Goal: Task Accomplishment & Management: Manage account settings

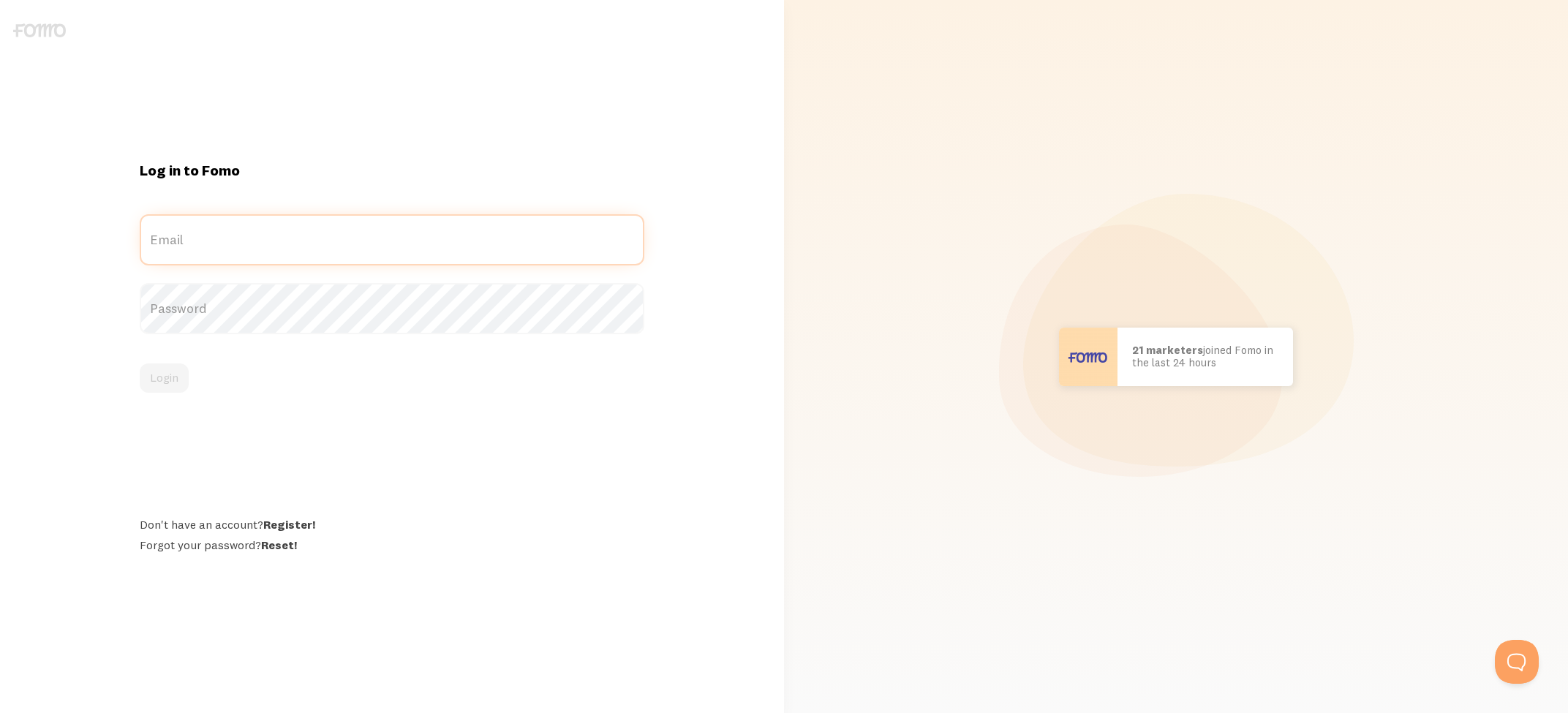
type input "[EMAIL_ADDRESS][DOMAIN_NAME]"
click at [158, 375] on button "Login" at bounding box center [164, 378] width 49 height 29
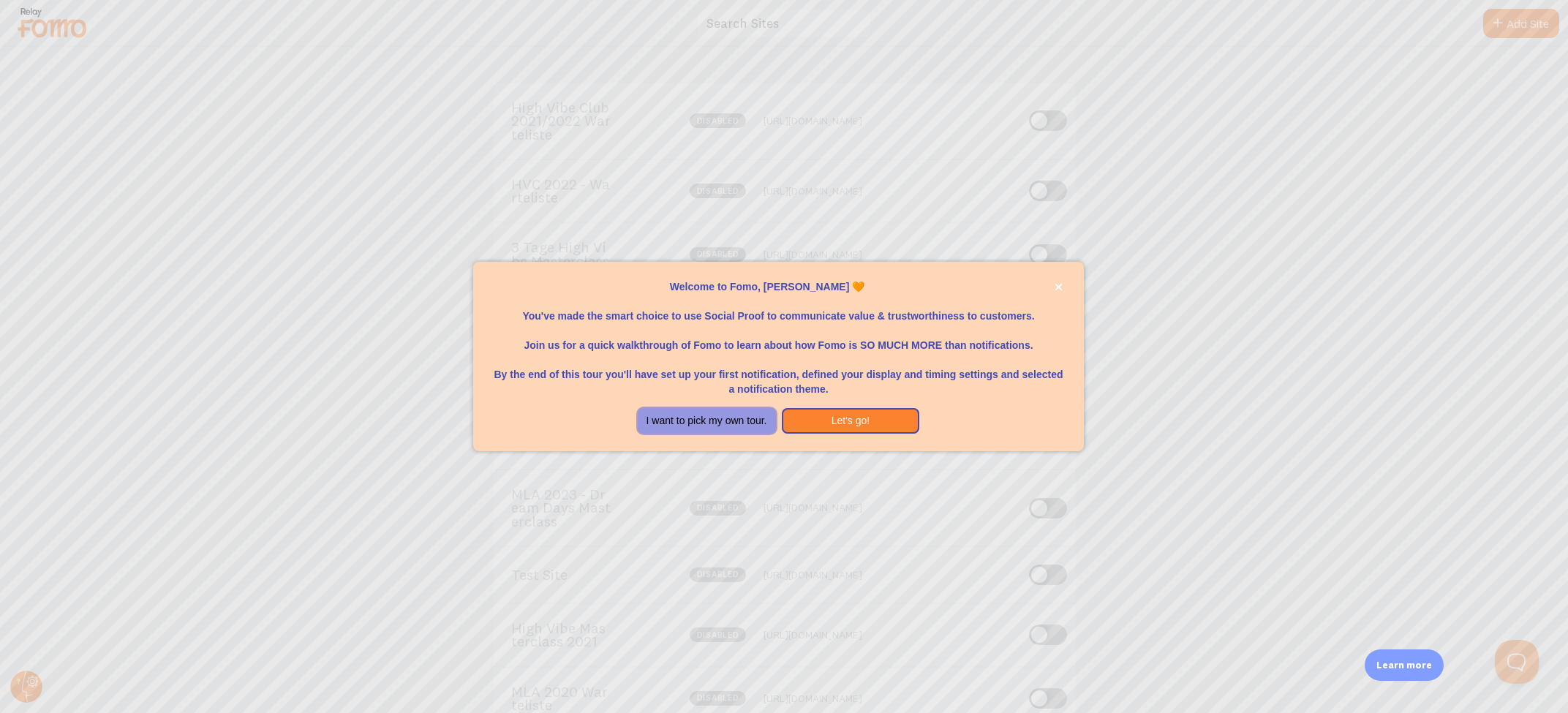
click at [725, 415] on button "I want to pick my own tour." at bounding box center [706, 420] width 139 height 27
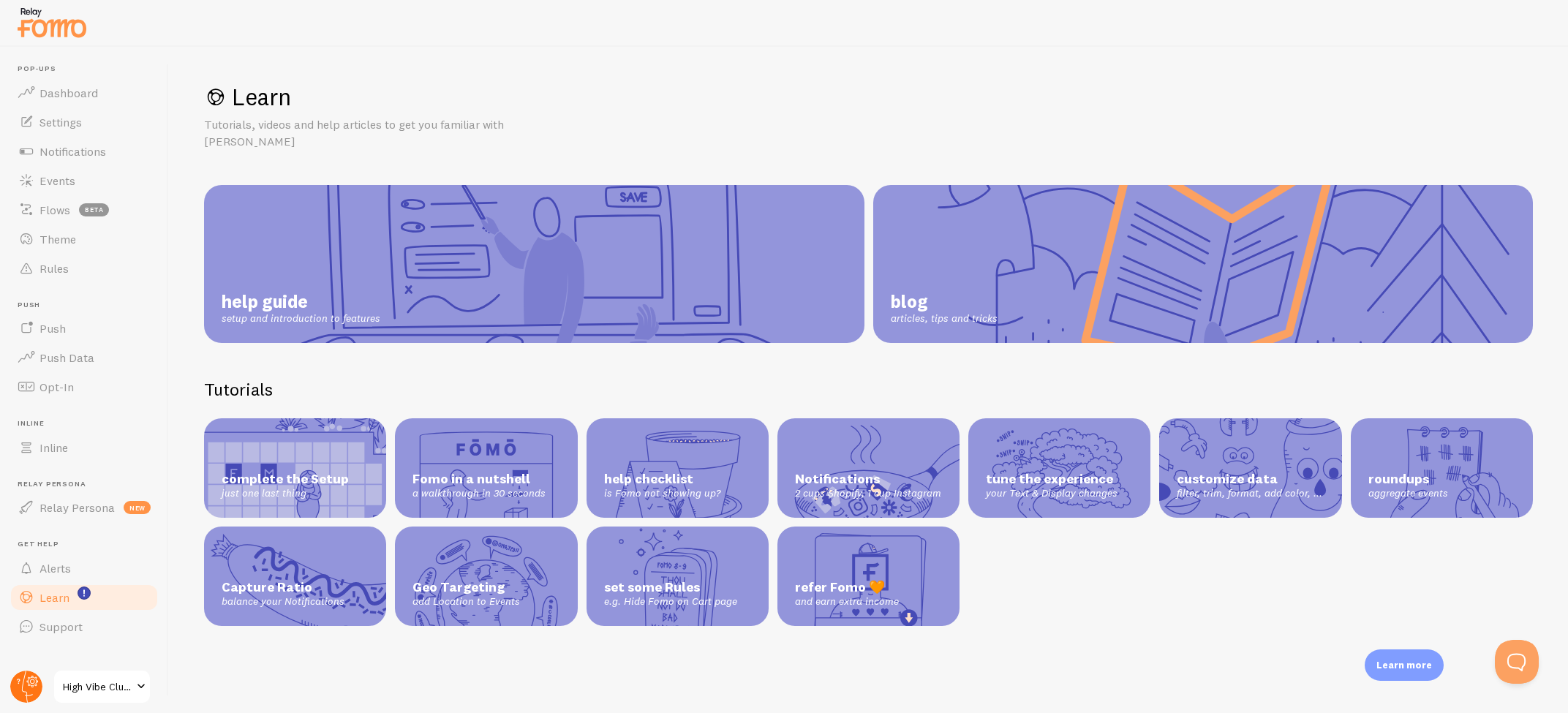
click at [24, 683] on icon at bounding box center [27, 686] width 11 height 32
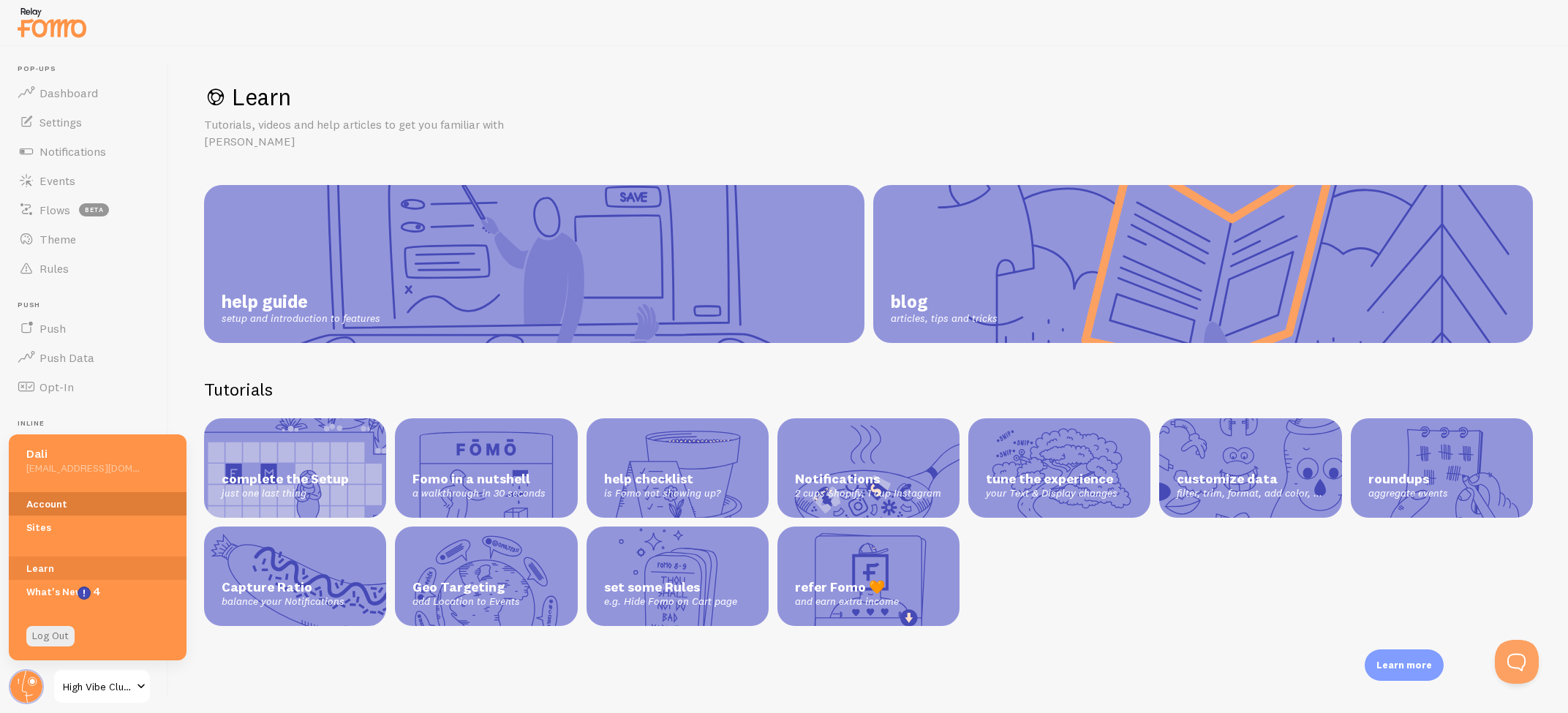
click at [50, 495] on link "Account" at bounding box center [97, 504] width 178 height 24
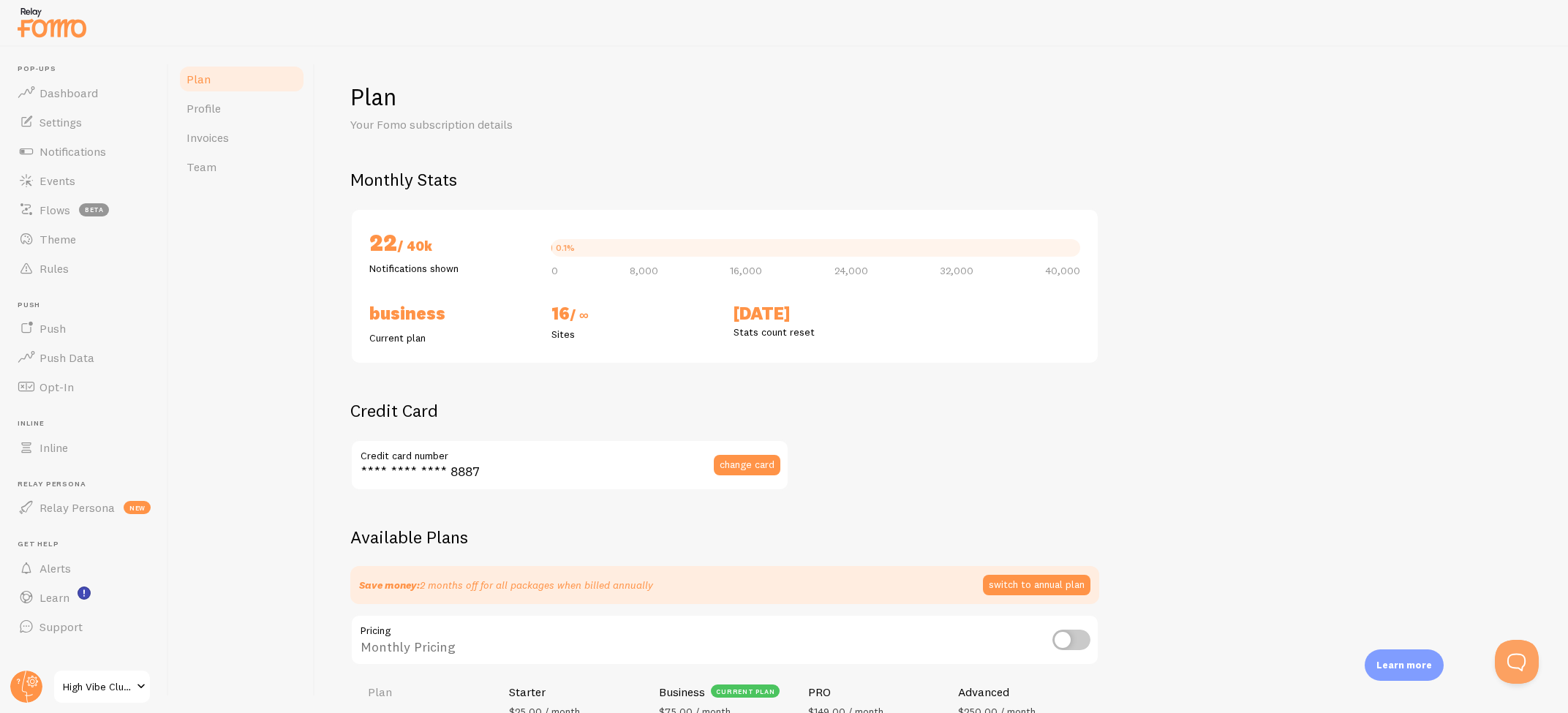
checkbox input "true"
click at [71, 119] on span "Settings" at bounding box center [60, 122] width 42 height 15
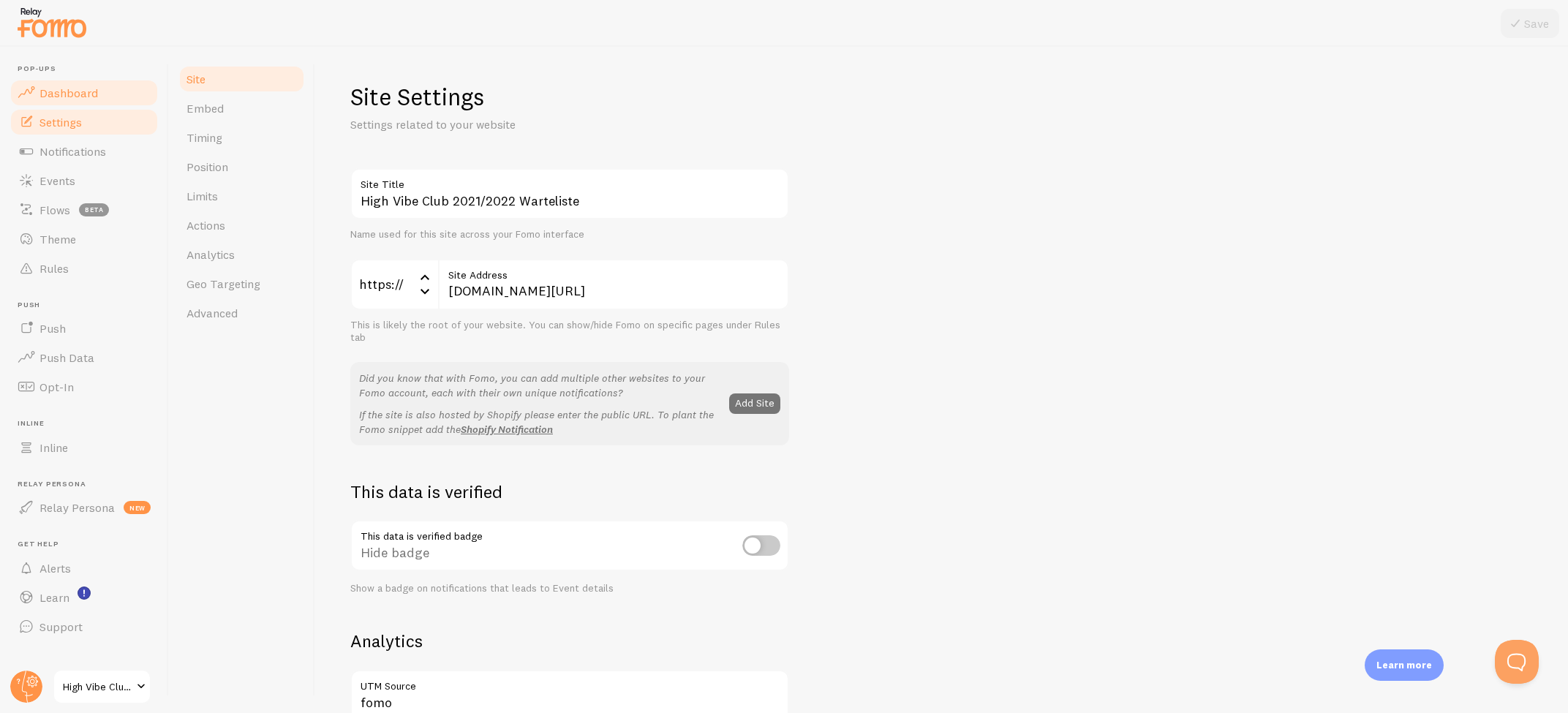
click at [68, 90] on span "Dashboard" at bounding box center [69, 92] width 59 height 15
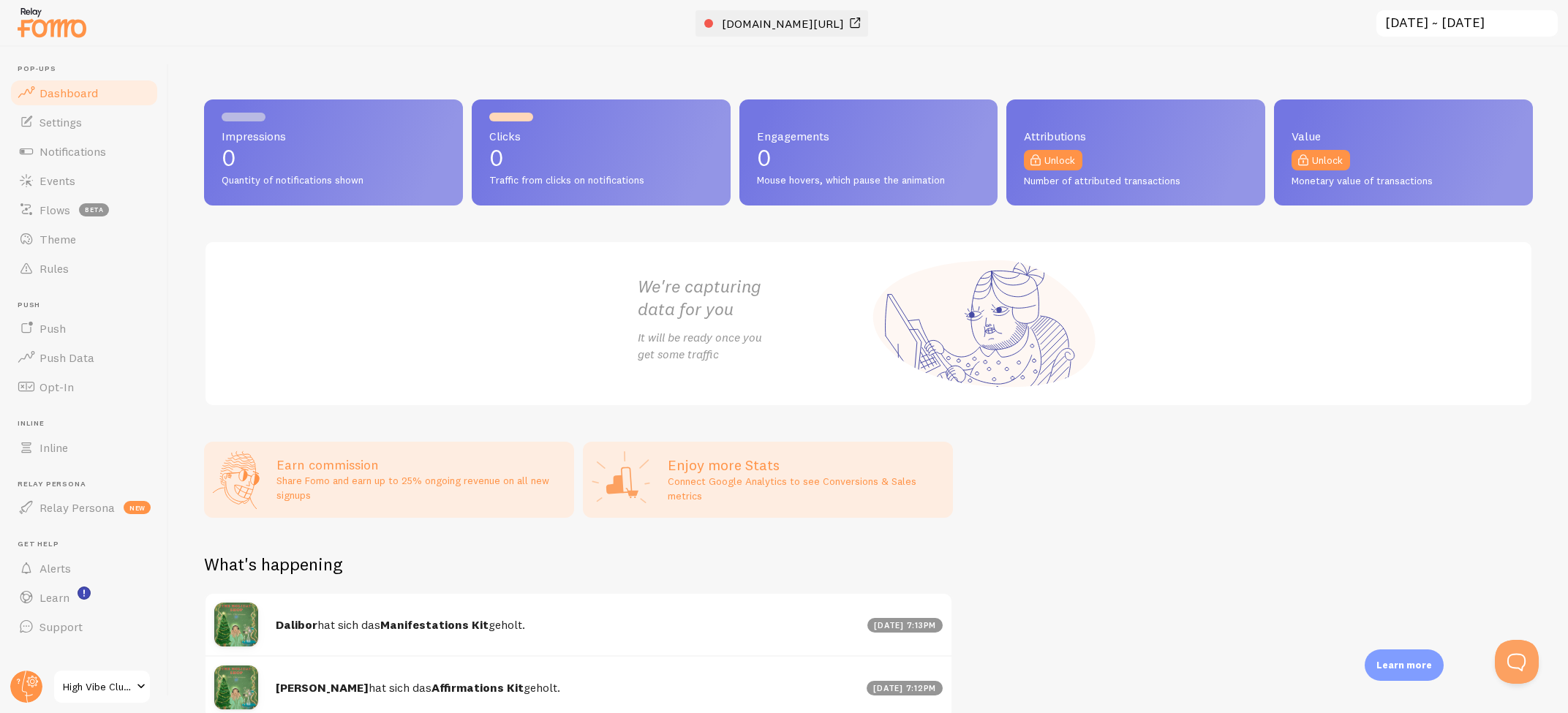
click at [813, 19] on span "nousame.com/high-vibe-club-2021-2022-warteliste" at bounding box center [783, 23] width 122 height 15
click at [56, 383] on span "Opt-In" at bounding box center [56, 386] width 34 height 15
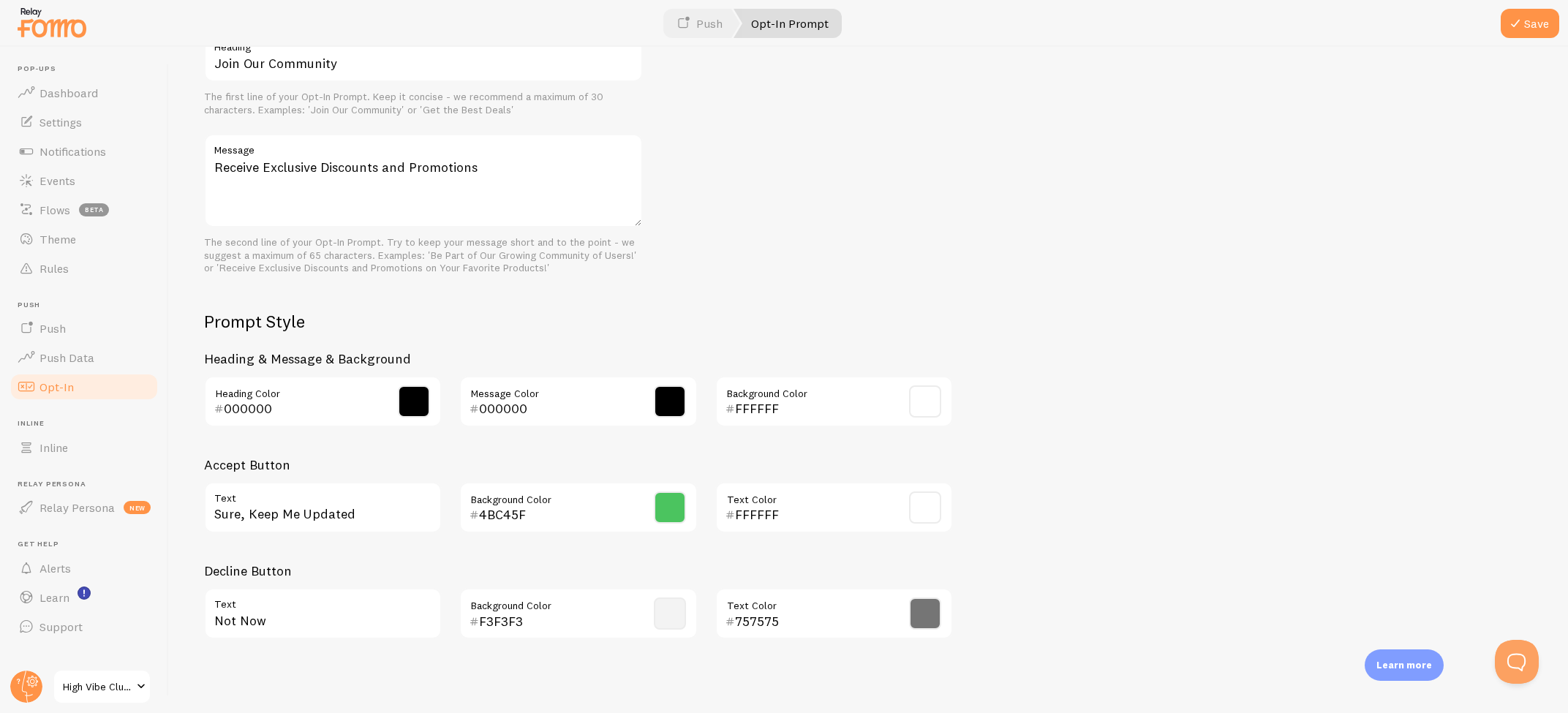
scroll to position [475, 0]
click at [119, 687] on span "High Vibe Club 2021/2022 Warteliste" at bounding box center [97, 686] width 70 height 18
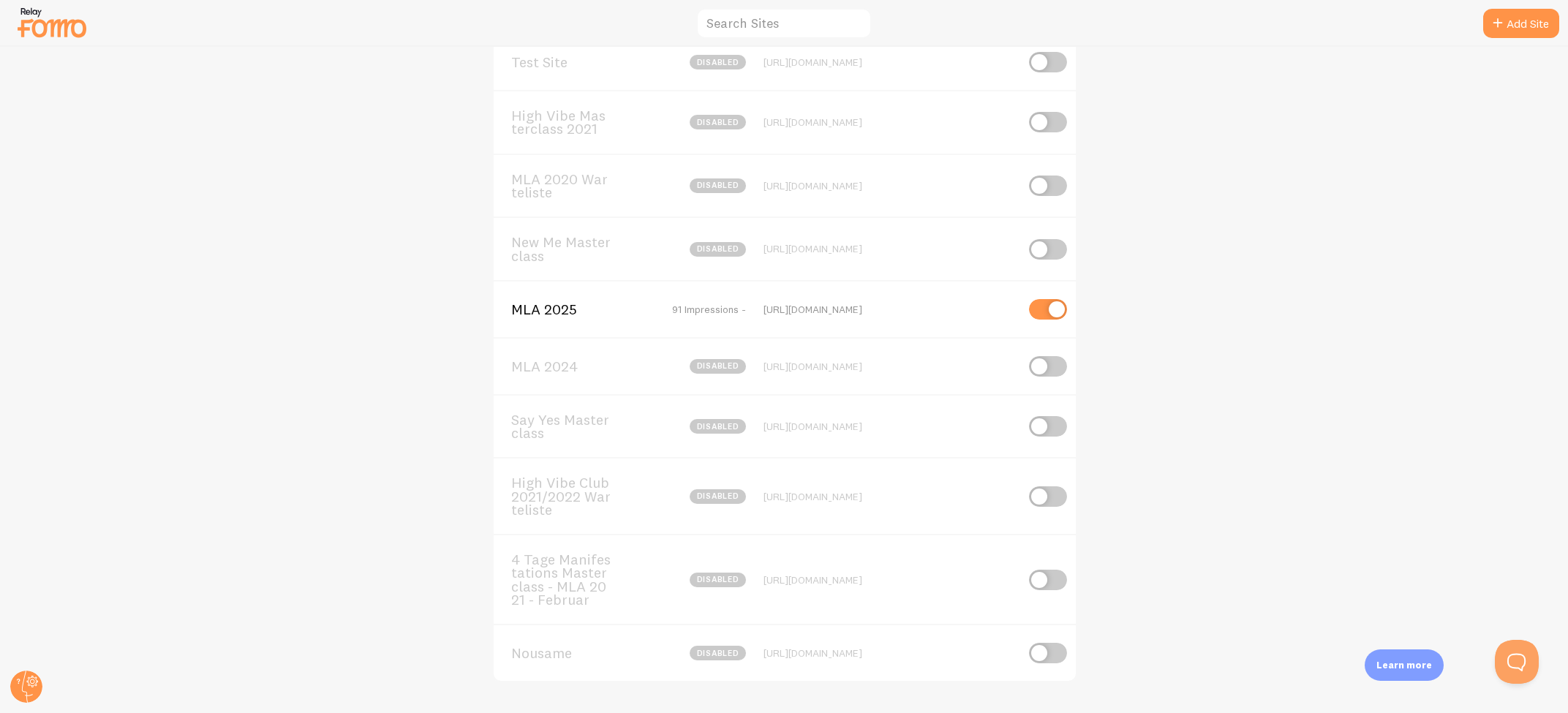
scroll to position [435, 0]
click at [1042, 302] on input "checkbox" at bounding box center [1047, 309] width 38 height 21
checkbox input "false"
click at [1551, 13] on link "Add Site" at bounding box center [1520, 24] width 76 height 29
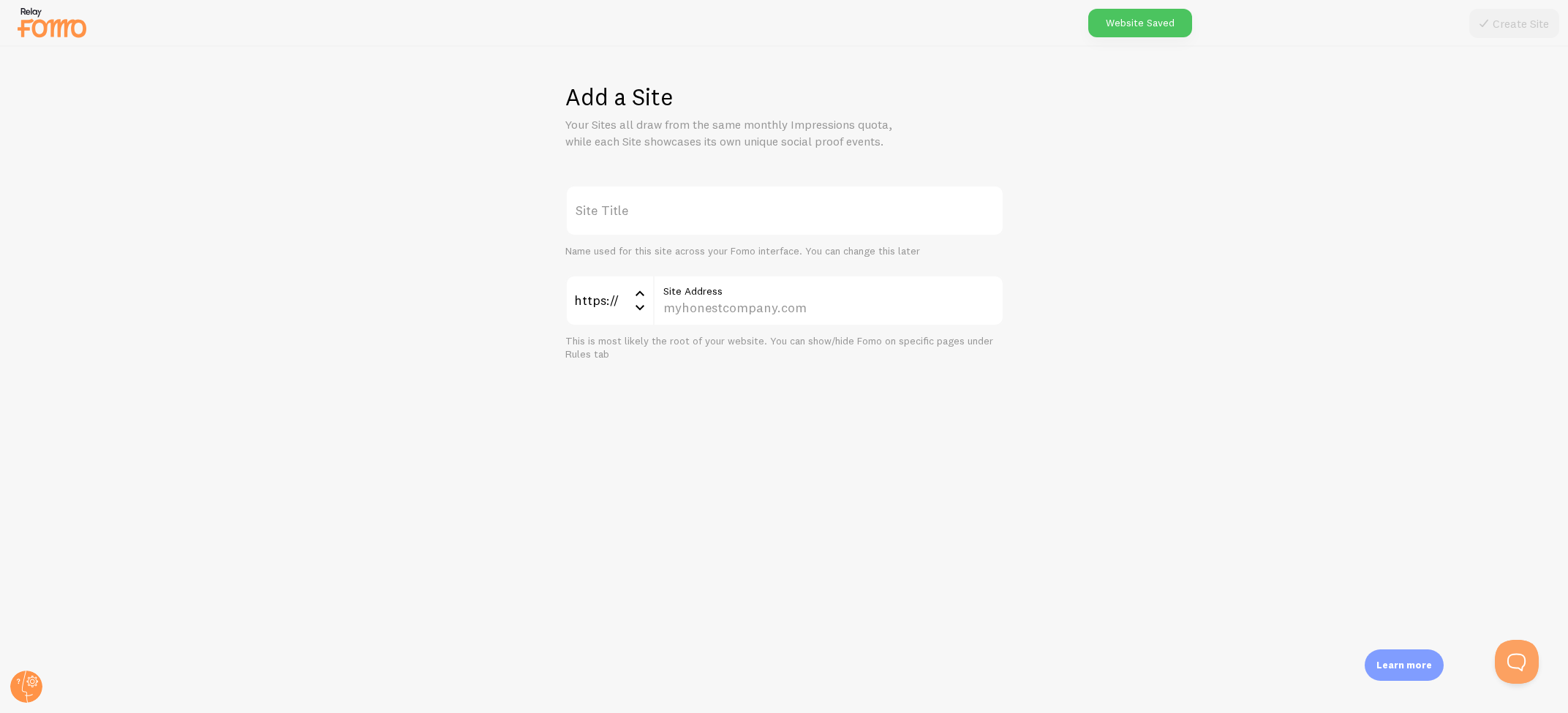
click at [647, 212] on label "Site Title" at bounding box center [784, 210] width 439 height 51
click at [647, 212] on input "Site Title" at bounding box center [784, 210] width 439 height 51
click at [654, 204] on label "Site Title" at bounding box center [784, 210] width 439 height 51
click at [654, 204] on input "Site Title" at bounding box center [784, 210] width 439 height 51
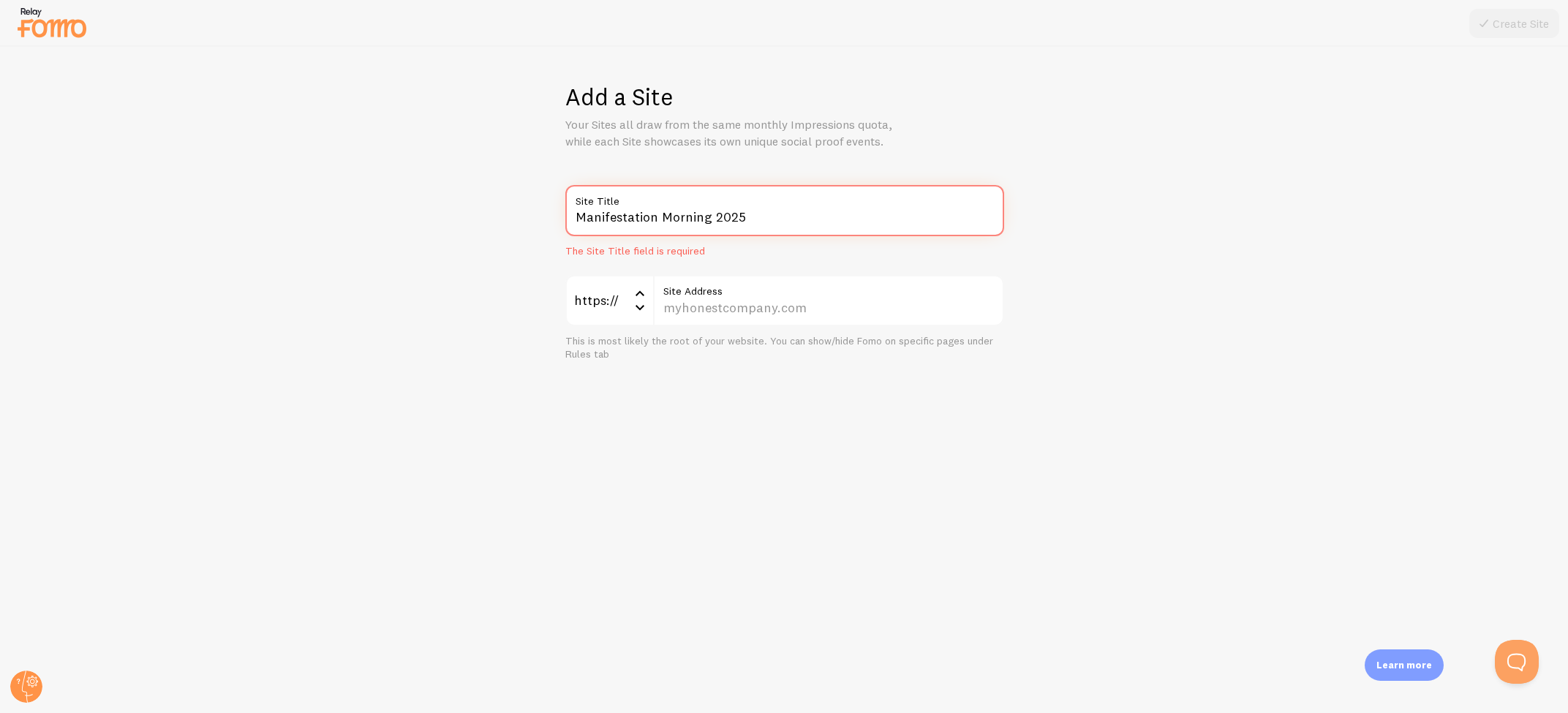
type input "Manifestation Morning 2025"
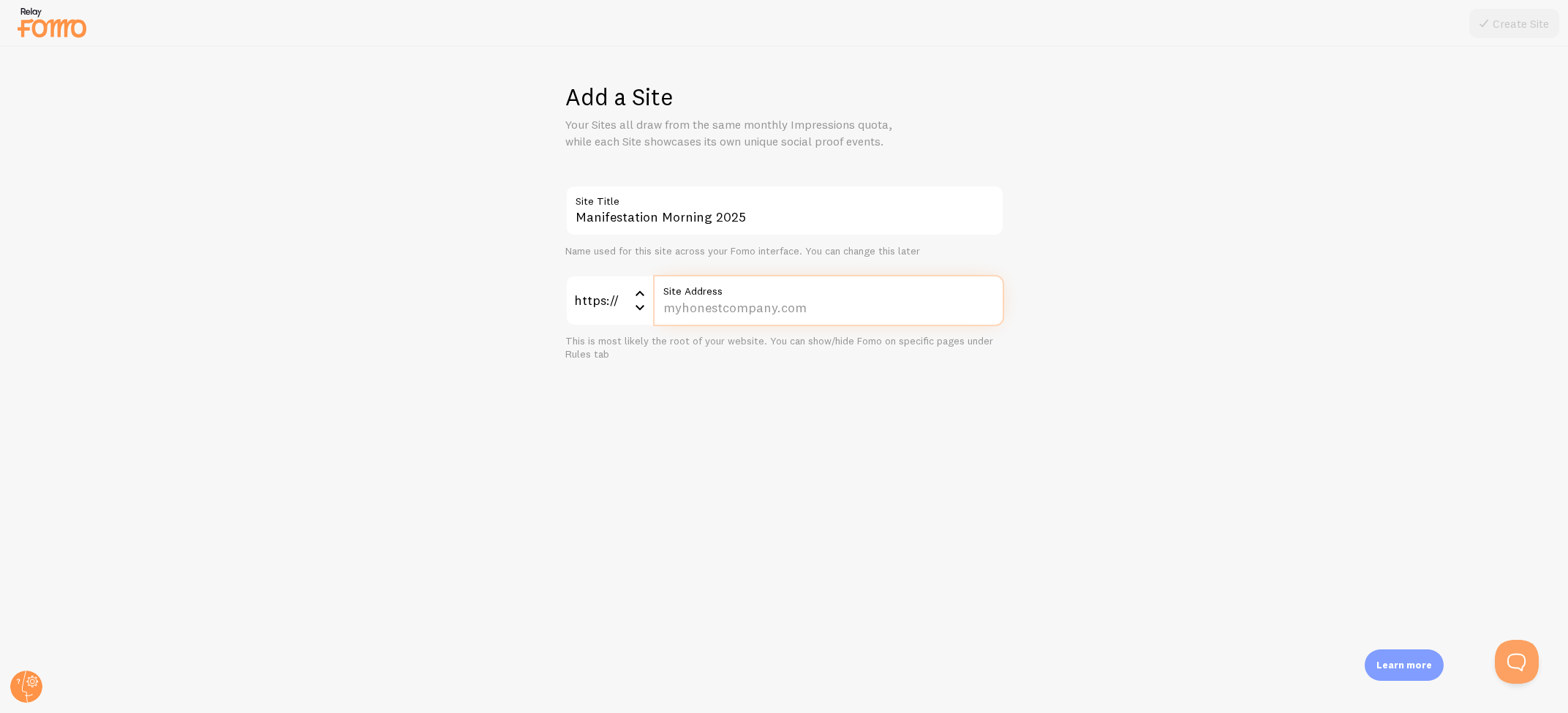
click at [710, 305] on input "Site Address" at bounding box center [828, 301] width 351 height 51
drag, startPoint x: 769, startPoint y: 302, endPoint x: 758, endPoint y: 307, distance: 12.1
click at [769, 302] on input "www.manifestatieren.info/manifestation-morning" at bounding box center [828, 301] width 351 height 51
drag, startPoint x: 756, startPoint y: 304, endPoint x: 900, endPoint y: 293, distance: 144.4
click at [756, 304] on input "www.manifestatieren.info/manifestation-morning" at bounding box center [828, 301] width 351 height 51
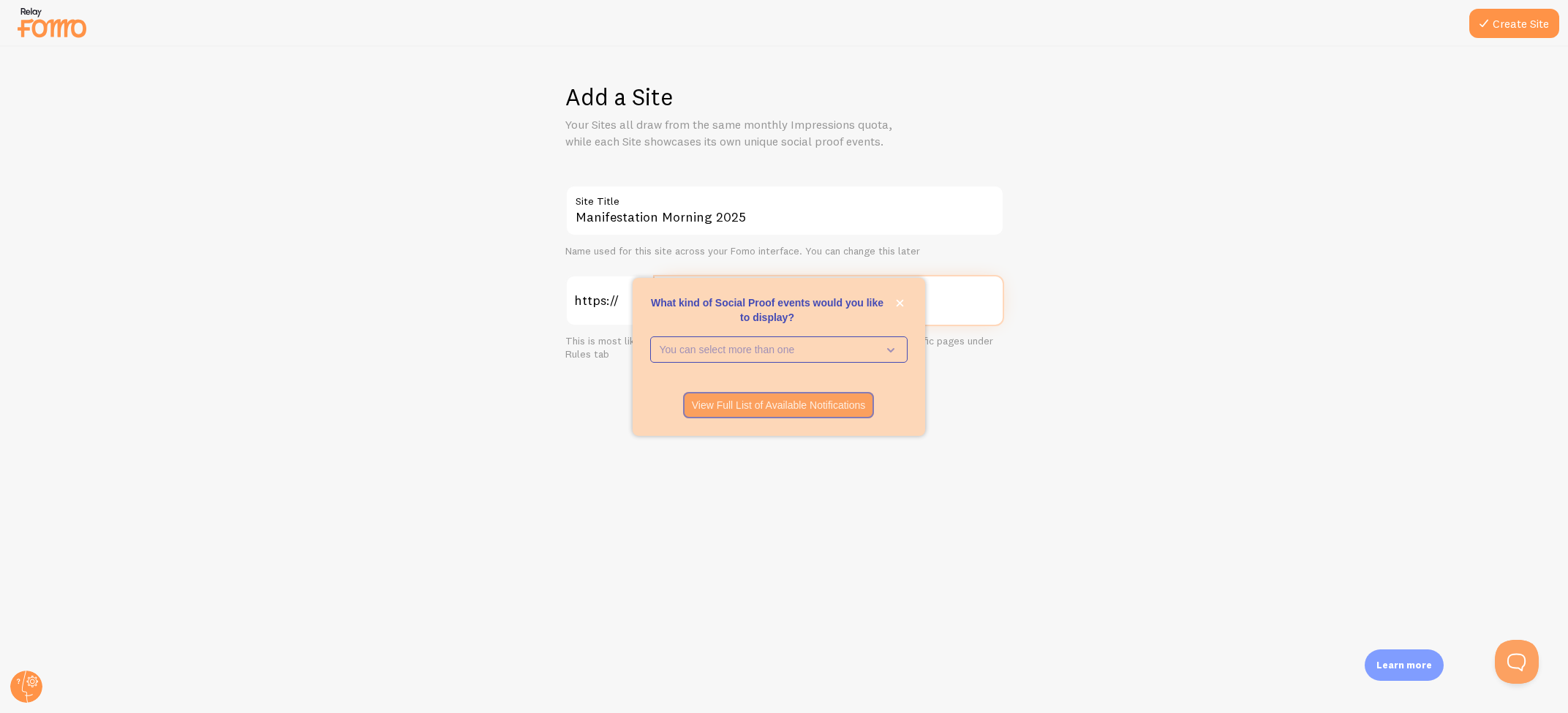
type input "[DOMAIN_NAME][URL]"
click at [898, 302] on icon "close," at bounding box center [900, 302] width 8 height 8
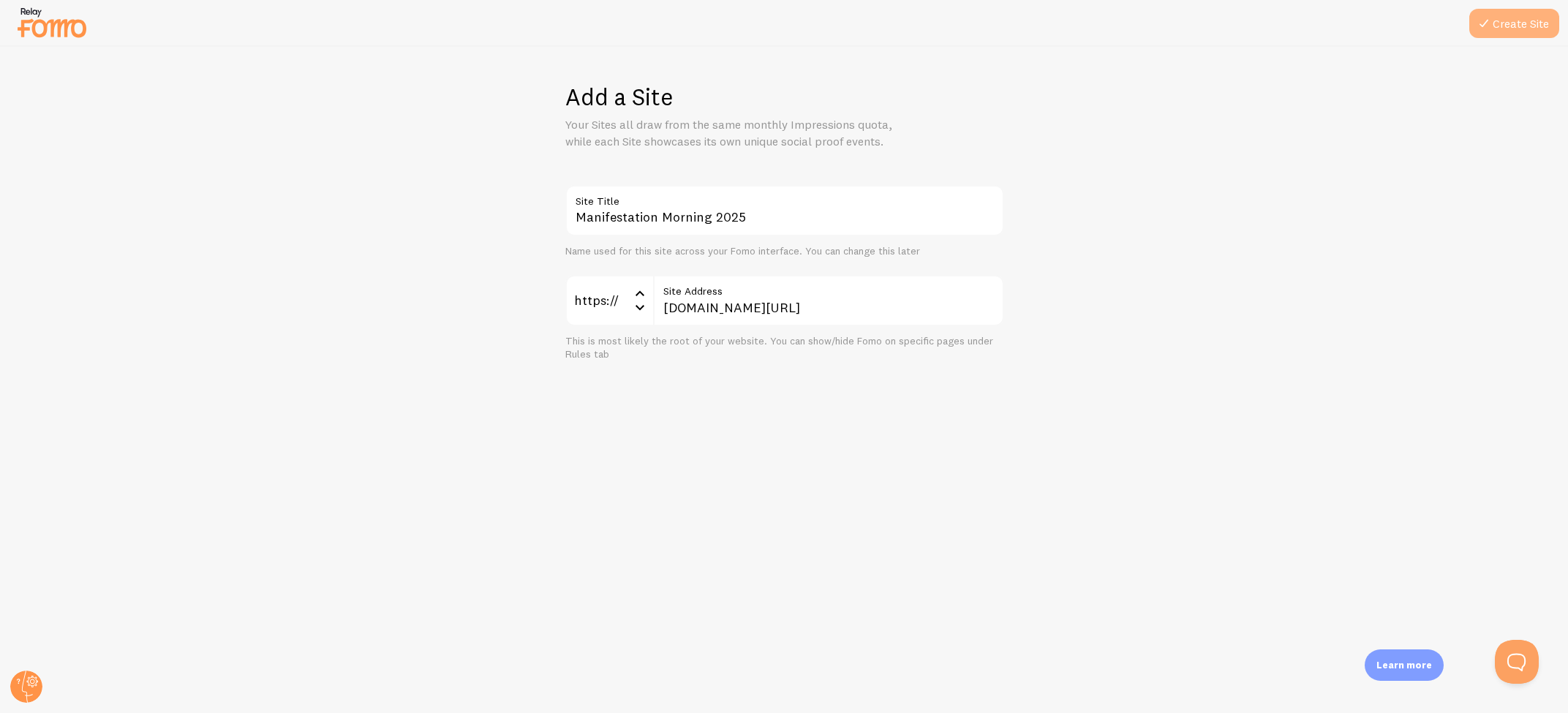
click at [1506, 25] on button "Create Site" at bounding box center [1514, 24] width 90 height 29
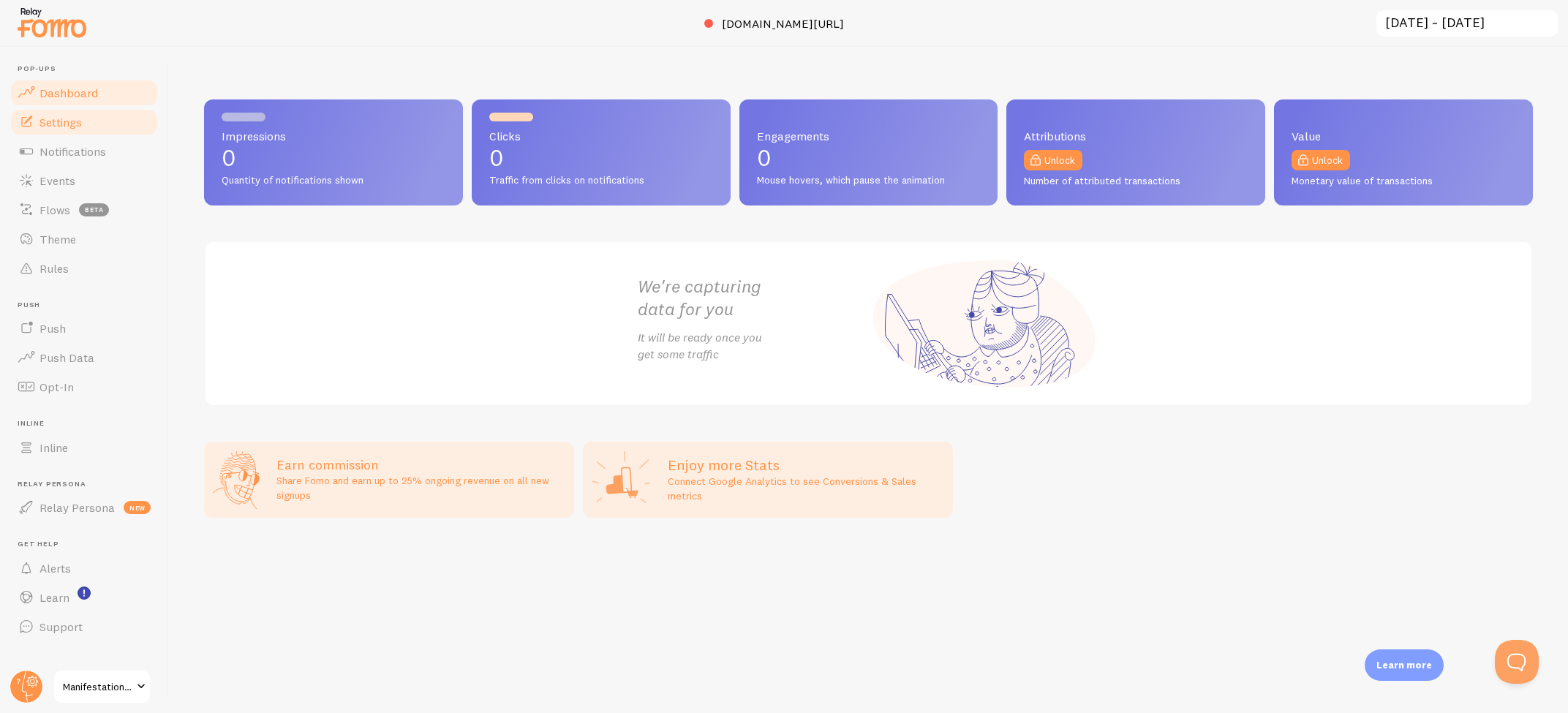
scroll to position [1, 0]
click at [63, 125] on span "Settings" at bounding box center [60, 122] width 42 height 15
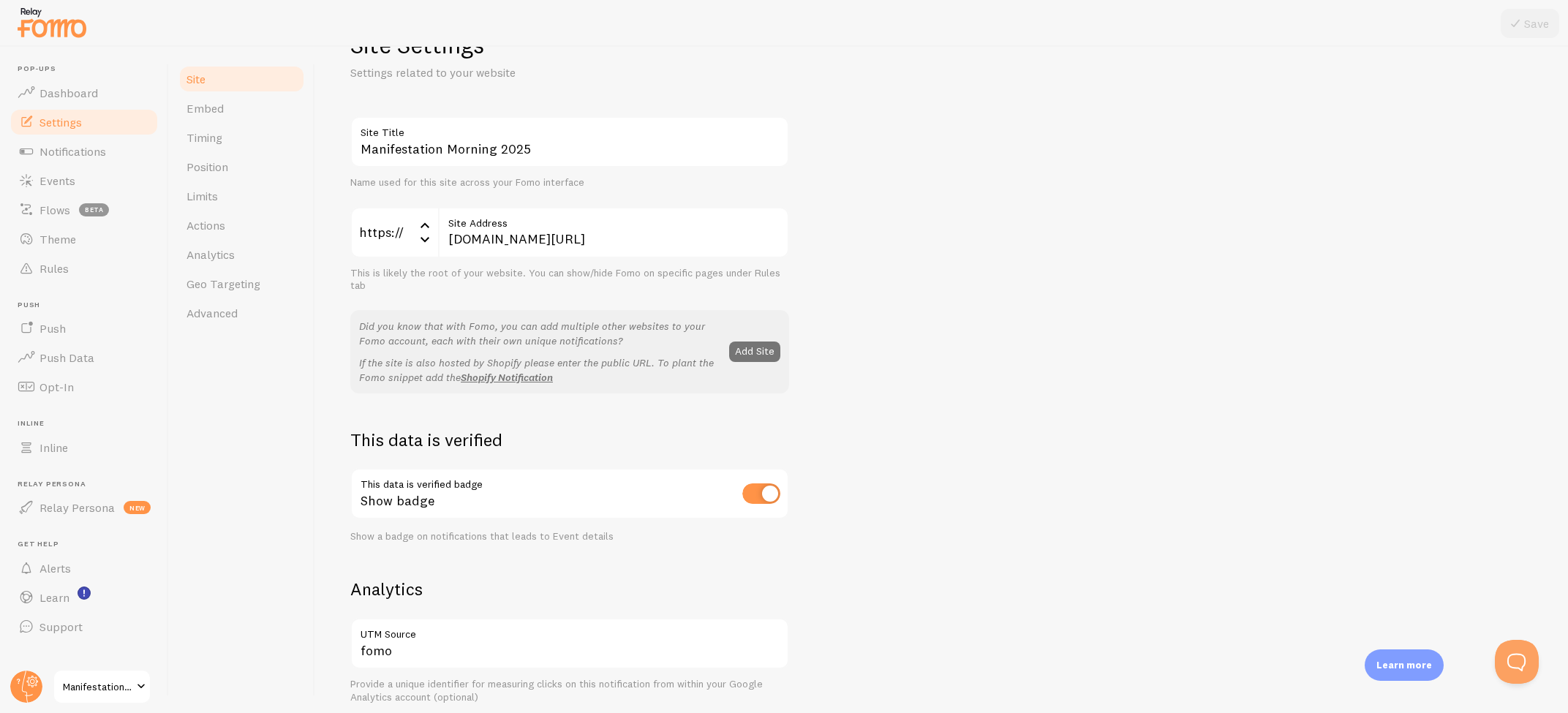
scroll to position [67, 0]
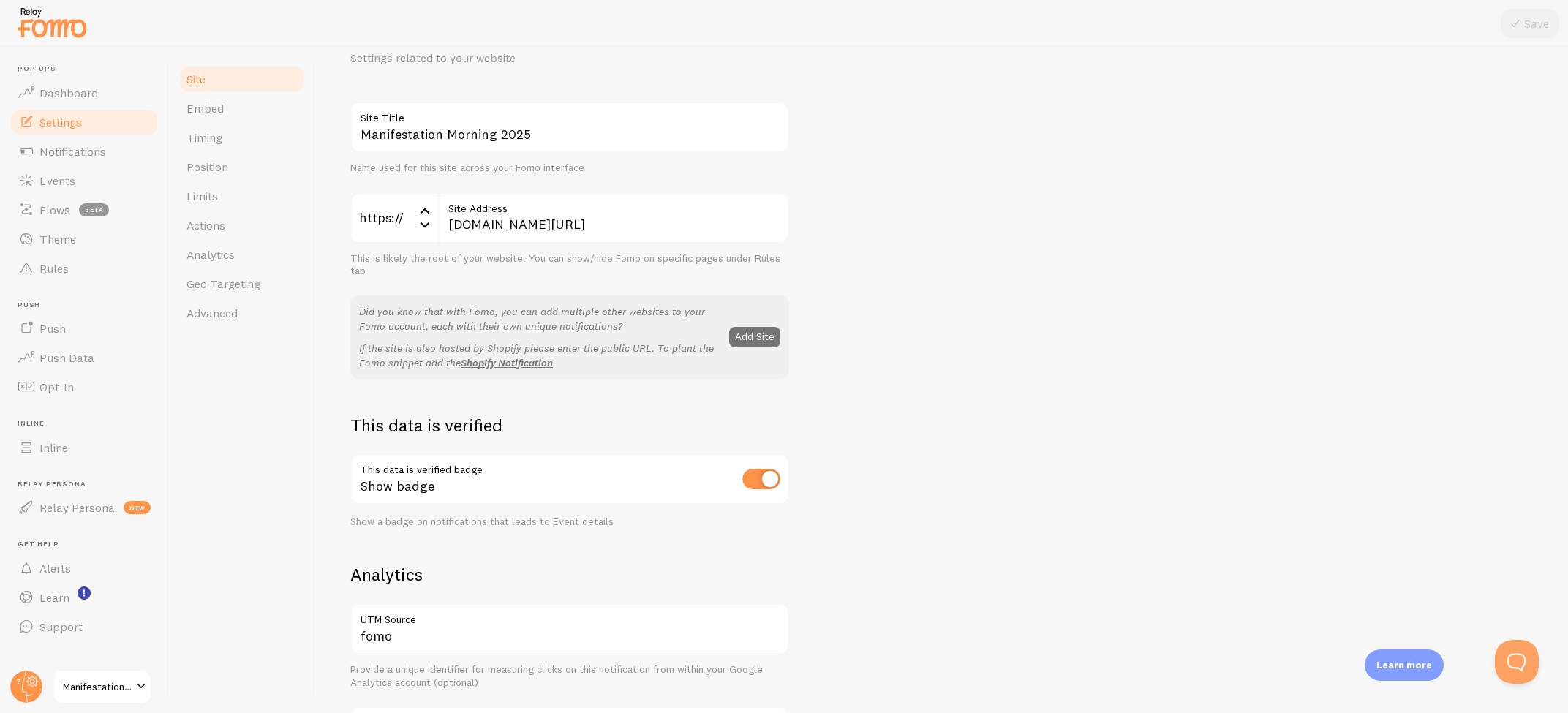
click at [763, 476] on input "checkbox" at bounding box center [760, 478] width 38 height 21
checkbox input "false"
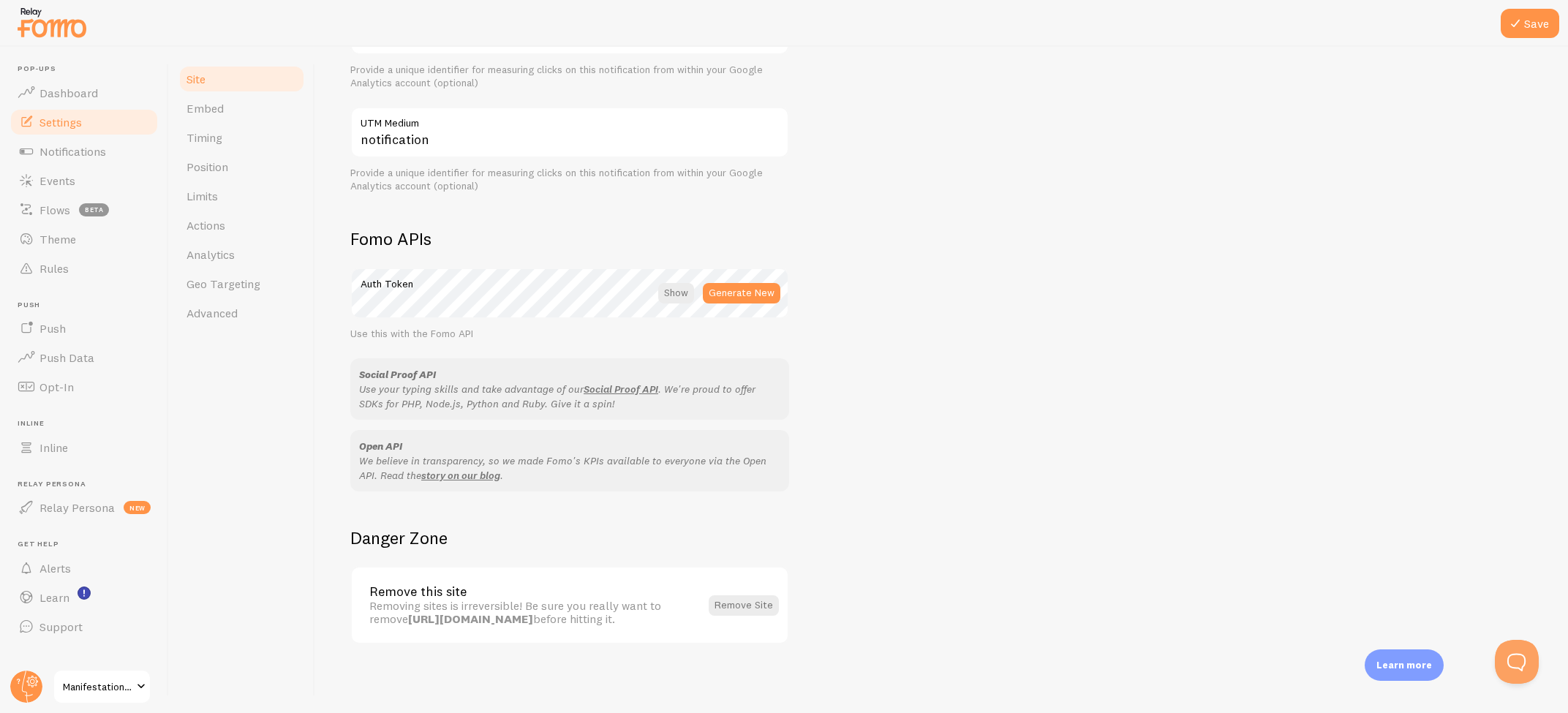
scroll to position [0, 0]
click at [216, 113] on span "Embed" at bounding box center [205, 108] width 37 height 15
click at [1541, 20] on button "Save" at bounding box center [1530, 24] width 59 height 29
click at [226, 99] on link "Embed" at bounding box center [242, 108] width 128 height 29
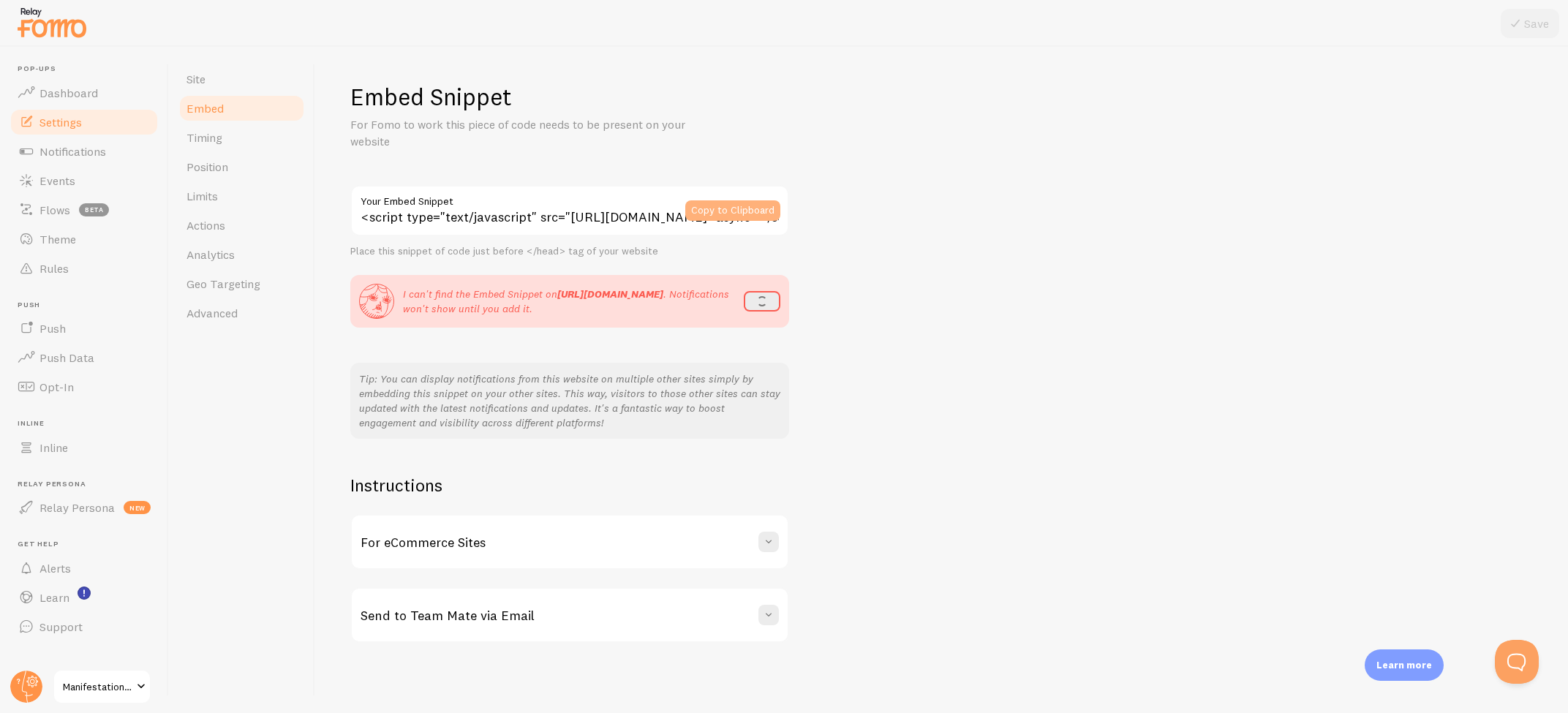
click at [754, 205] on button "Copy to Clipboard" at bounding box center [732, 210] width 95 height 21
click at [765, 296] on button "refresh" at bounding box center [757, 301] width 44 height 21
click at [755, 293] on button "refresh" at bounding box center [757, 301] width 44 height 21
click at [767, 298] on button "refresh" at bounding box center [757, 301] width 44 height 21
click at [763, 302] on button "refresh" at bounding box center [757, 301] width 44 height 21
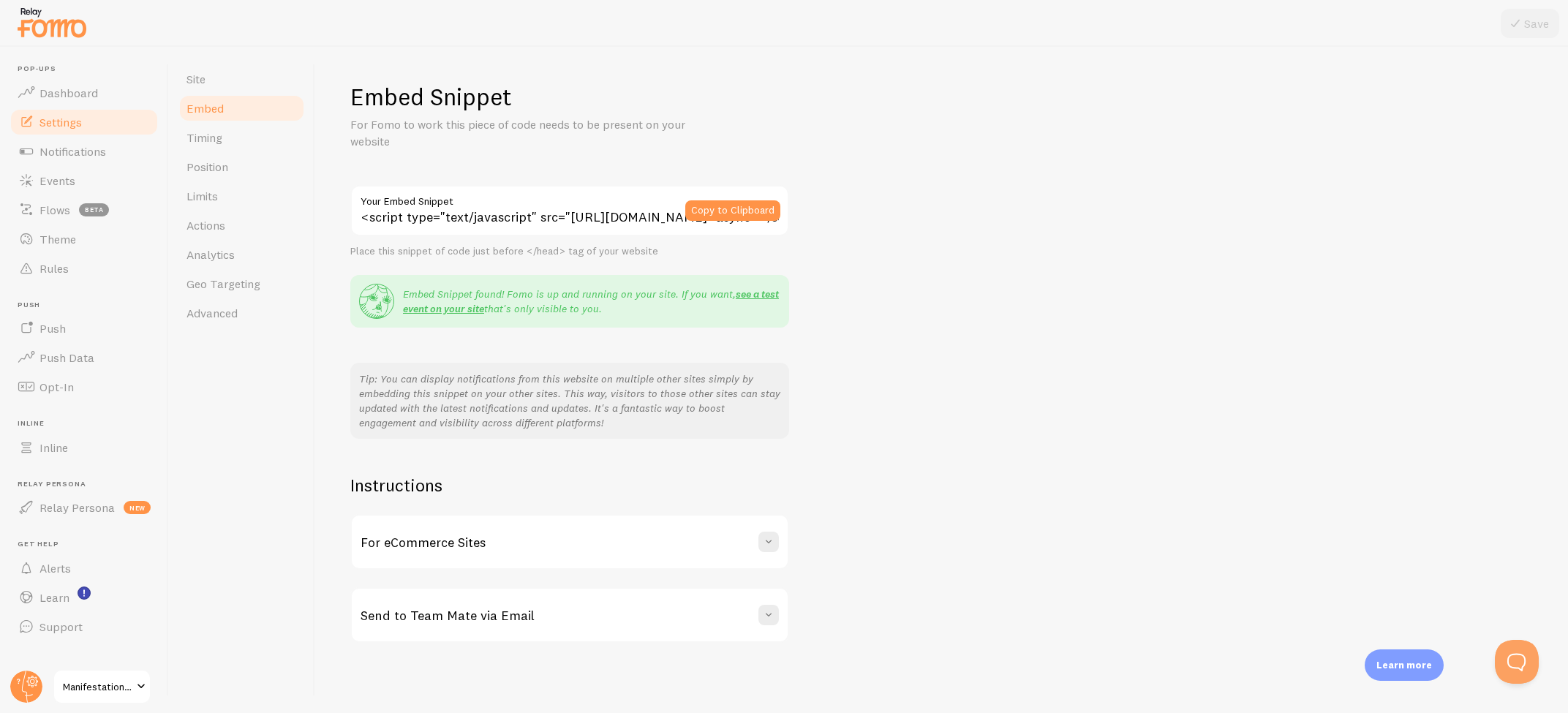
click at [432, 619] on div "Send to Team Mate via Email" at bounding box center [570, 615] width 436 height 53
click at [219, 136] on span "Timing" at bounding box center [204, 137] width 35 height 15
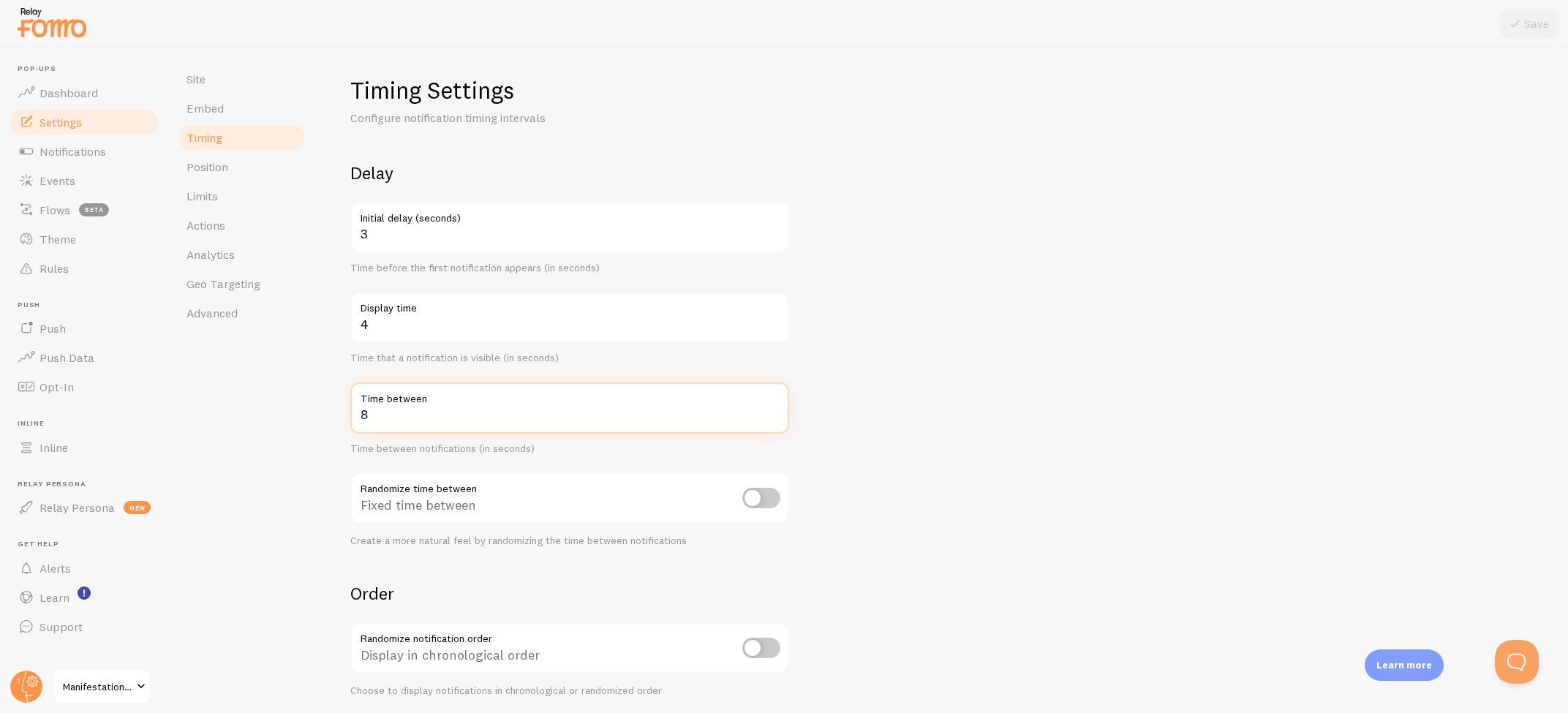
click at [427, 418] on input "8" at bounding box center [570, 408] width 439 height 51
type input "4"
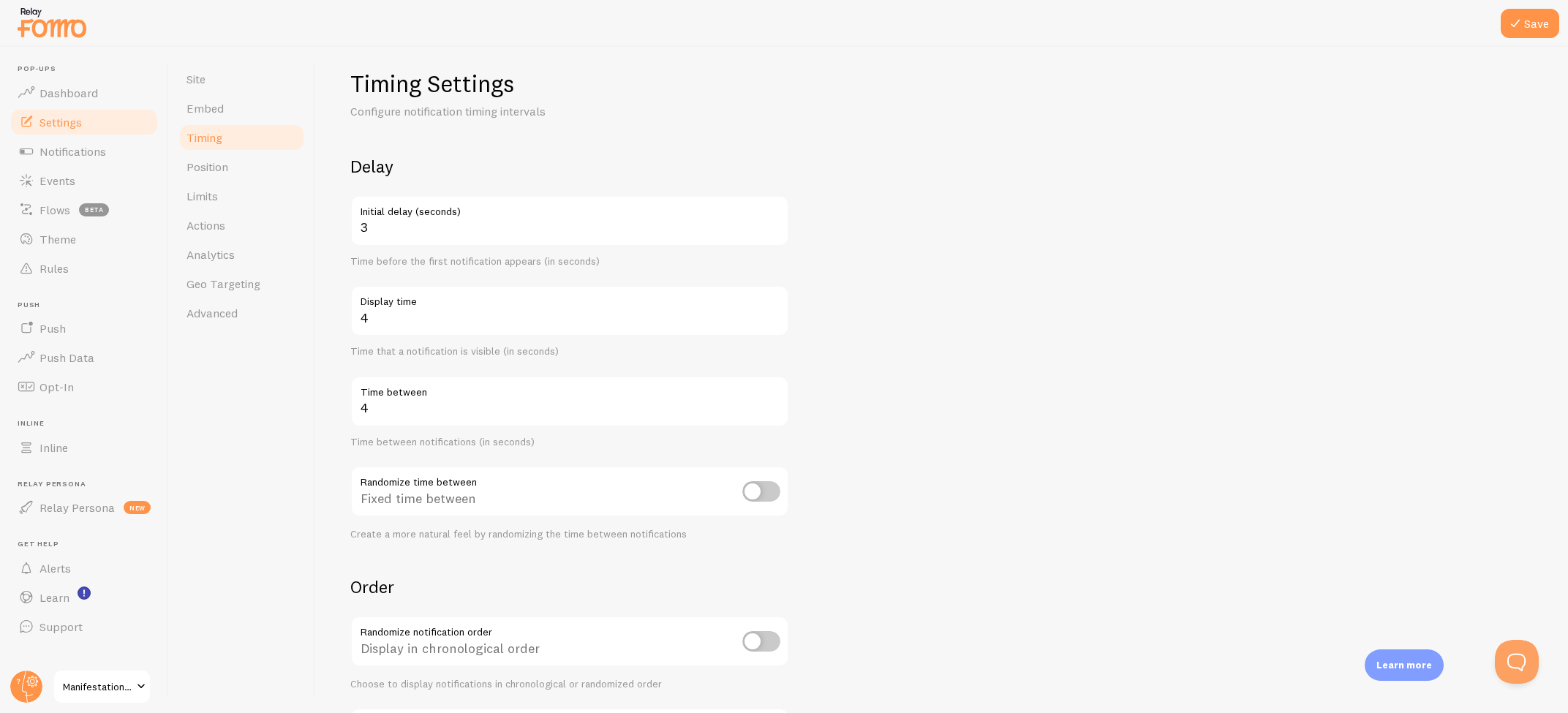
click at [913, 430] on form "Delay 3 Initial delay (seconds) Time before the first notification appears (in …" at bounding box center [941, 468] width 1182 height 628
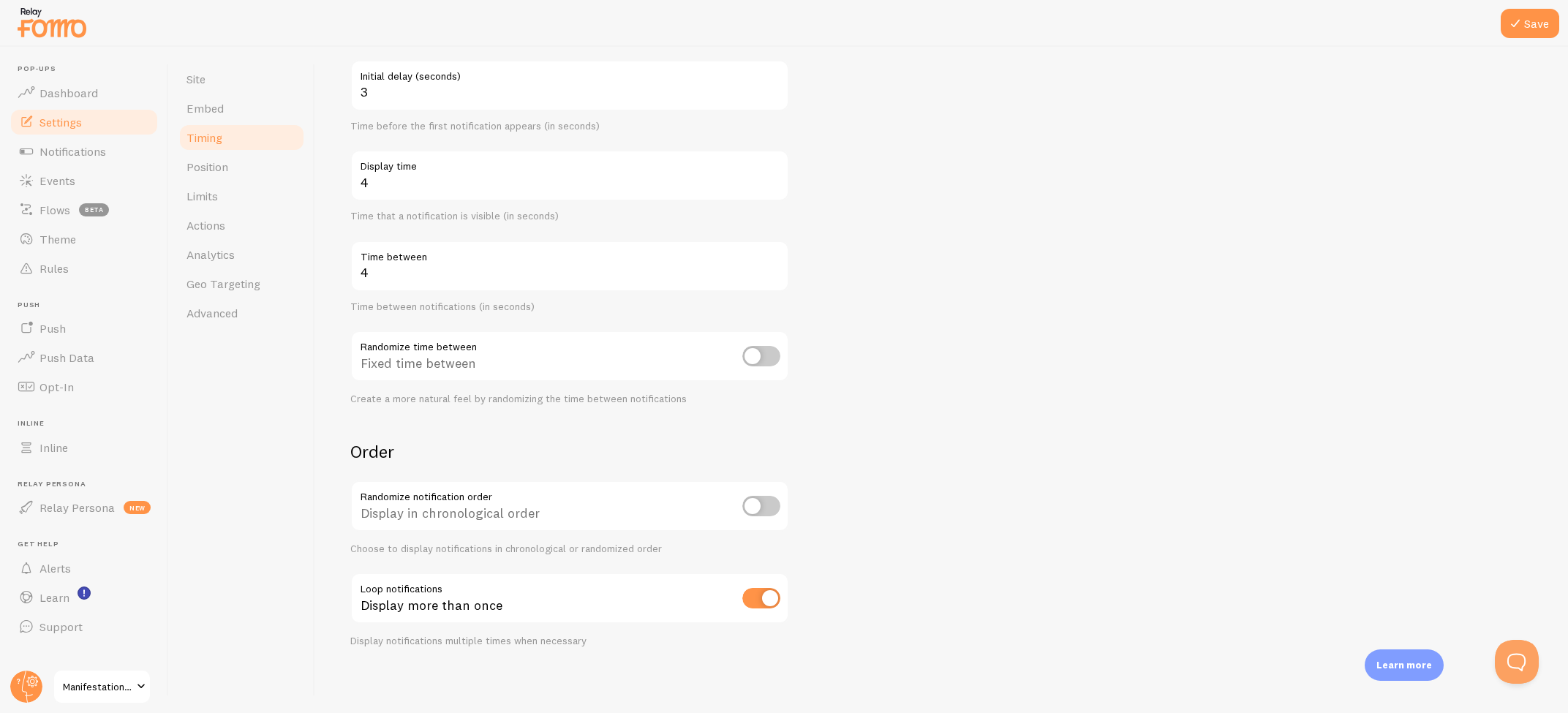
scroll to position [147, 0]
click at [754, 502] on input "checkbox" at bounding box center [760, 506] width 38 height 21
click at [771, 503] on input "checkbox" at bounding box center [760, 506] width 38 height 21
checkbox input "true"
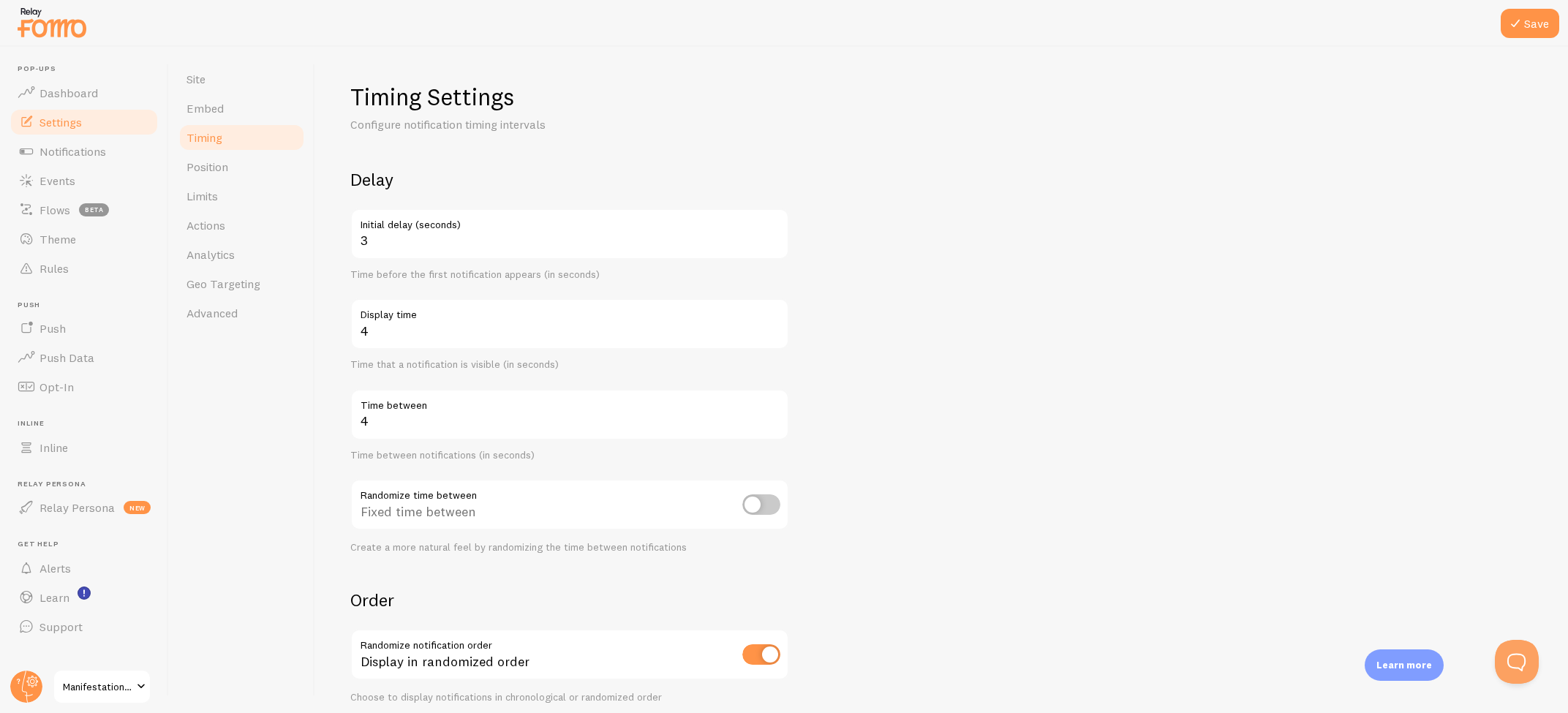
scroll to position [0, 0]
click at [1529, 30] on button "Save" at bounding box center [1530, 24] width 59 height 29
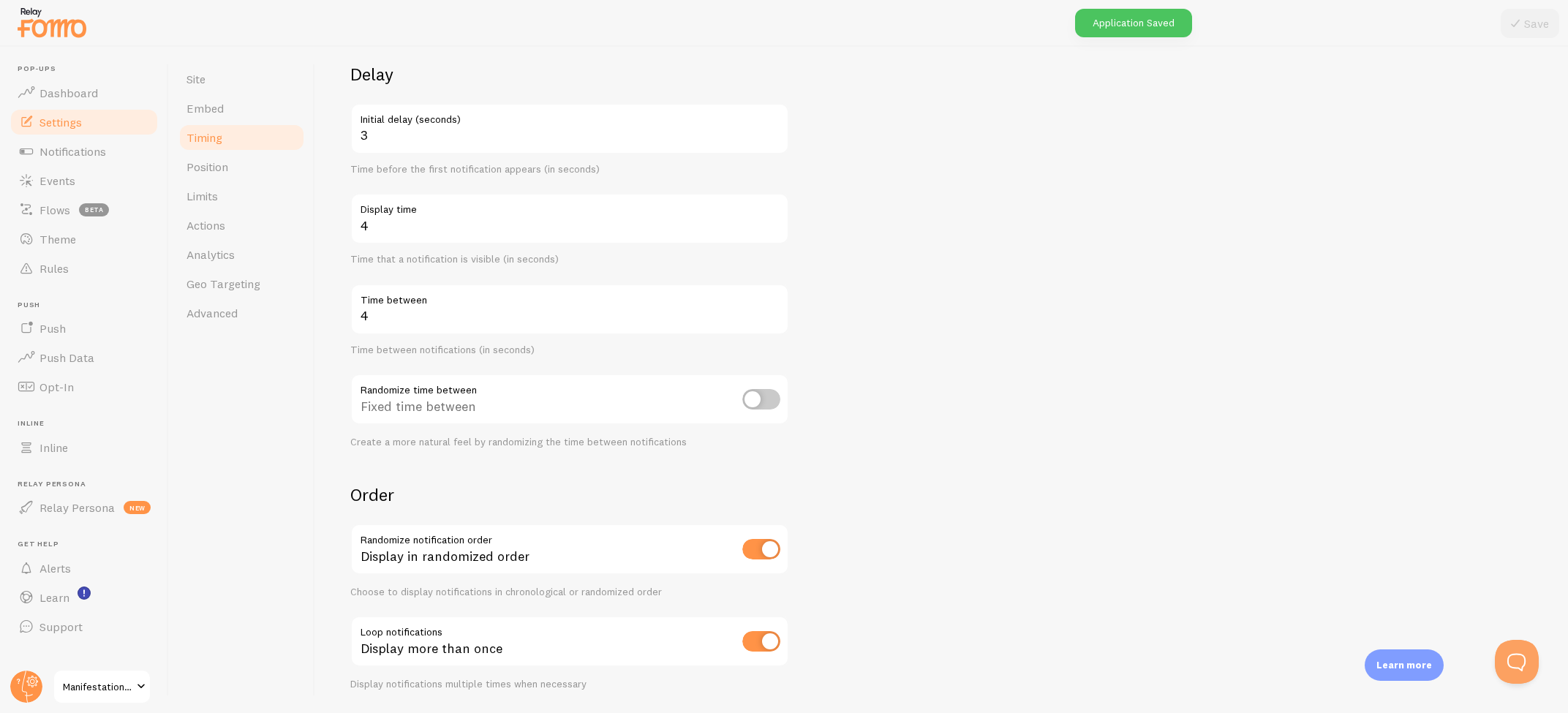
scroll to position [115, 0]
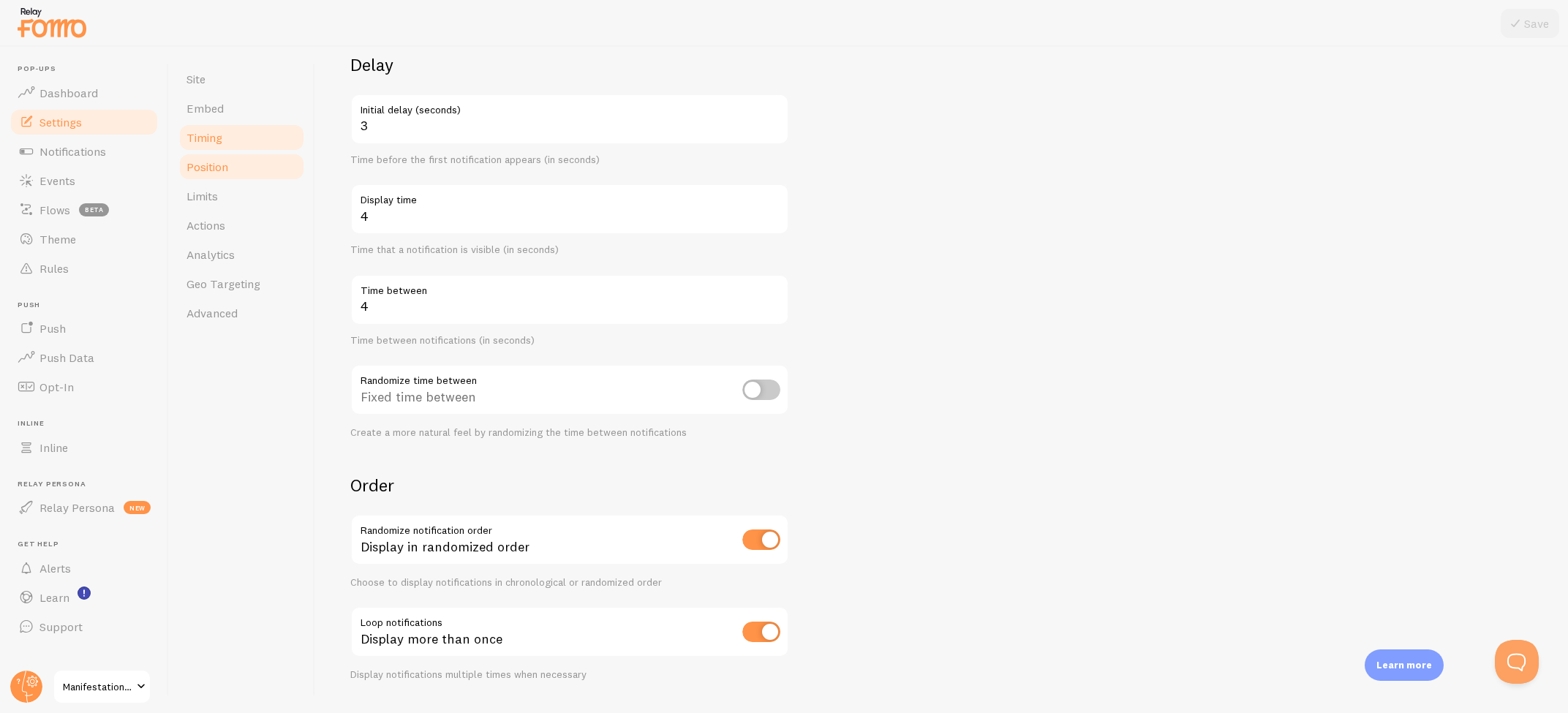
click at [232, 154] on link "Position" at bounding box center [242, 167] width 128 height 29
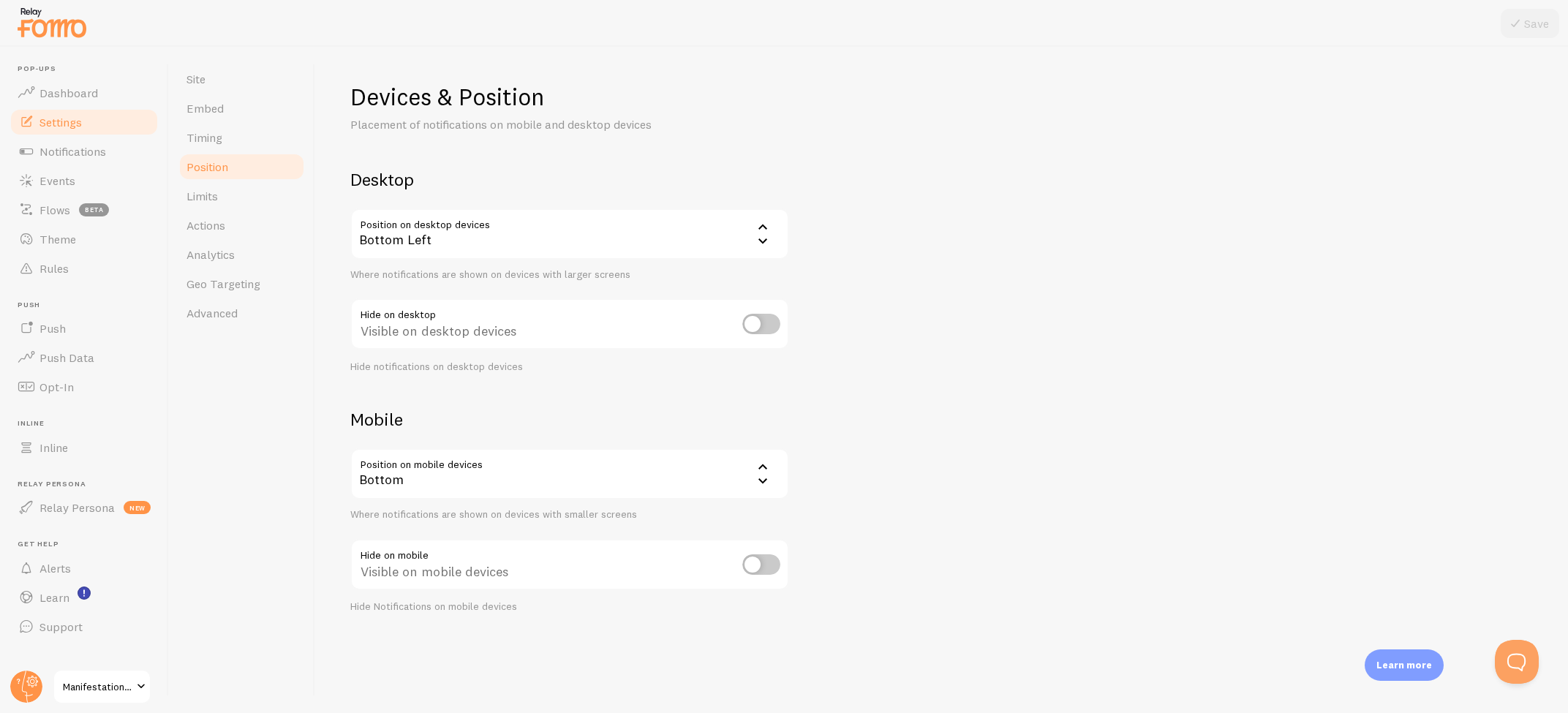
drag, startPoint x: 958, startPoint y: 370, endPoint x: 871, endPoint y: 358, distance: 87.8
click at [955, 370] on div "Devices & Position Placement of notifications on mobile and desktop devices Des…" at bounding box center [941, 347] width 1182 height 531
click at [766, 321] on input "checkbox" at bounding box center [760, 323] width 38 height 21
click at [765, 321] on input "checkbox" at bounding box center [760, 323] width 38 height 21
checkbox input "false"
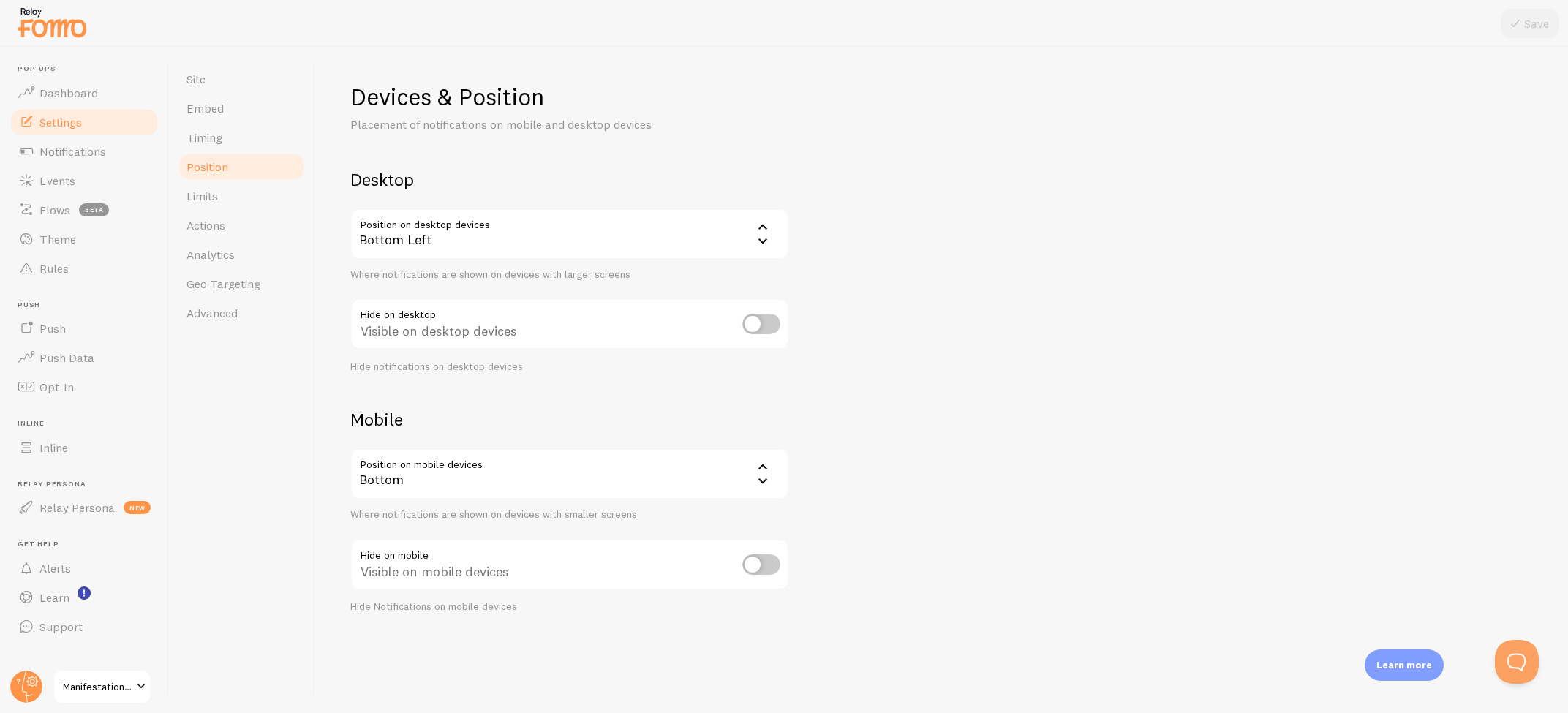
click at [757, 562] on input "checkbox" at bounding box center [760, 564] width 38 height 21
checkbox input "false"
click at [208, 189] on span "Limits" at bounding box center [202, 195] width 31 height 15
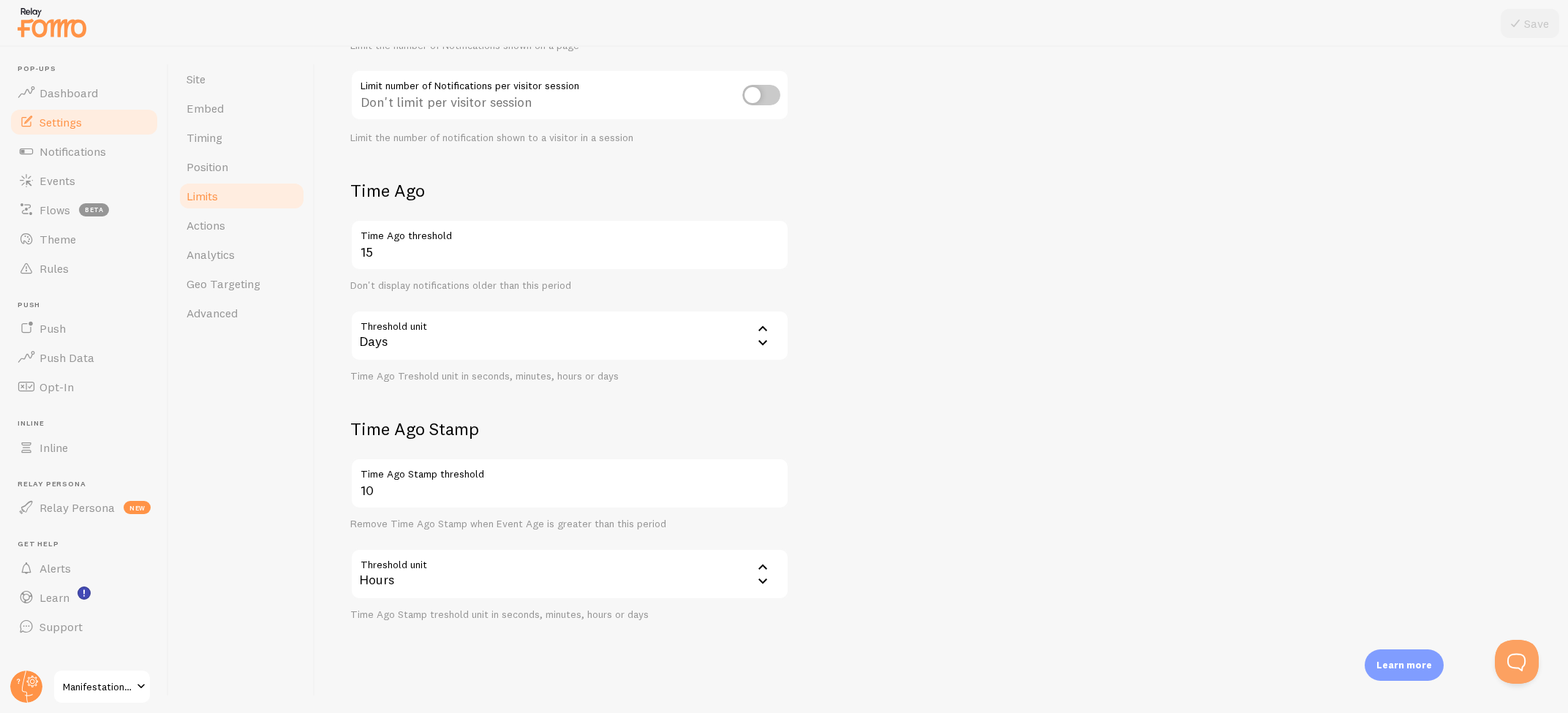
scroll to position [0, 1]
click at [408, 566] on div "Hours" at bounding box center [570, 574] width 439 height 51
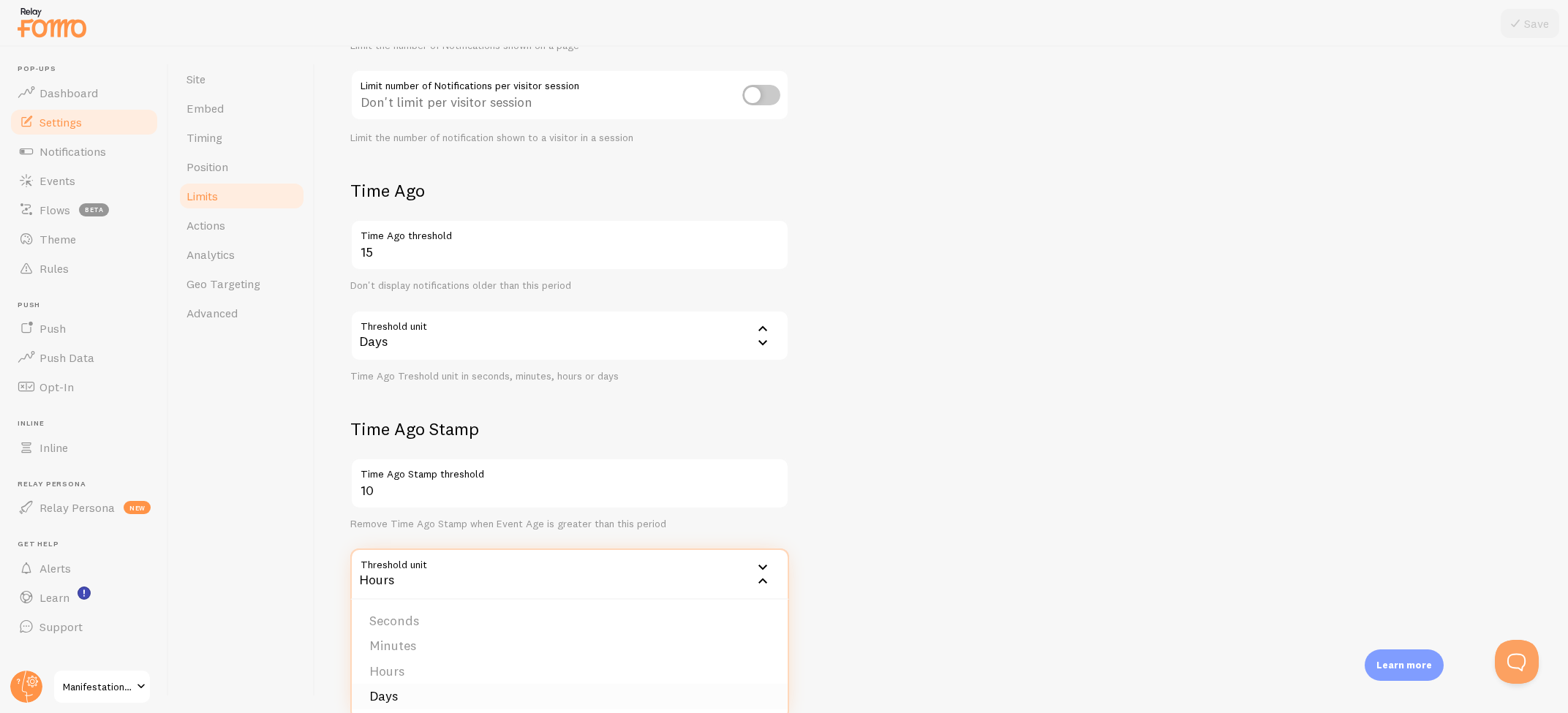
click at [424, 686] on li "Days" at bounding box center [570, 696] width 436 height 26
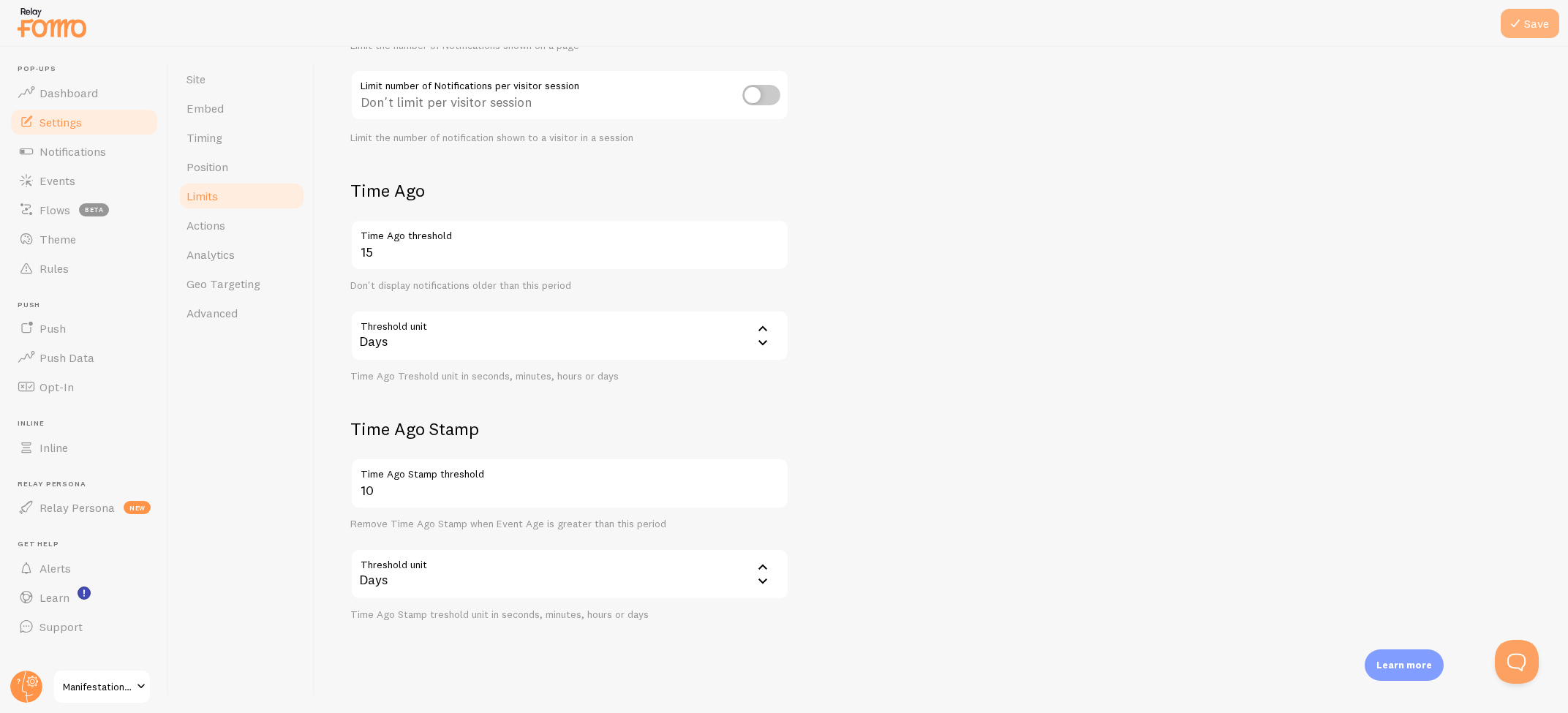
click at [1529, 18] on button "Save" at bounding box center [1530, 24] width 59 height 29
click at [239, 223] on link "Actions" at bounding box center [242, 225] width 128 height 29
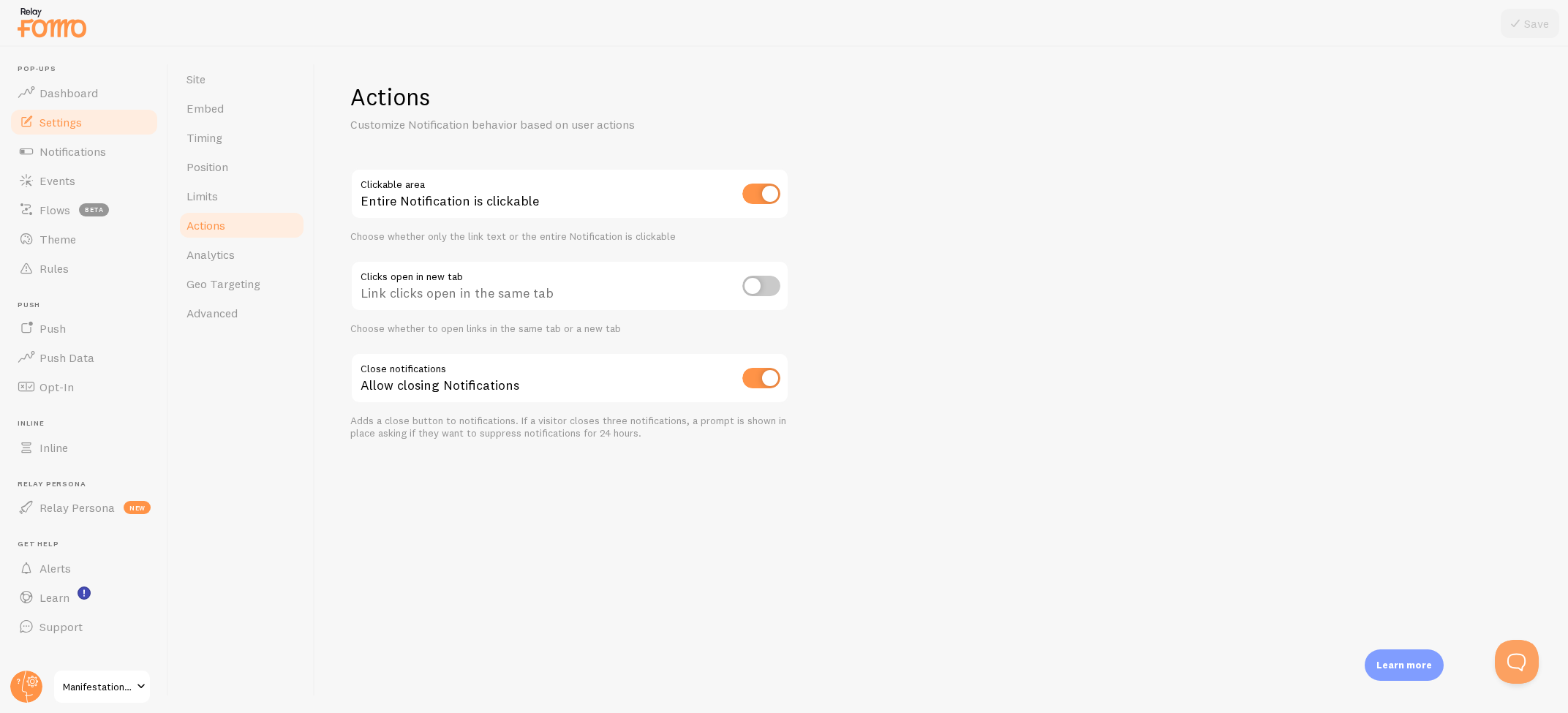
click at [763, 194] on input "checkbox" at bounding box center [760, 193] width 38 height 21
checkbox input "false"
click at [201, 261] on link "Analytics" at bounding box center [242, 254] width 128 height 29
click at [1532, 25] on button "Save" at bounding box center [1530, 24] width 59 height 29
click at [200, 255] on span "Analytics" at bounding box center [210, 254] width 48 height 15
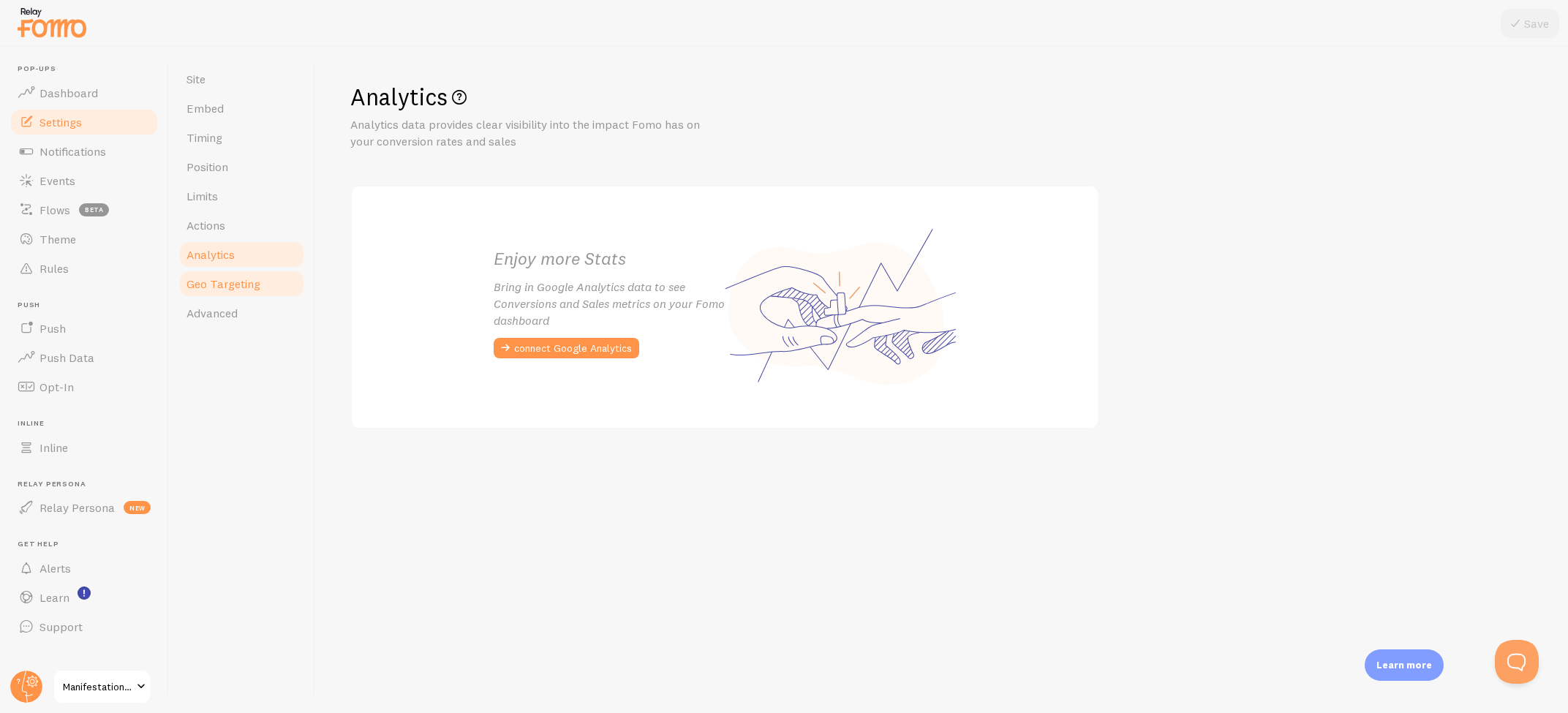
click at [238, 279] on span "Geo Targeting" at bounding box center [223, 283] width 74 height 15
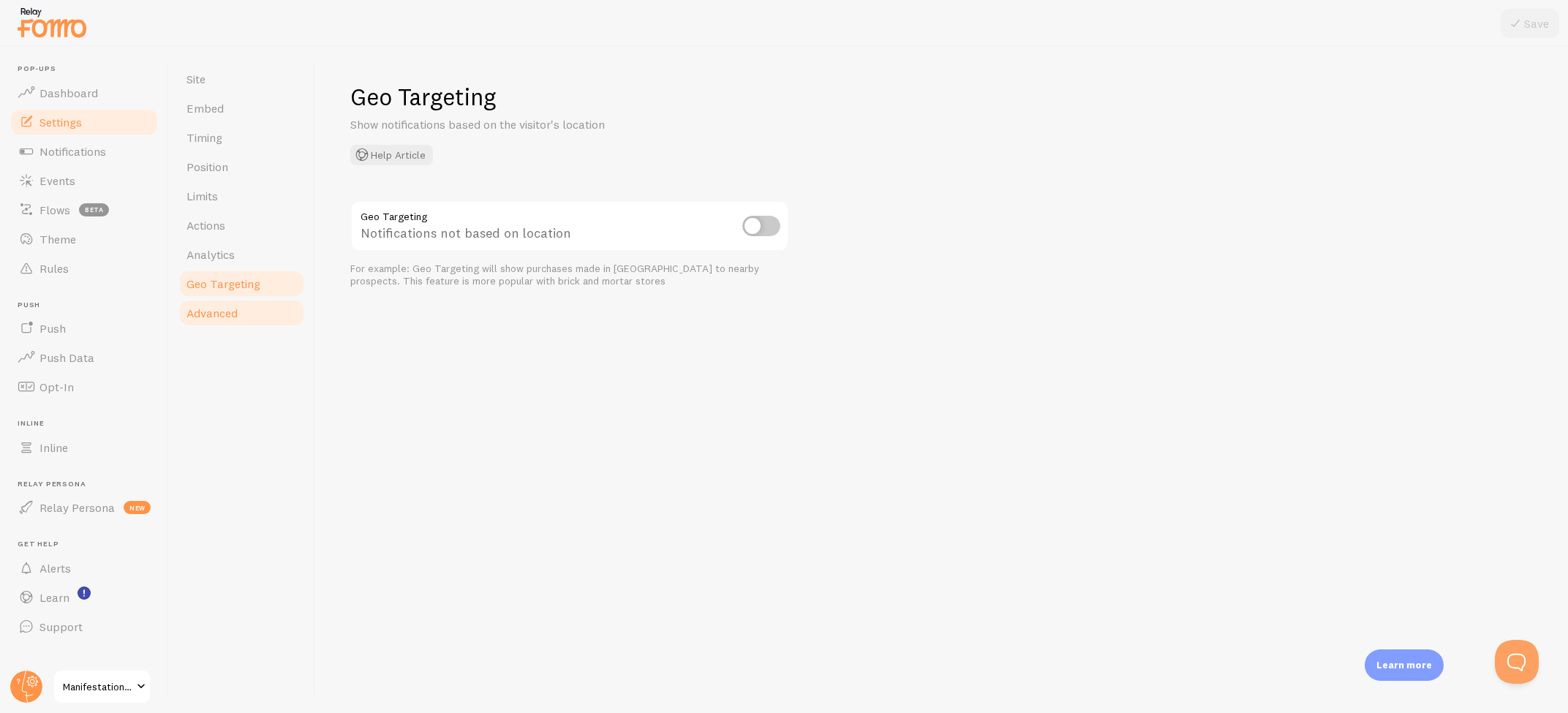
click at [213, 309] on span "Advanced" at bounding box center [212, 312] width 51 height 15
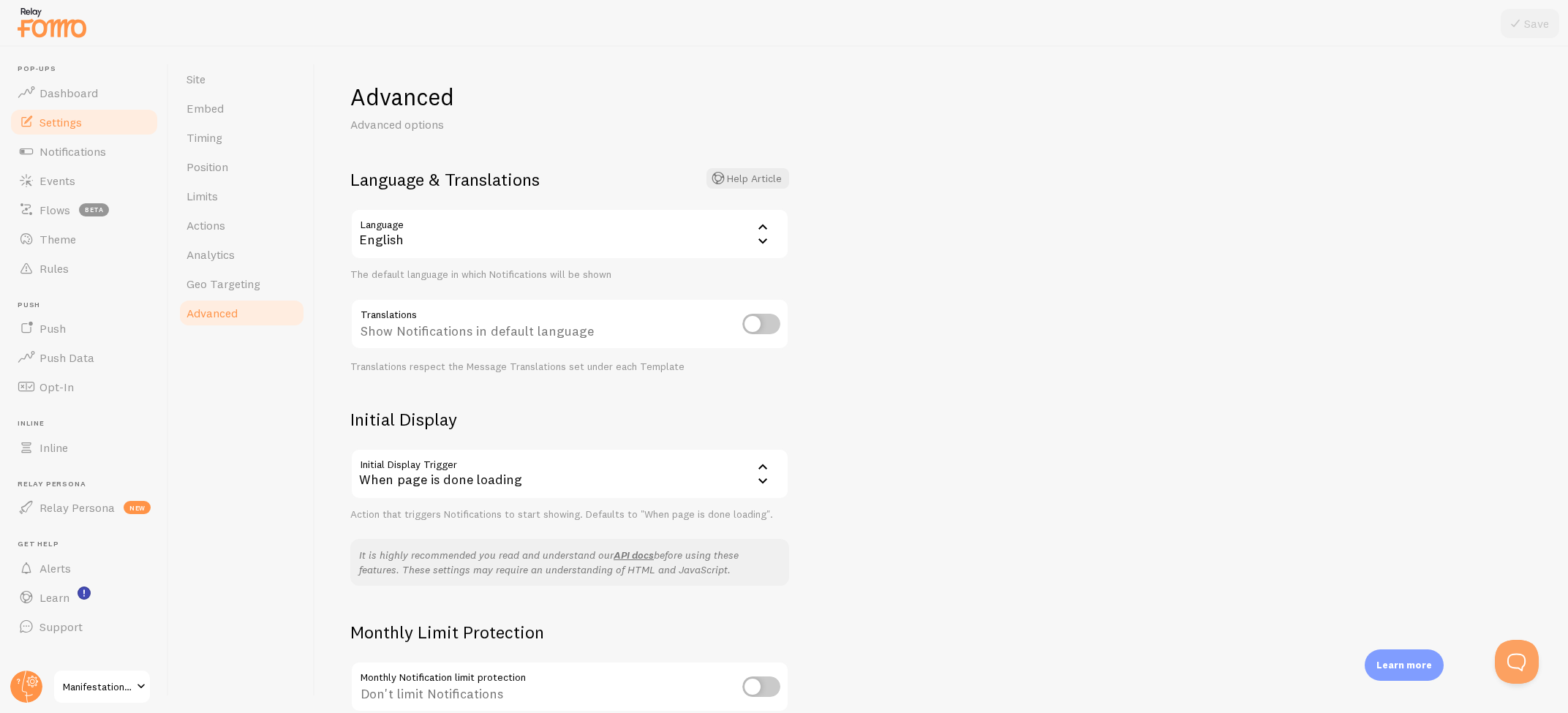
click at [571, 232] on div "English" at bounding box center [570, 234] width 439 height 51
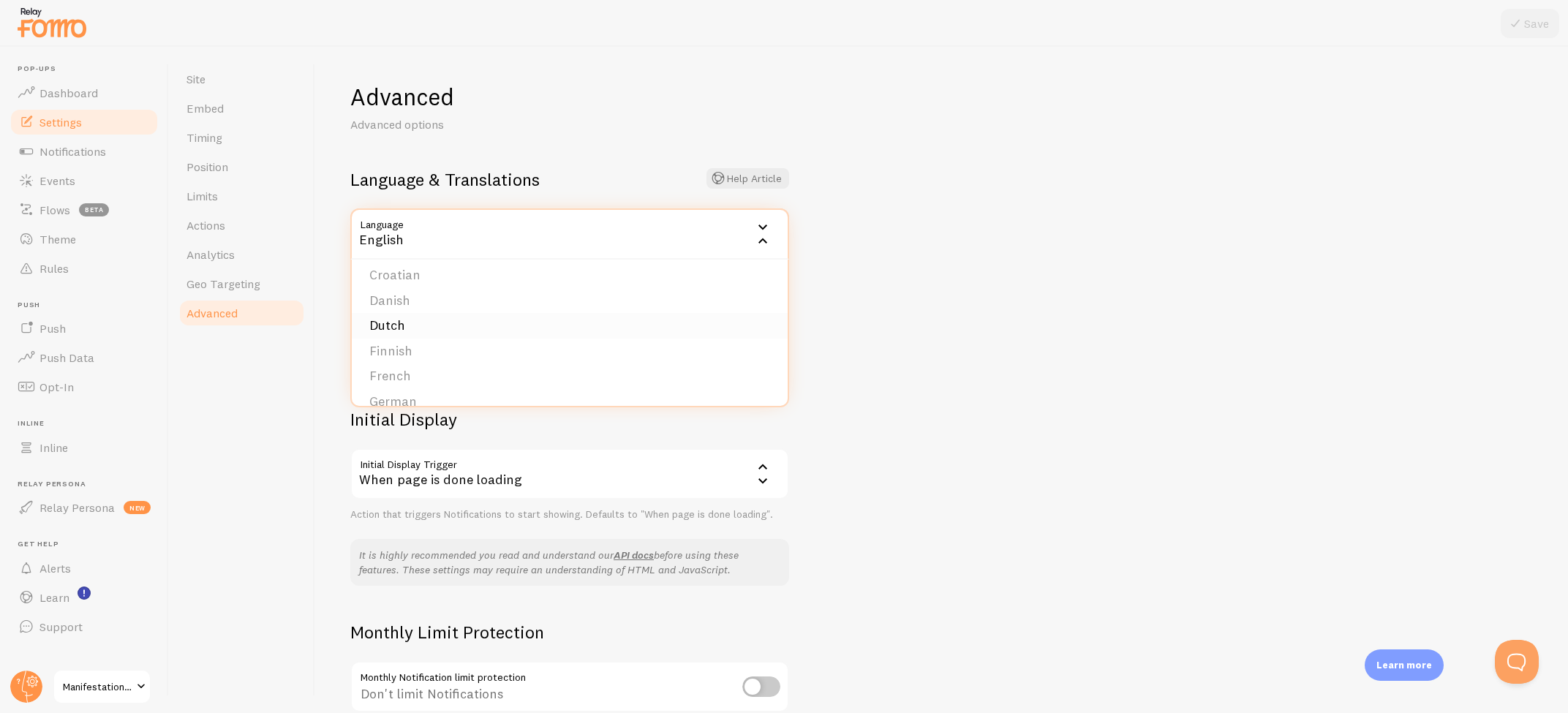
scroll to position [133, 0]
click at [396, 394] on li "German" at bounding box center [570, 400] width 436 height 26
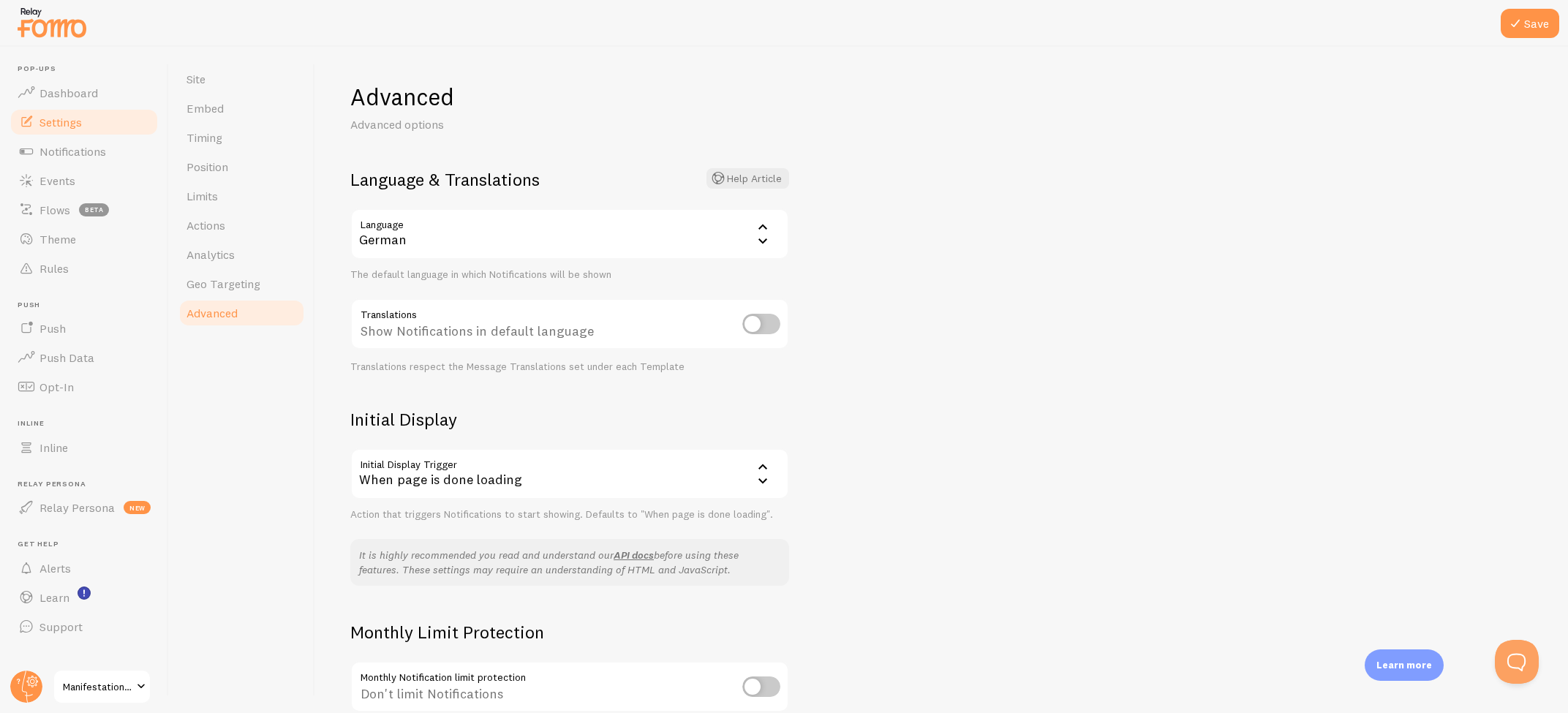
drag, startPoint x: 954, startPoint y: 309, endPoint x: 912, endPoint y: 311, distance: 42.0
click at [954, 309] on div "Advanced Advanced options Language & Translations Help Article Language de Germ…" at bounding box center [941, 380] width 1253 height 666
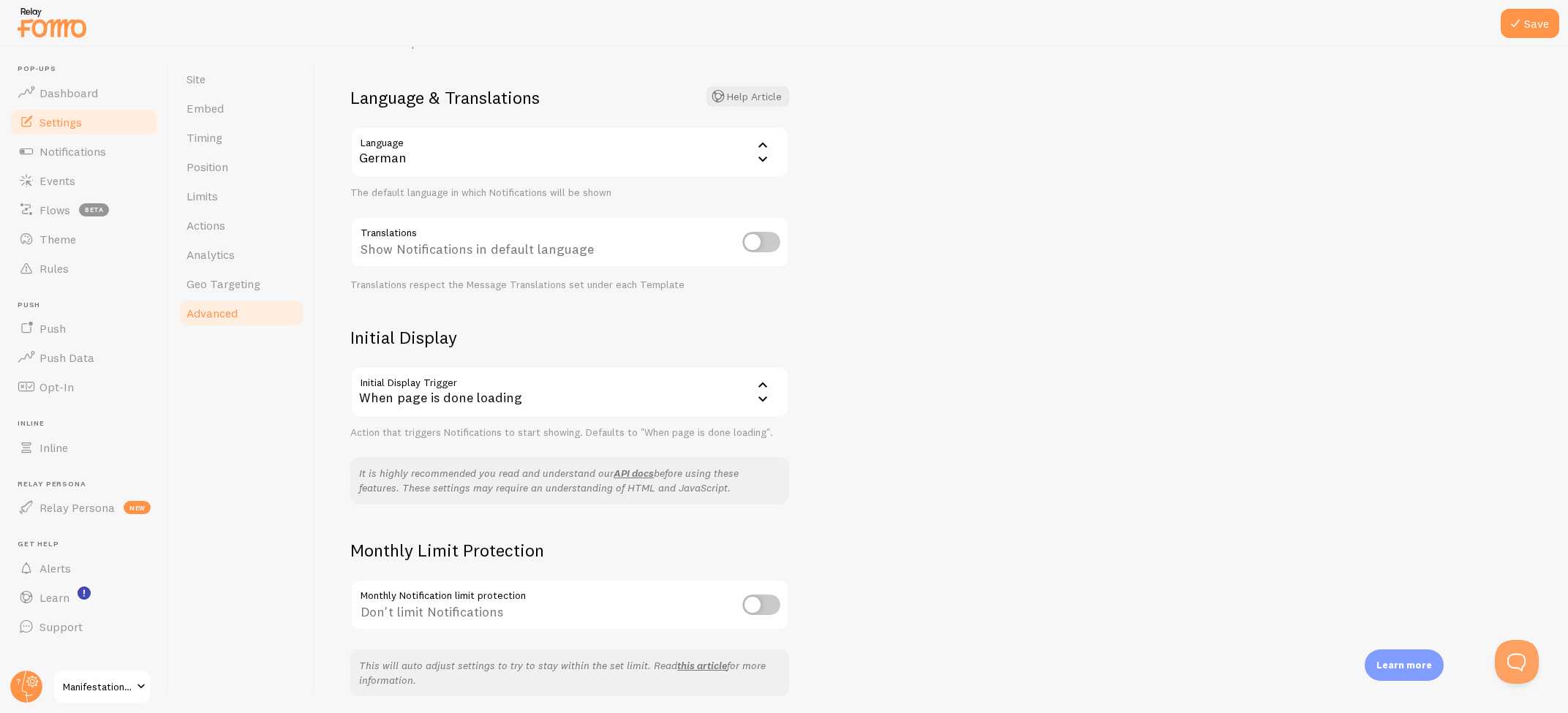
scroll to position [87, 0]
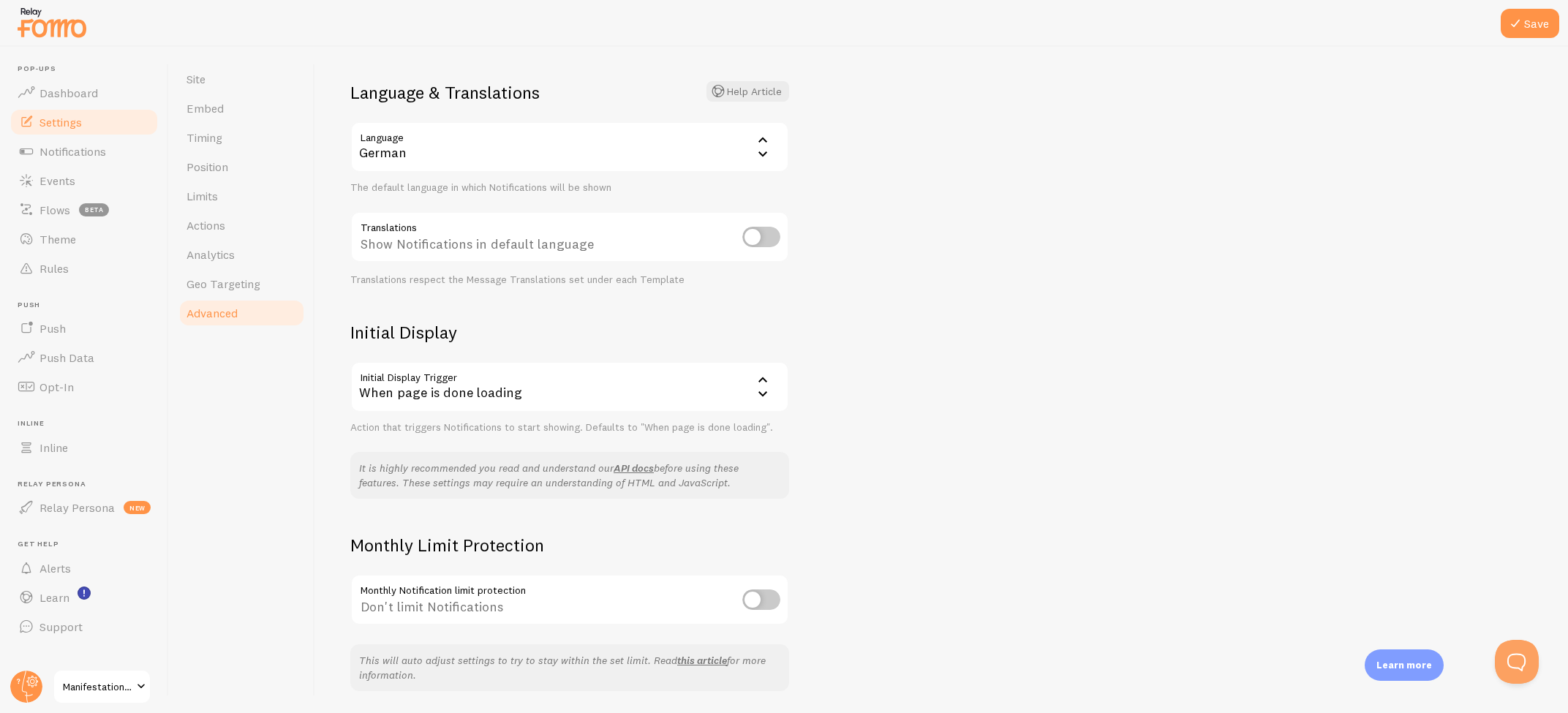
click at [733, 389] on div "When page is done loading" at bounding box center [570, 387] width 439 height 51
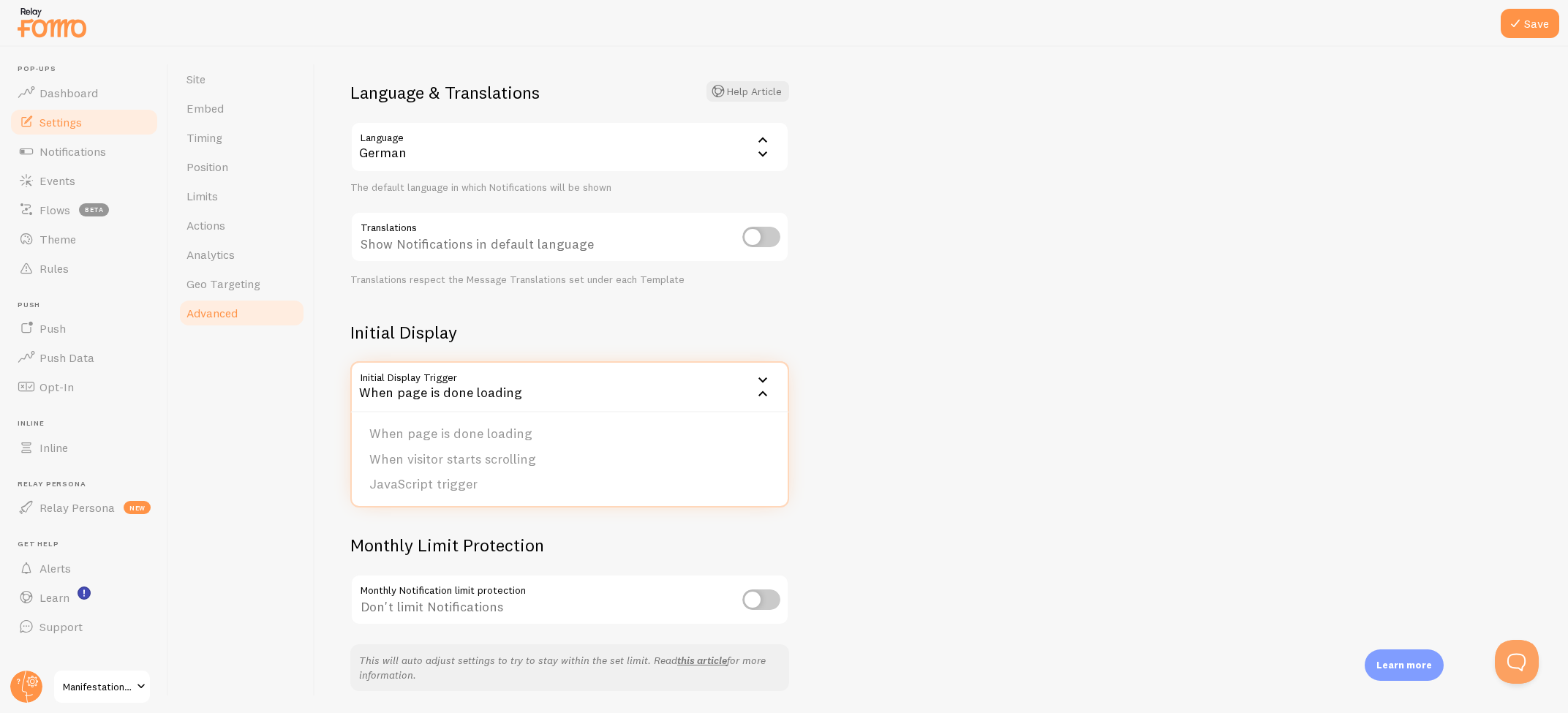
click at [980, 383] on div "Advanced Advanced options Language & Translations Help Article Language de Germ…" at bounding box center [941, 380] width 1253 height 666
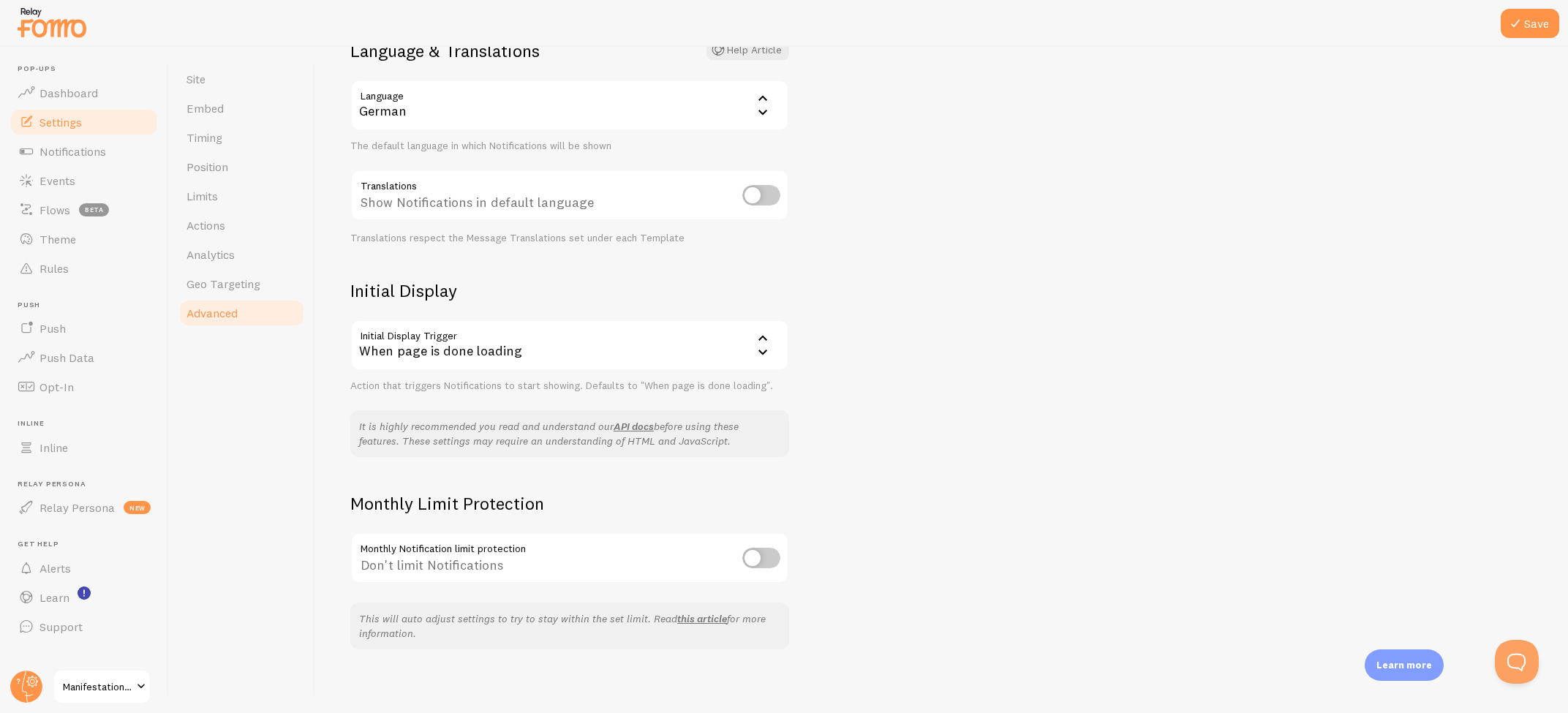
scroll to position [128, 0]
click at [1518, 31] on icon at bounding box center [1515, 24] width 18 height 18
click at [83, 156] on span "Notifications" at bounding box center [73, 151] width 67 height 15
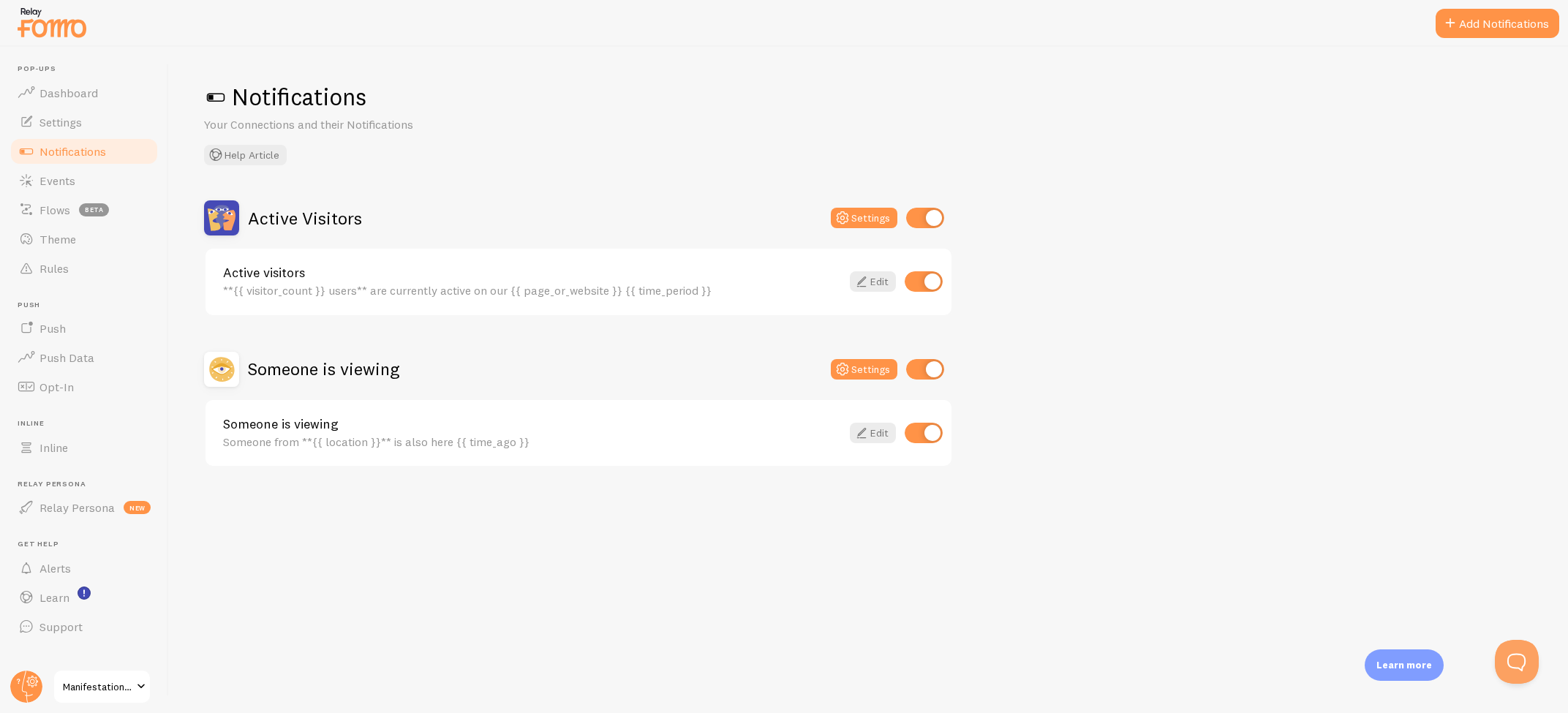
click at [951, 213] on div "Active Visitors Settings" at bounding box center [579, 218] width 749 height 35
click at [923, 219] on input "checkbox" at bounding box center [924, 217] width 38 height 21
checkbox input "false"
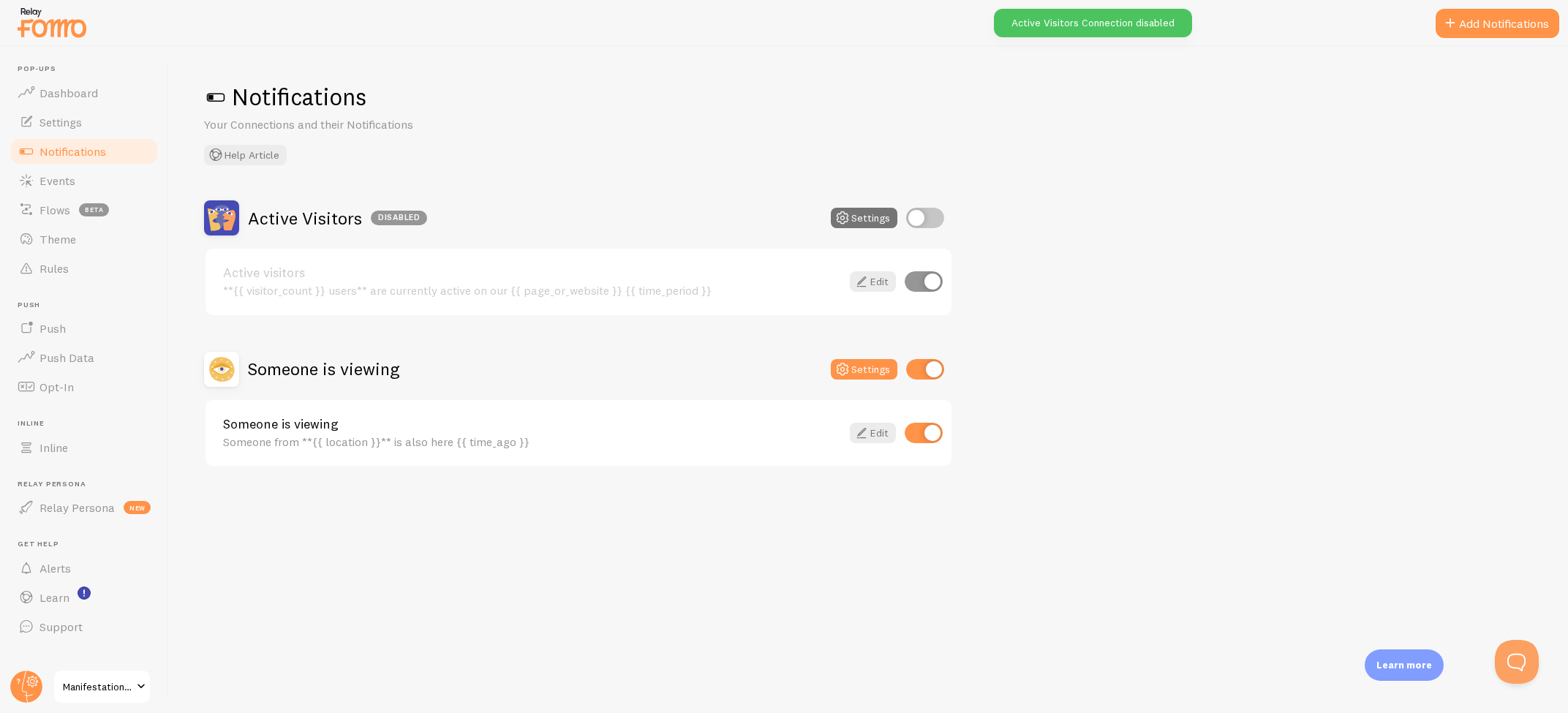
click at [924, 364] on input "checkbox" at bounding box center [924, 368] width 38 height 21
checkbox input "false"
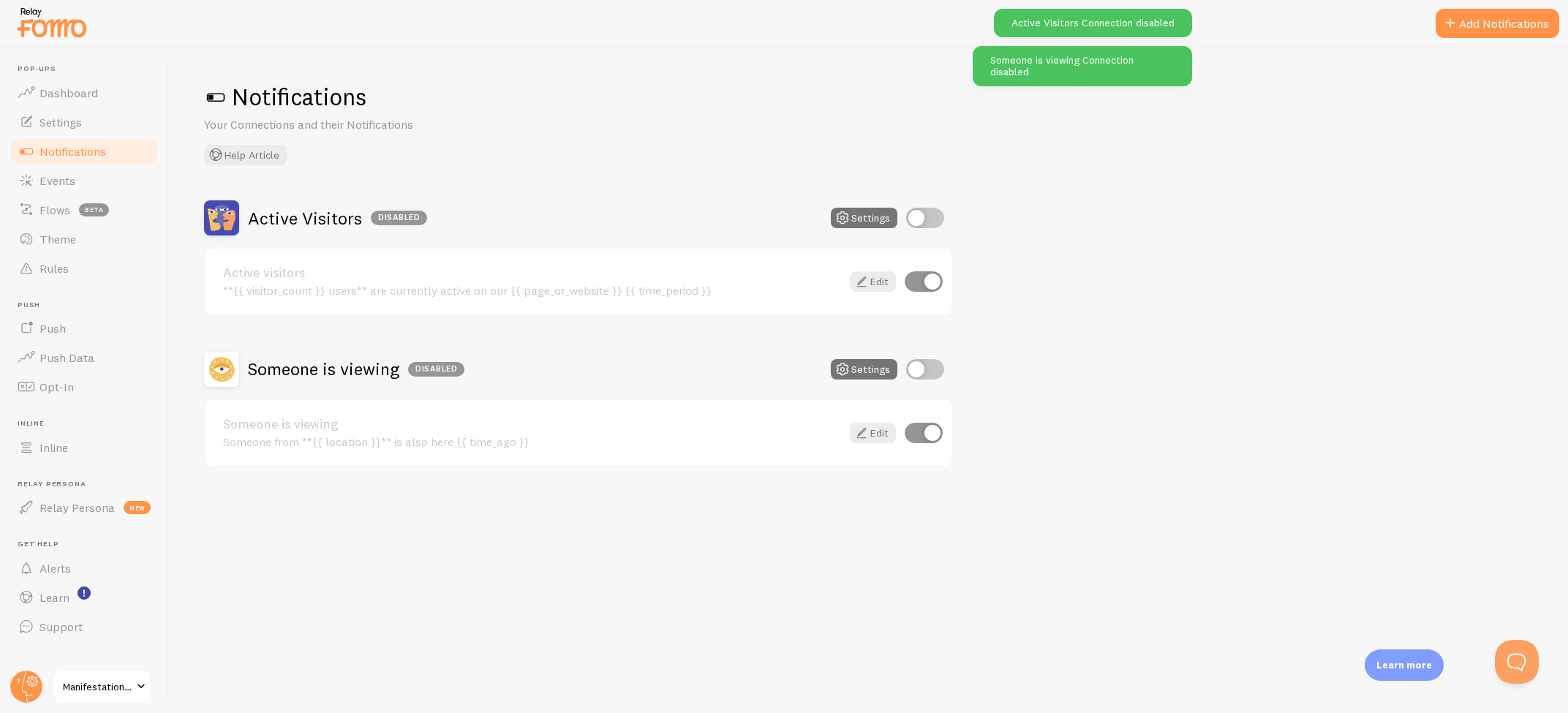
click at [1486, 21] on button "Add Notifications" at bounding box center [1497, 24] width 124 height 29
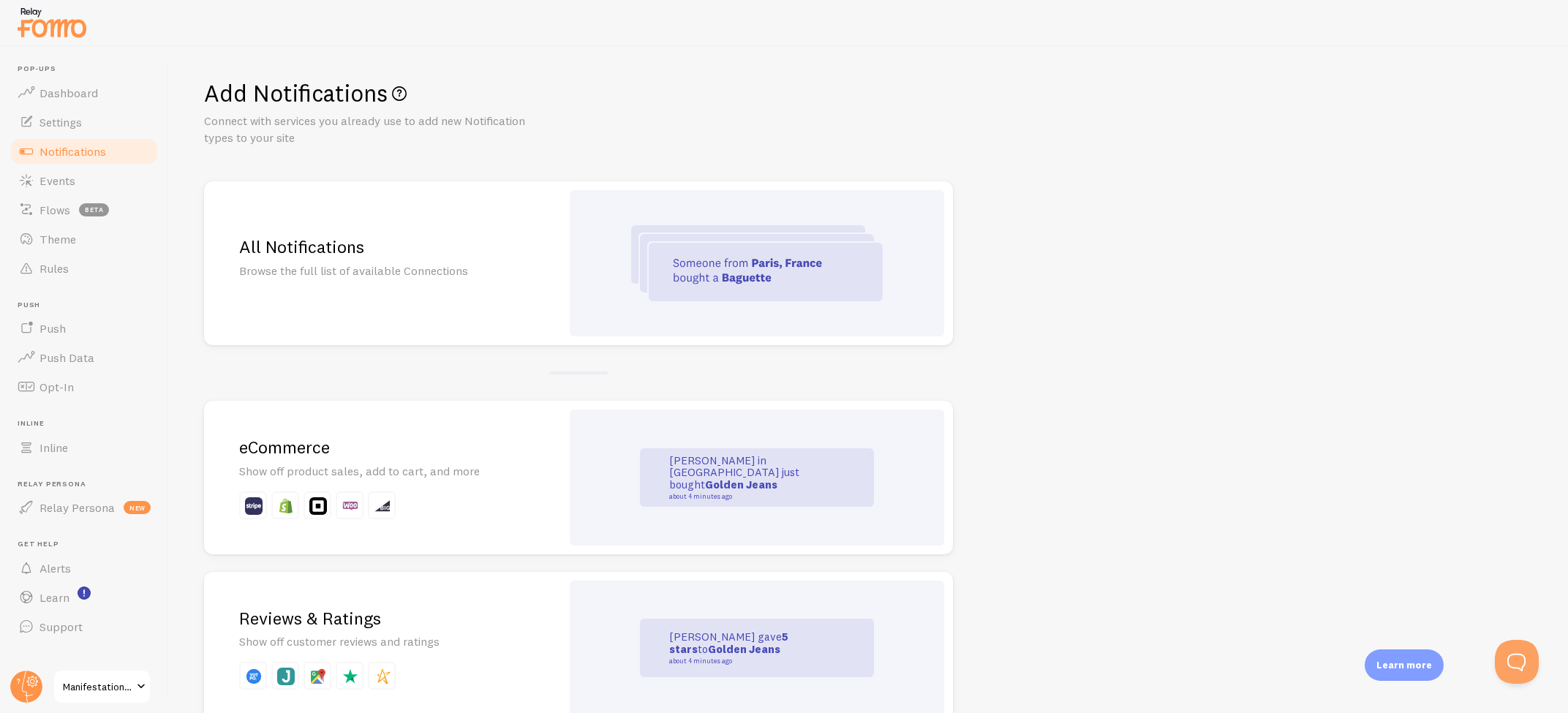
click at [494, 250] on h2 "All Notifications" at bounding box center [382, 247] width 287 height 23
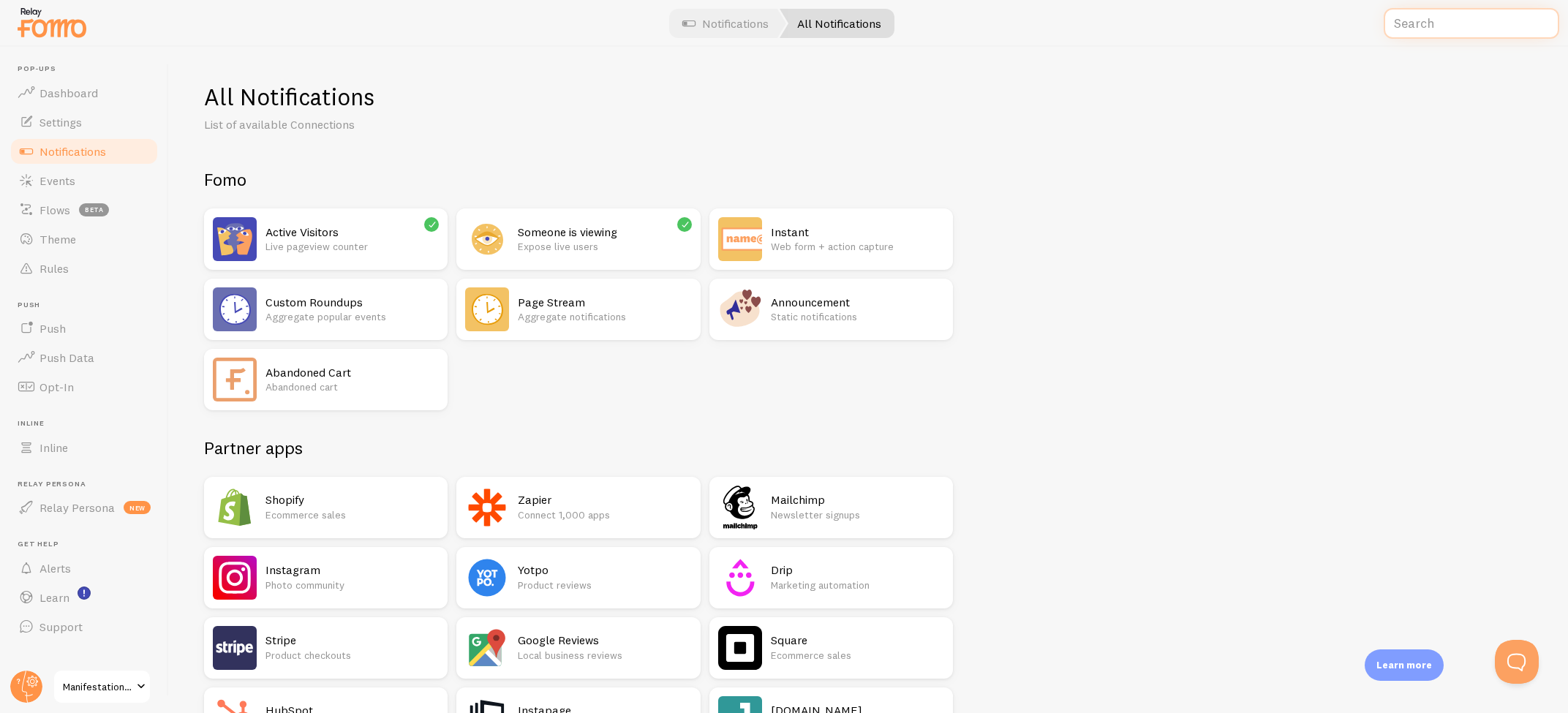
click at [1400, 20] on input "text" at bounding box center [1471, 24] width 176 height 31
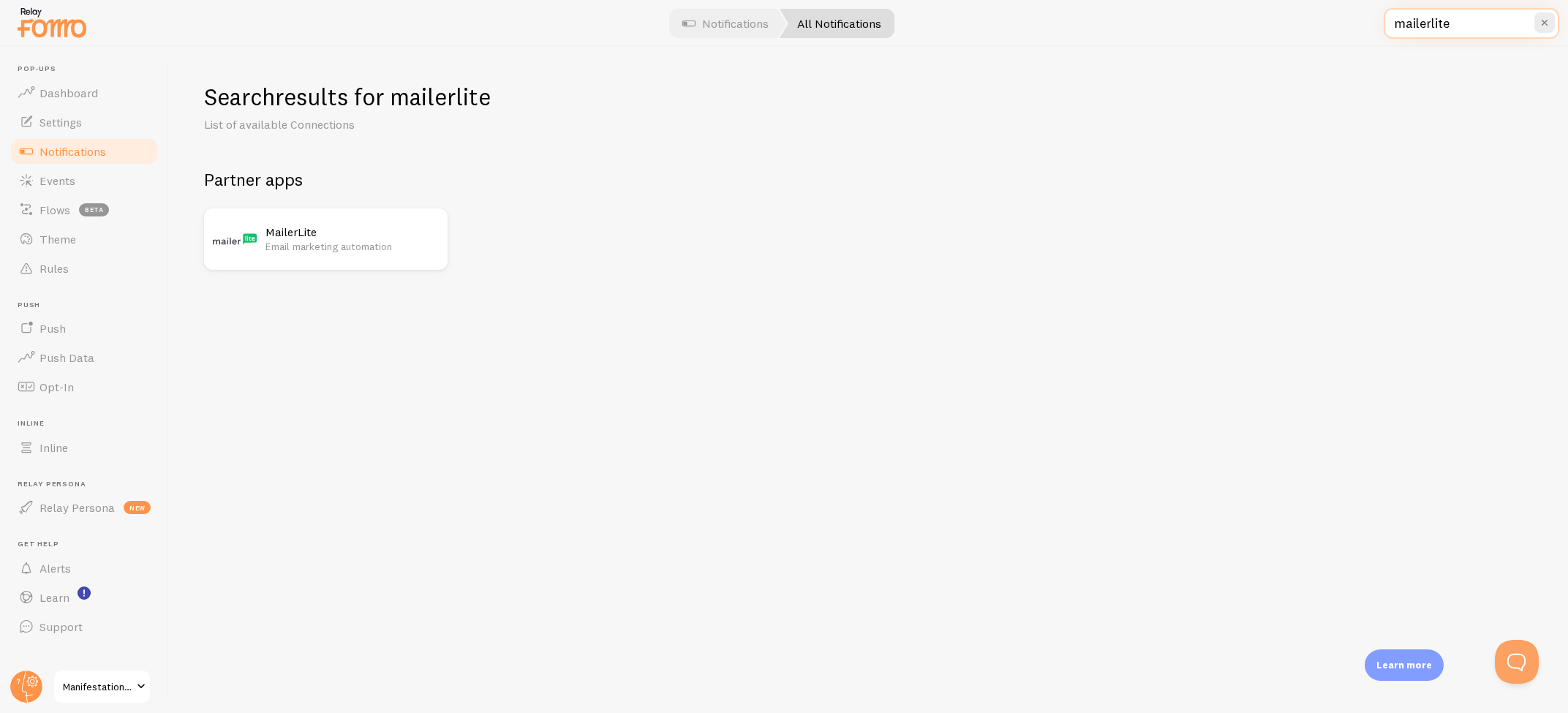
type input "mailerlite"
click at [364, 222] on div "MailerLite Email marketing automation" at bounding box center [352, 239] width 173 height 44
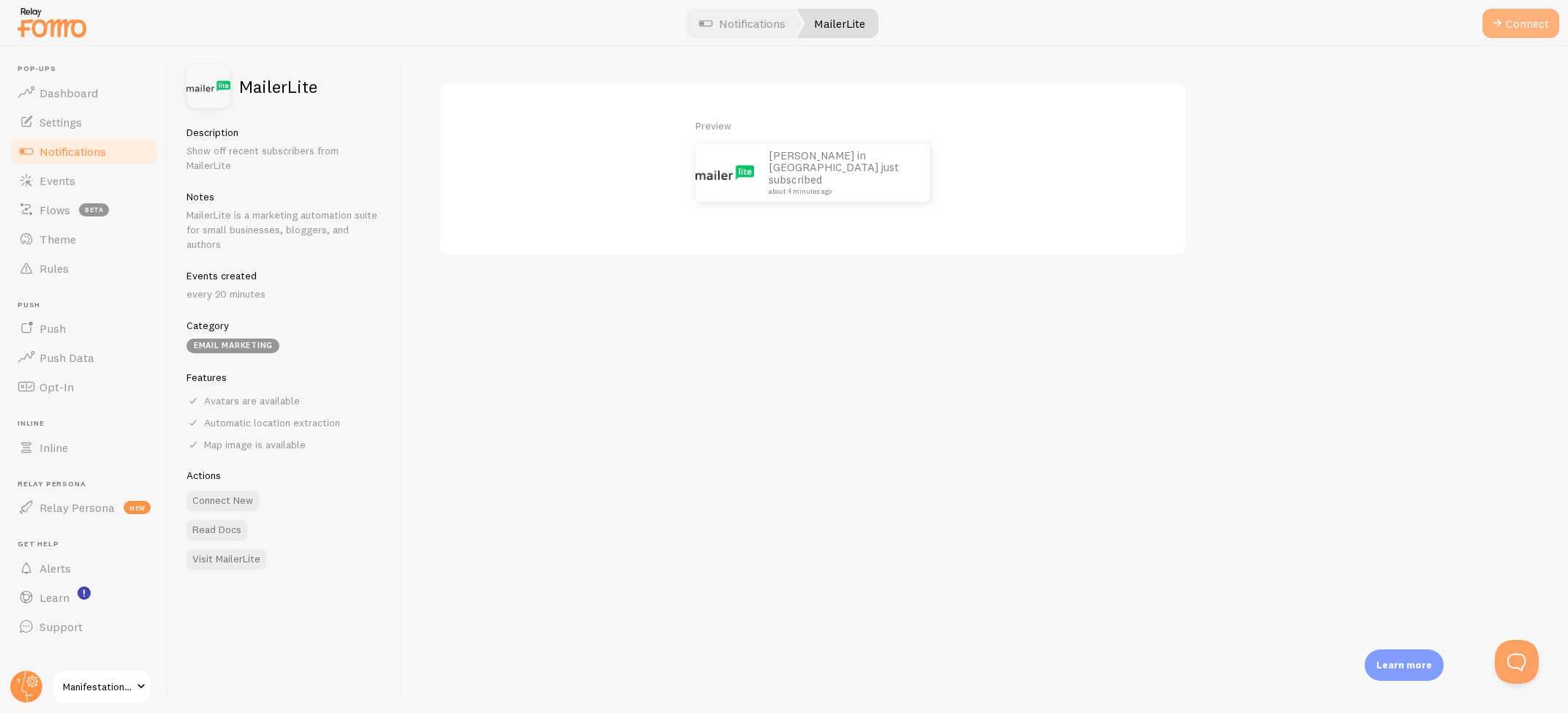
click at [1533, 27] on button "Connect" at bounding box center [1521, 24] width 77 height 29
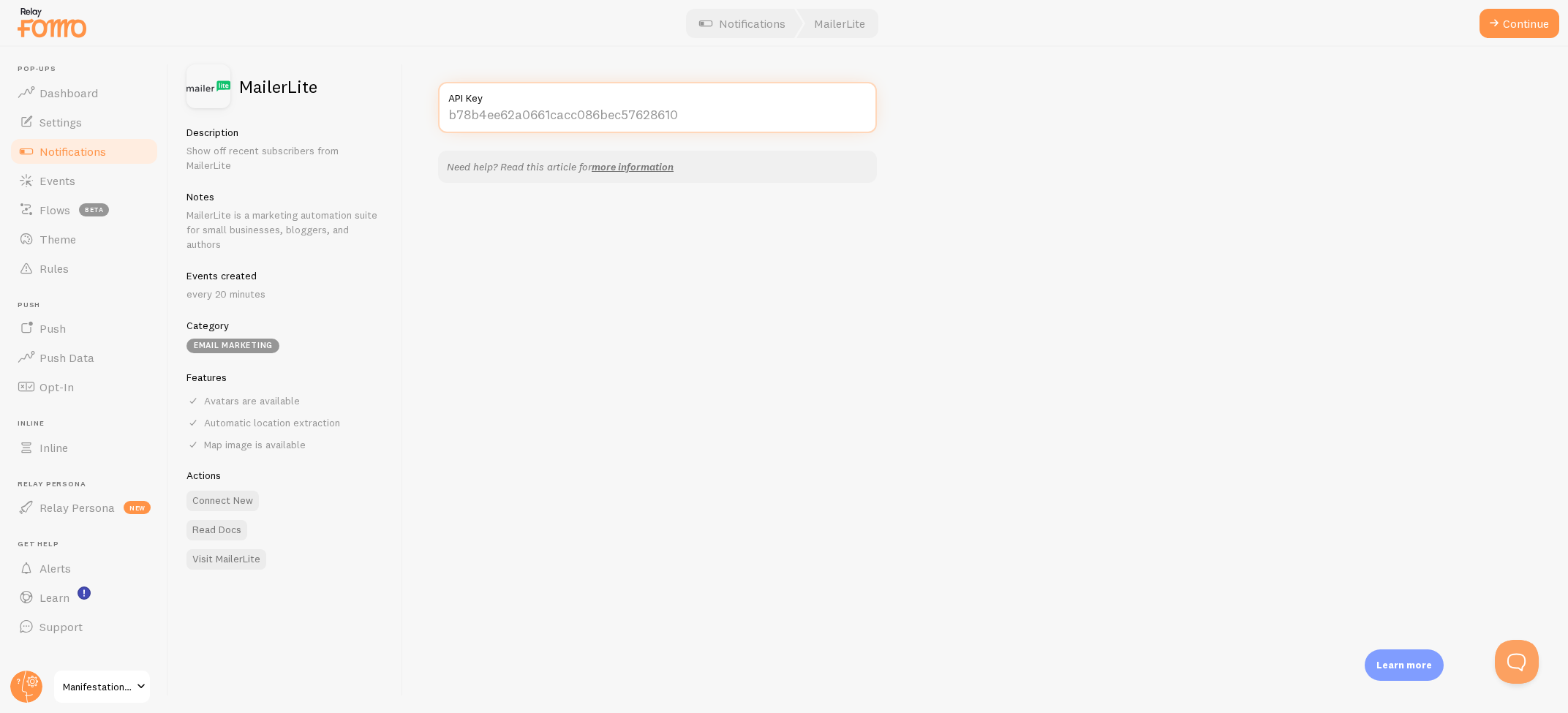
click at [661, 111] on input "API Key" at bounding box center [657, 107] width 439 height 51
paste input "[SECURITY_DATA]"
type input "[SECURITY_DATA]"
click at [1511, 22] on button "Continue" at bounding box center [1519, 24] width 80 height 29
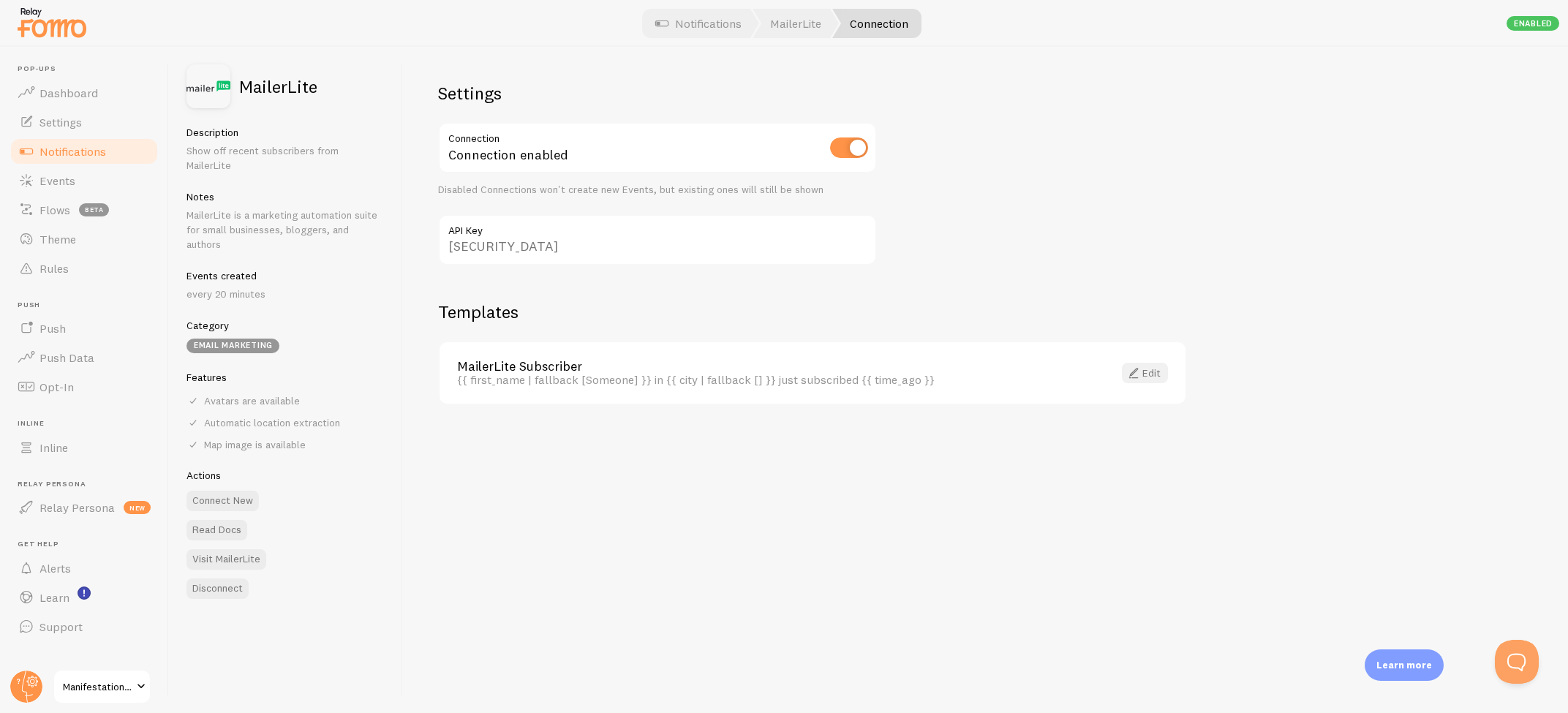
click at [1163, 373] on link "Edit" at bounding box center [1145, 372] width 46 height 21
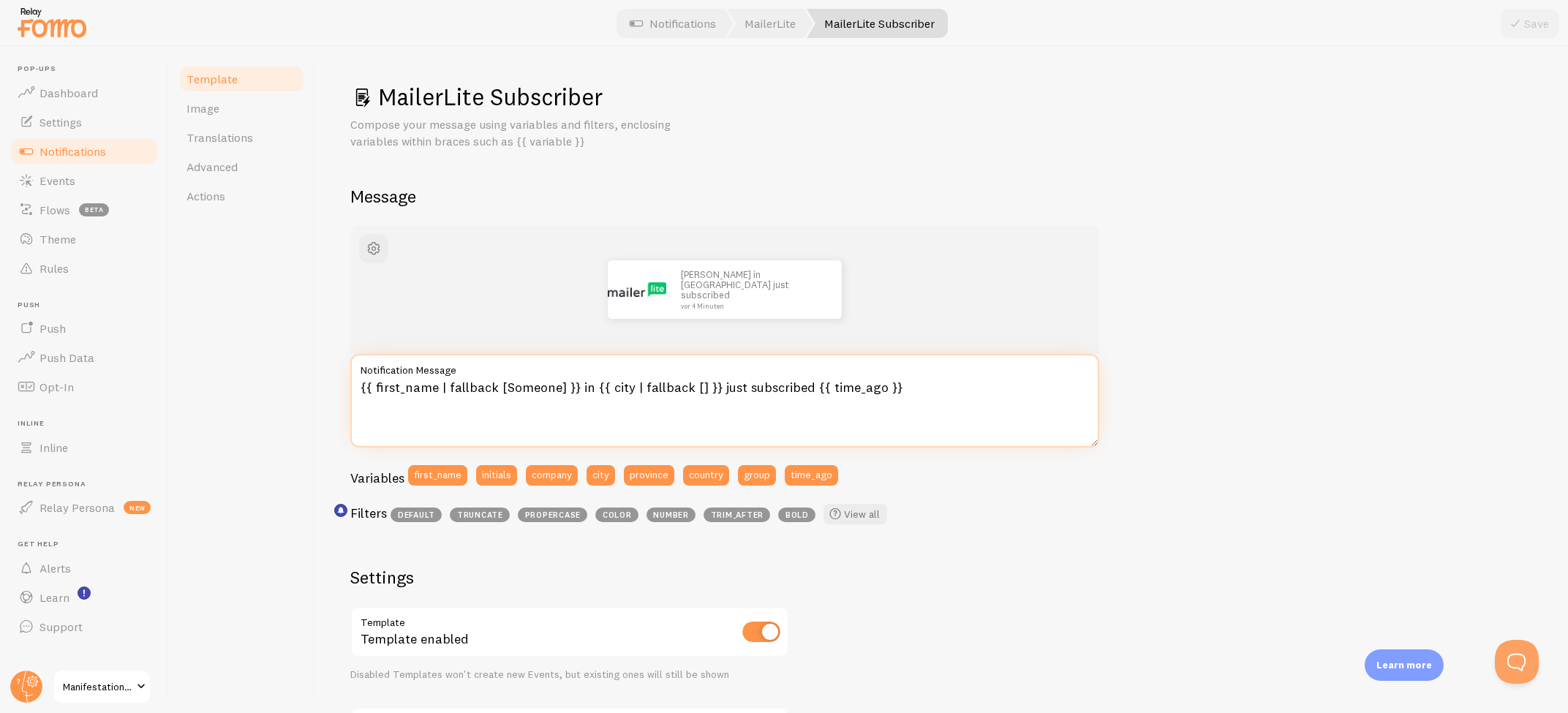
click at [911, 398] on textarea "{{ first_name | fallback [Someone] }} in {{ city | fallback [] }} just subscrib…" at bounding box center [725, 400] width 749 height 93
paste textarea "**{{ first_name }}** hat sich für den **MANIFEST Secret Podcast** angemeldet!"
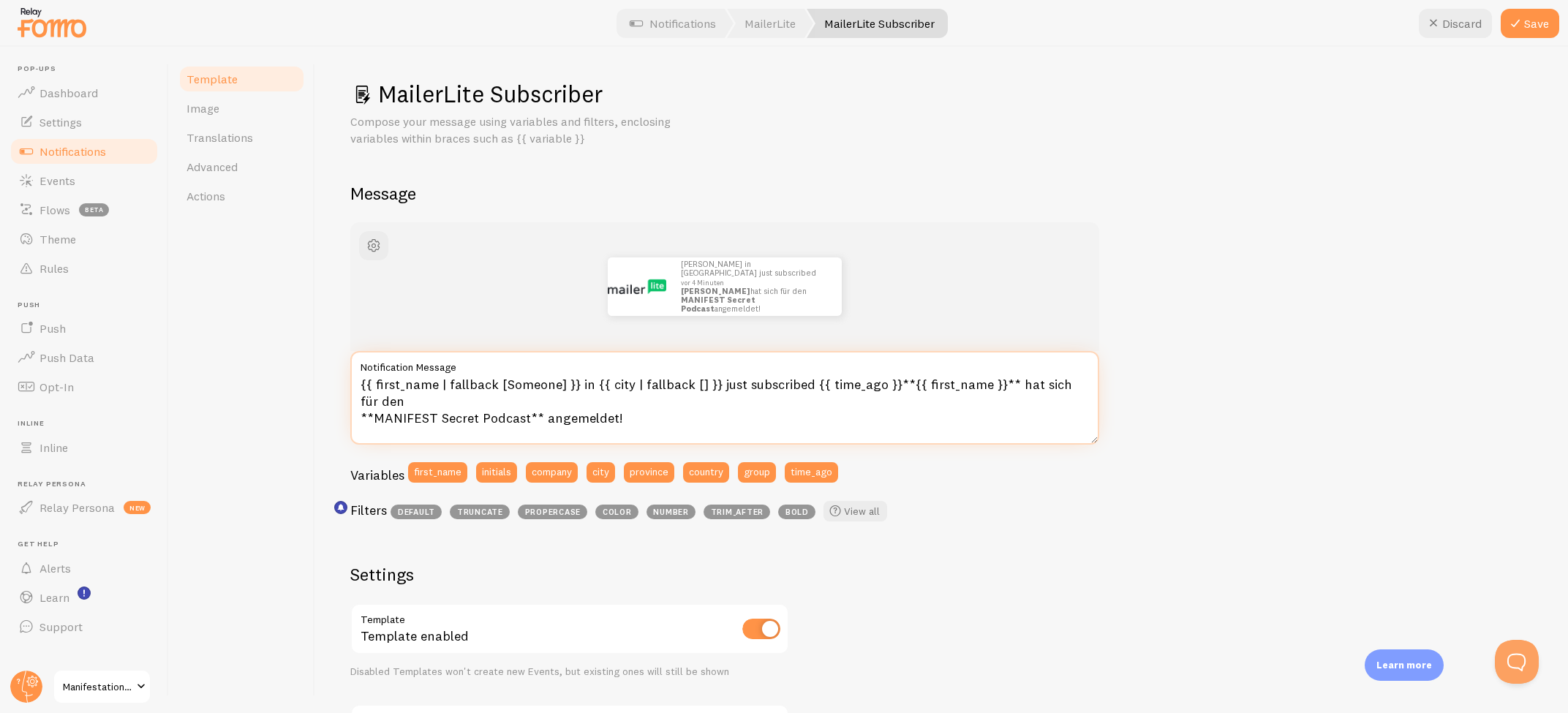
paste textarea
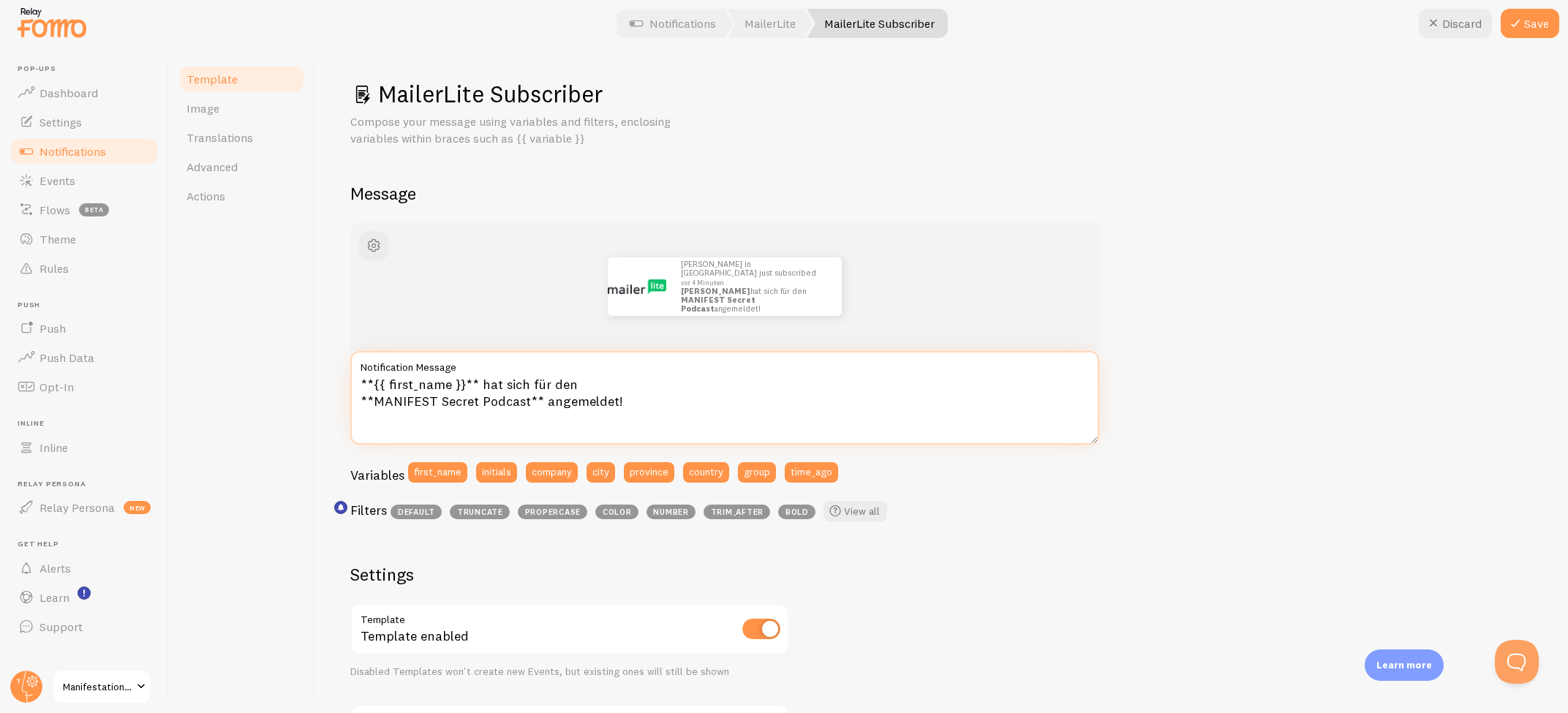
scroll to position [4, 0]
drag, startPoint x: 477, startPoint y: 379, endPoint x: 573, endPoint y: 379, distance: 96.0
click at [573, 379] on textarea "**{{ first_name }}** hat sich für den **MANIFEST Secret Podcast** angemeldet!" at bounding box center [725, 397] width 749 height 93
click at [436, 396] on textarea "**{{ first_name }}** ist beim **MANIFEST Secret Podcast** angemeldet!" at bounding box center [725, 397] width 749 height 93
click at [547, 397] on textarea "**{{ first_name }}** ist beim **MANIFESTATION MORNING** angemeldet!" at bounding box center [725, 397] width 749 height 93
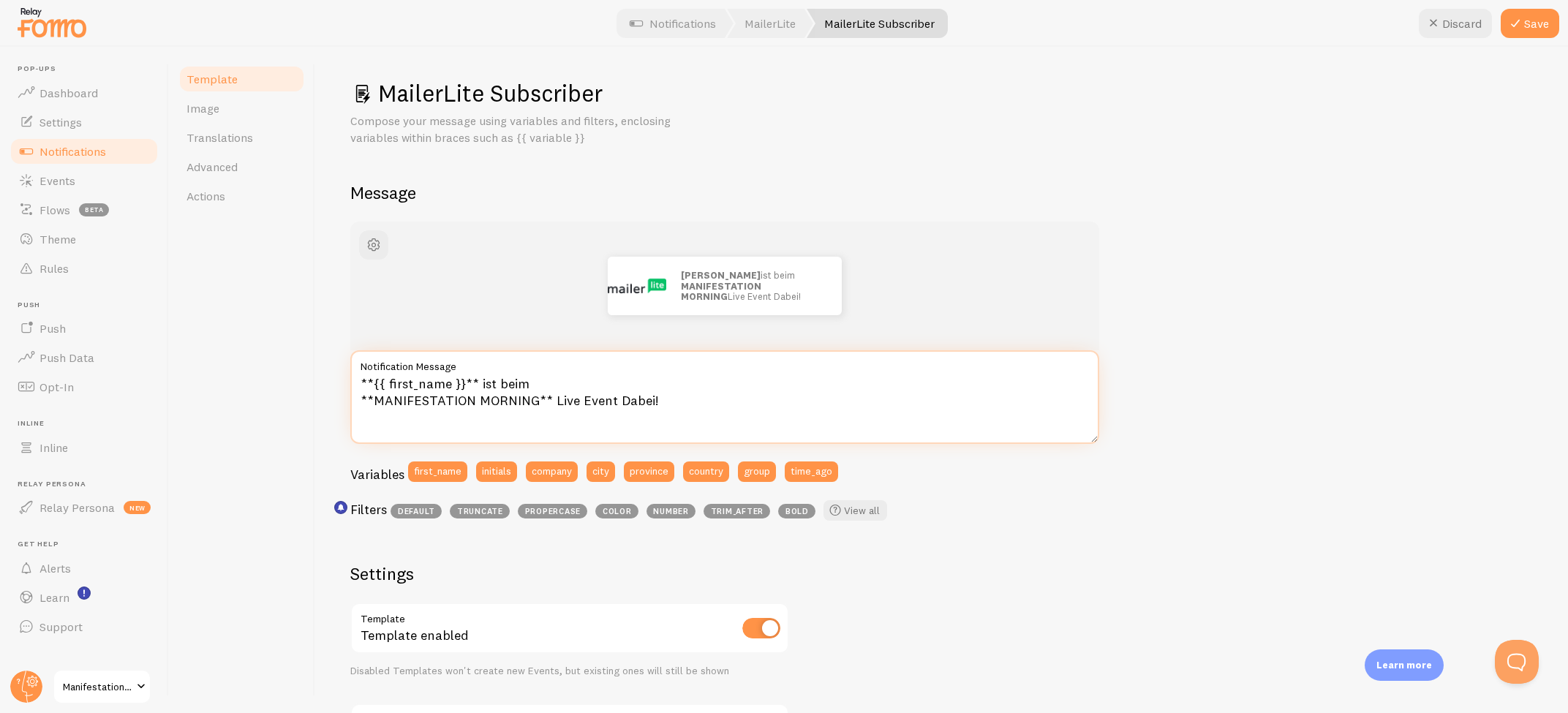
click at [624, 399] on textarea "**{{ first_name }}** ist beim **MANIFESTATION MORNING** Live Event Dabei!" at bounding box center [725, 397] width 749 height 93
click at [743, 405] on textarea "**{{ first_name }}** ist beim **MANIFESTATION MORNING** Live Event dabei!" at bounding box center [725, 397] width 749 height 93
click at [360, 396] on textarea "**{{ first_name }}** ist beim **MANIFESTATION MORNING** Live Event dabei!" at bounding box center [725, 397] width 749 height 93
click at [799, 402] on textarea "**{{ first_name }}** ist beim **MANIFESTATION MORNING** Live Event dabei!" at bounding box center [725, 397] width 749 height 93
type textarea "**{{ first_name }}** ist beim **MANIFESTATION MORNING** Live Event dabei!"
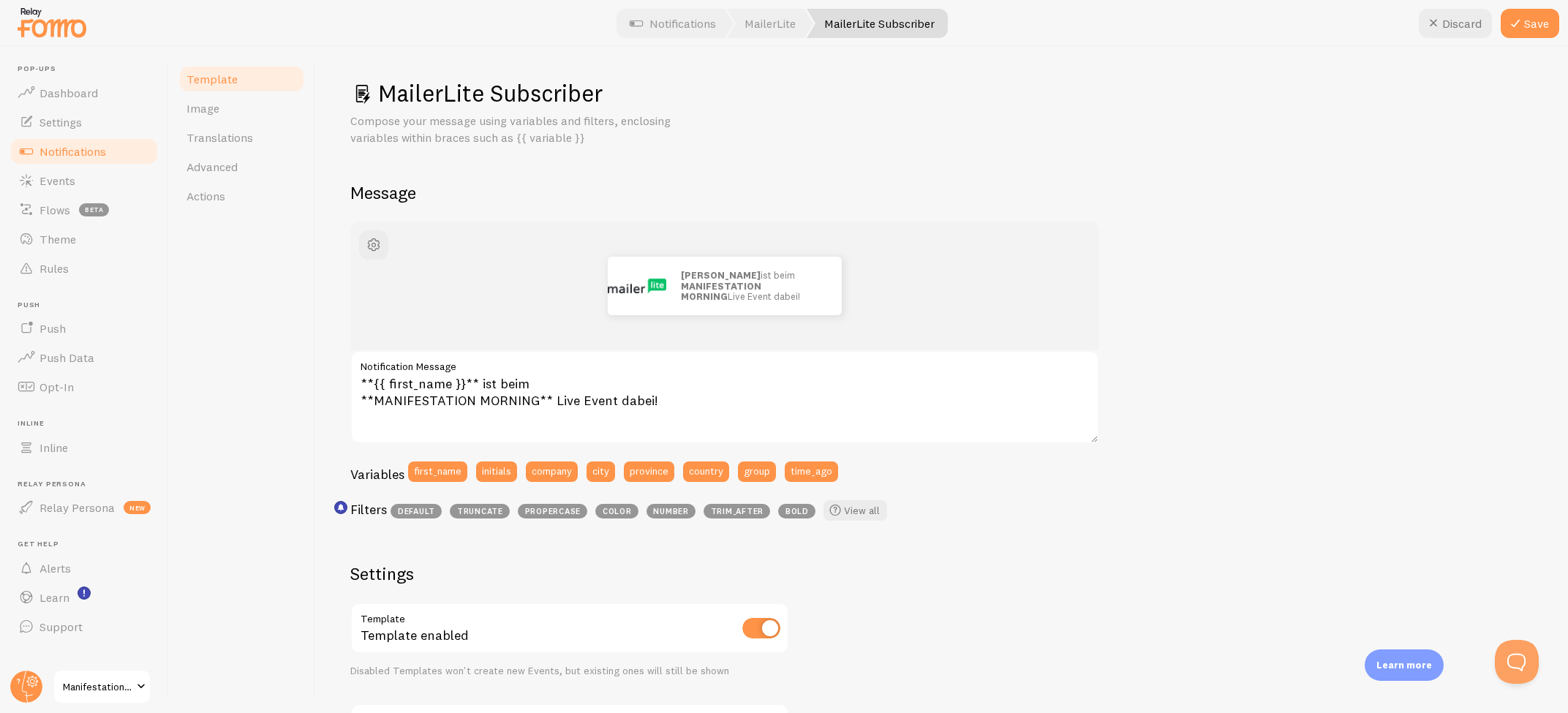
click at [1475, 596] on div "John ist beim MANIFESTATION MORNING Live Event dabei! **{{ first_name }}** ist …" at bounding box center [941, 625] width 1182 height 806
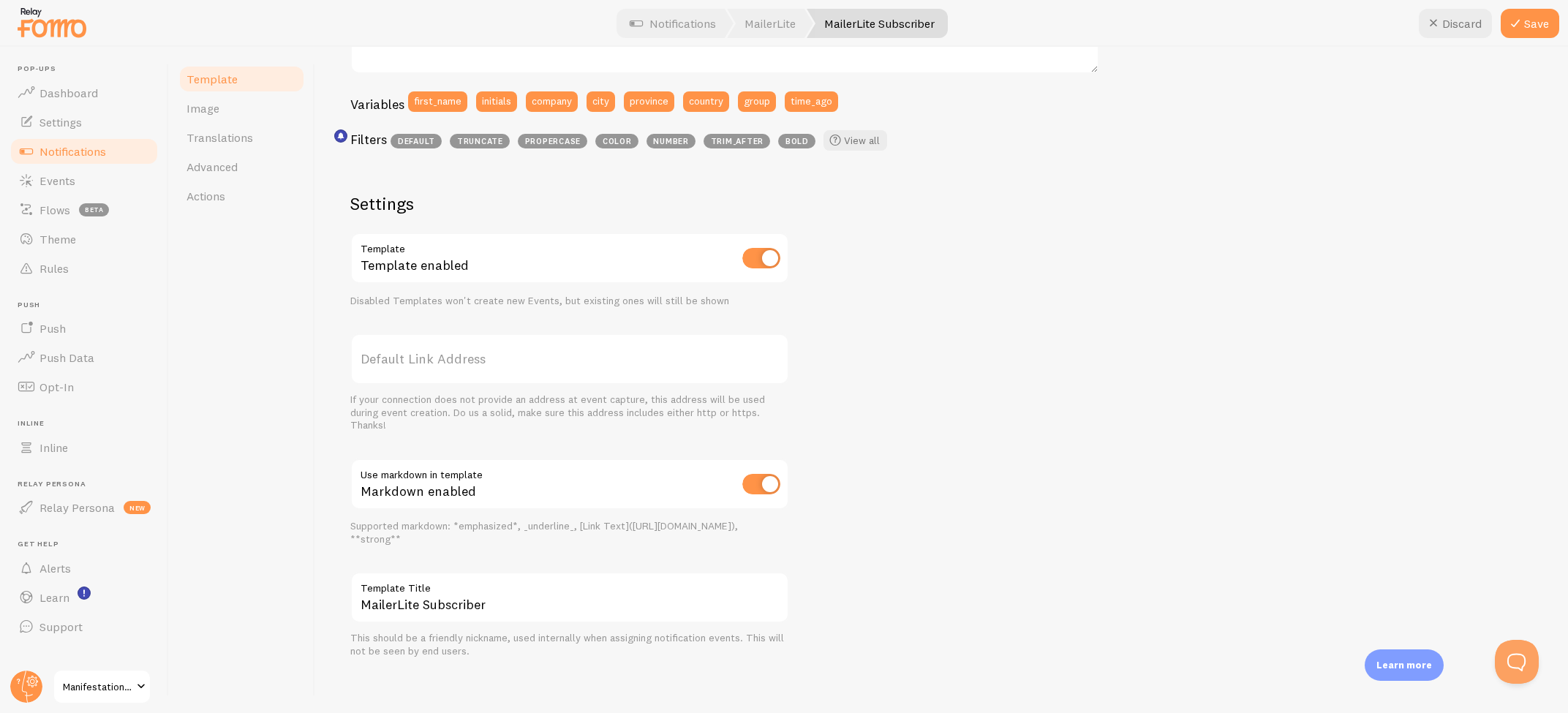
scroll to position [0, 0]
drag, startPoint x: 1518, startPoint y: 21, endPoint x: 1058, endPoint y: 108, distance: 468.2
click at [1518, 21] on icon at bounding box center [1515, 24] width 18 height 18
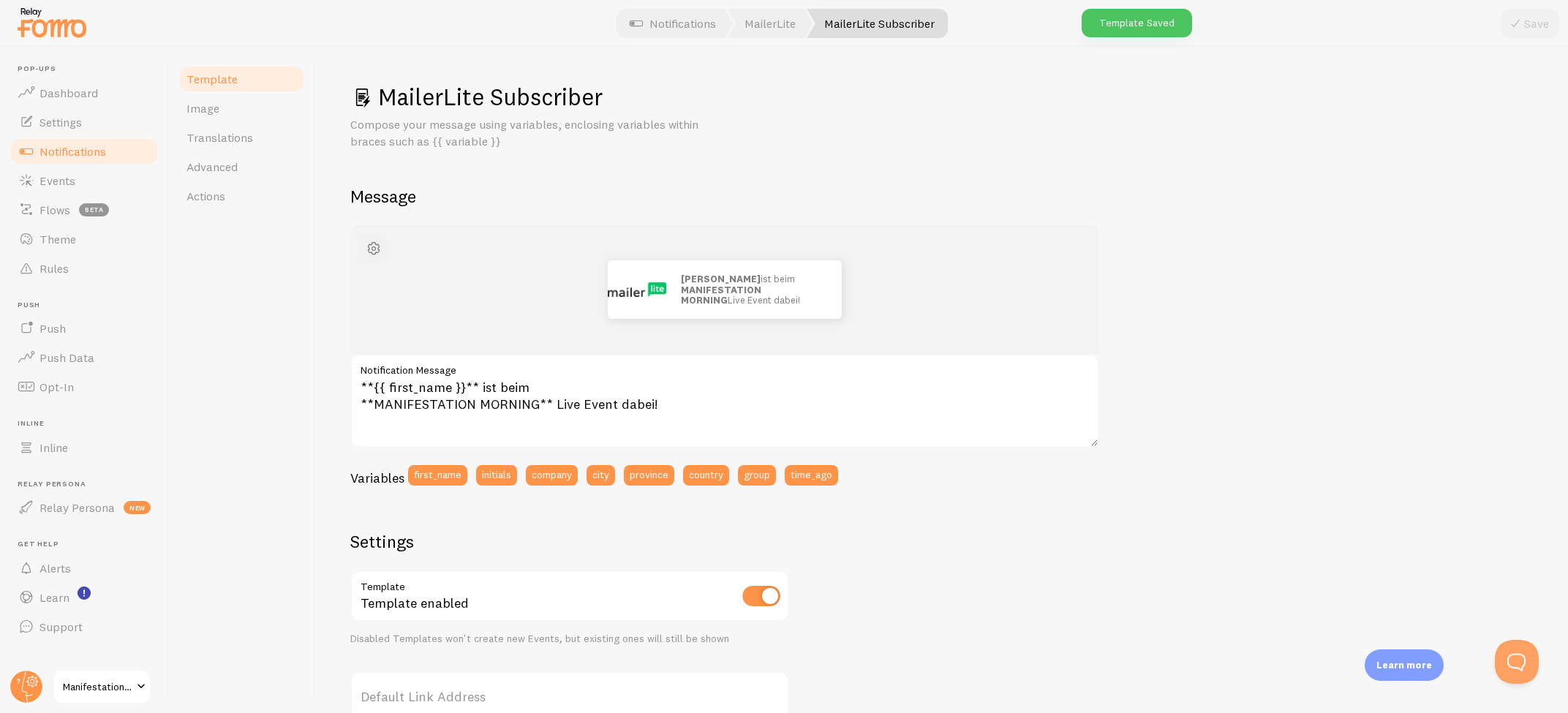
click at [376, 245] on span "button" at bounding box center [373, 248] width 18 height 18
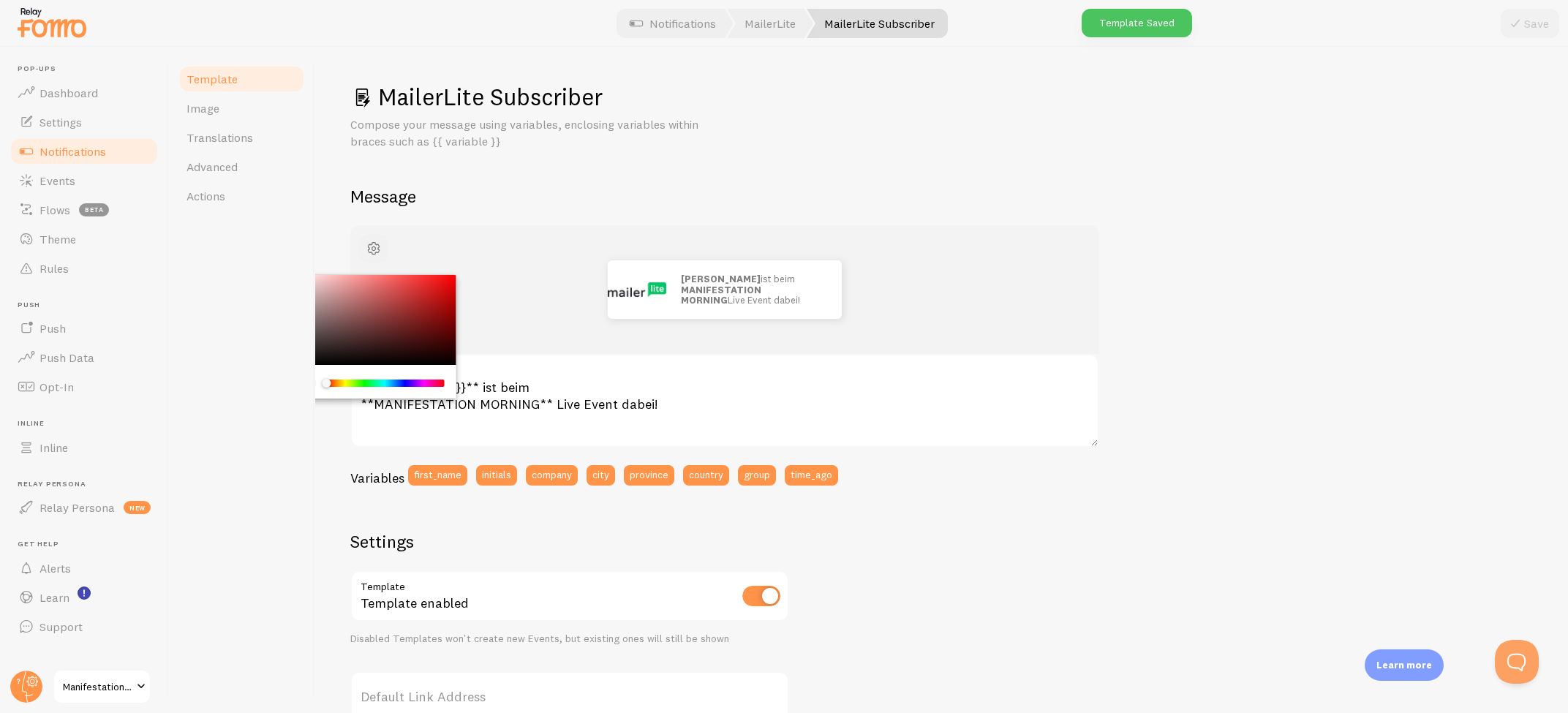
click at [376, 245] on span "button" at bounding box center [373, 248] width 18 height 18
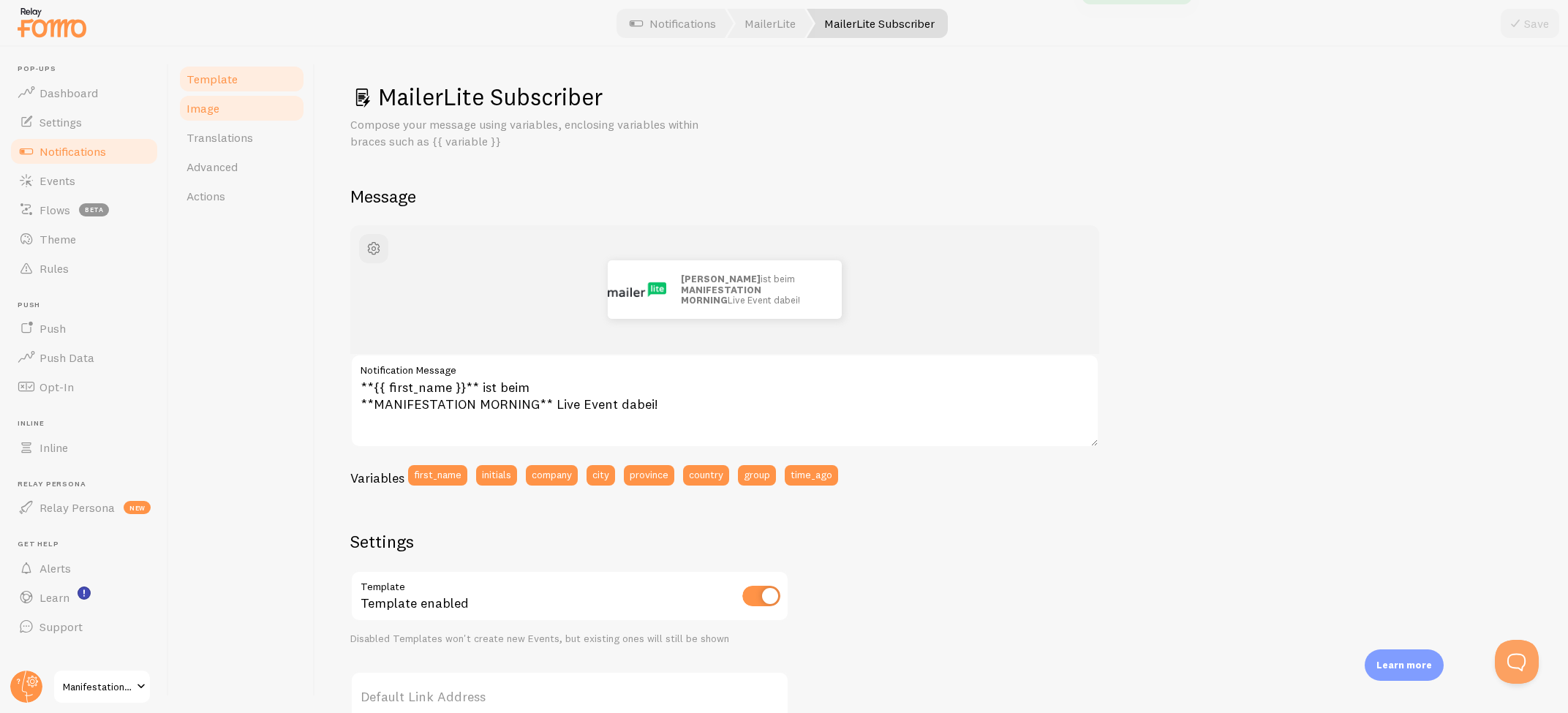
click at [221, 106] on link "Image" at bounding box center [242, 108] width 128 height 29
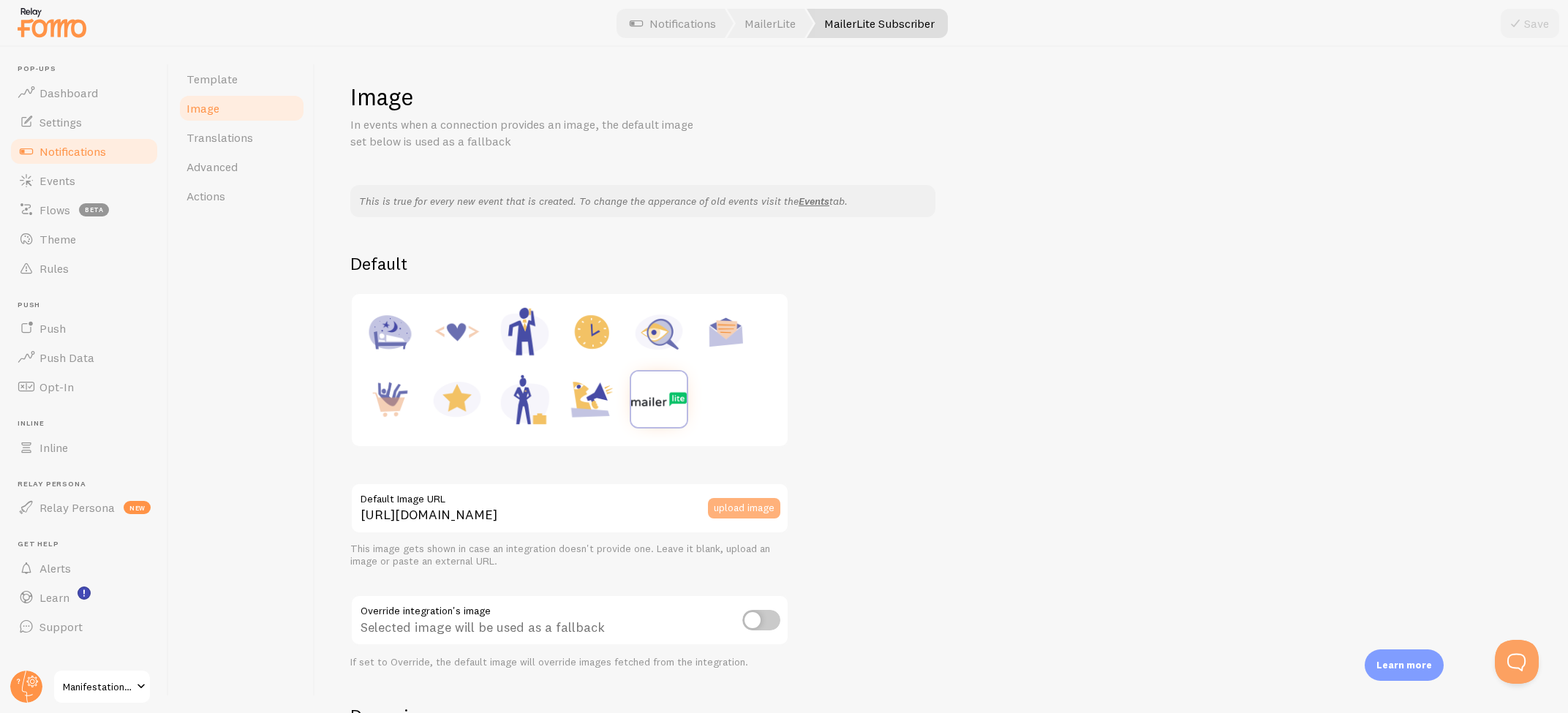
click at [757, 507] on button "upload image" at bounding box center [744, 508] width 73 height 21
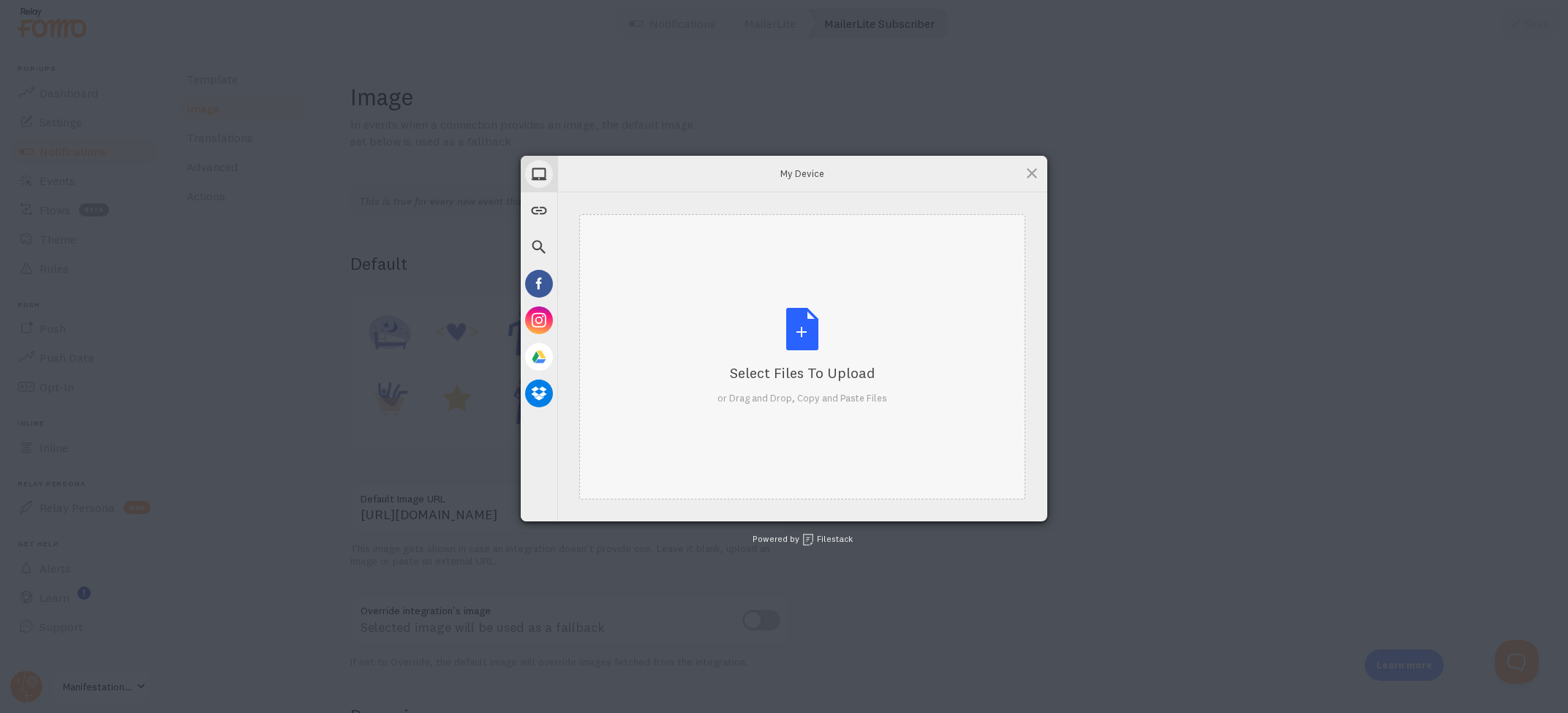
click at [767, 321] on div "Select Files to Upload or Drag and Drop, Copy and Paste Files" at bounding box center [802, 356] width 170 height 97
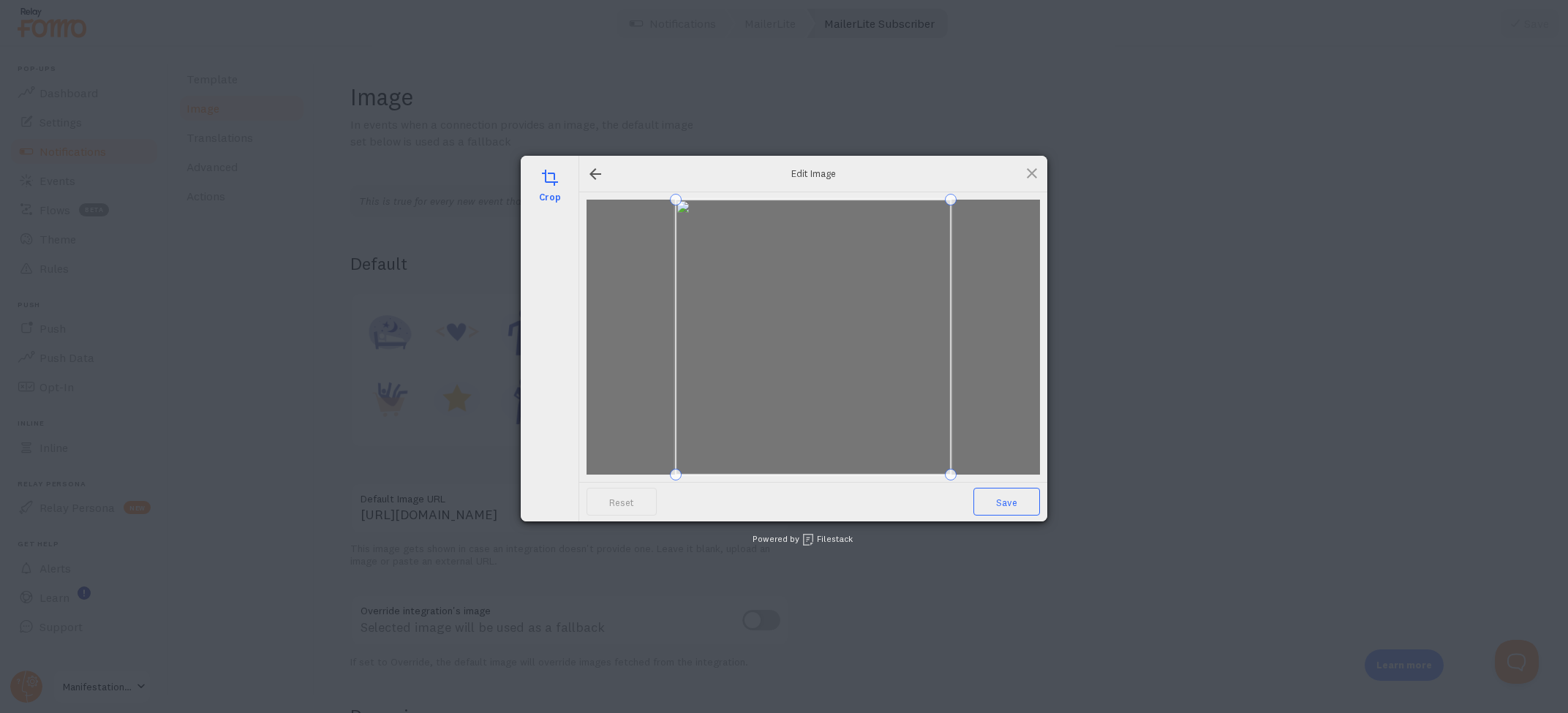
click at [1016, 502] on span "Save" at bounding box center [1007, 501] width 67 height 27
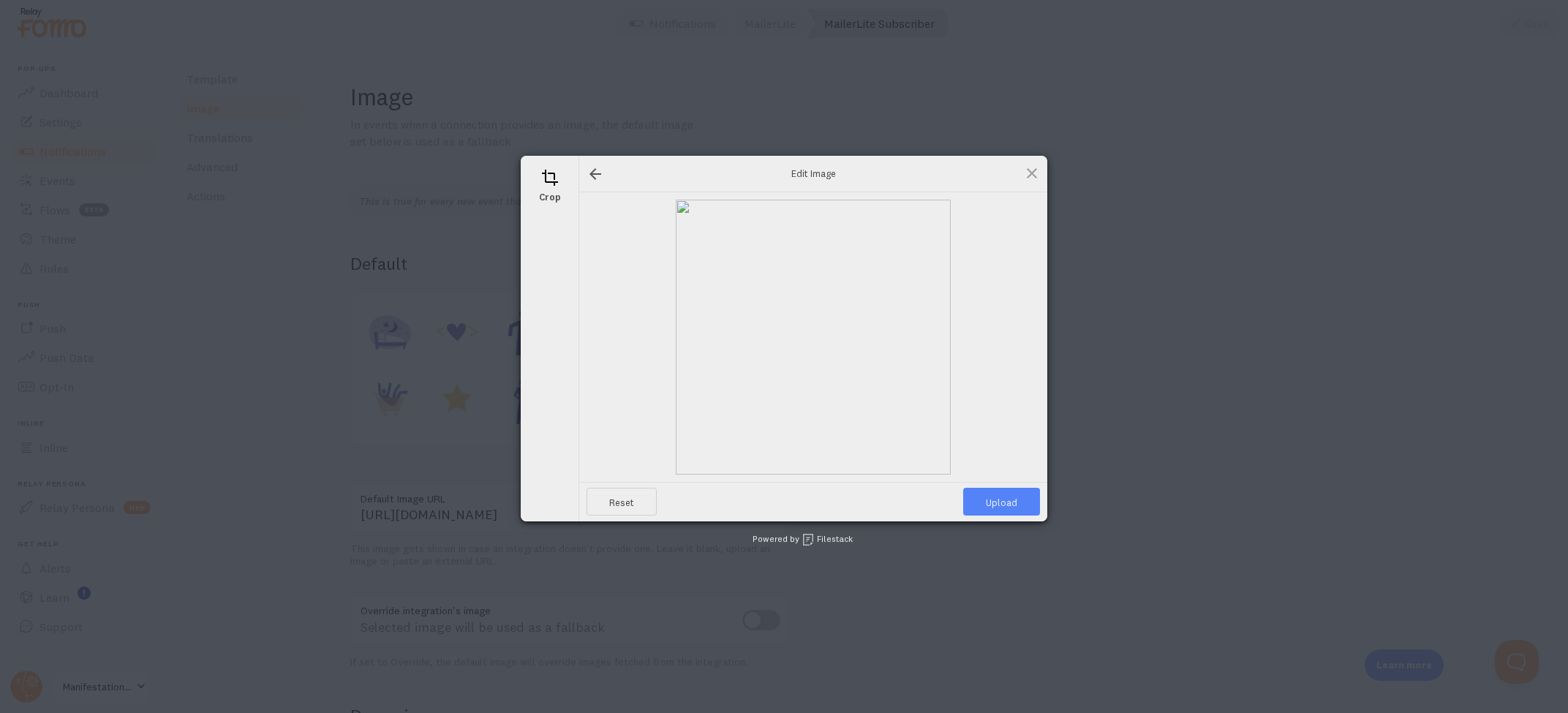
click at [1007, 504] on span "Upload" at bounding box center [1001, 501] width 77 height 27
type input "[URL][DOMAIN_NAME][DOMAIN_NAME]"
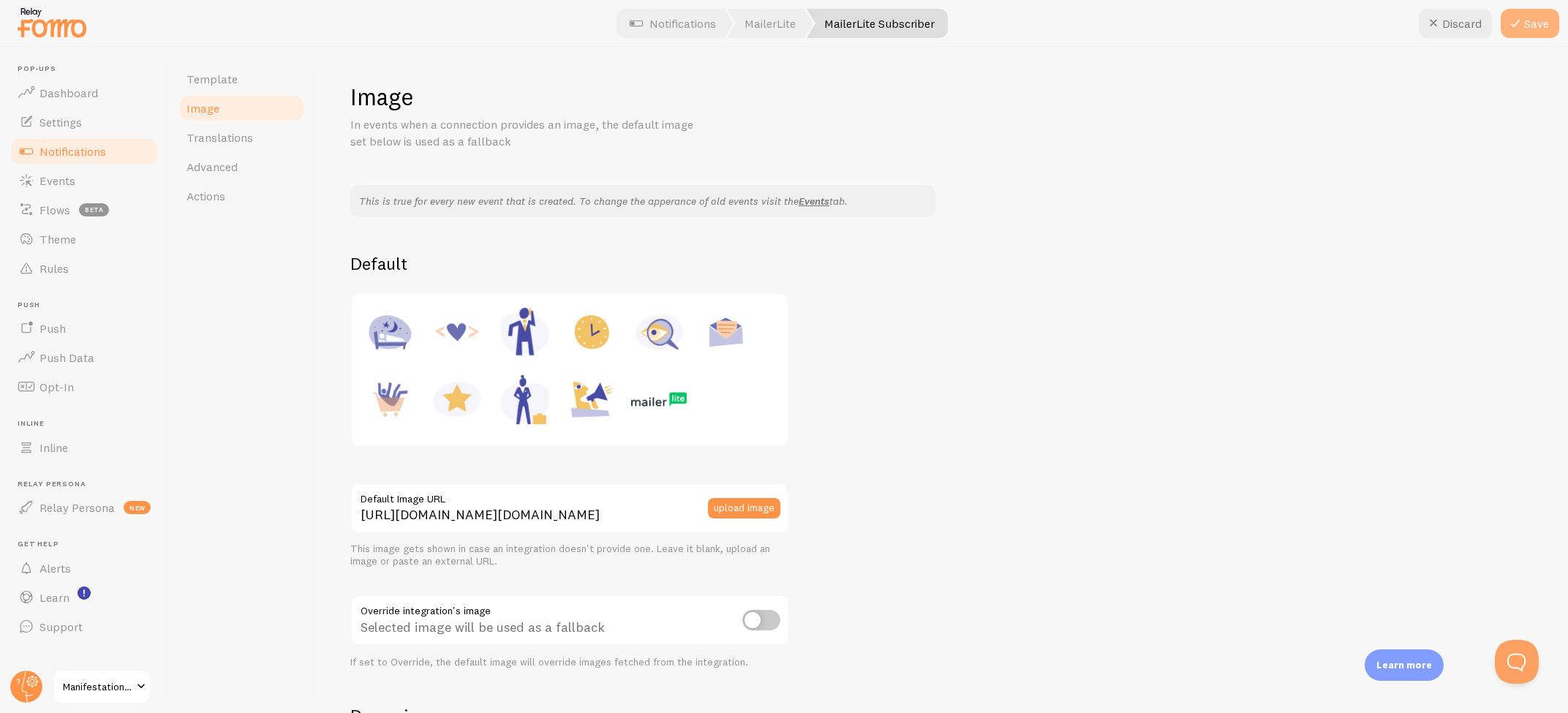
click at [1527, 27] on button "Save" at bounding box center [1530, 24] width 59 height 29
click at [213, 130] on link "Translations" at bounding box center [242, 137] width 128 height 29
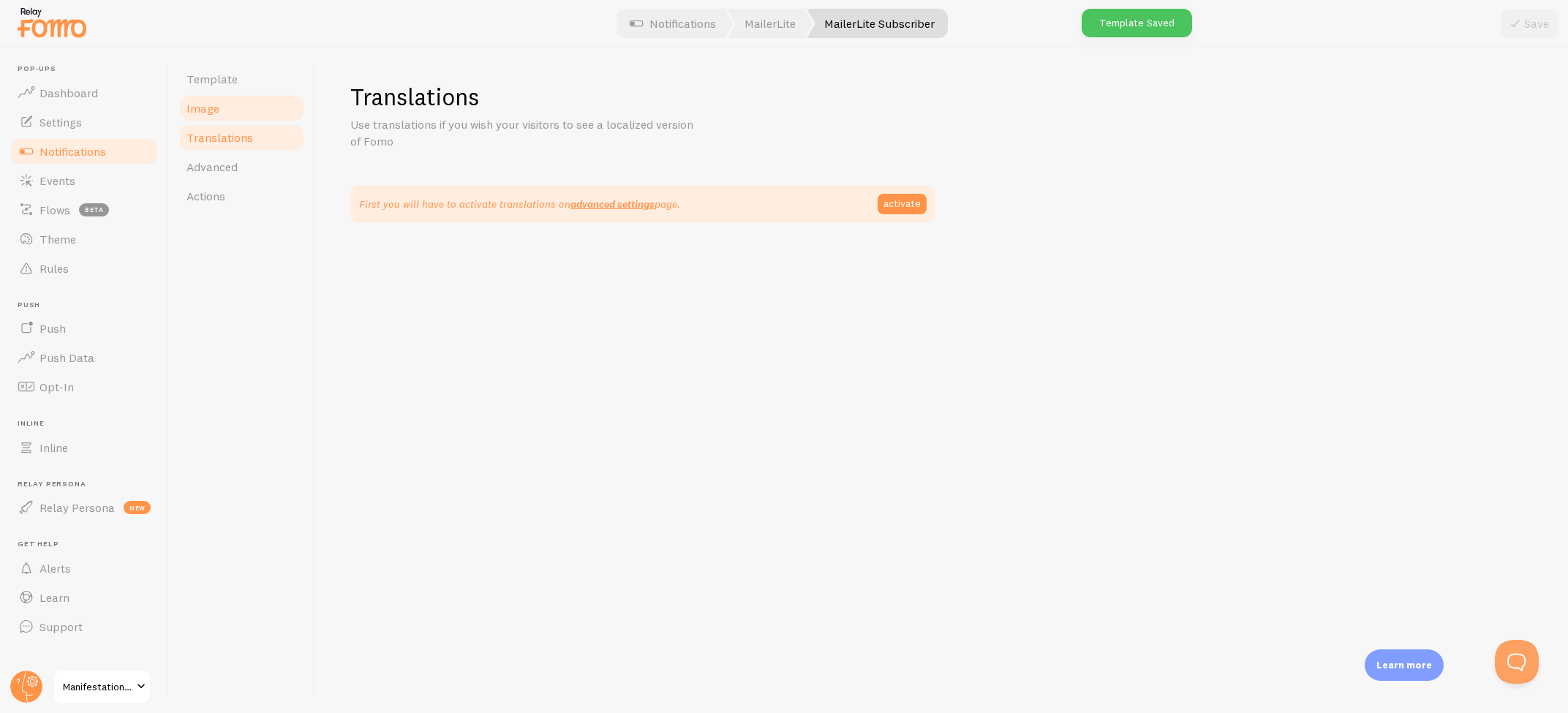
click at [217, 113] on span "Image" at bounding box center [202, 108] width 32 height 15
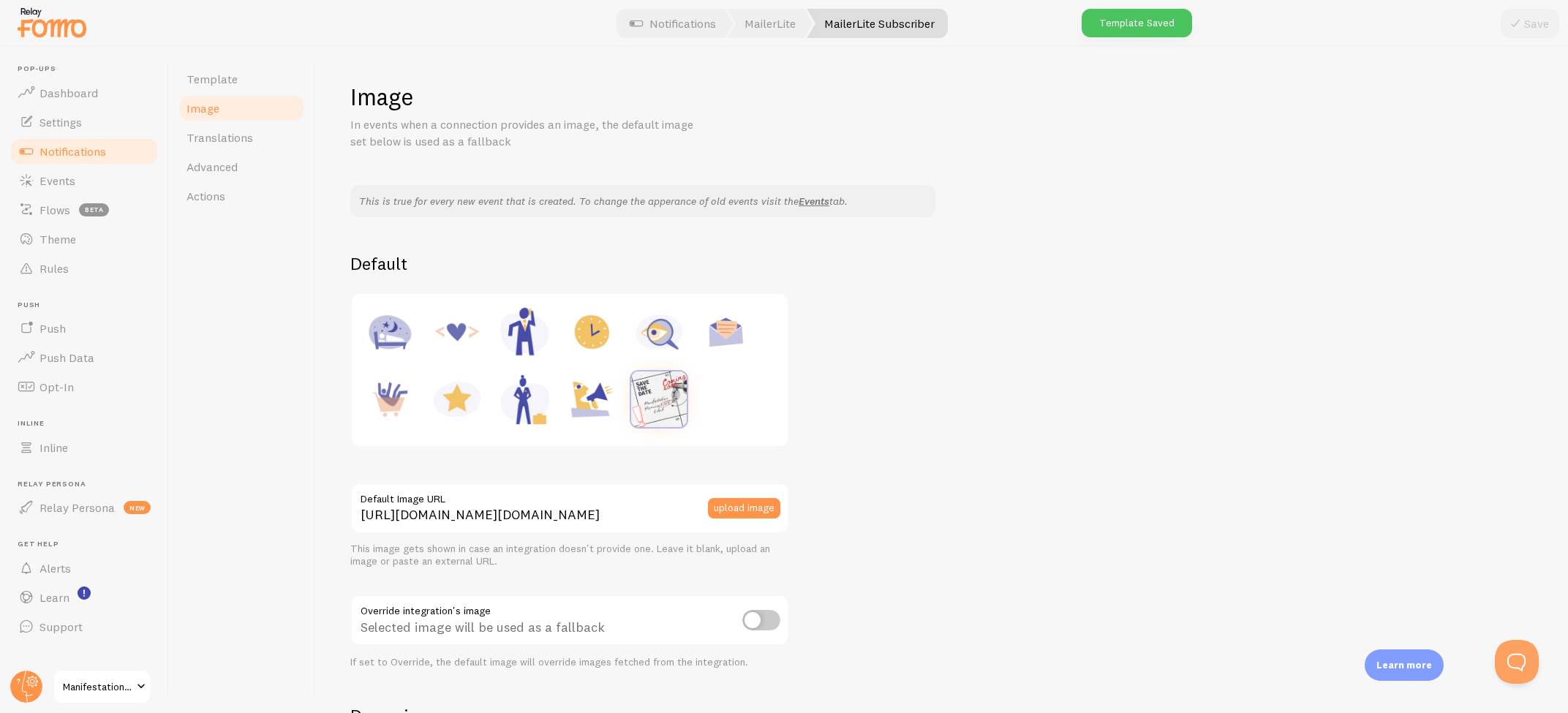
click at [662, 380] on img at bounding box center [658, 399] width 56 height 56
click at [992, 381] on div "This is true for every new event that is created. To change the apperance of ol…" at bounding box center [941, 632] width 1182 height 897
click at [199, 130] on link "Translations" at bounding box center [242, 137] width 128 height 29
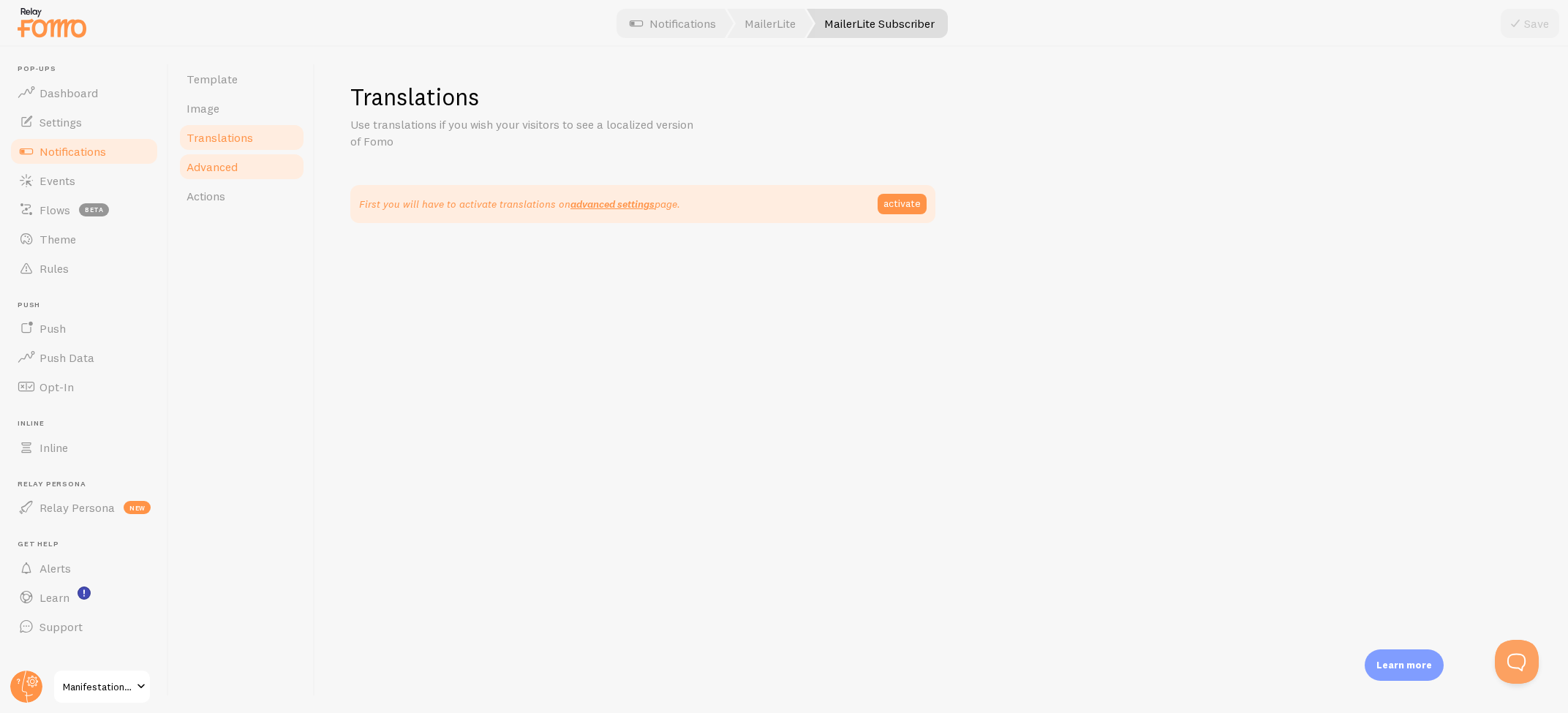
click at [198, 177] on link "Advanced" at bounding box center [242, 167] width 128 height 29
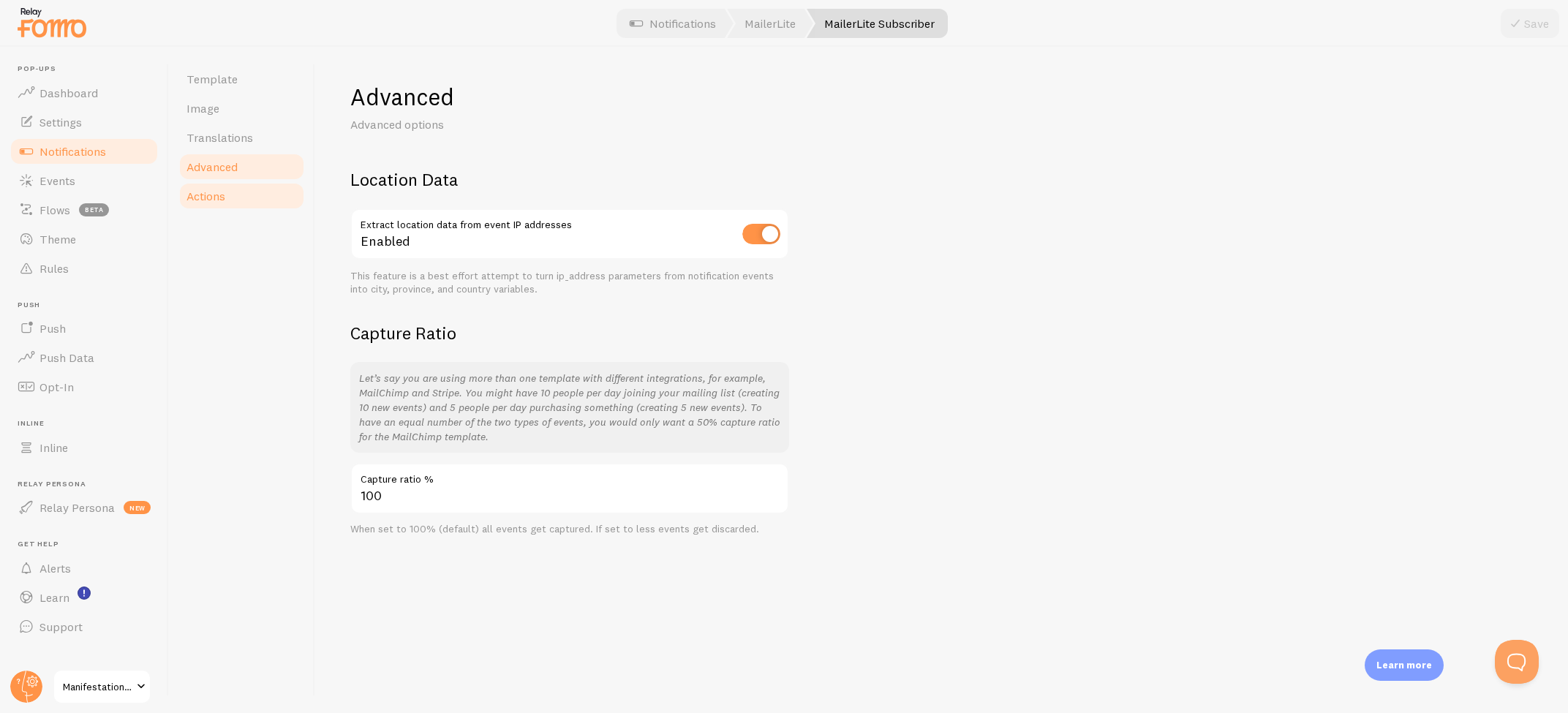
click at [213, 198] on span "Actions" at bounding box center [205, 195] width 38 height 15
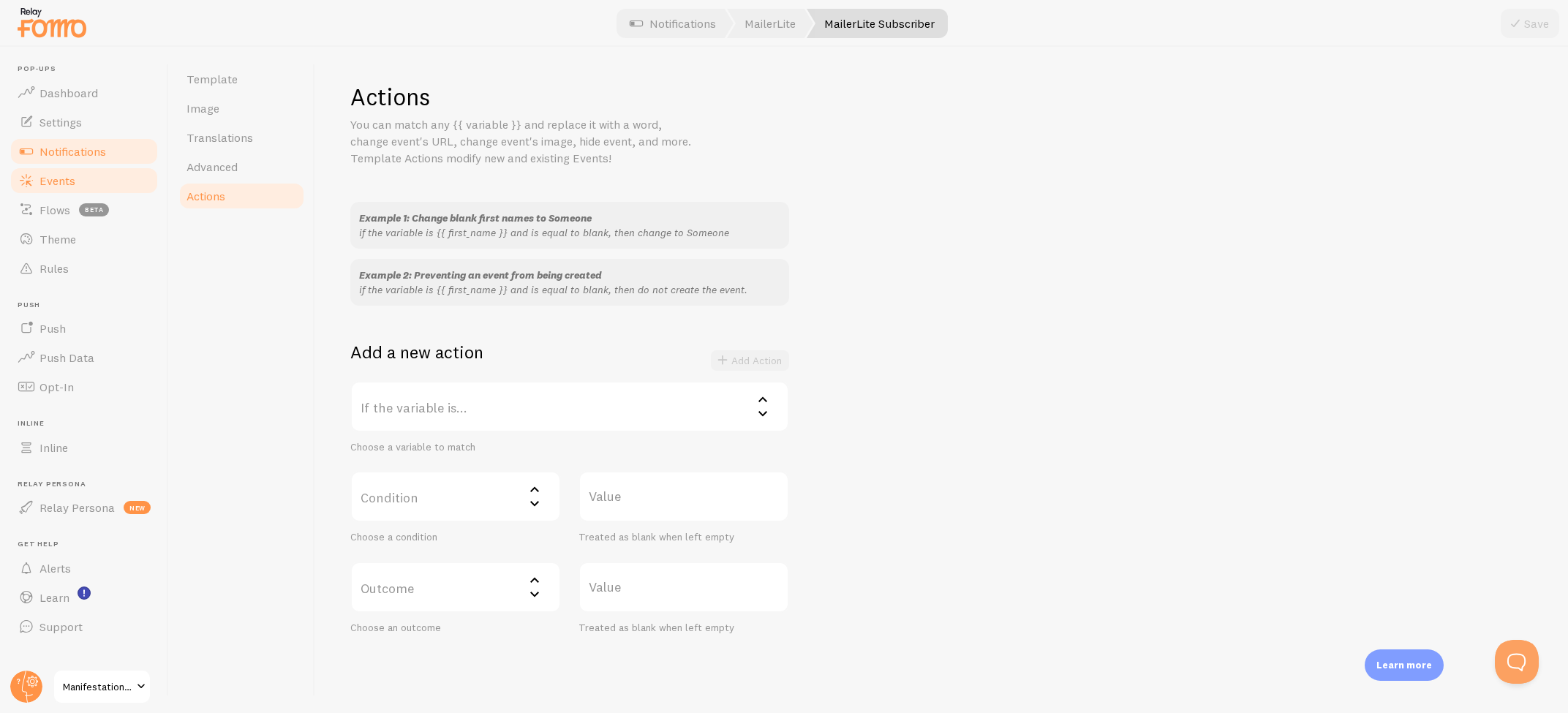
click at [87, 172] on link "Events" at bounding box center [84, 181] width 150 height 29
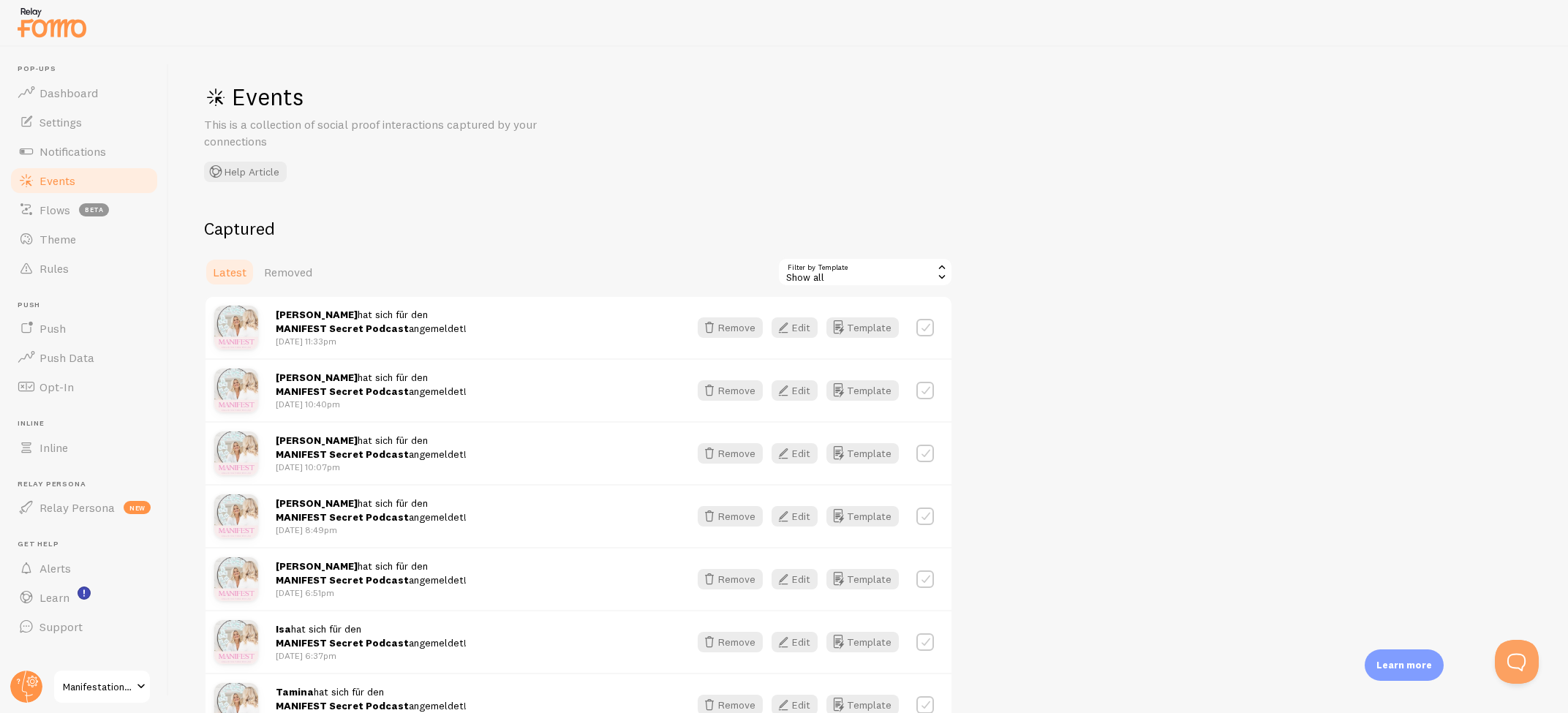
click at [39, 30] on img at bounding box center [52, 23] width 73 height 37
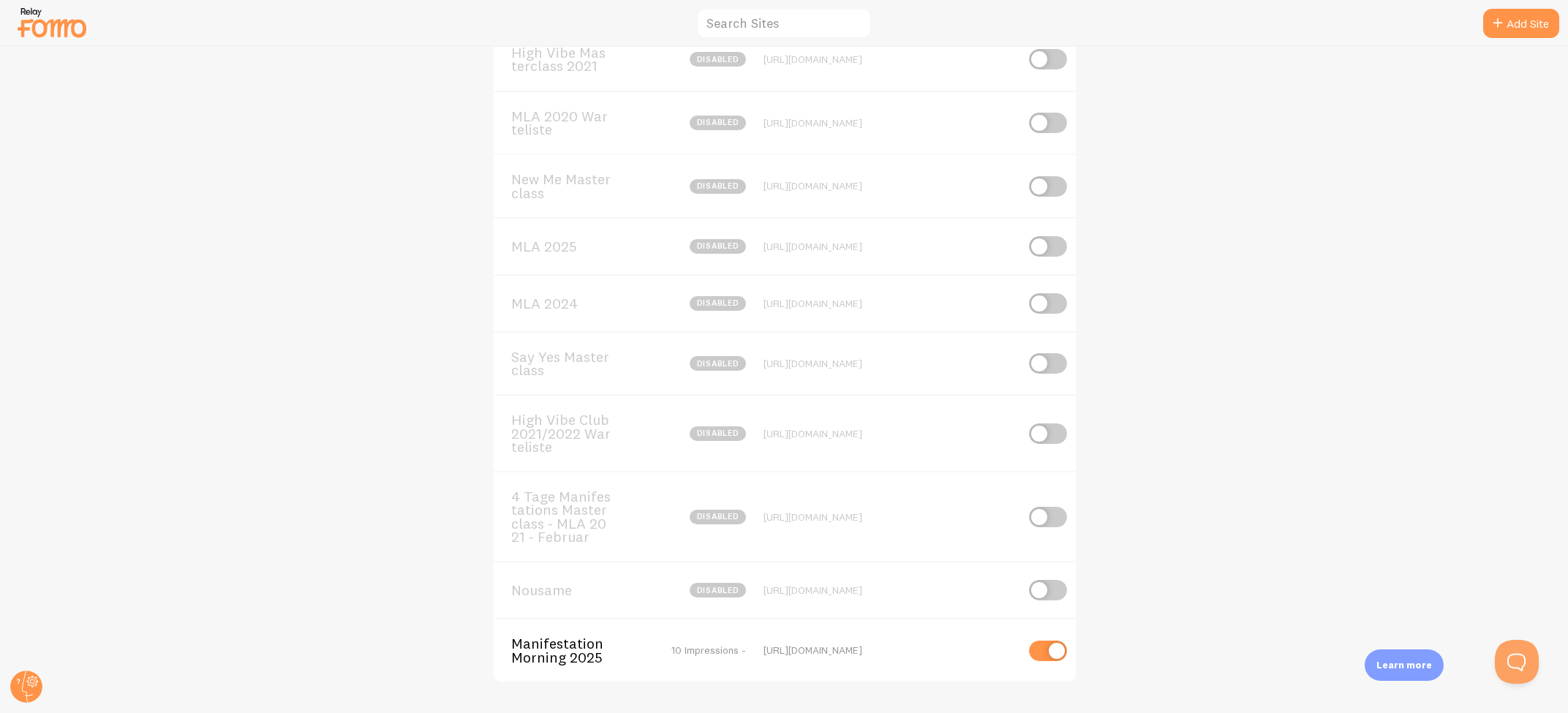
scroll to position [498, 0]
click at [580, 650] on span "Manifestation Morning 2025" at bounding box center [570, 651] width 118 height 27
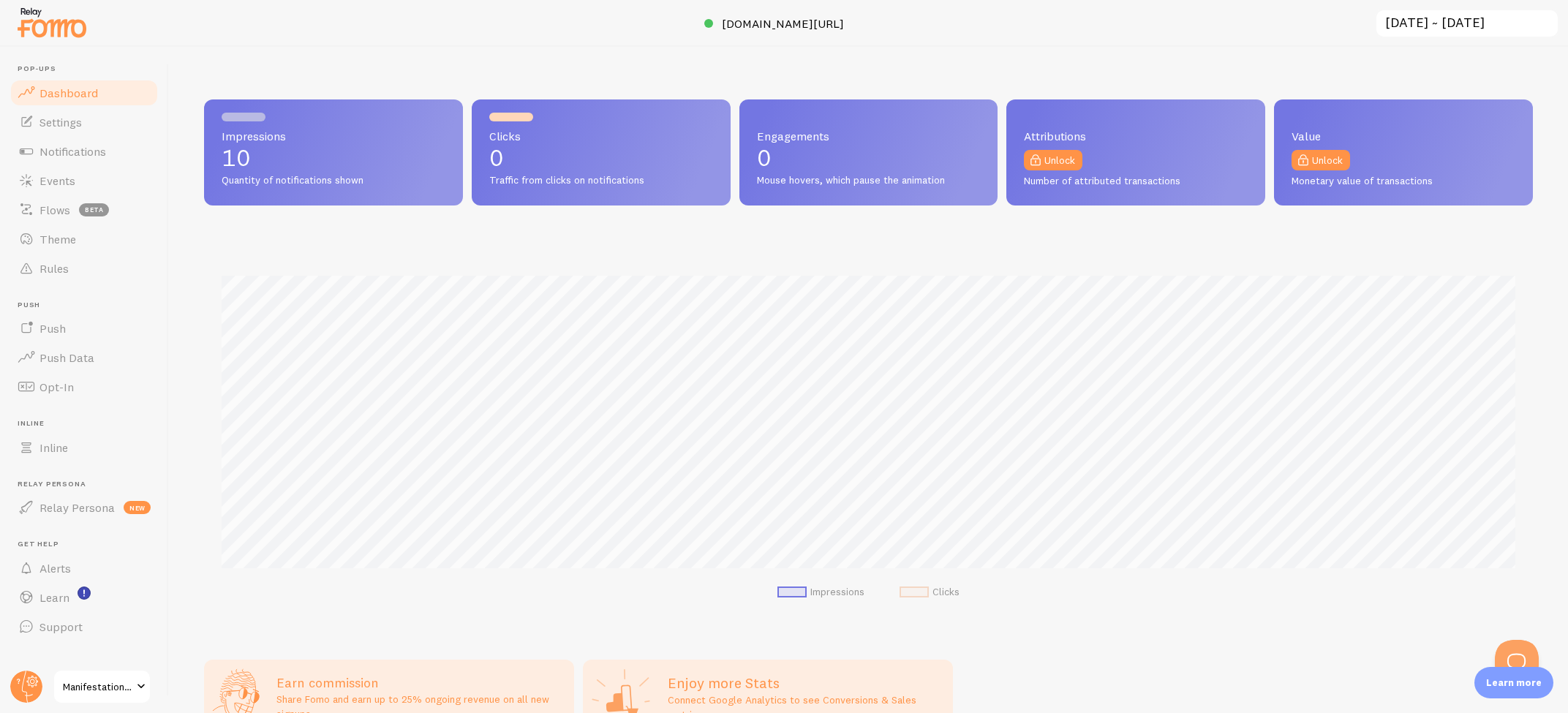
scroll to position [384, 1328]
click at [59, 174] on span "Events" at bounding box center [57, 180] width 35 height 15
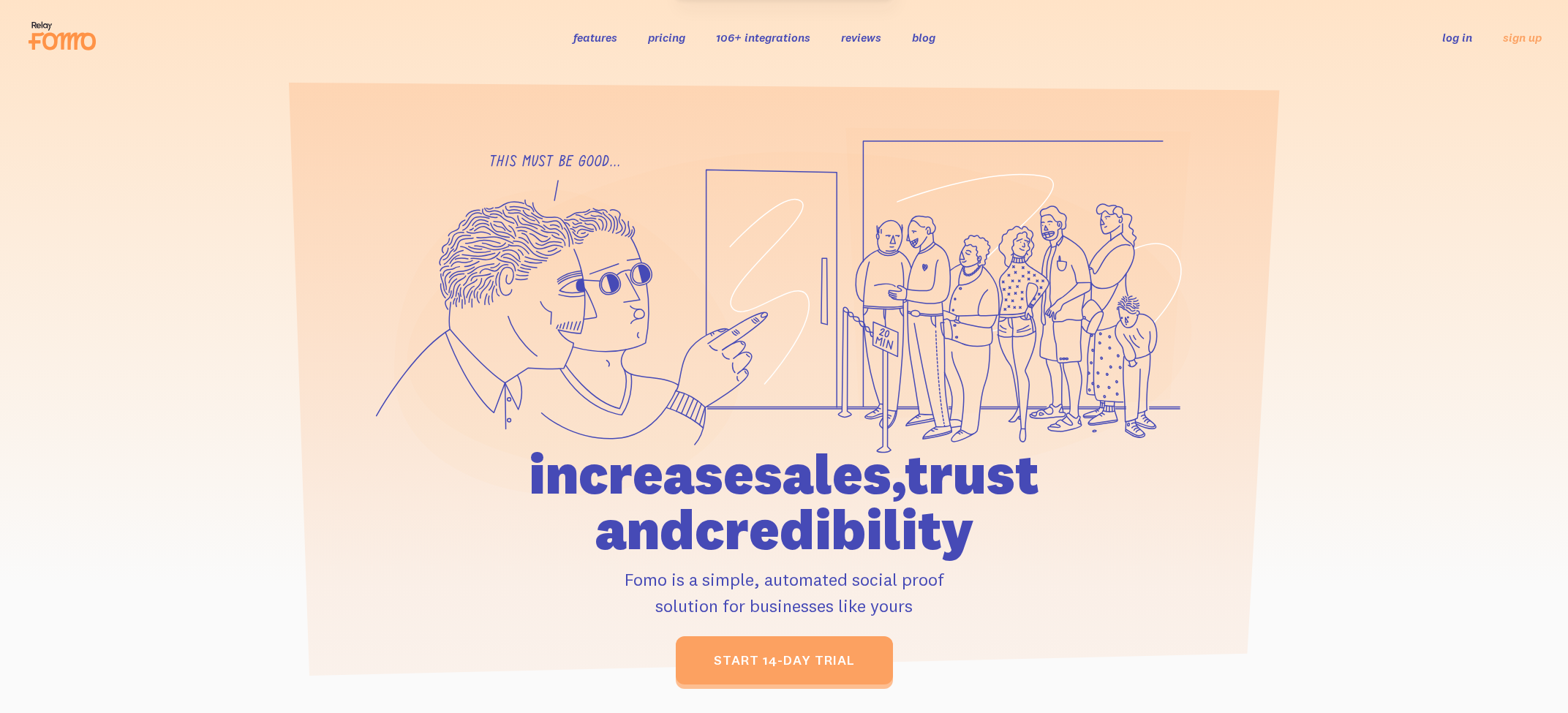
drag, startPoint x: 1434, startPoint y: 36, endPoint x: 1448, endPoint y: 36, distance: 14.0
click at [1439, 37] on ul "log in sign up" at bounding box center [1483, 36] width 117 height 17
click at [1448, 37] on link "log in" at bounding box center [1457, 37] width 30 height 15
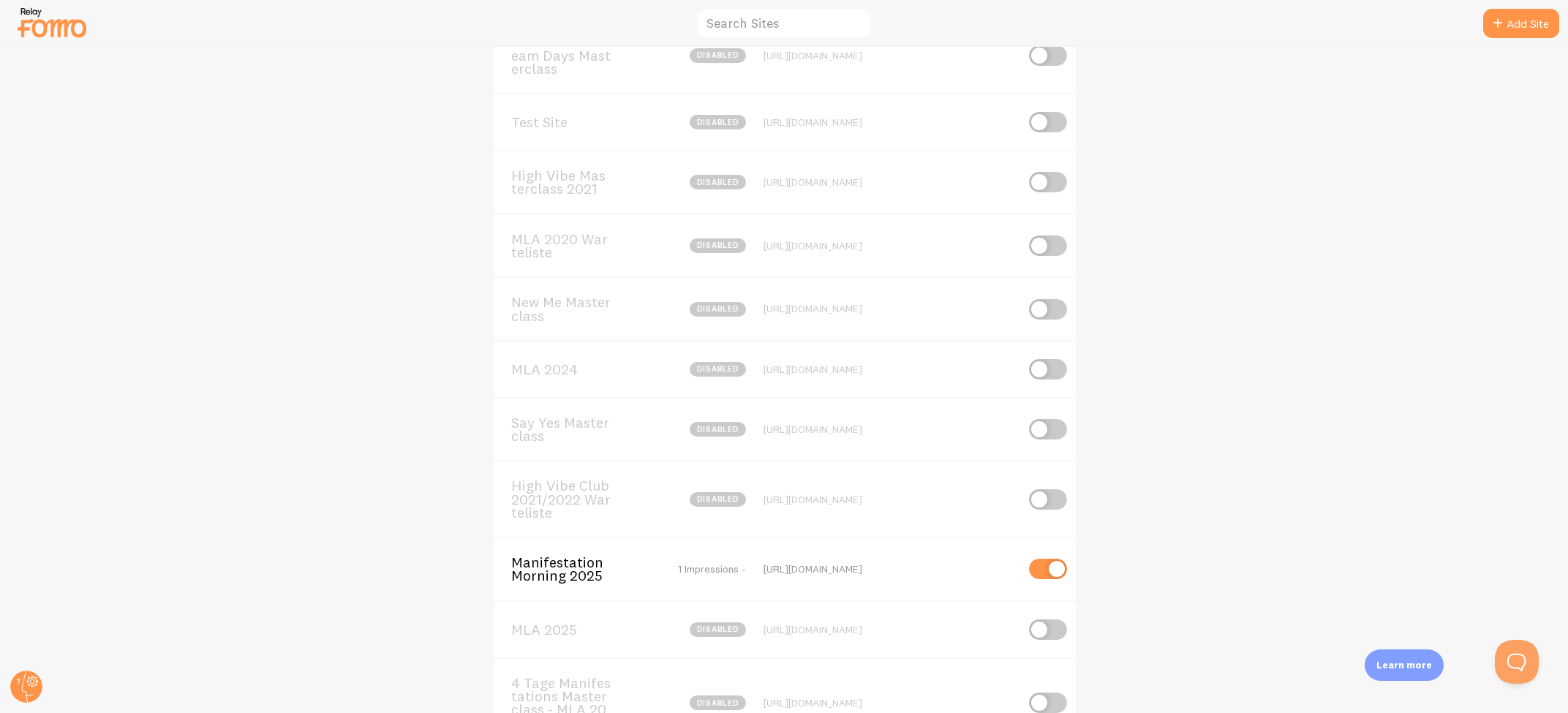
scroll to position [343, 0]
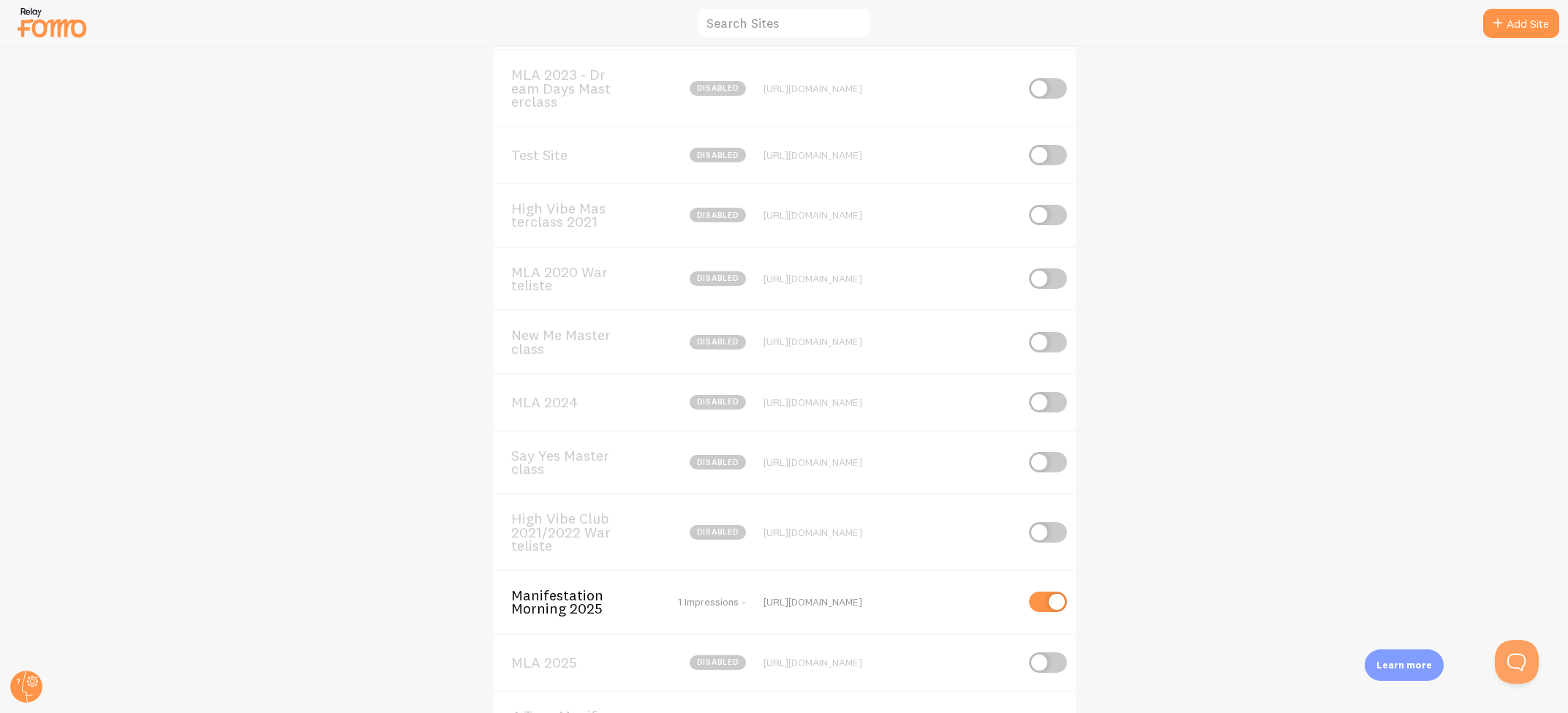
click at [533, 338] on span "New Me Masterclass" at bounding box center [570, 342] width 118 height 27
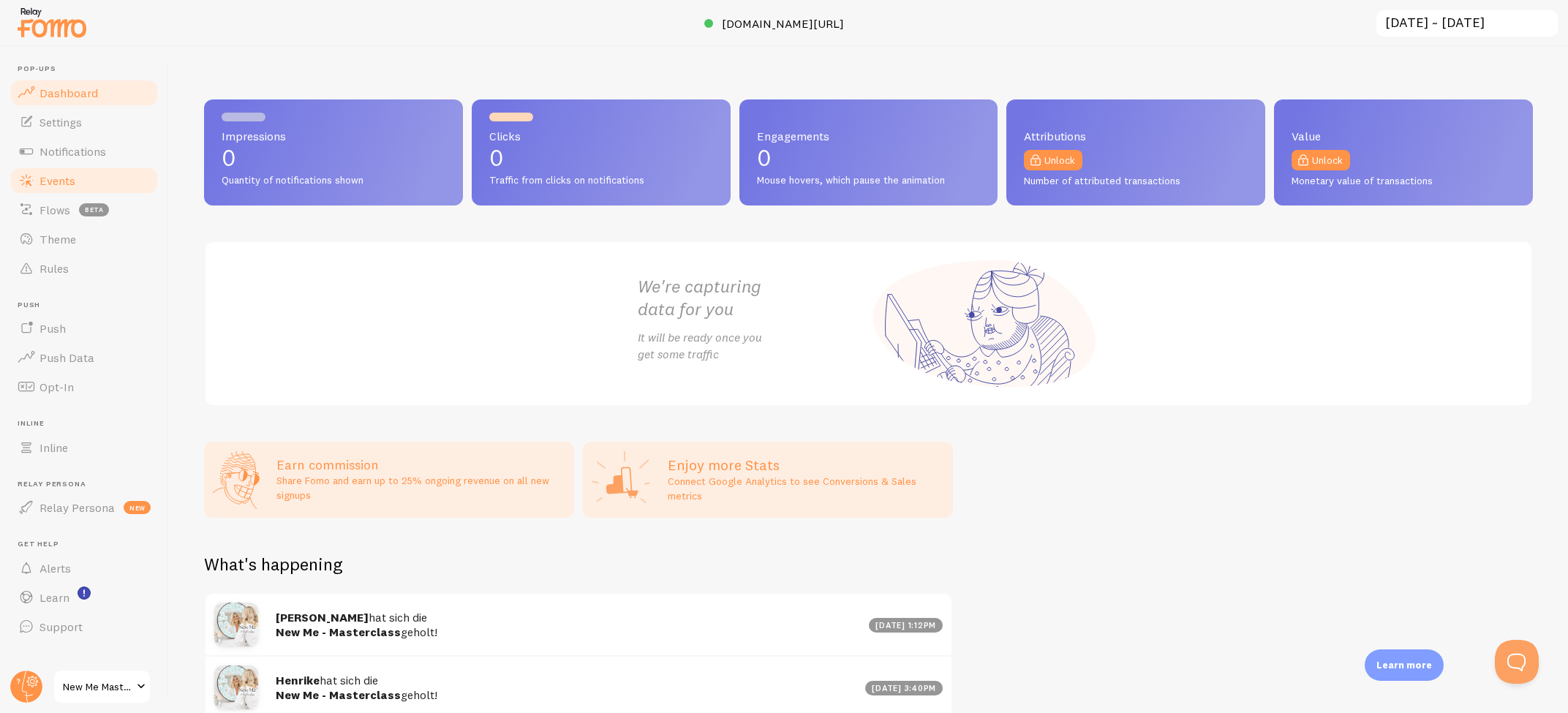
click at [55, 183] on span "Events" at bounding box center [57, 180] width 35 height 15
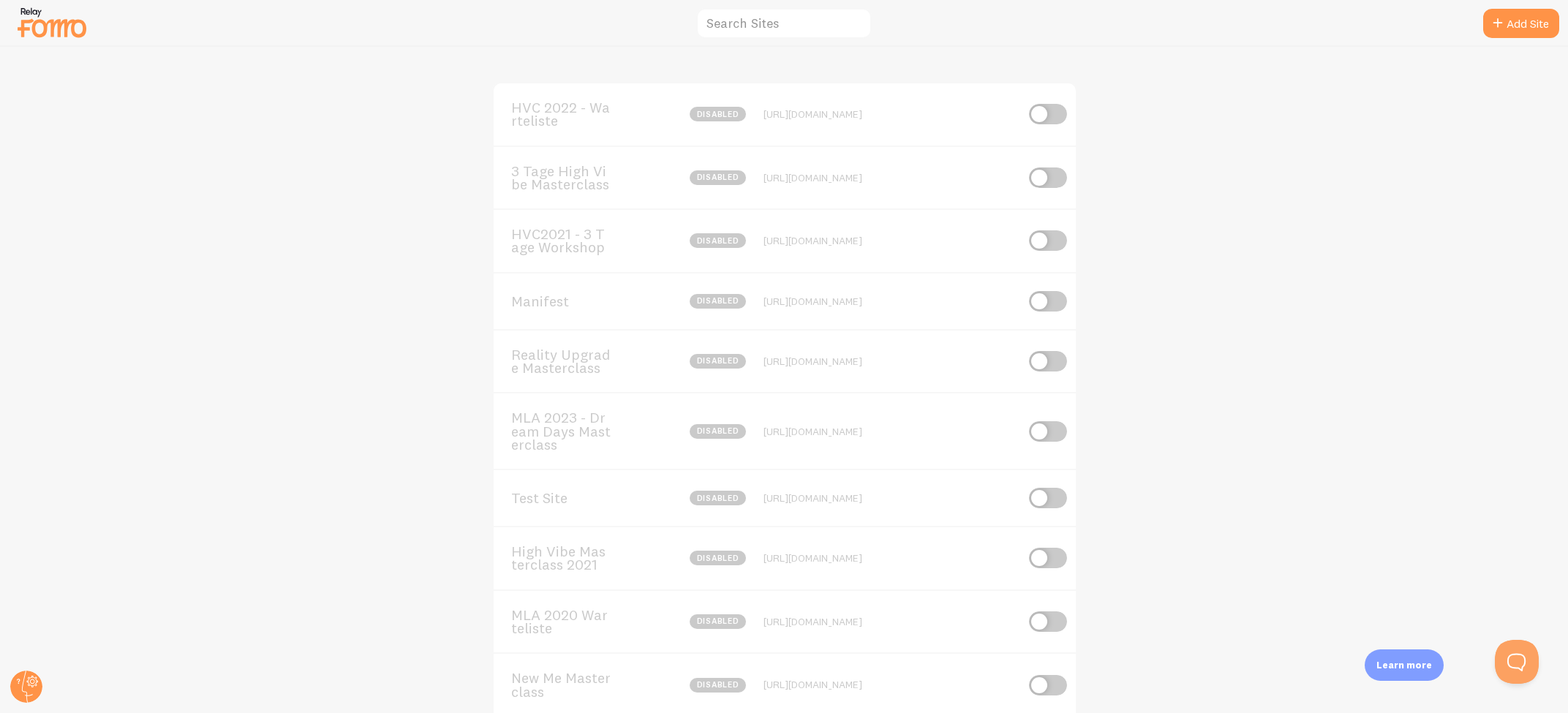
click at [579, 167] on span "3 Tage High Vibe Masterclass" at bounding box center [570, 178] width 118 height 27
click at [526, 285] on div "Manifest disabled https://highvibeminds.com/manifest" at bounding box center [784, 301] width 582 height 57
click at [525, 298] on span "Manifest" at bounding box center [570, 301] width 118 height 13
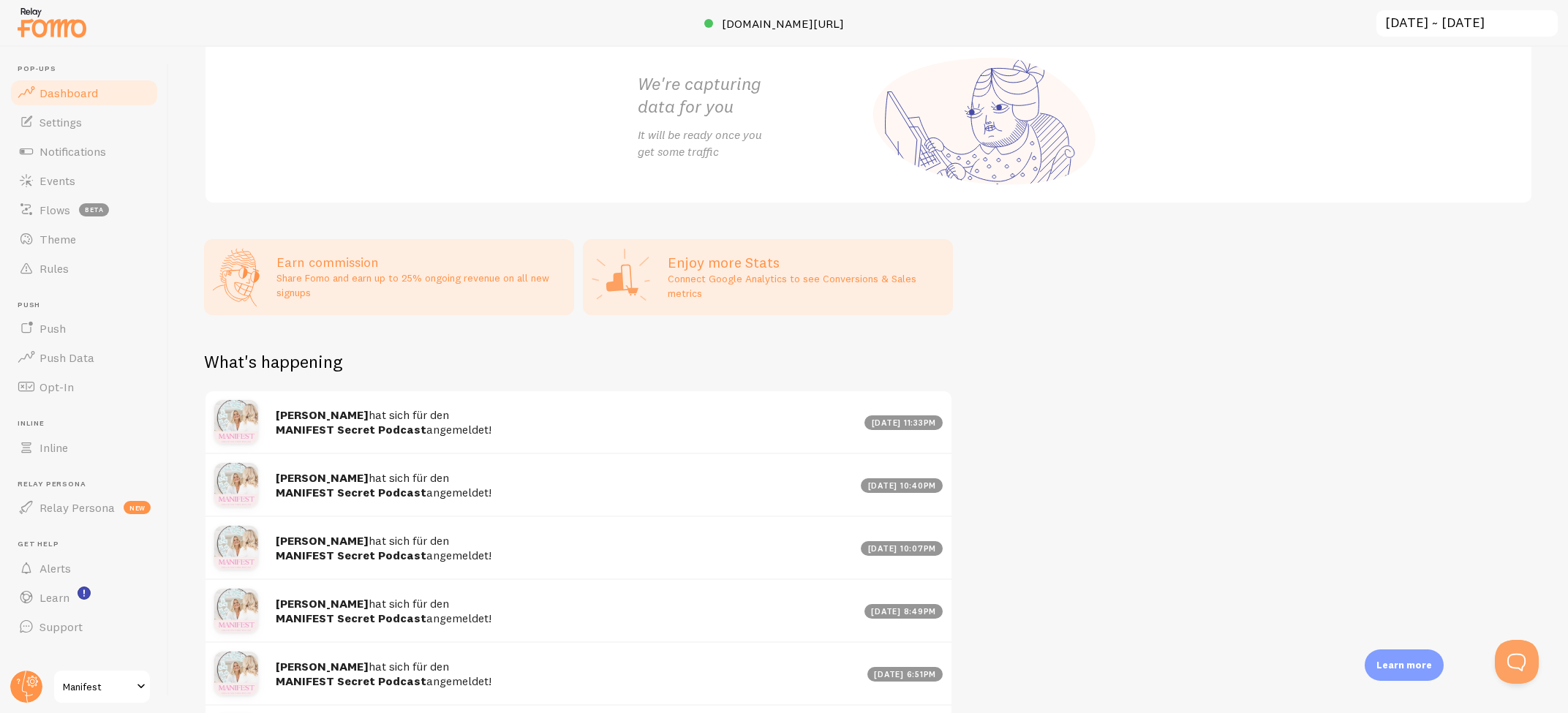
scroll to position [233, 0]
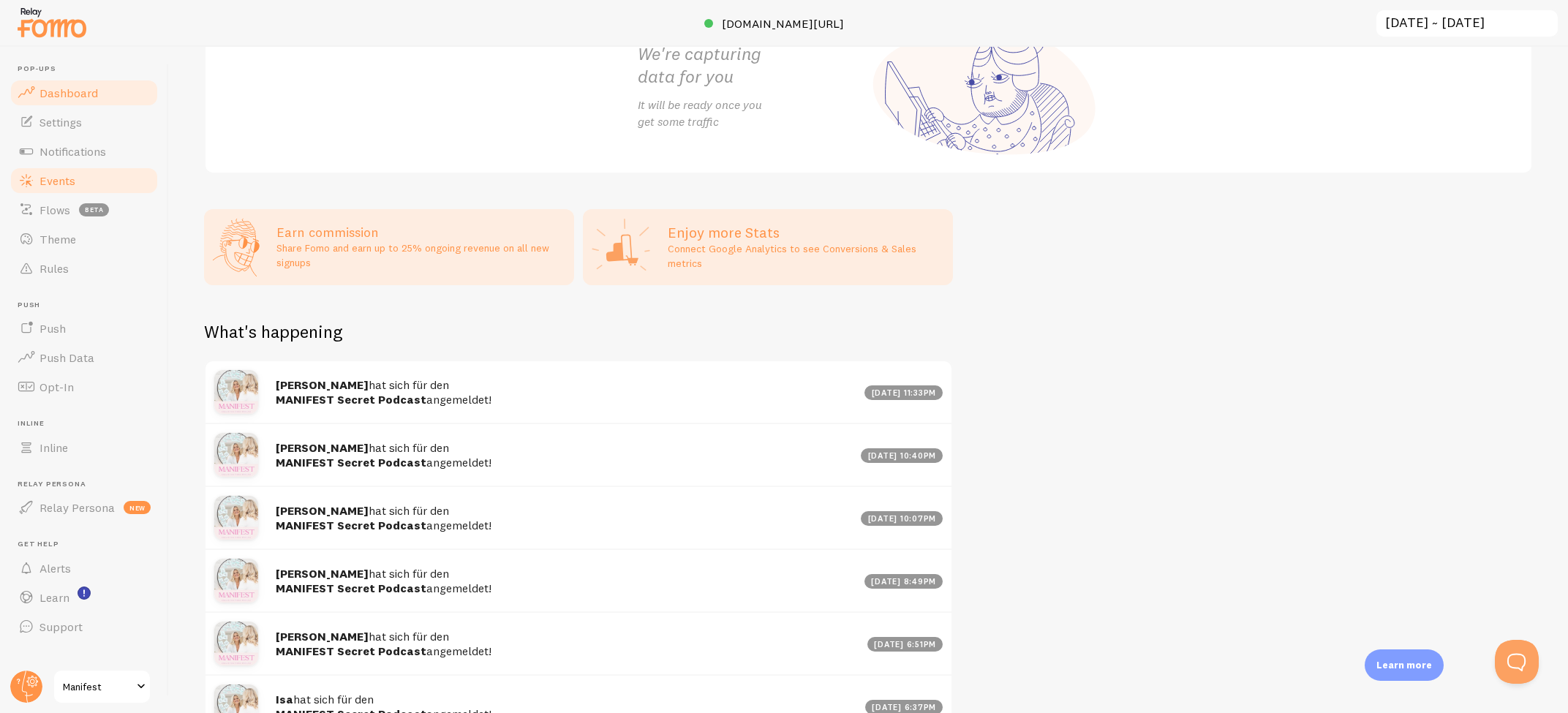
click at [70, 185] on span "Events" at bounding box center [57, 180] width 35 height 15
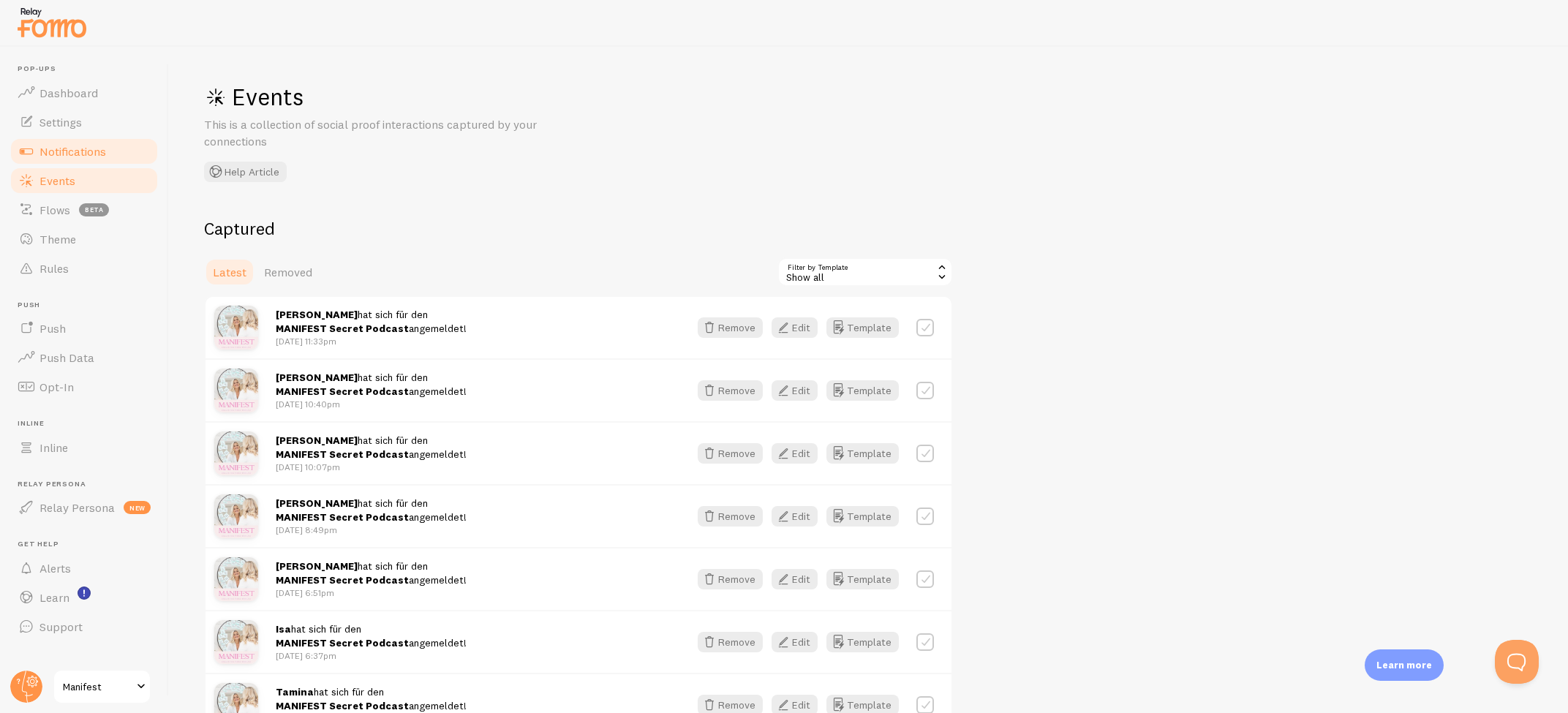
click at [71, 147] on span "Notifications" at bounding box center [73, 151] width 67 height 15
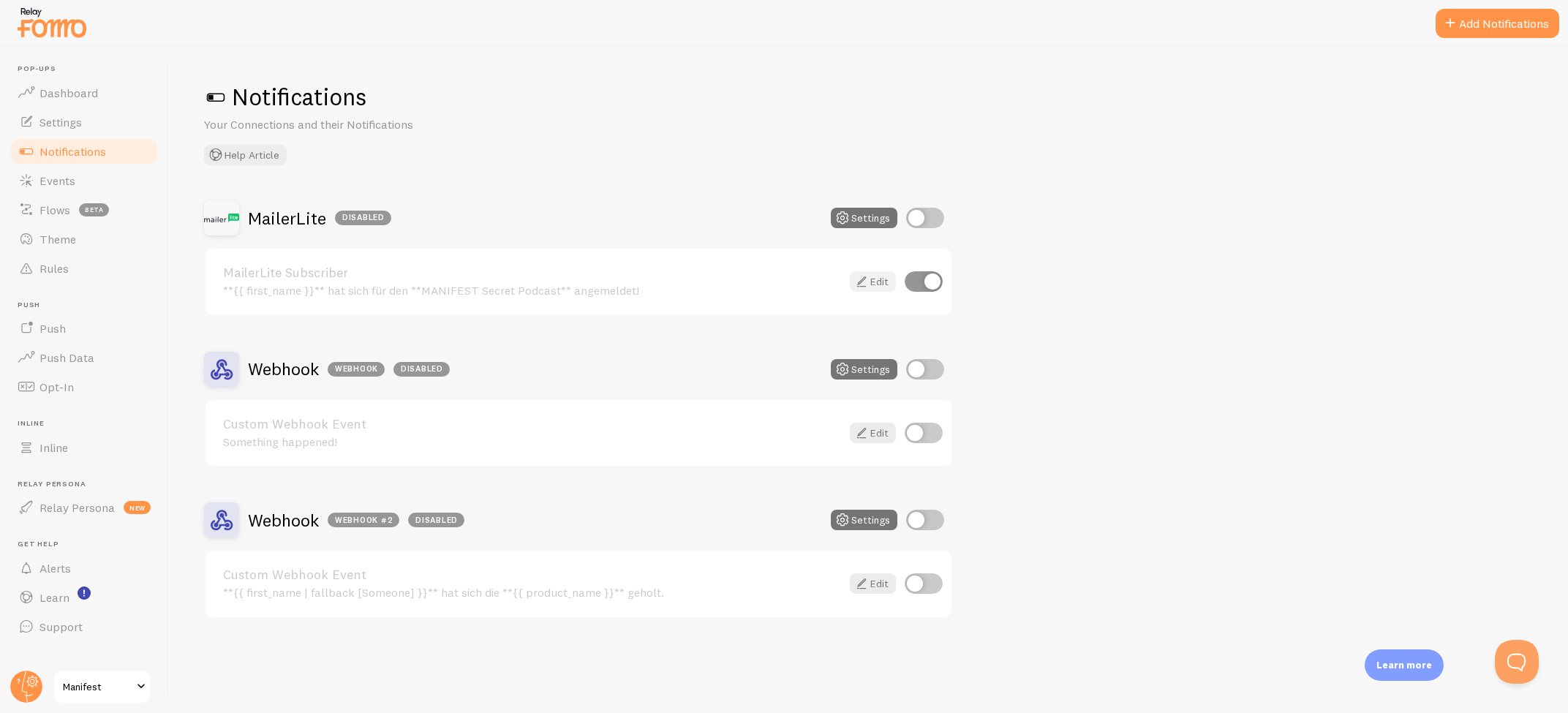
click at [862, 279] on icon at bounding box center [862, 282] width 18 height 18
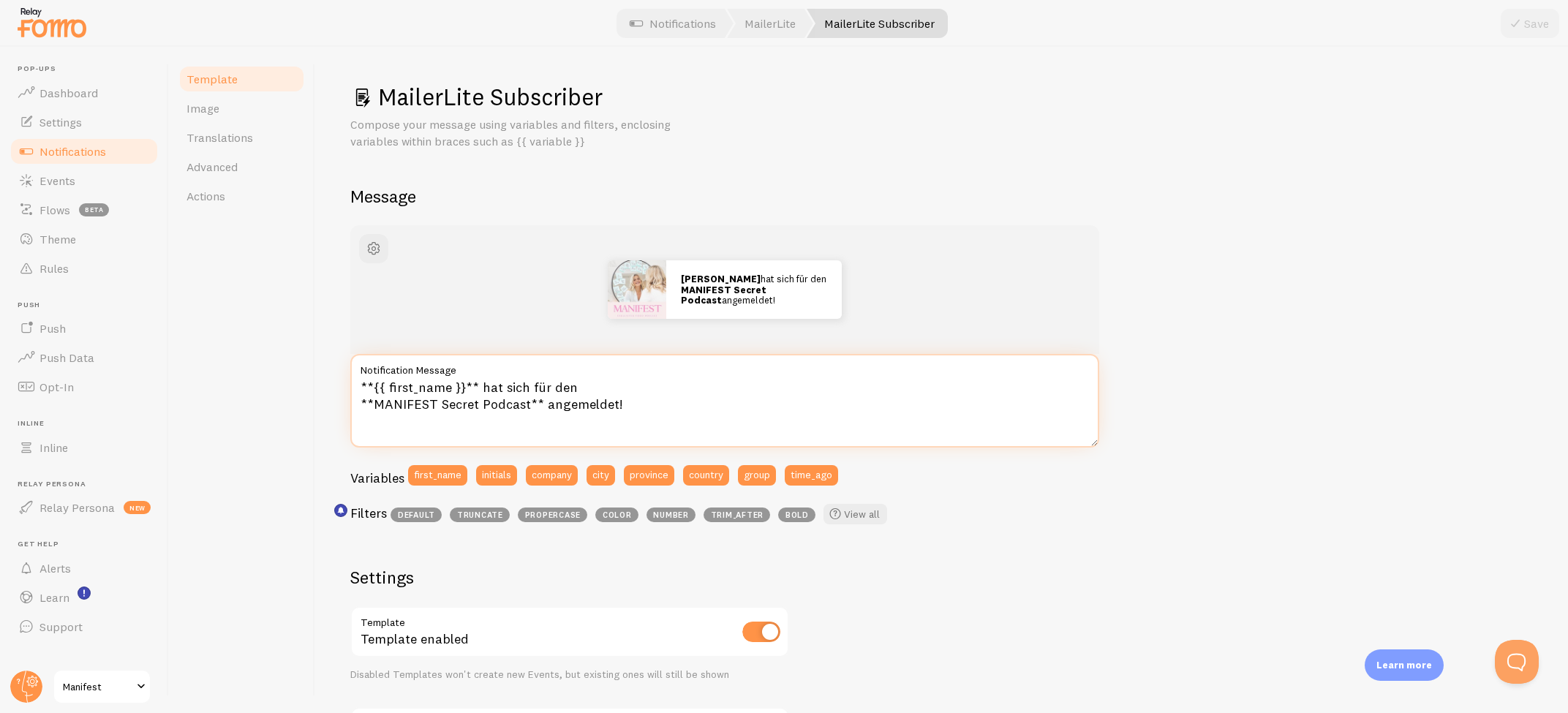
drag, startPoint x: 666, startPoint y: 413, endPoint x: 358, endPoint y: 371, distance: 310.9
click at [358, 371] on div "**{{ first_name }}** hat sich für den **MANIFEST Secret Podcast** angemeldet! N…" at bounding box center [725, 400] width 749 height 93
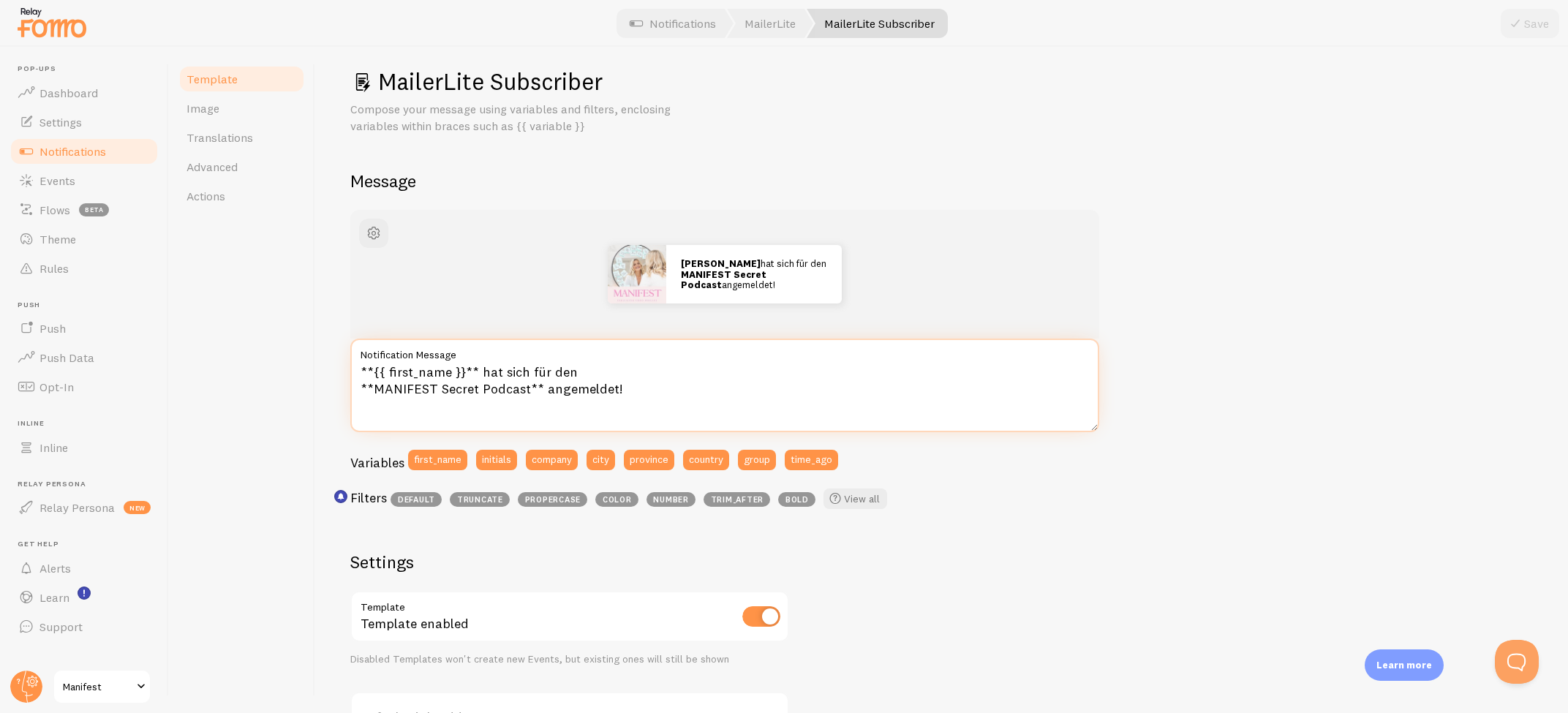
scroll to position [14, 0]
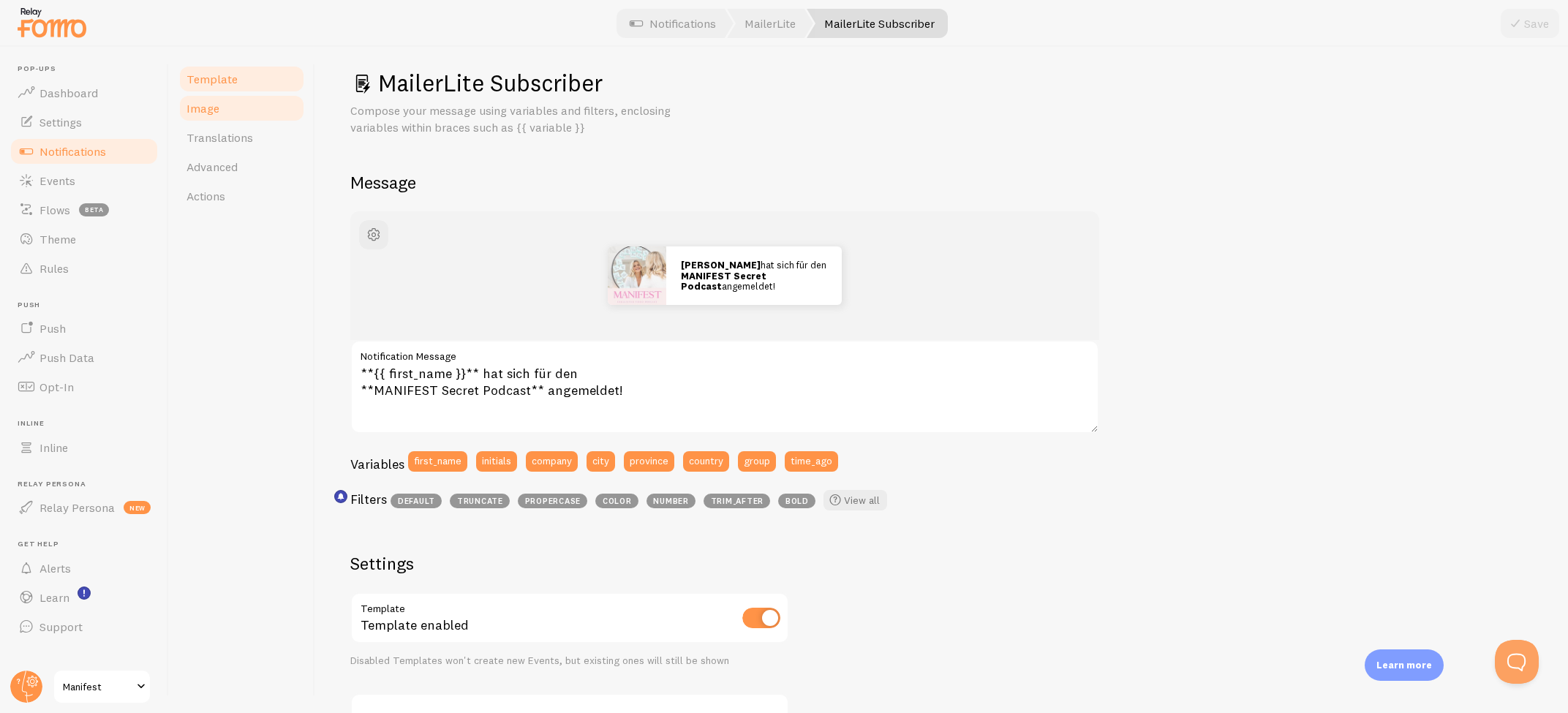
click at [247, 111] on link "Image" at bounding box center [242, 108] width 128 height 29
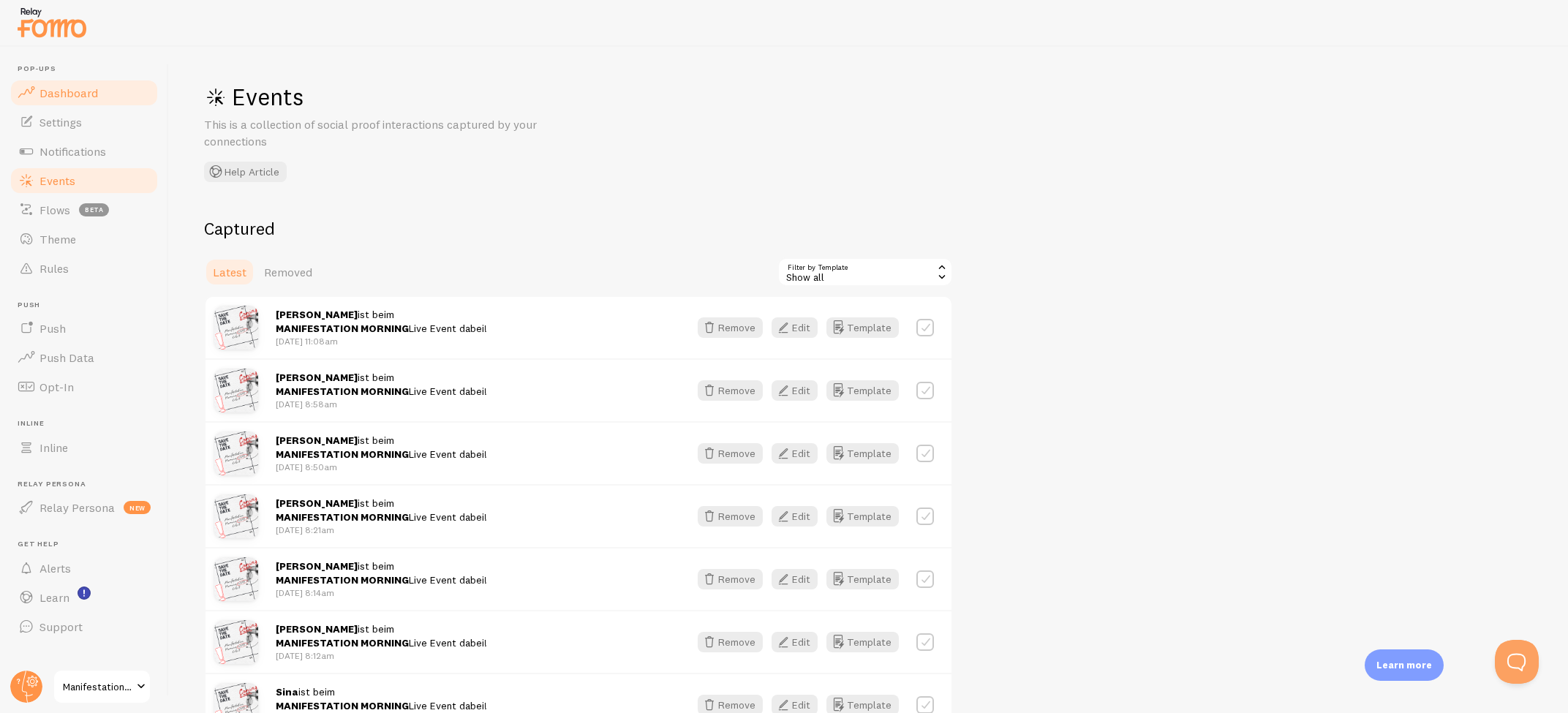
click at [50, 88] on span "Dashboard" at bounding box center [69, 92] width 59 height 15
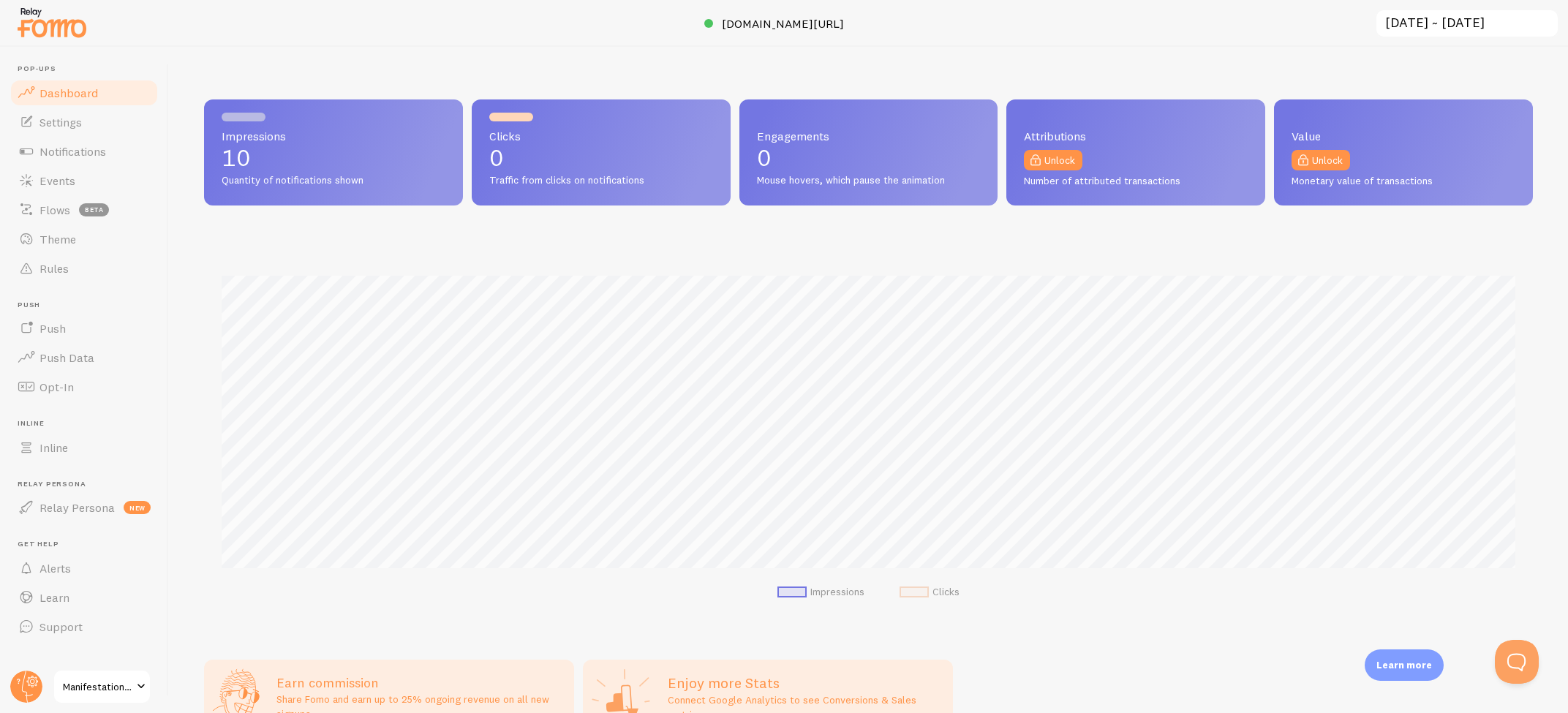
scroll to position [384, 1328]
click at [33, 191] on link "Events" at bounding box center [84, 181] width 150 height 29
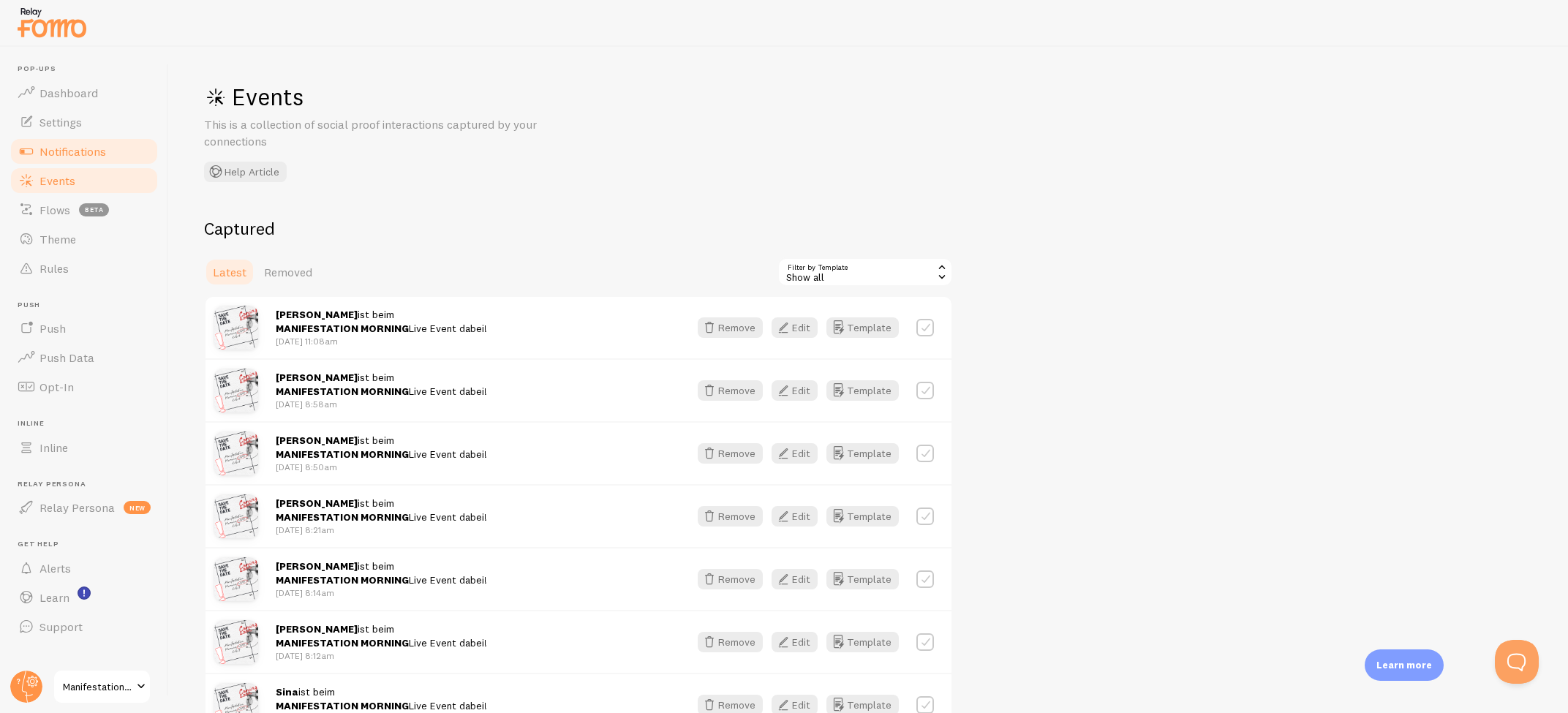
click at [90, 151] on span "Notifications" at bounding box center [73, 151] width 67 height 15
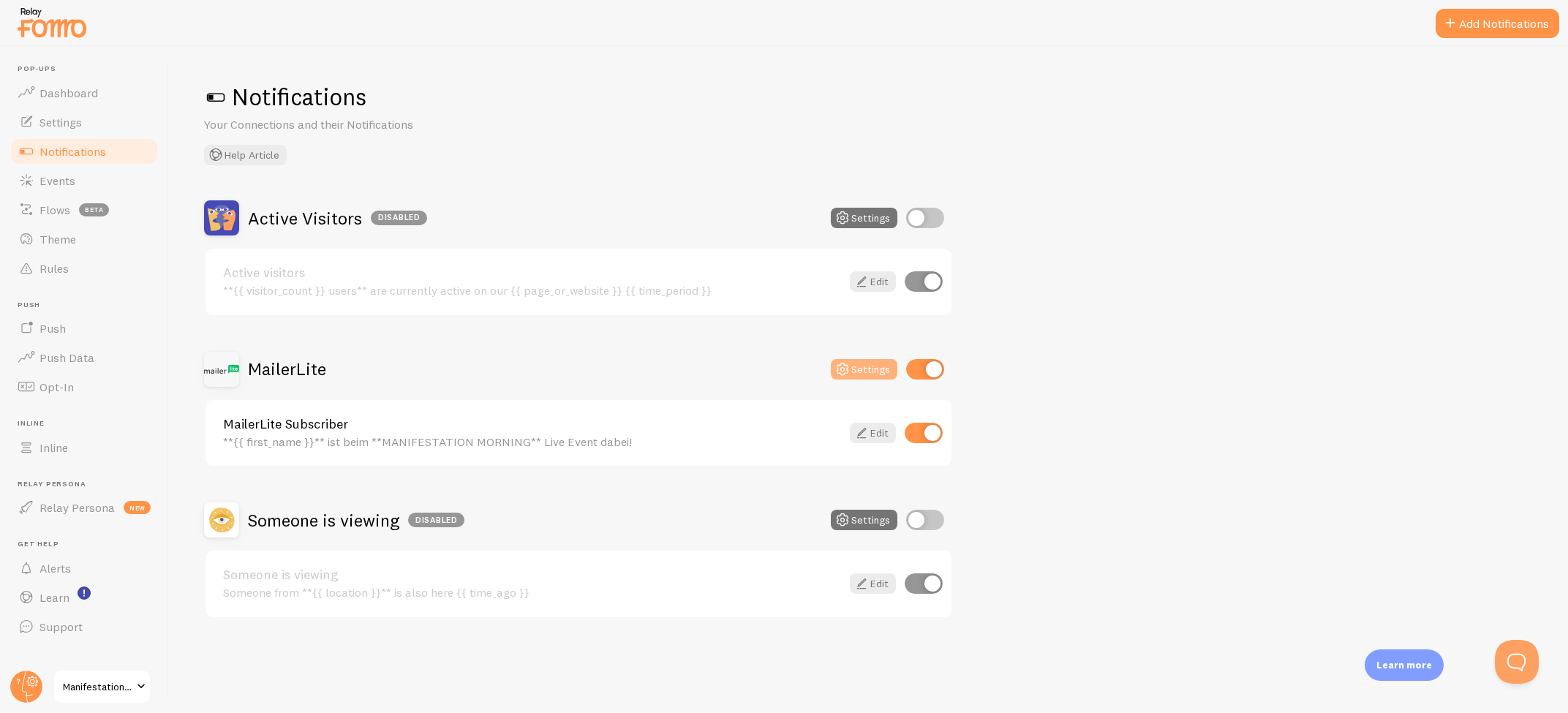
click at [860, 367] on button "Settings" at bounding box center [864, 368] width 67 height 21
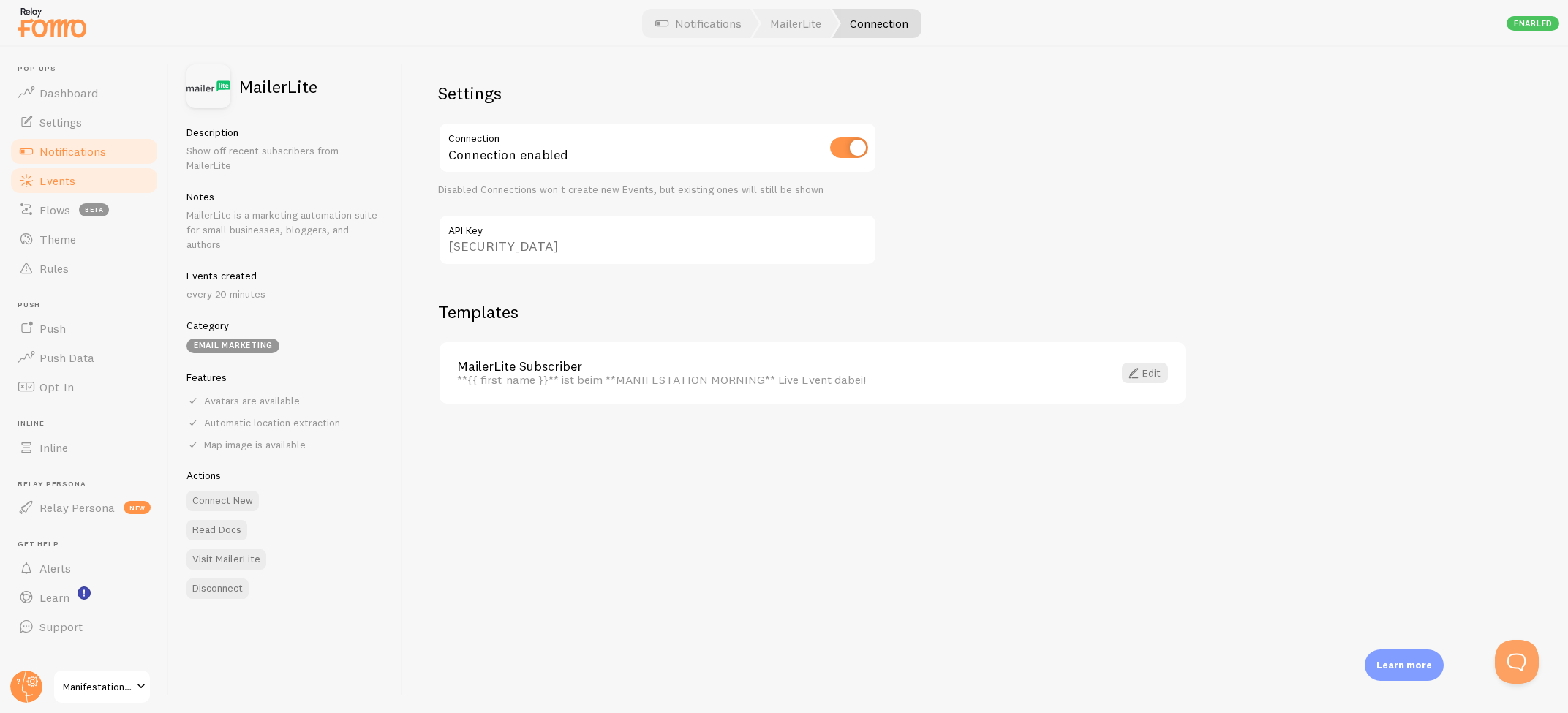
click at [53, 185] on span "Events" at bounding box center [57, 180] width 35 height 15
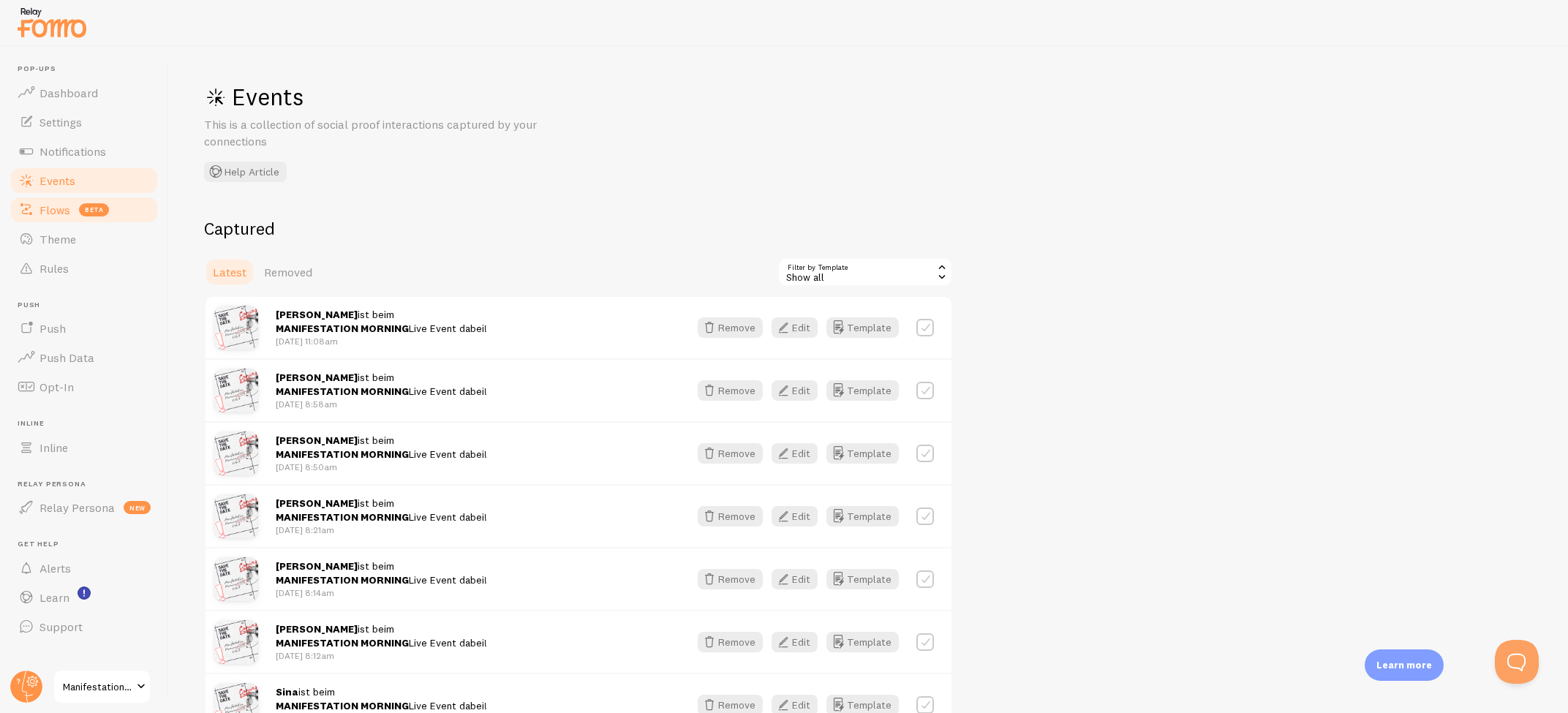
click at [48, 213] on span "Flows" at bounding box center [54, 209] width 30 height 15
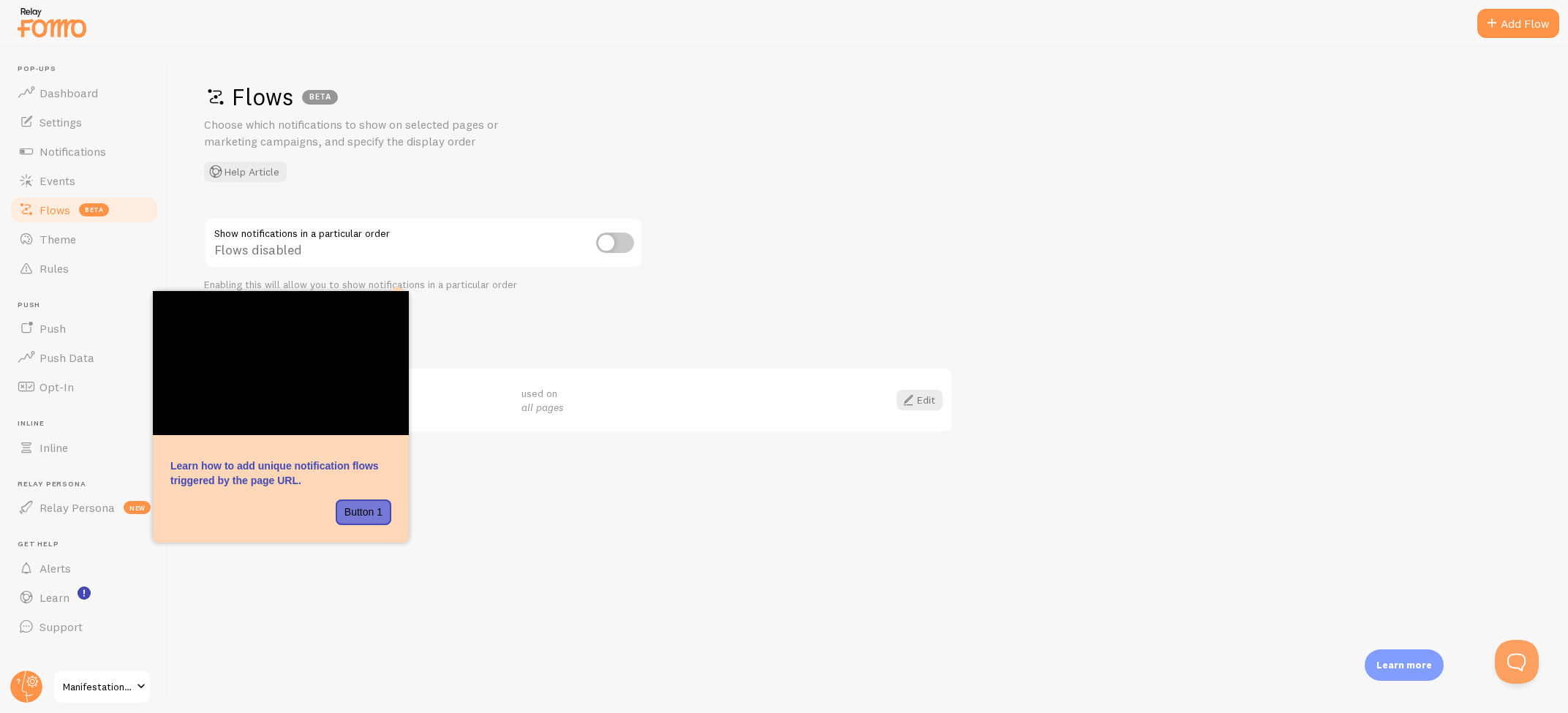
click at [777, 253] on div "Flows BETA Choose which notifications to show on selected pages or marketing ca…" at bounding box center [868, 380] width 1399 height 666
click at [585, 587] on div "Flows BETA Choose which notifications to show on selected pages or marketing ca…" at bounding box center [868, 380] width 1399 height 666
click at [98, 248] on link "Theme" at bounding box center [84, 239] width 150 height 29
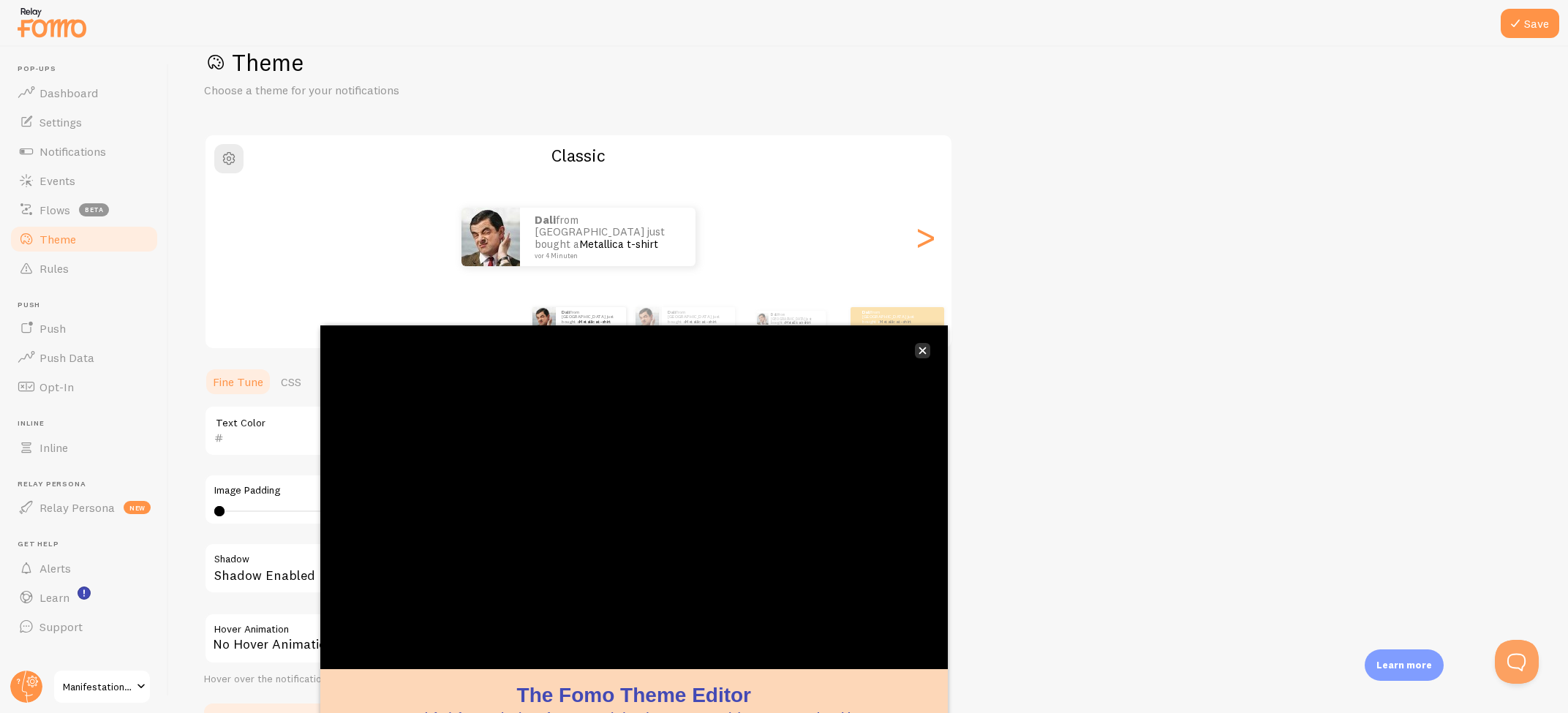
scroll to position [2, 1]
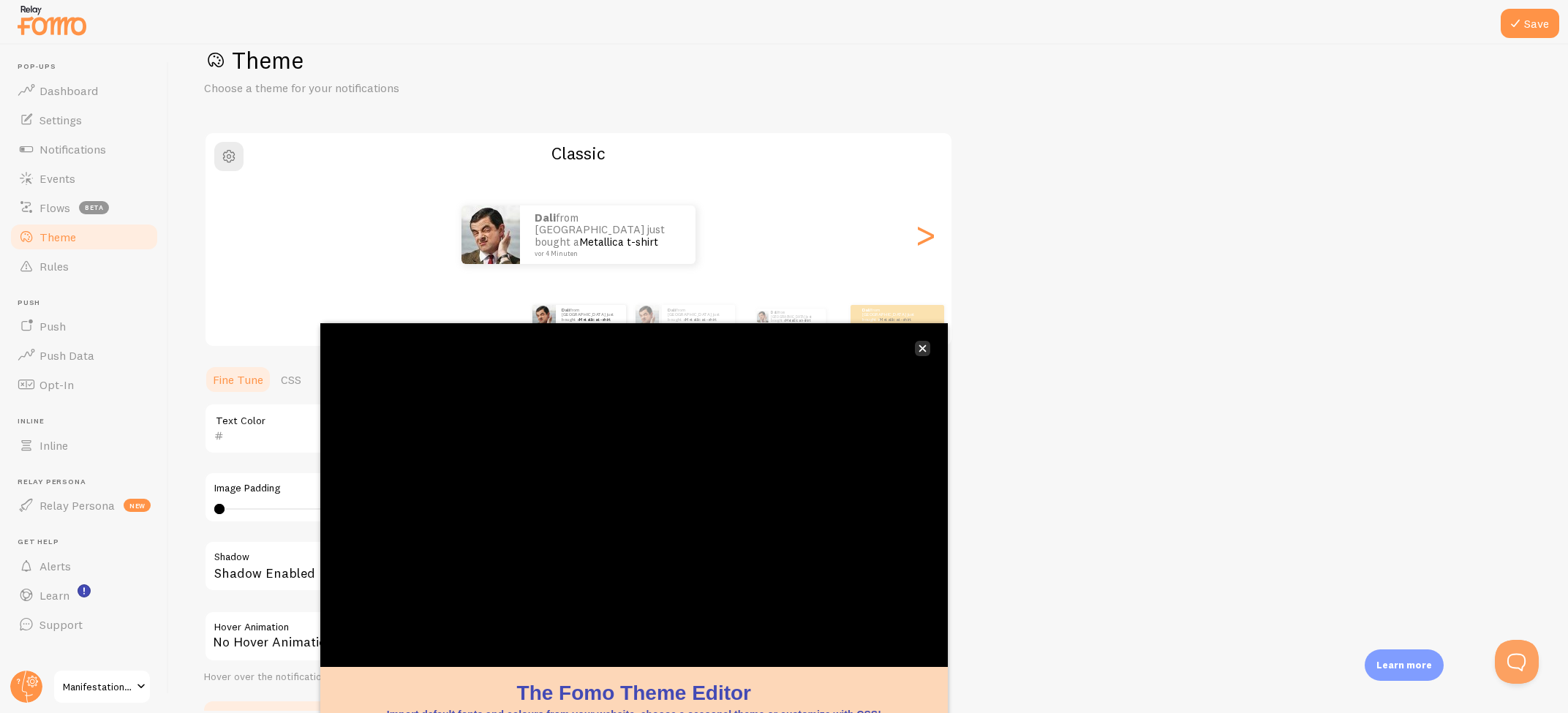
click at [921, 351] on icon "close," at bounding box center [923, 349] width 8 height 8
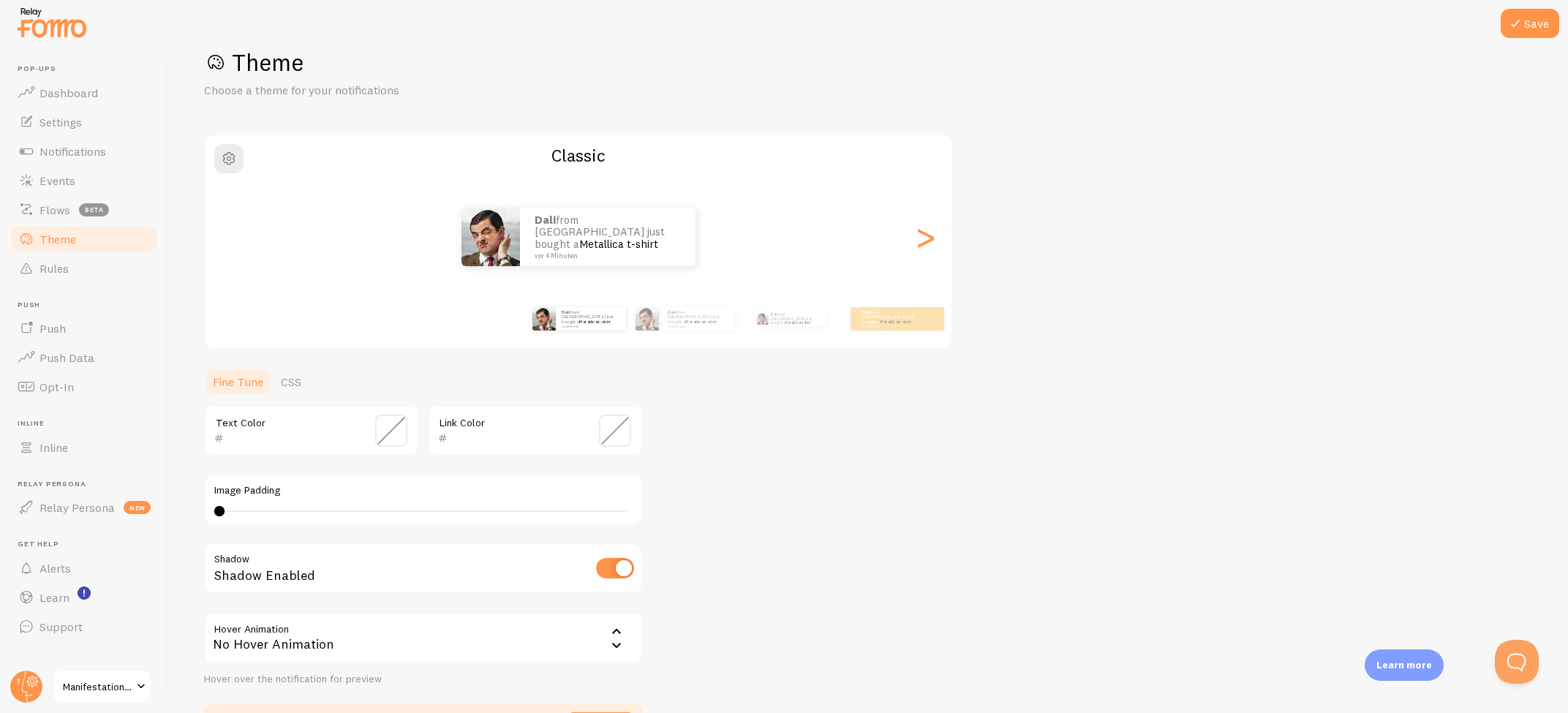
scroll to position [1, 0]
click at [54, 269] on span "Rules" at bounding box center [54, 268] width 29 height 15
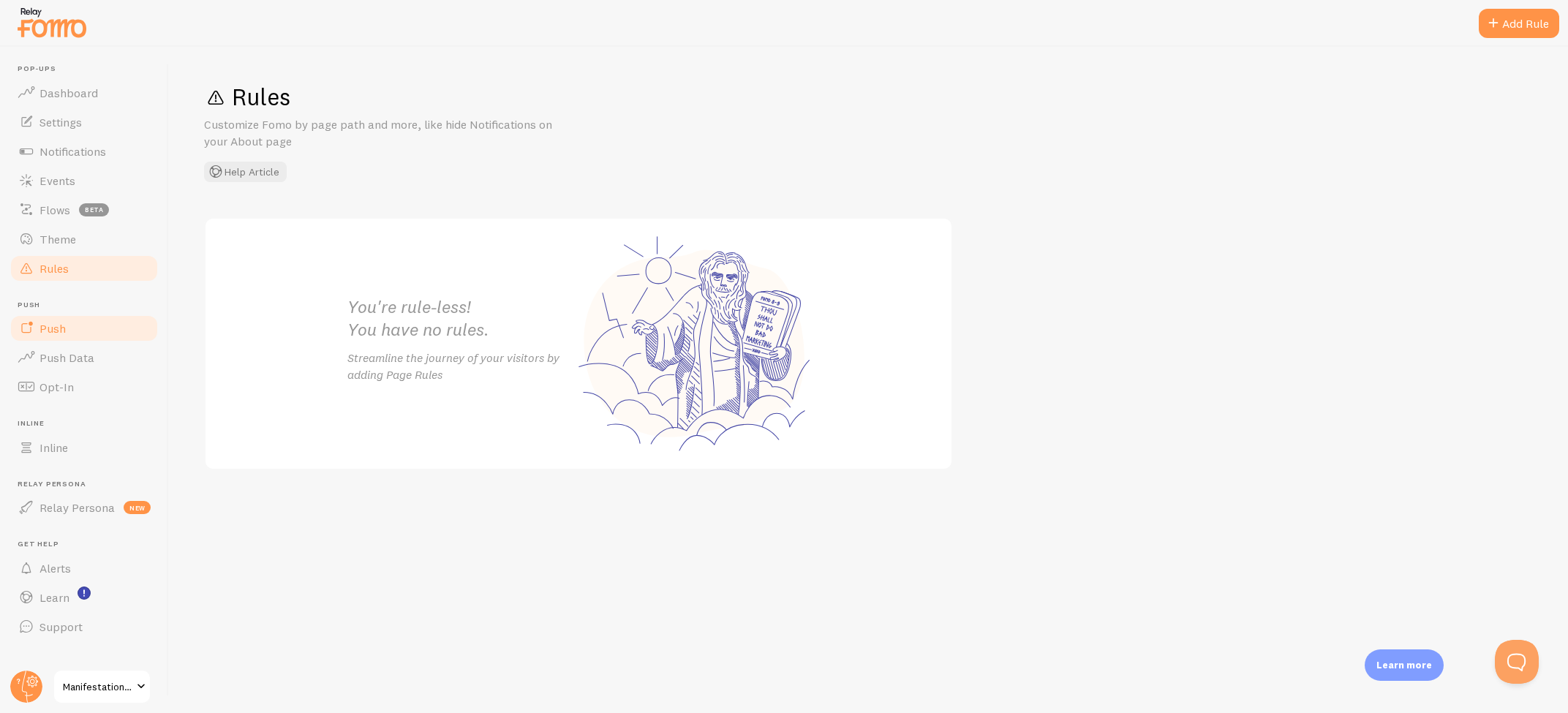
click at [47, 334] on span "Push" at bounding box center [52, 328] width 27 height 15
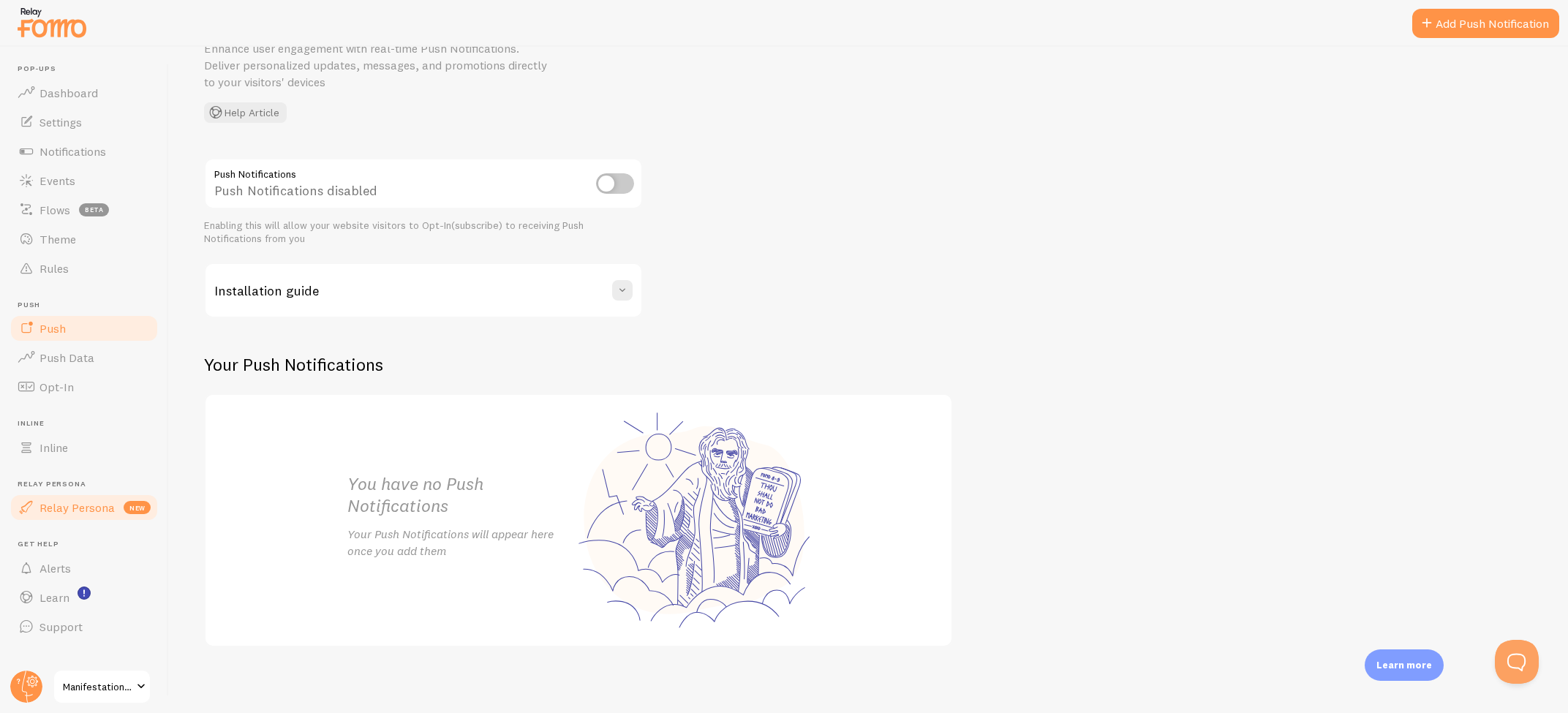
click at [87, 496] on link "Relay Persona new" at bounding box center [84, 508] width 150 height 29
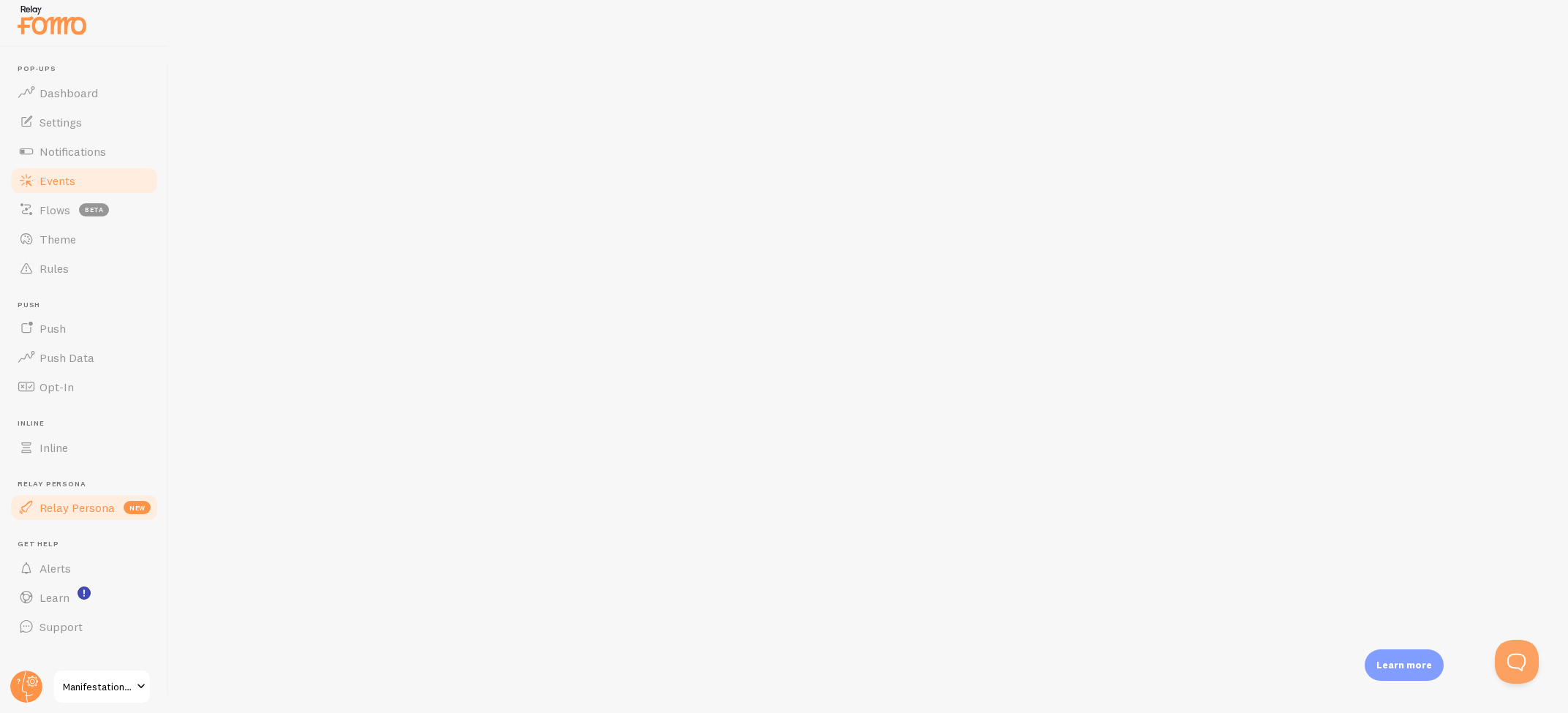
click at [64, 179] on span "Events" at bounding box center [57, 180] width 35 height 15
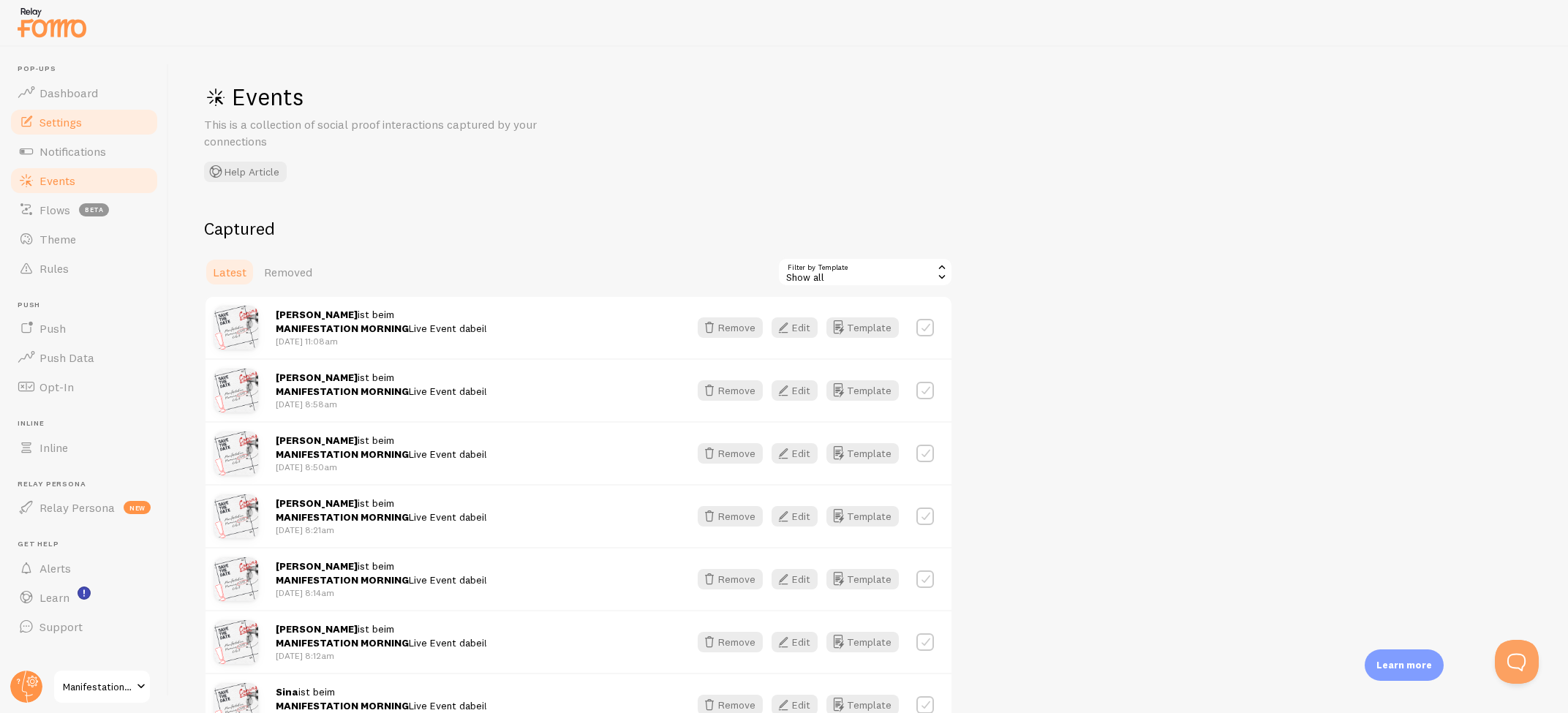
click at [56, 136] on link "Settings" at bounding box center [84, 122] width 150 height 29
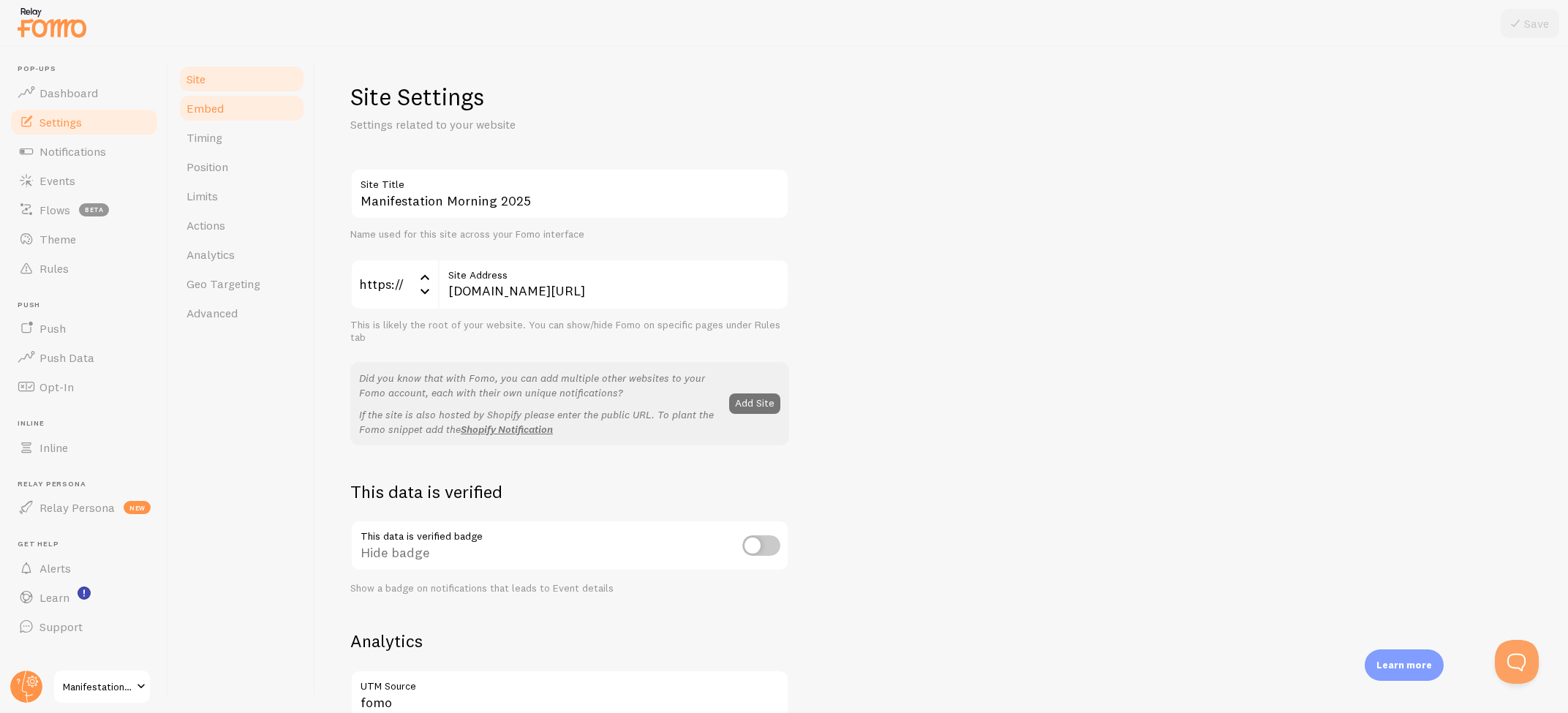
click at [207, 122] on link "Embed" at bounding box center [242, 108] width 128 height 29
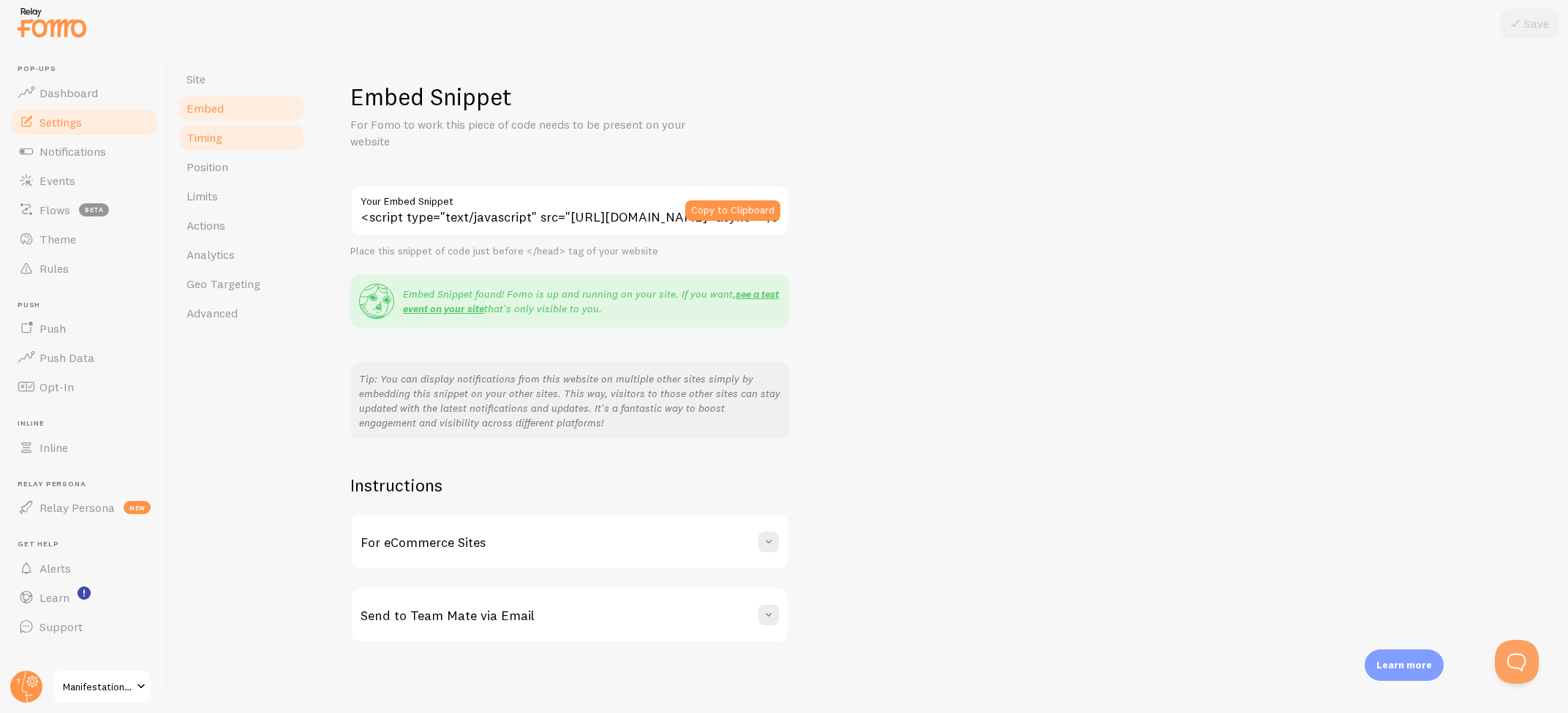
click at [215, 138] on span "Timing" at bounding box center [204, 137] width 35 height 15
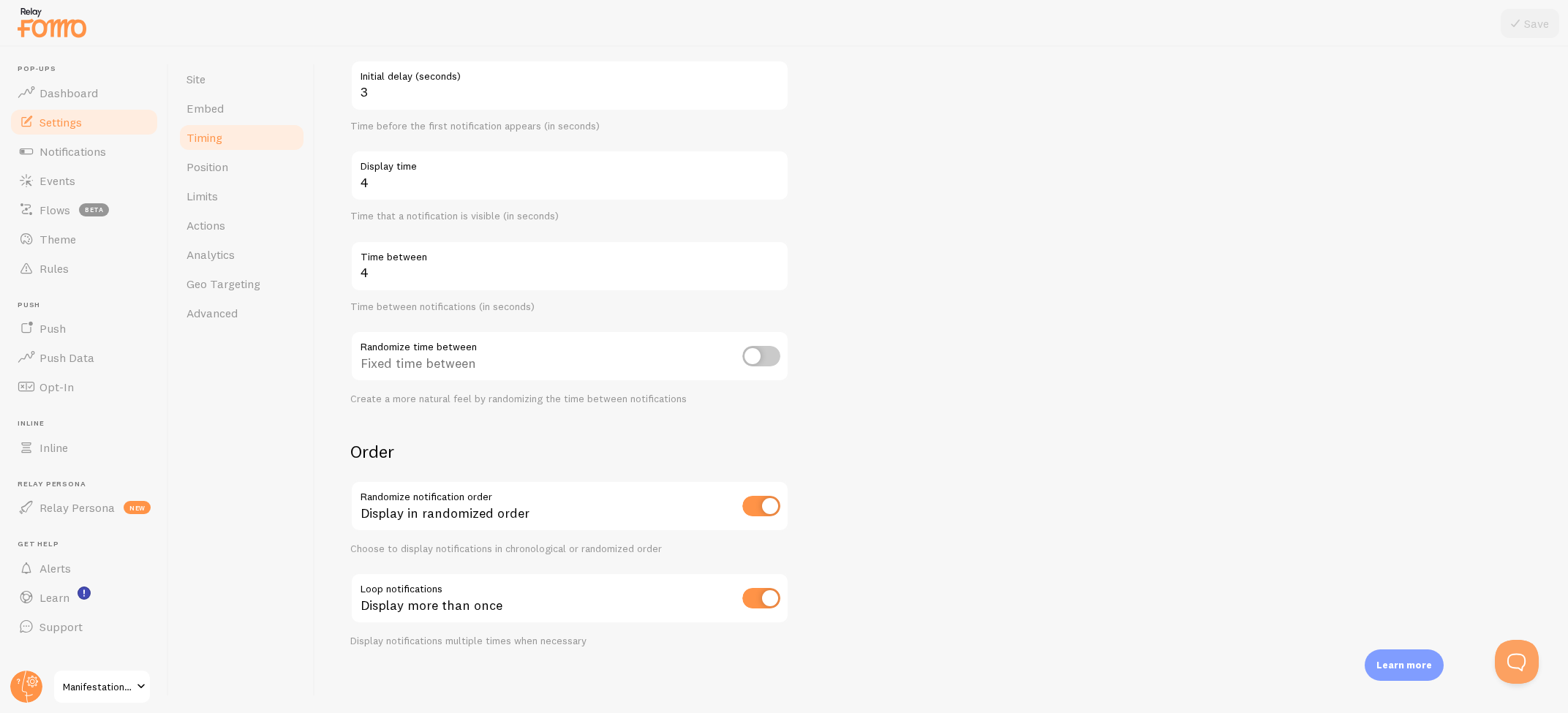
scroll to position [147, 0]
click at [230, 163] on link "Position" at bounding box center [242, 167] width 128 height 29
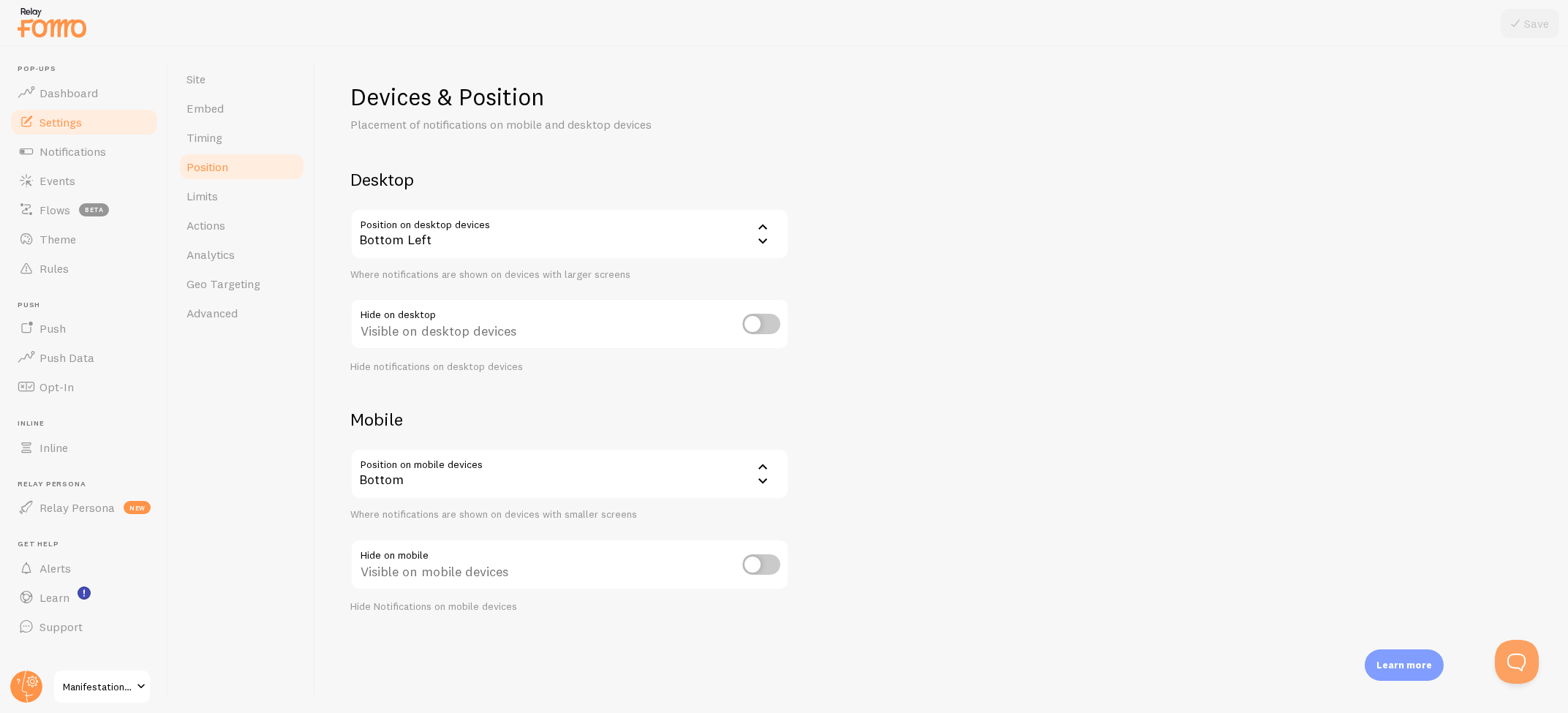
click at [754, 327] on input "checkbox" at bounding box center [760, 323] width 38 height 21
click at [755, 322] on input "checkbox" at bounding box center [760, 323] width 38 height 21
checkbox input "false"
click at [202, 194] on span "Limits" at bounding box center [202, 195] width 31 height 15
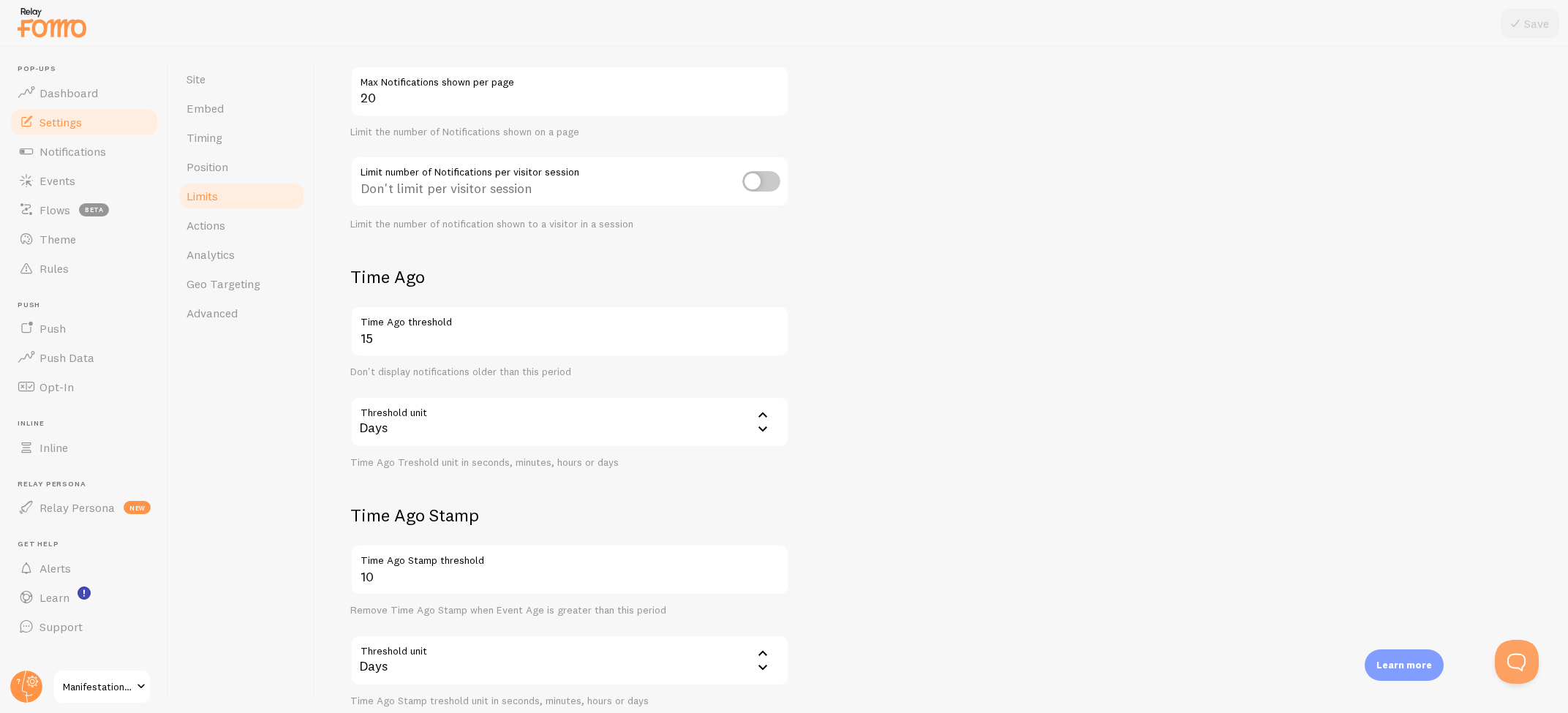
scroll to position [149, 0]
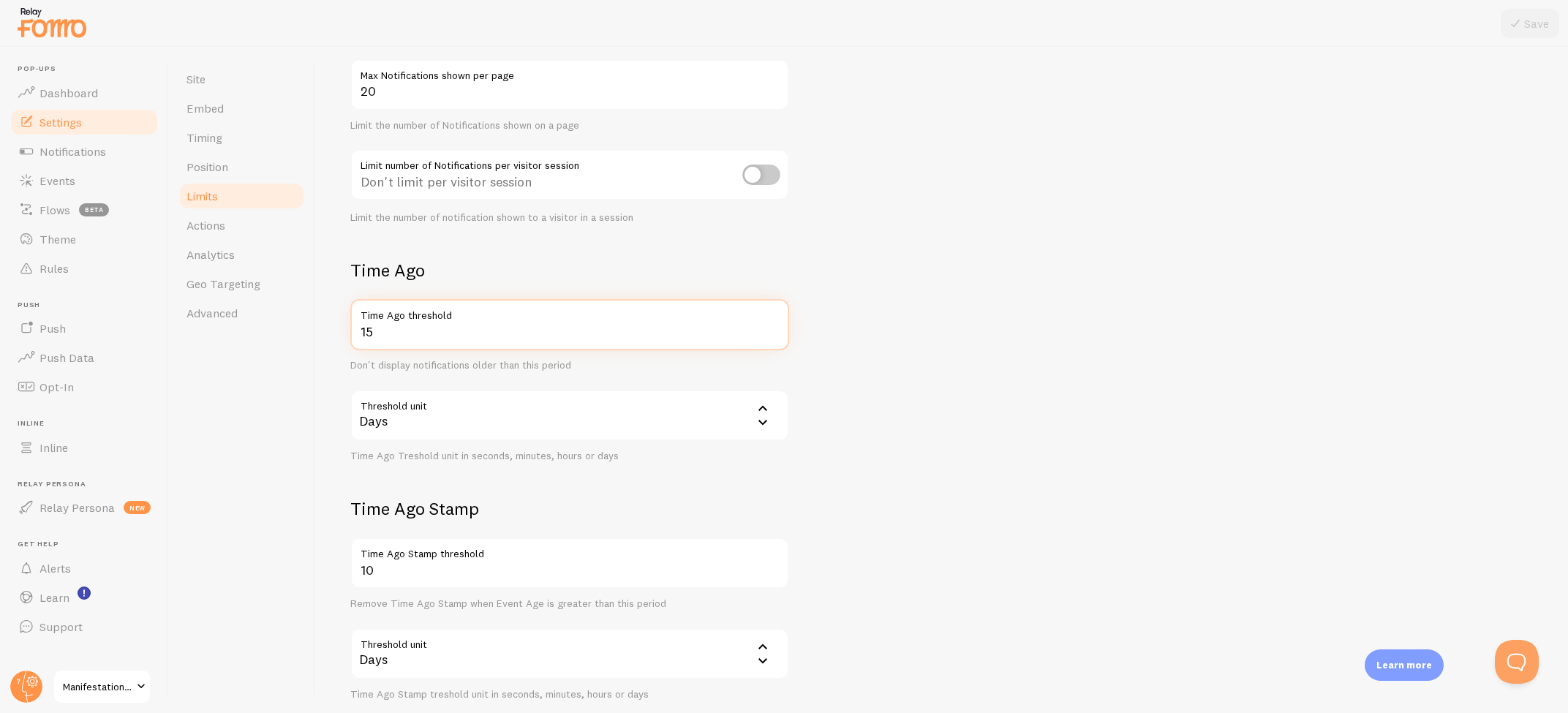
click at [419, 330] on input "15" at bounding box center [570, 324] width 439 height 51
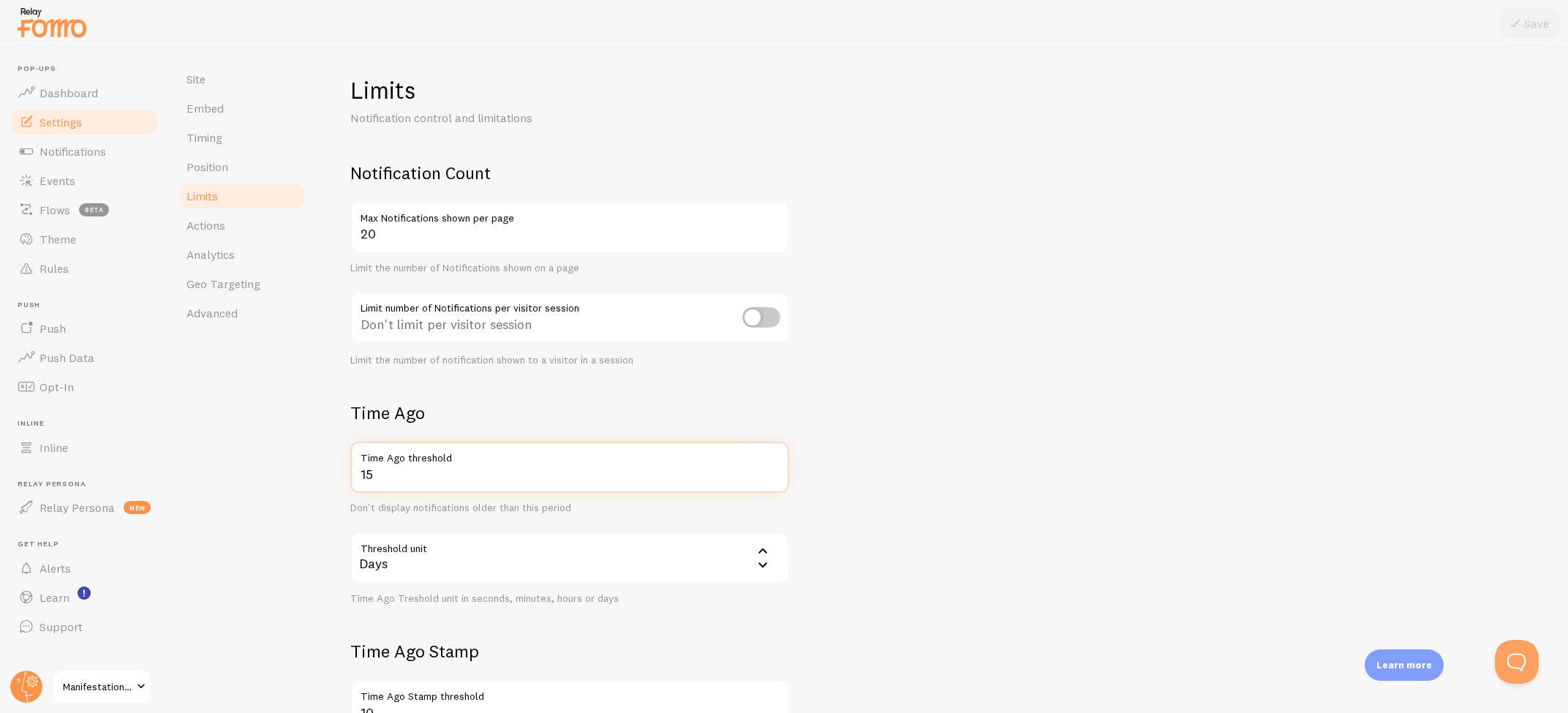
scroll to position [0, 0]
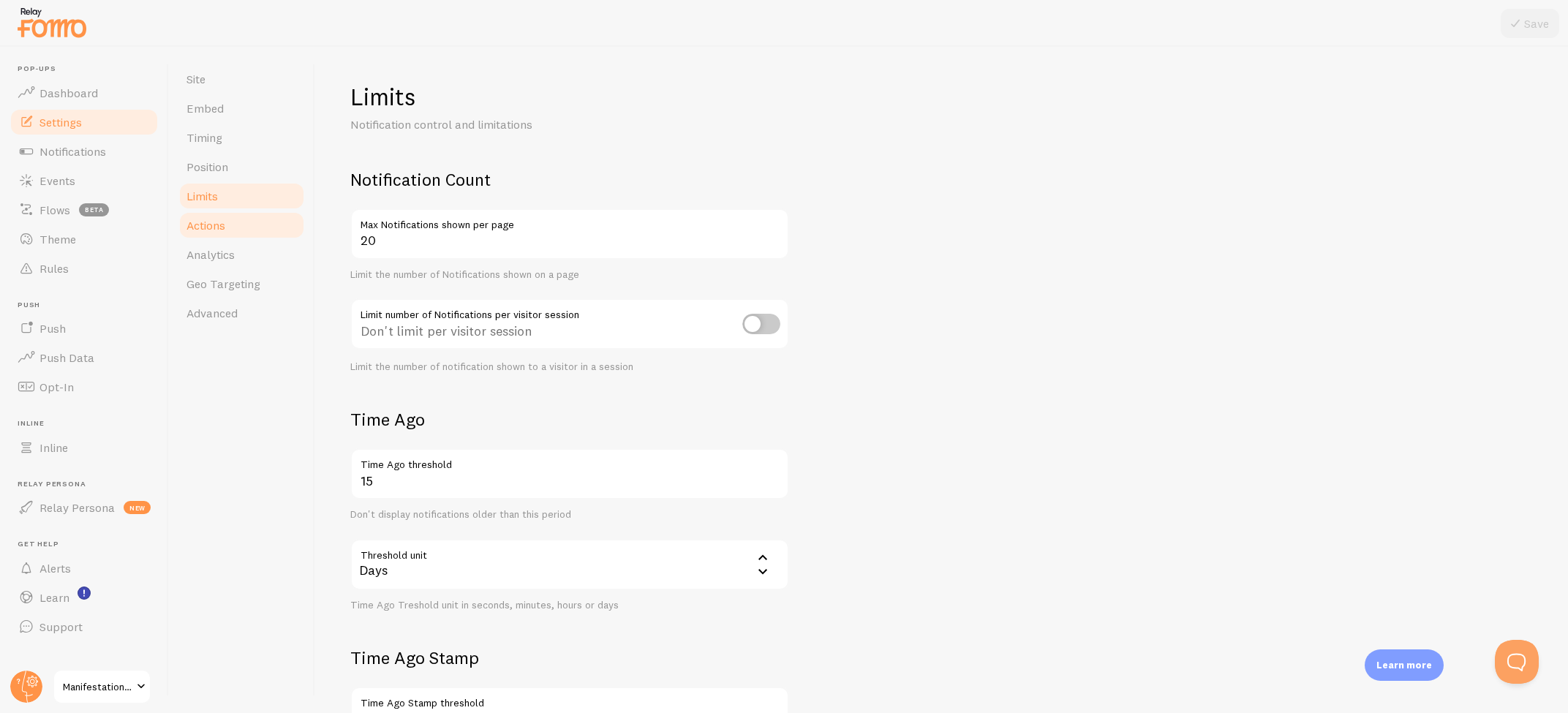
click at [244, 227] on link "Actions" at bounding box center [242, 225] width 128 height 29
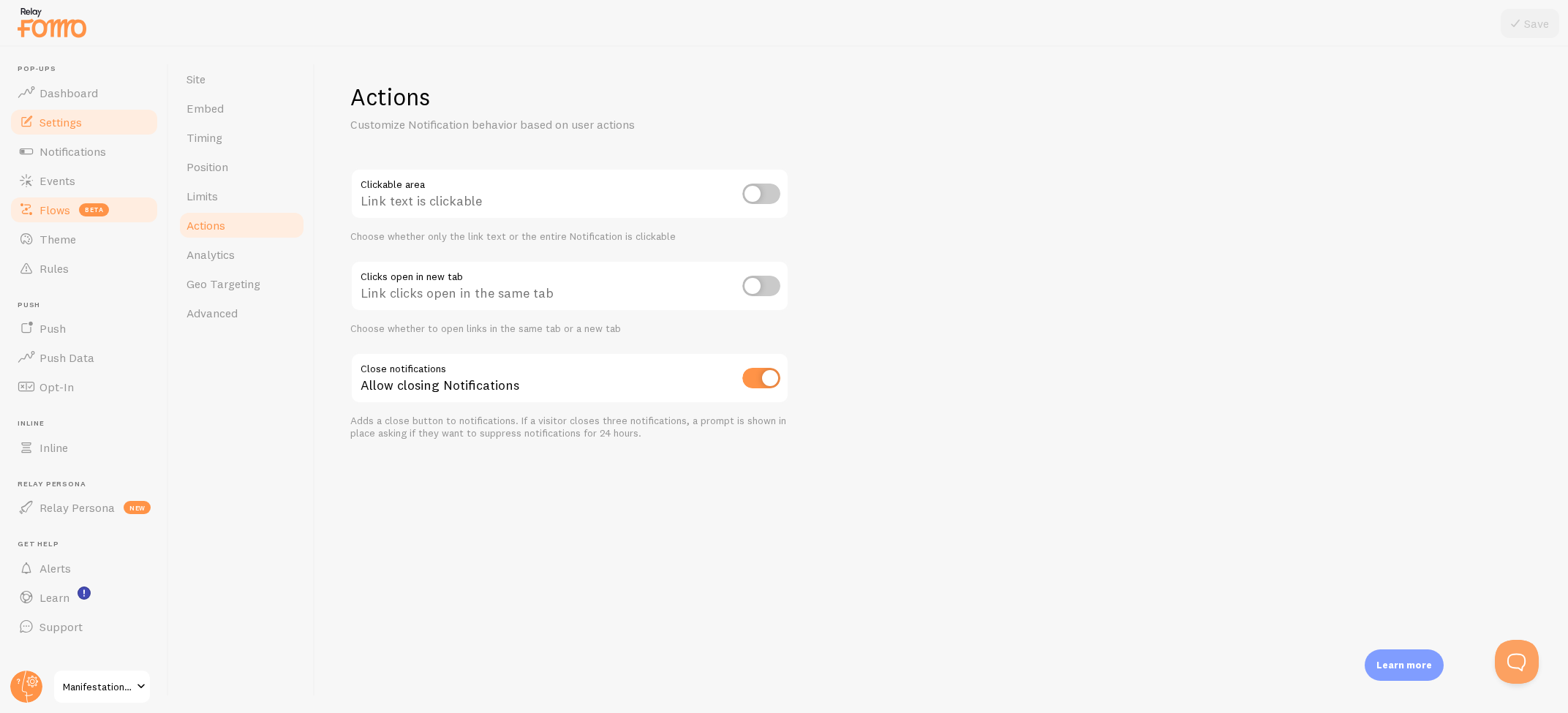
click at [84, 207] on span "beta" at bounding box center [93, 209] width 30 height 13
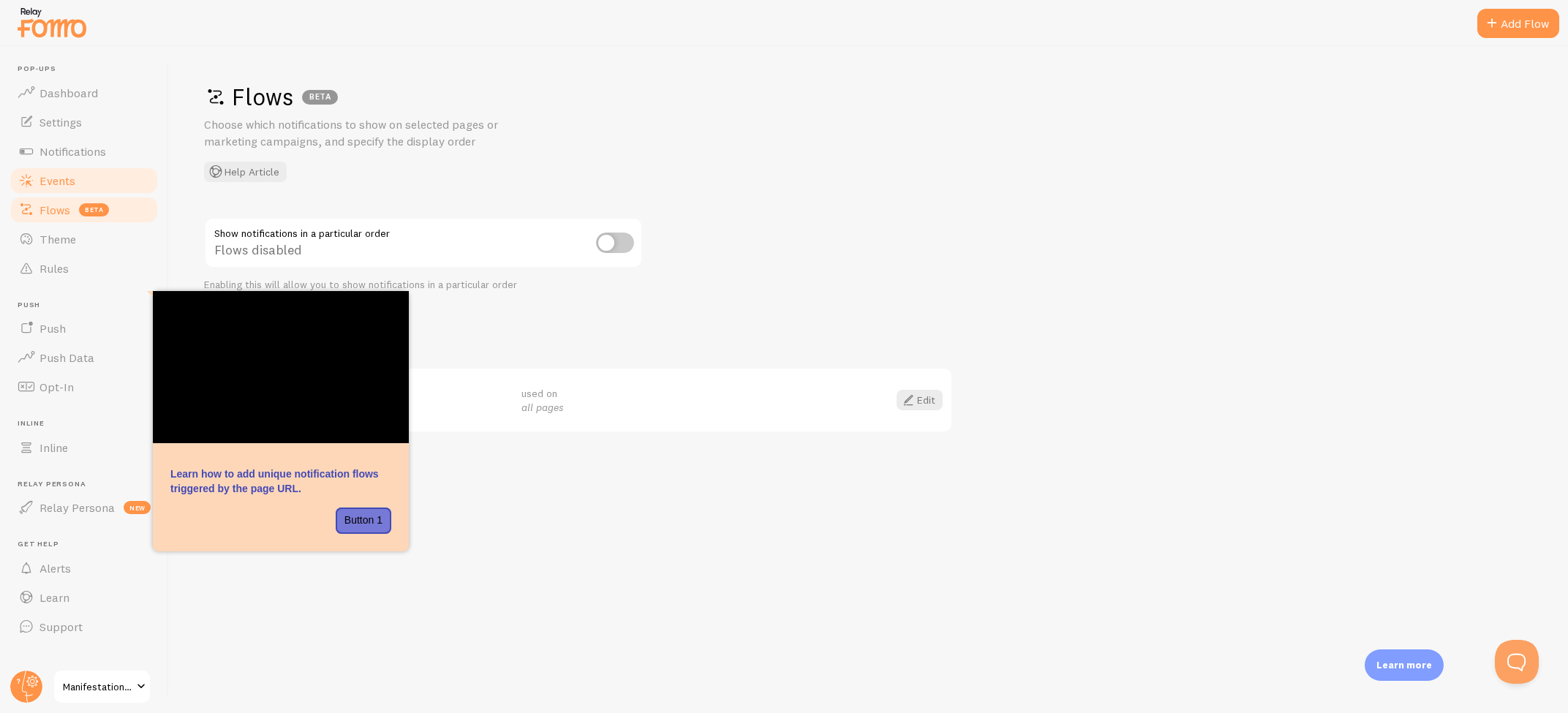
click at [71, 180] on span "Events" at bounding box center [57, 180] width 35 height 15
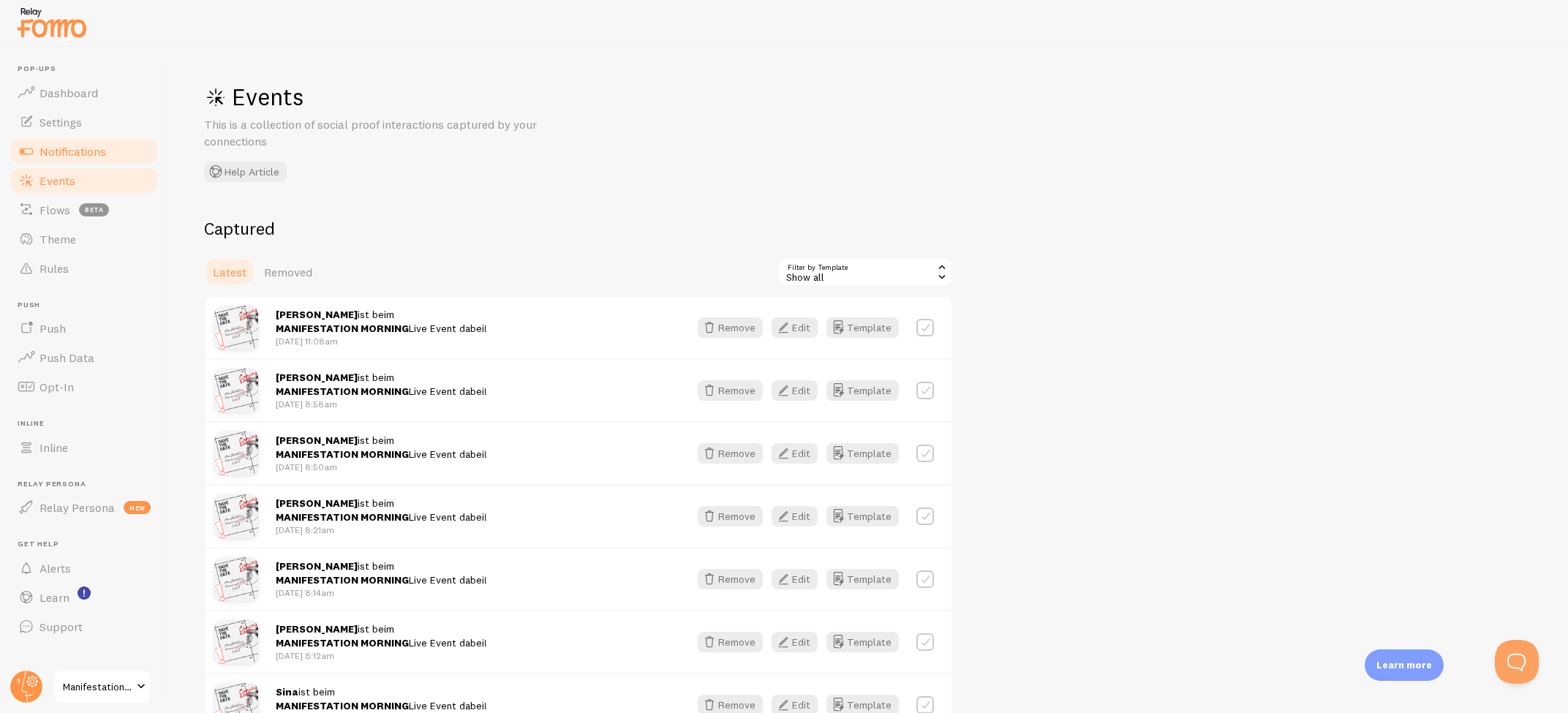
click at [66, 149] on span "Notifications" at bounding box center [73, 151] width 67 height 15
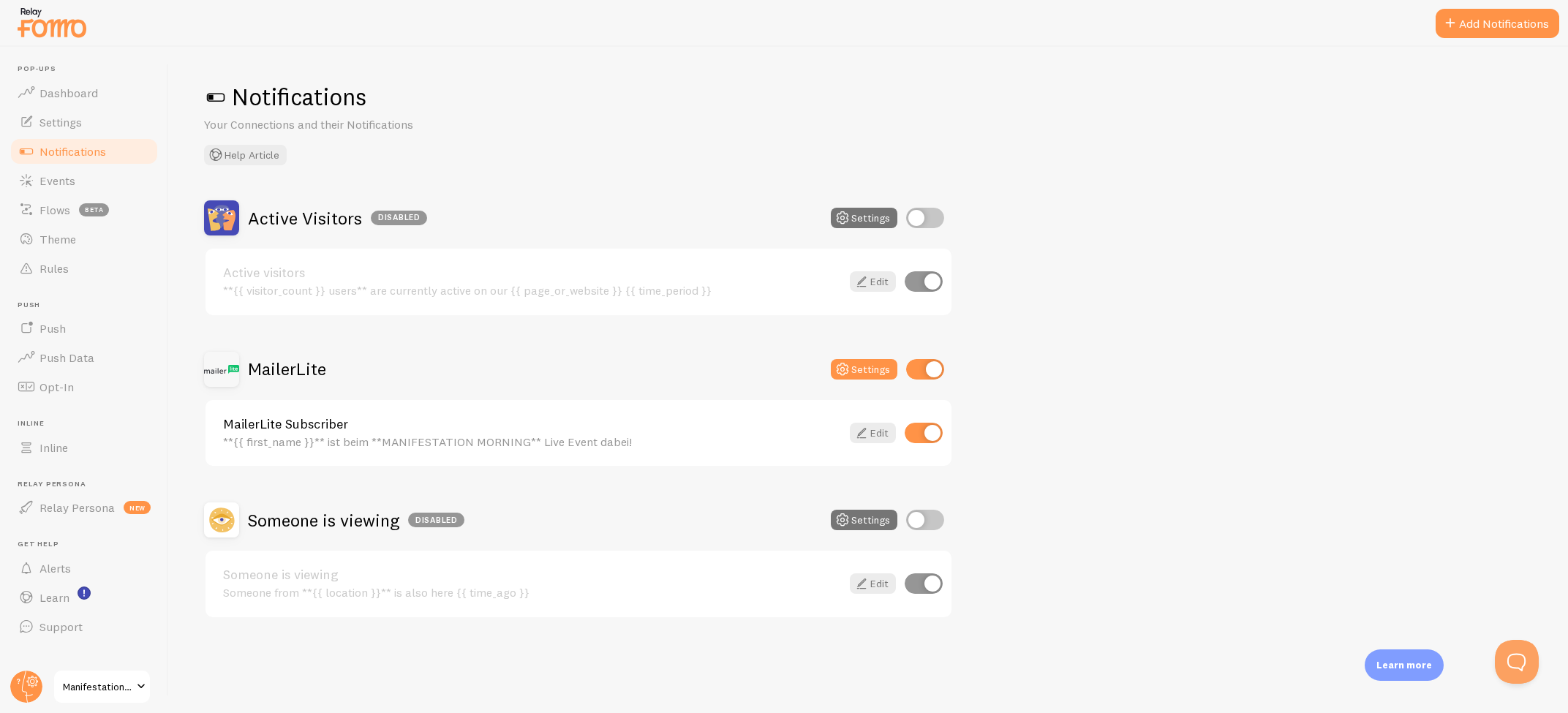
click at [310, 424] on link "MailerLite Subscriber" at bounding box center [532, 423] width 618 height 13
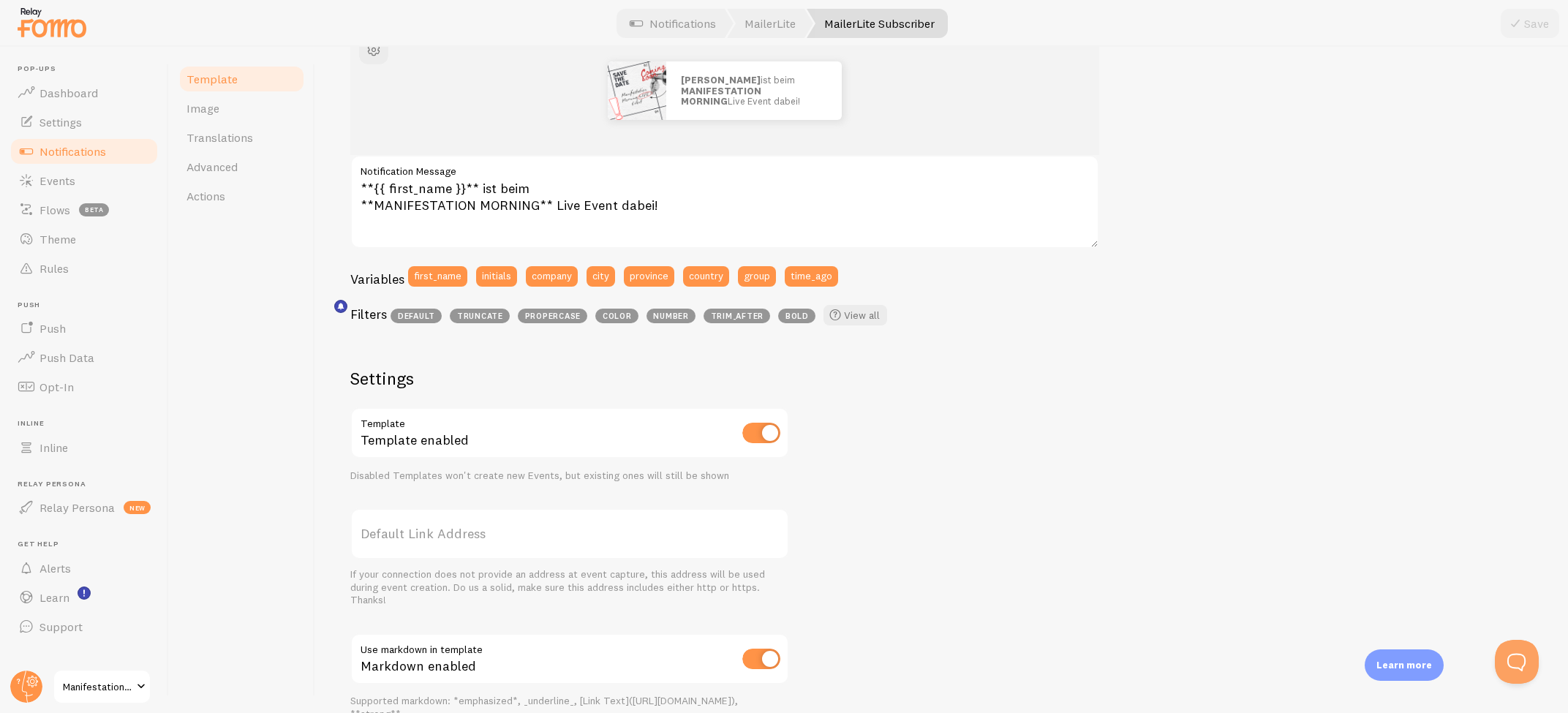
scroll to position [207, 0]
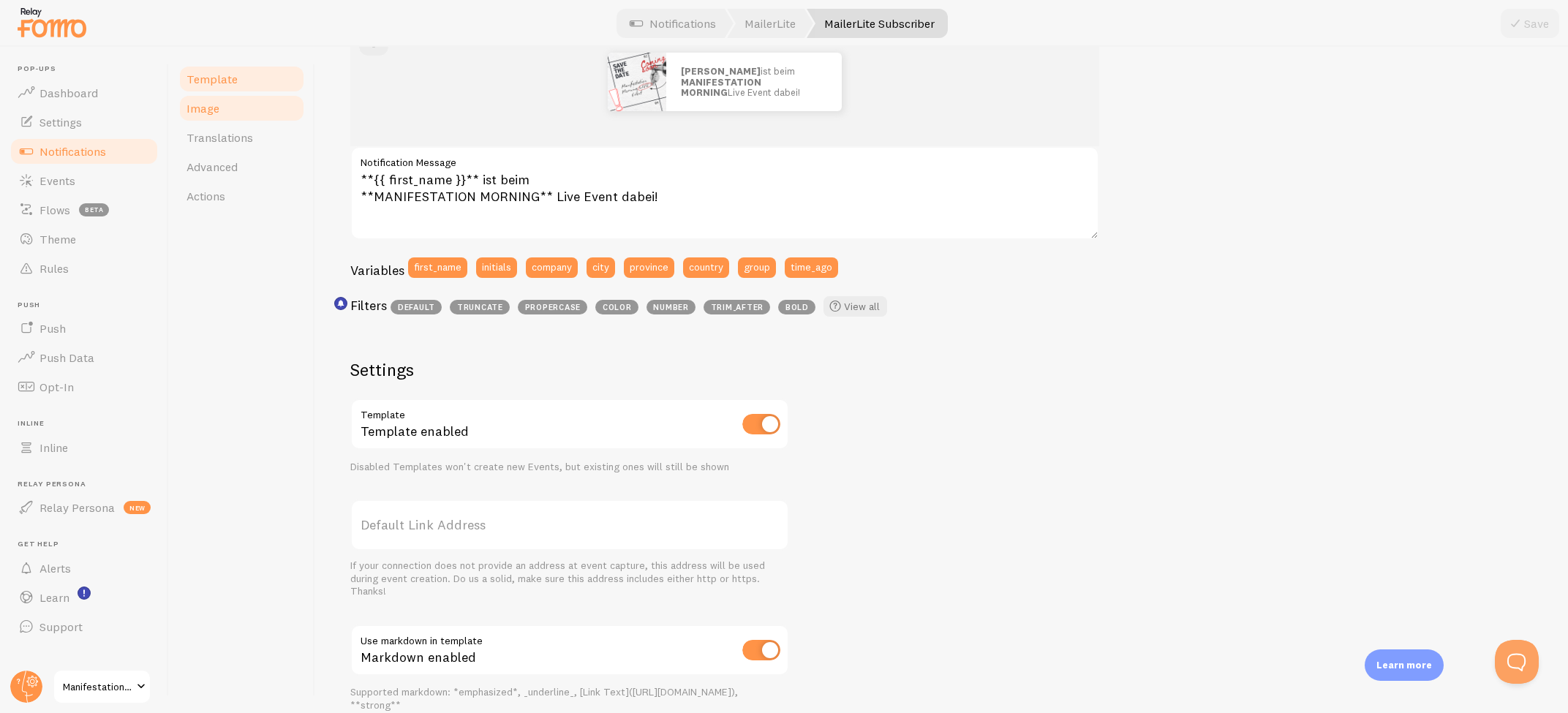
click at [213, 106] on span "Image" at bounding box center [202, 108] width 32 height 15
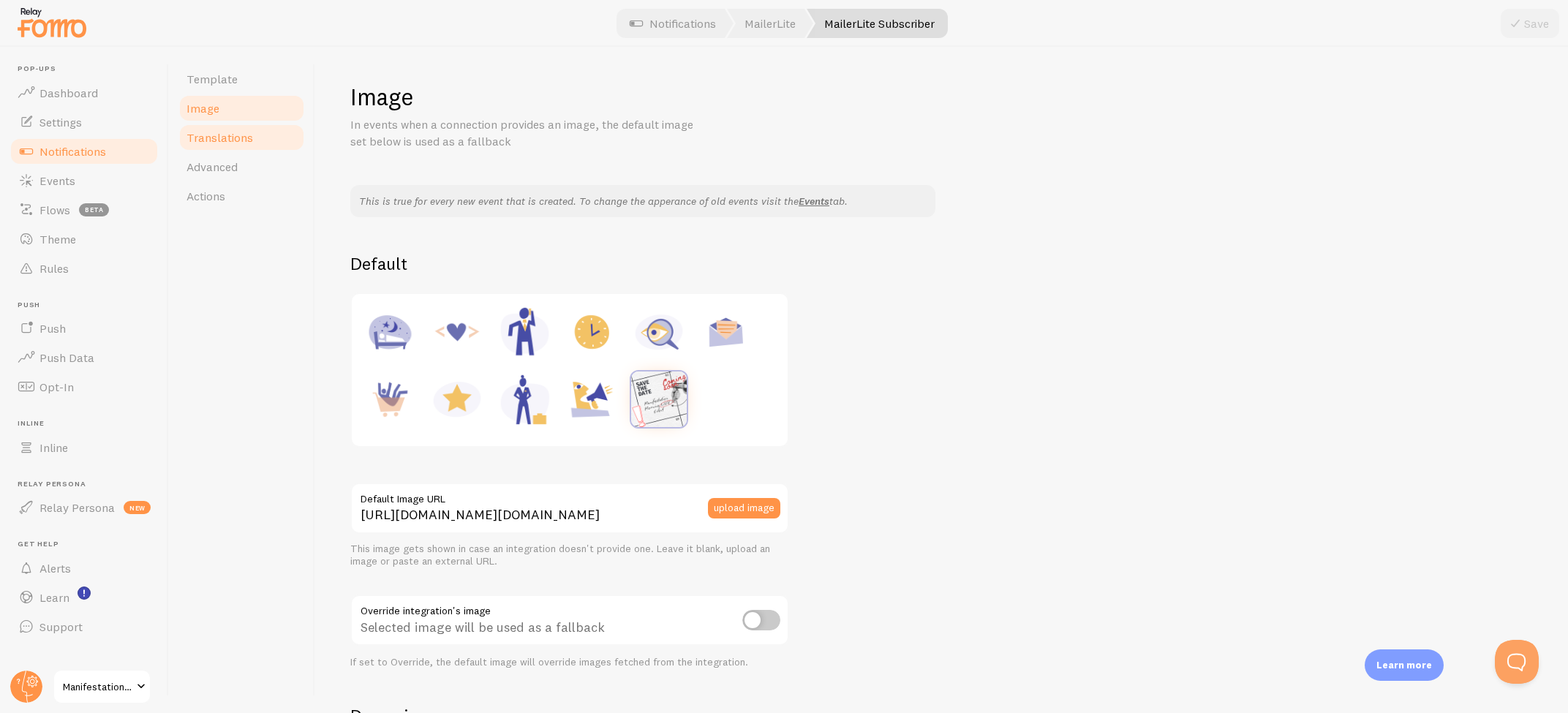
click at [212, 139] on span "Translations" at bounding box center [220, 137] width 67 height 15
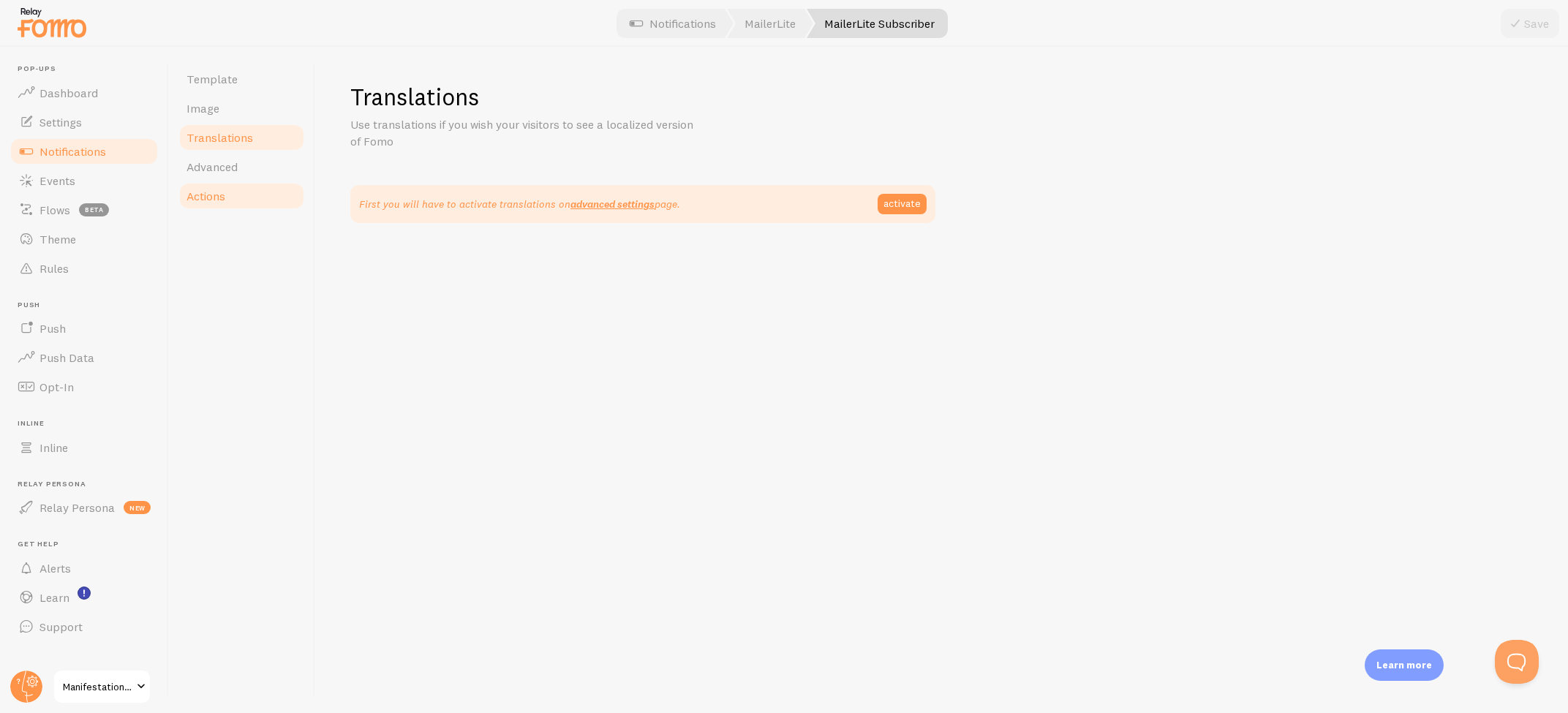
drag, startPoint x: 224, startPoint y: 168, endPoint x: 196, endPoint y: 201, distance: 43.3
click at [224, 169] on span "Advanced" at bounding box center [212, 166] width 51 height 15
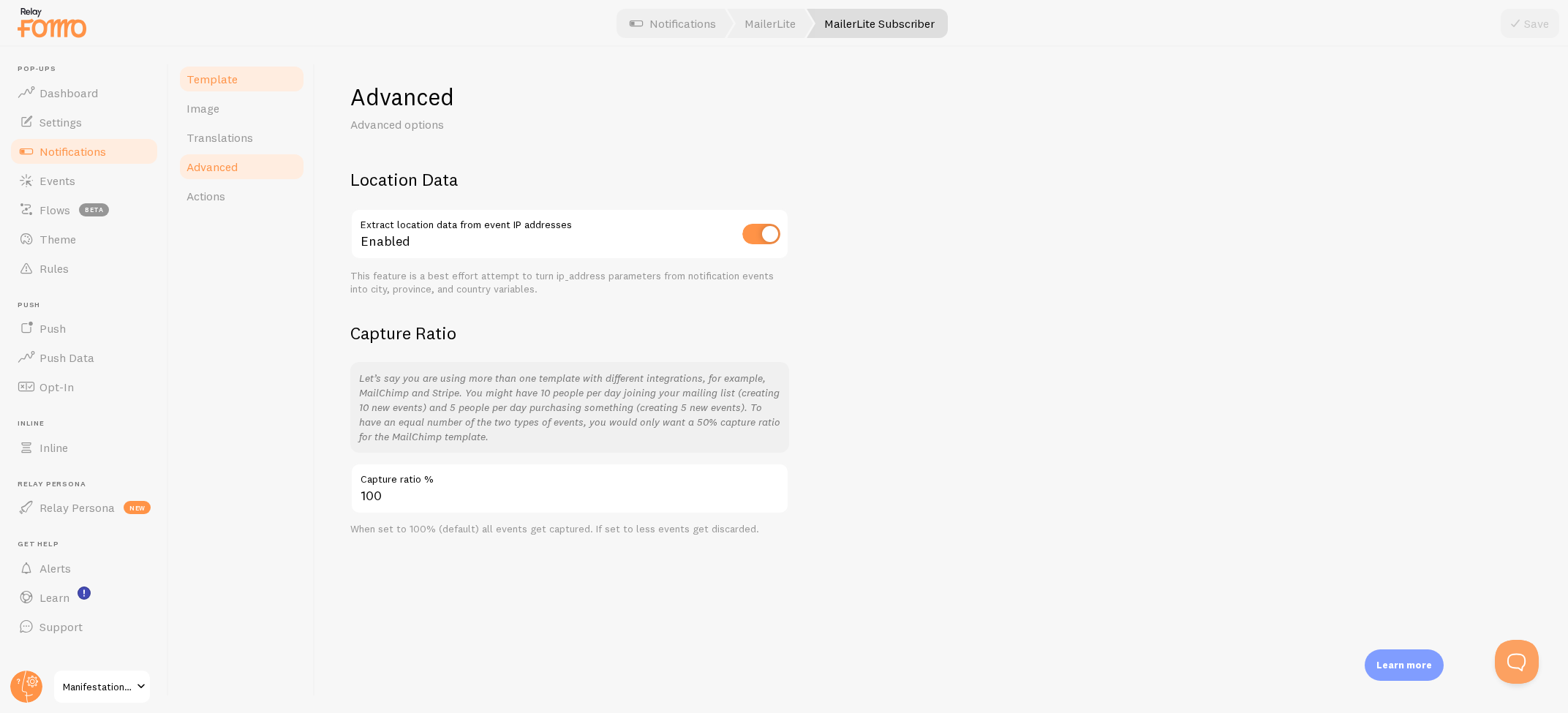
click at [235, 93] on link "Template" at bounding box center [242, 79] width 128 height 29
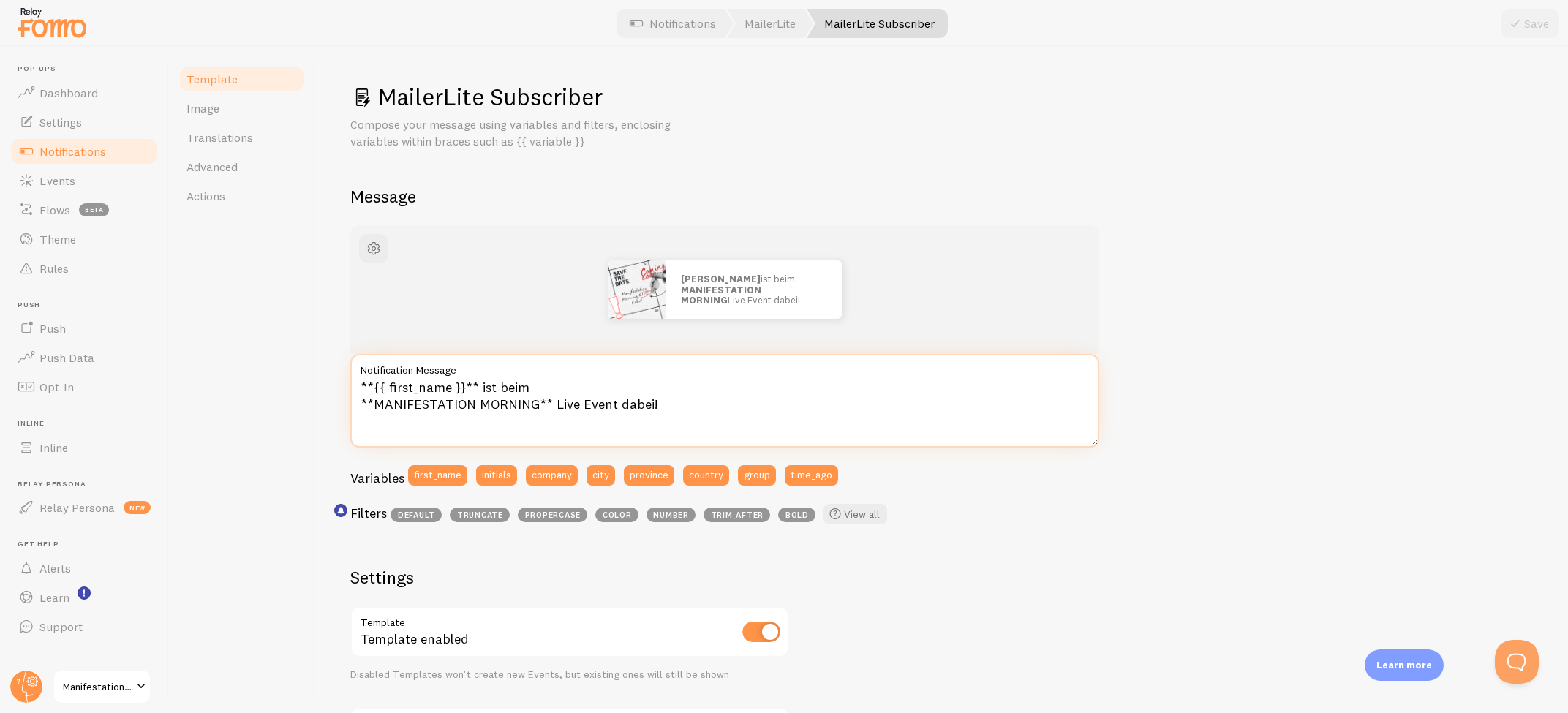
click at [548, 383] on textarea "**{{ first_name }}** ist beim **MANIFESTATION MORNING** Live Event dabei!" at bounding box center [725, 400] width 749 height 93
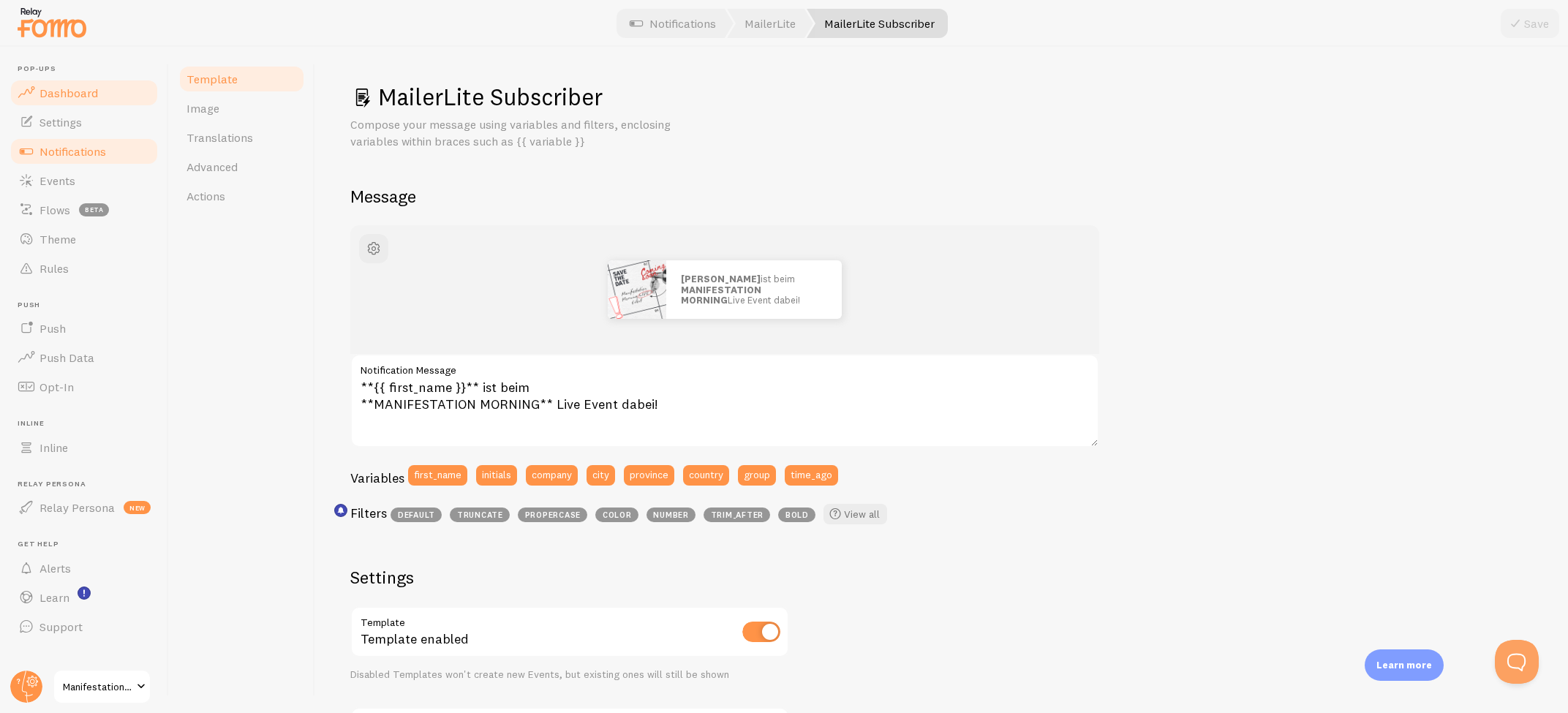
click at [40, 89] on span "Dashboard" at bounding box center [69, 92] width 59 height 15
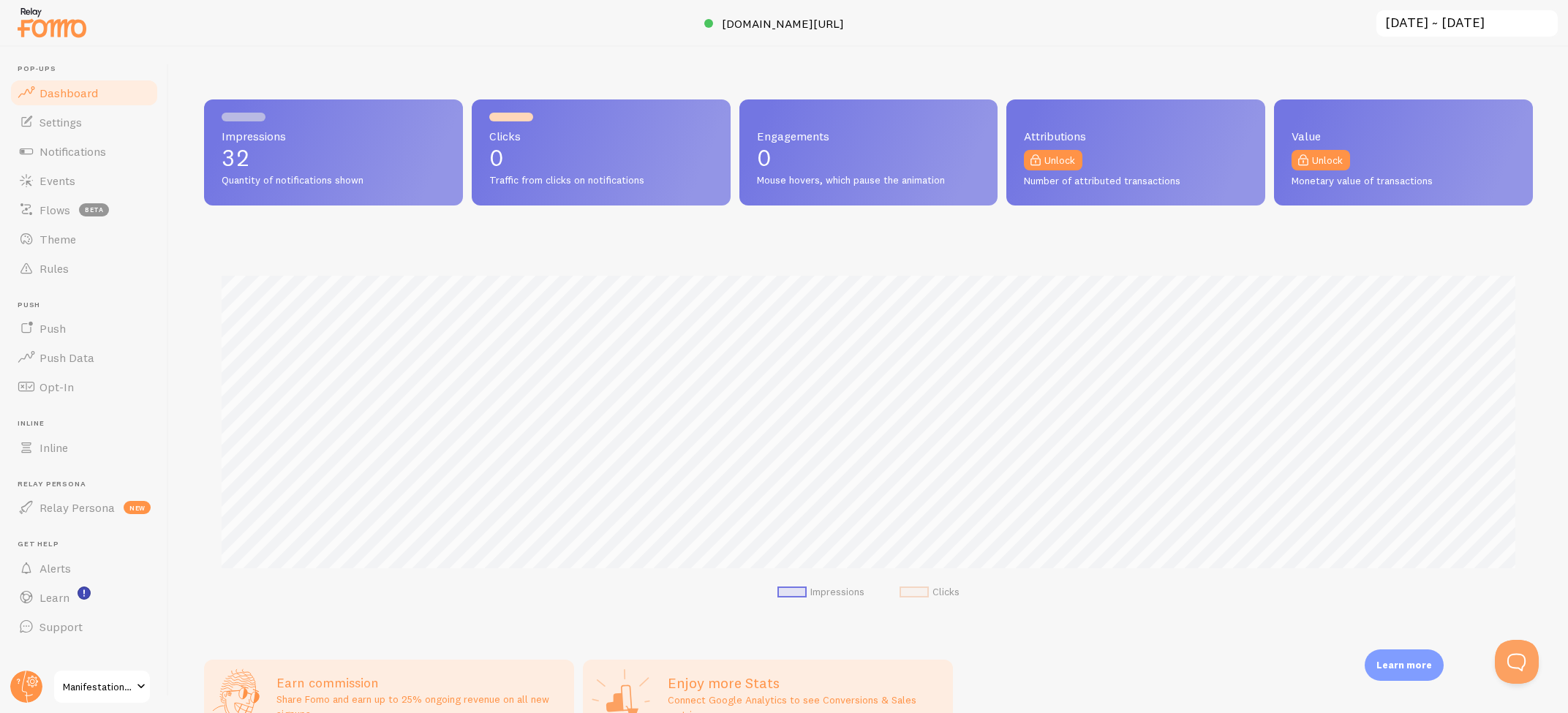
scroll to position [384, 1328]
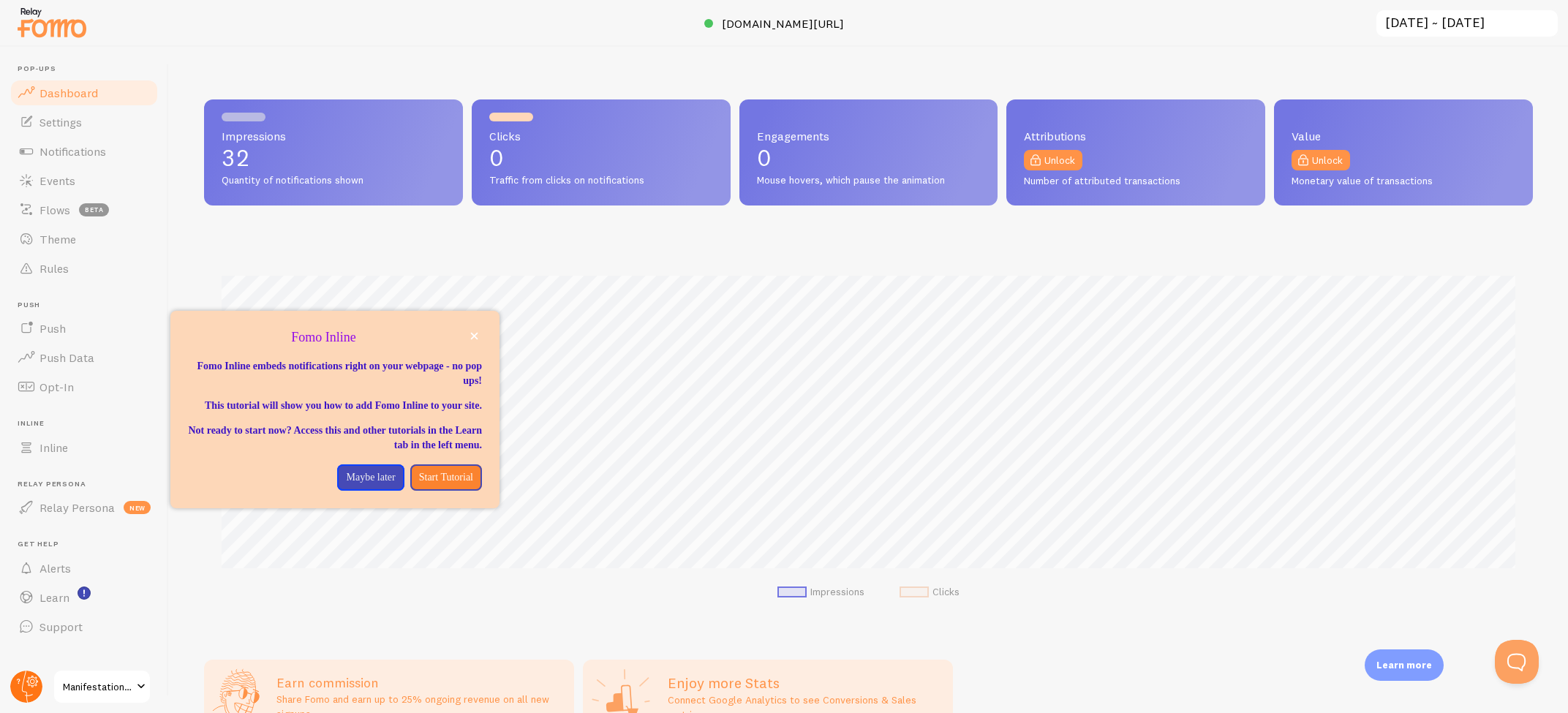
click at [41, 681] on icon at bounding box center [27, 686] width 35 height 35
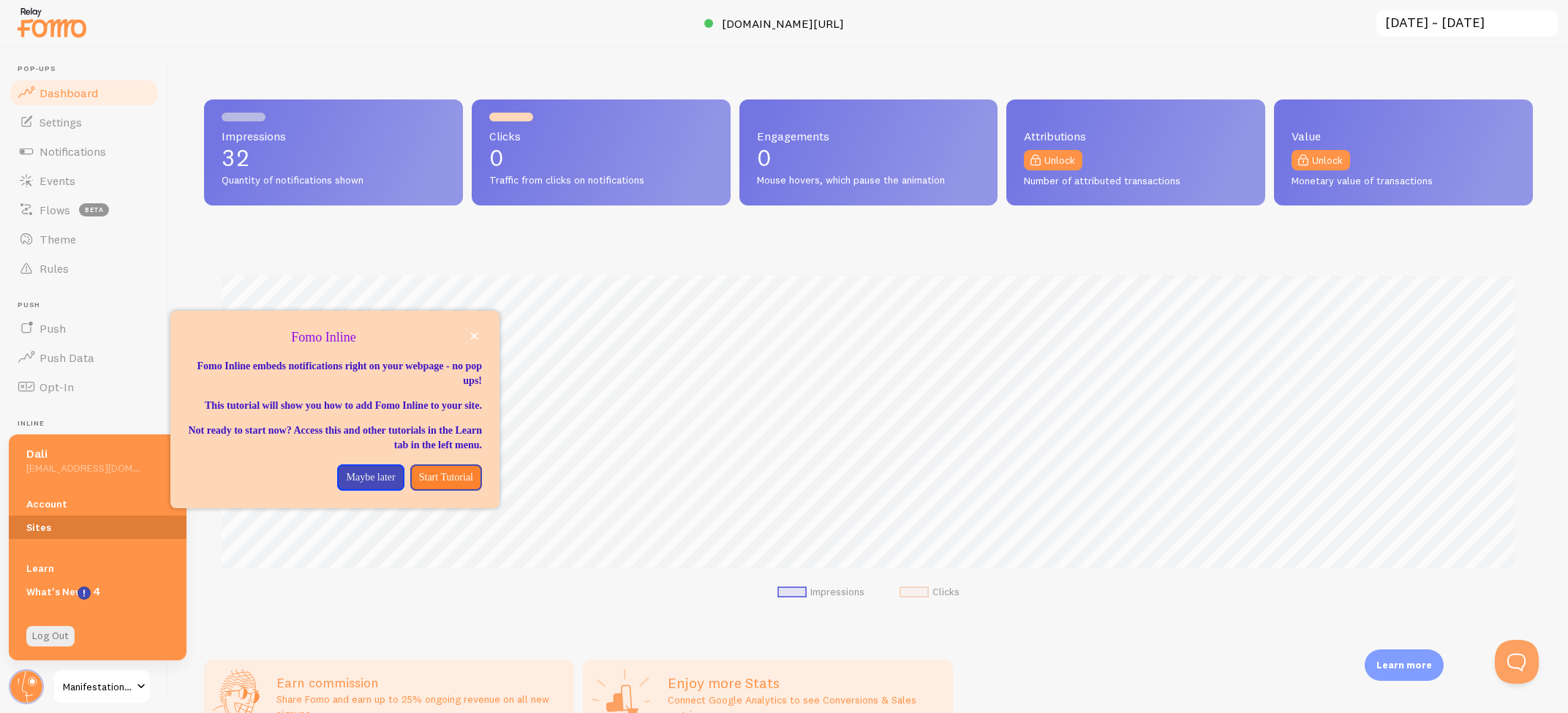
click at [32, 530] on link "Sites" at bounding box center [97, 527] width 178 height 24
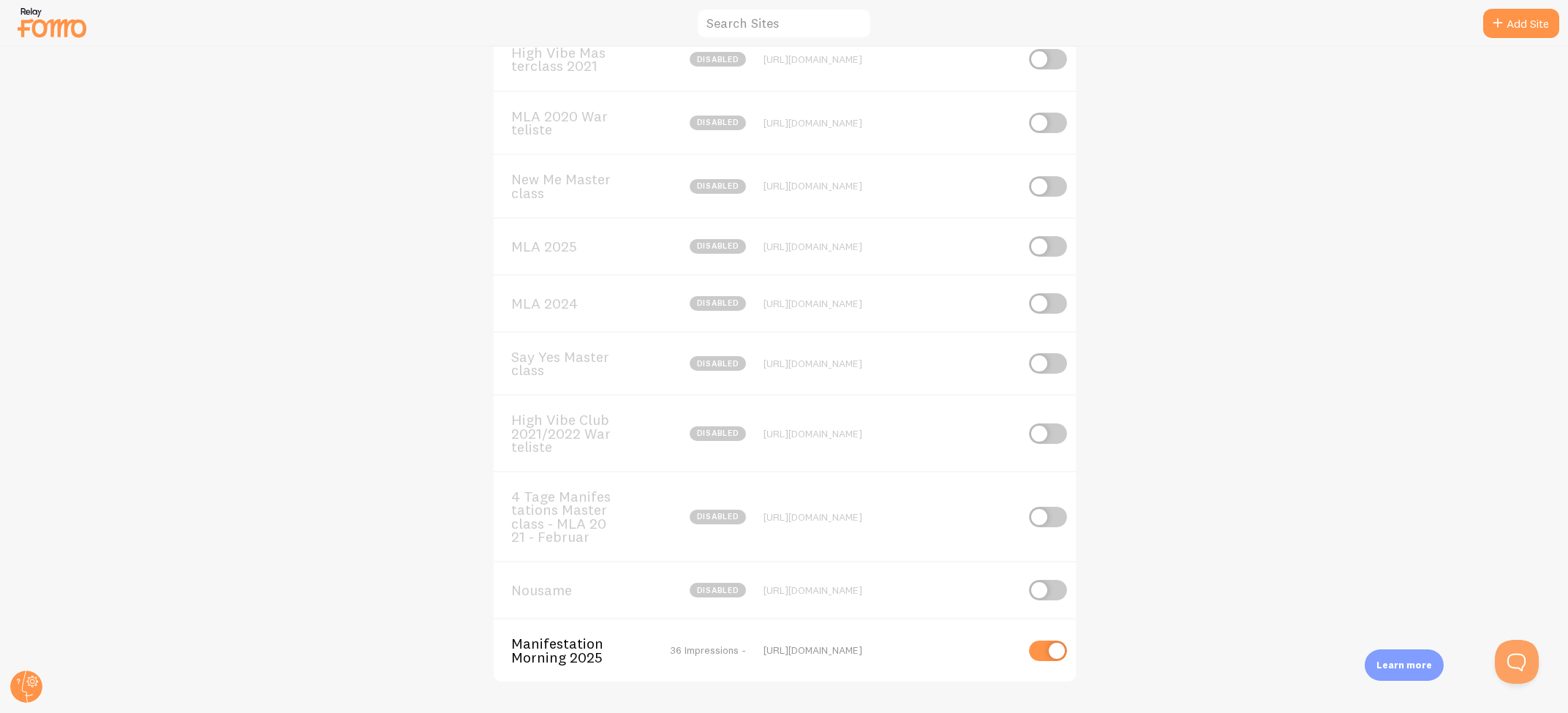
scroll to position [498, 0]
click at [559, 637] on span "Manifestation Morning 2025" at bounding box center [570, 651] width 118 height 27
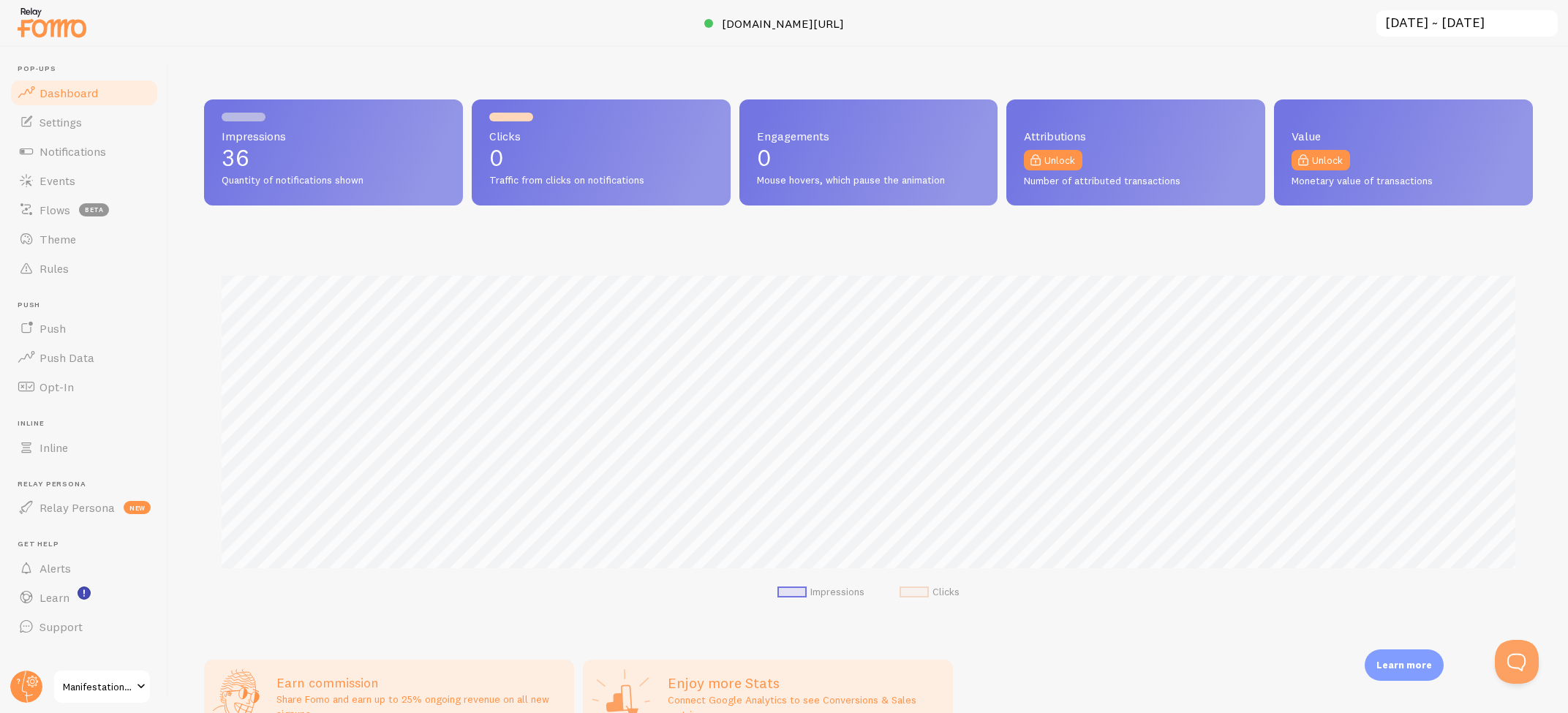
scroll to position [384, 1328]
click at [84, 192] on link "Events" at bounding box center [84, 181] width 150 height 29
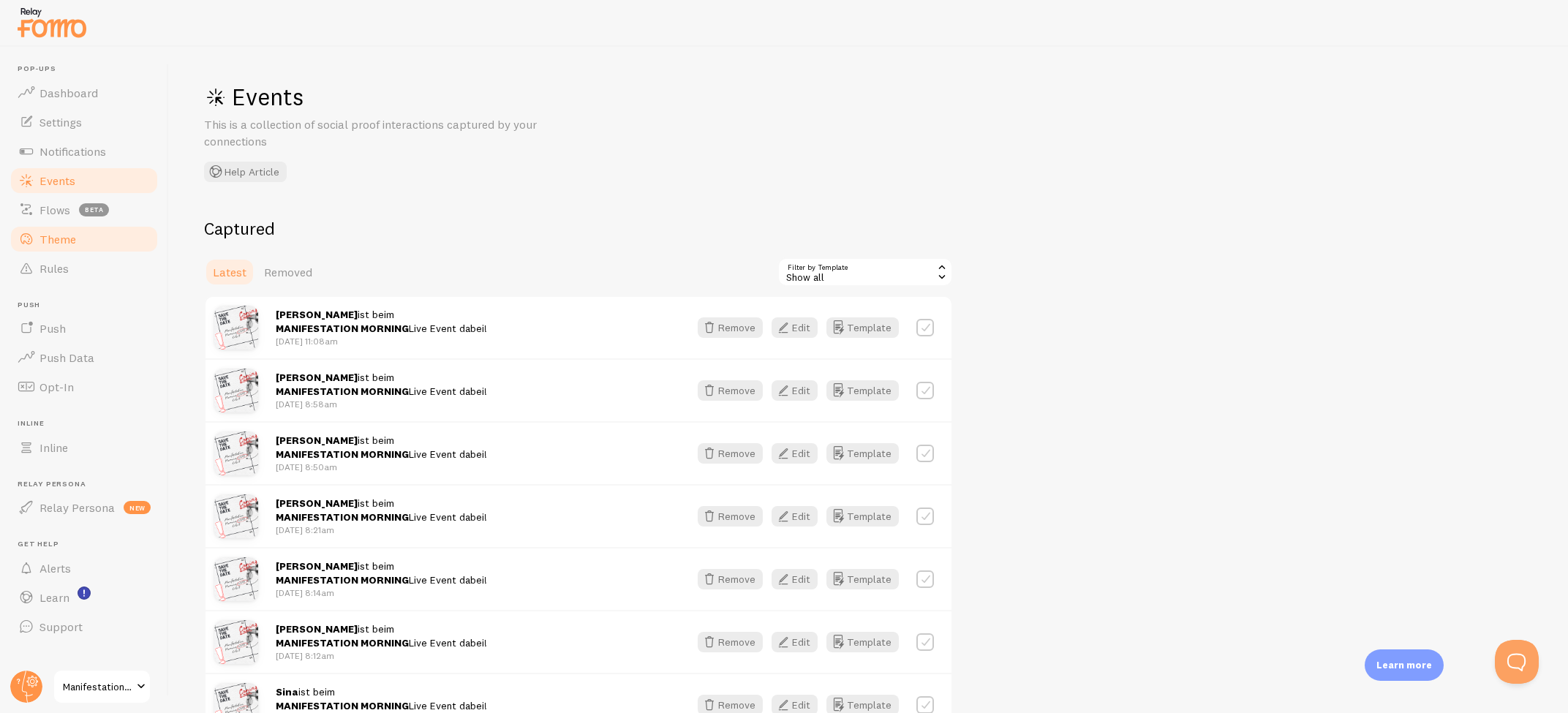
click at [50, 224] on link "Theme" at bounding box center [84, 239] width 150 height 29
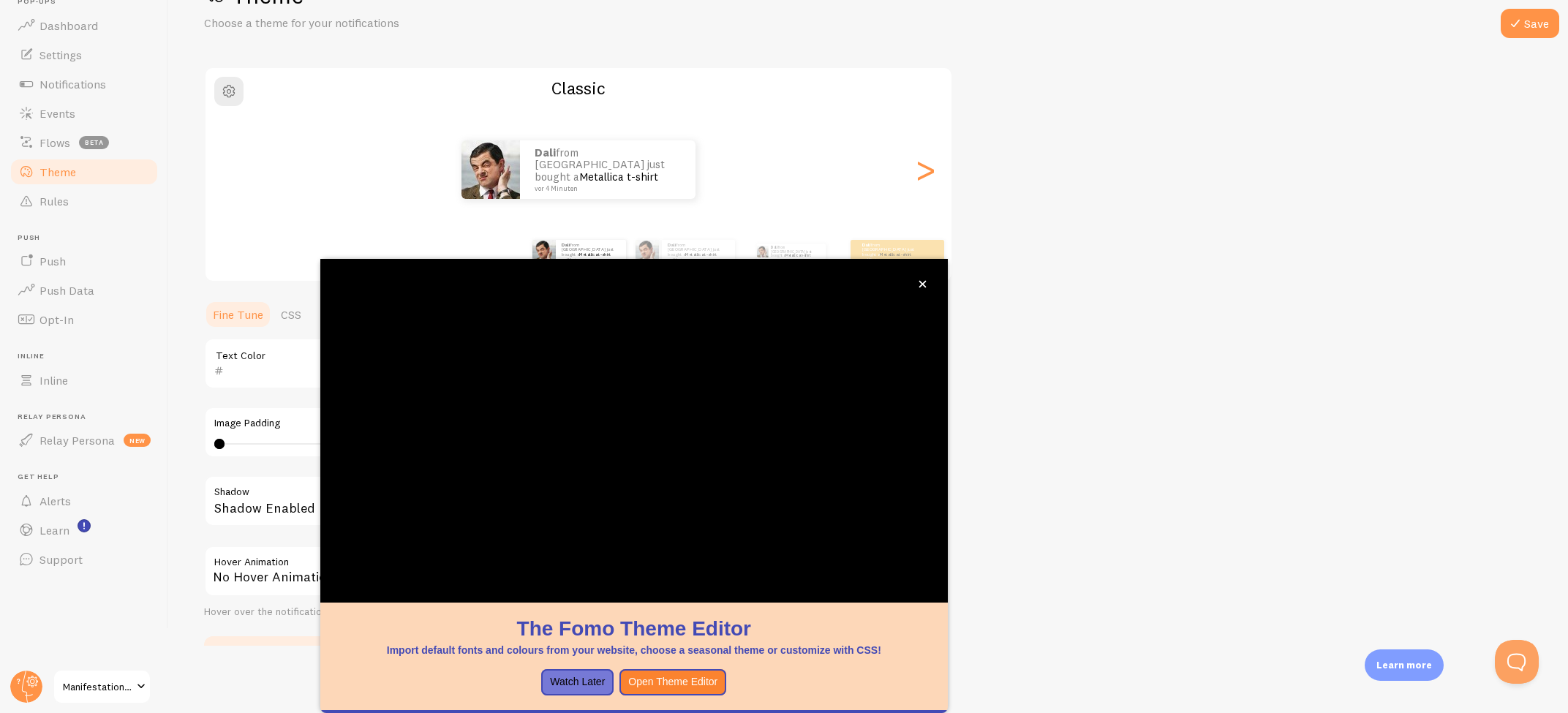
scroll to position [66, 0]
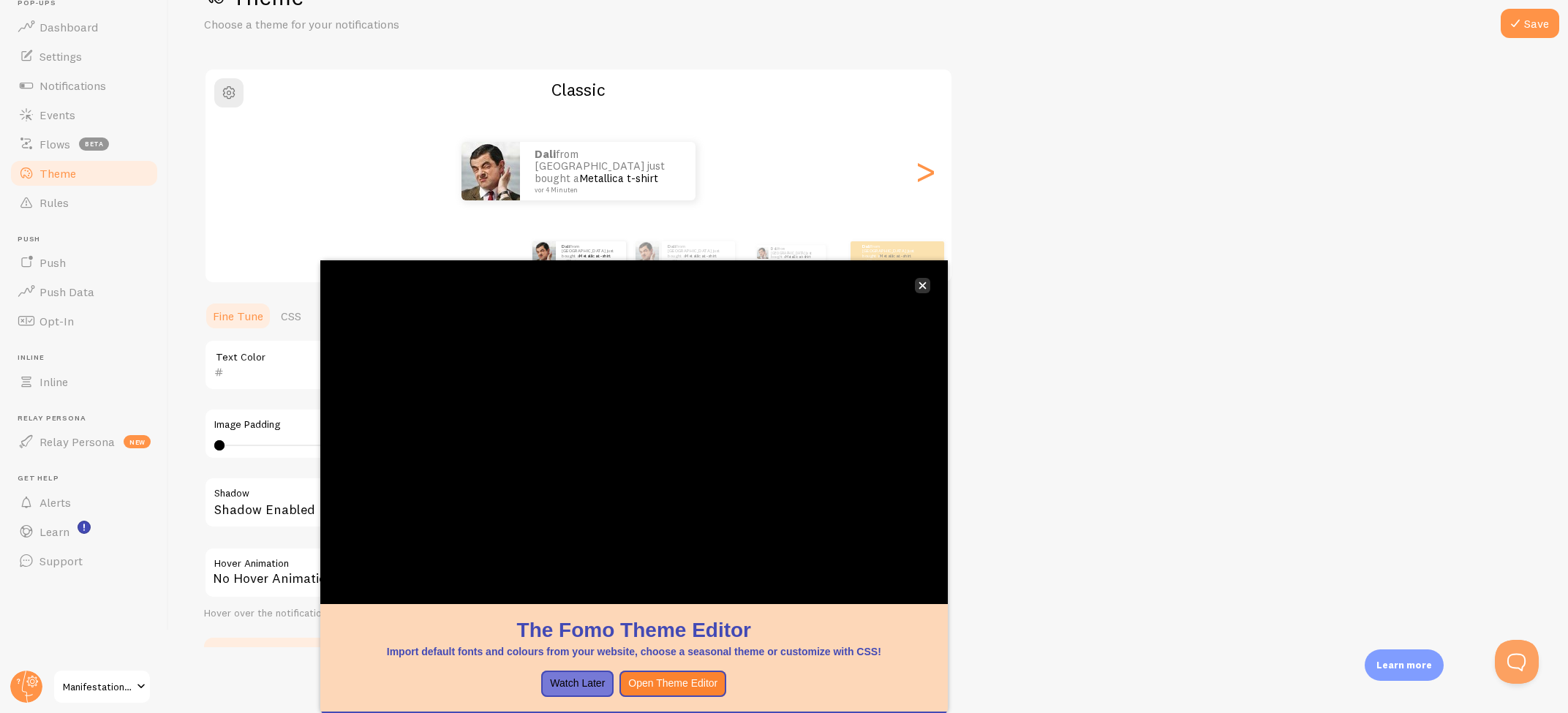
click at [927, 286] on button "close," at bounding box center [923, 286] width 16 height 16
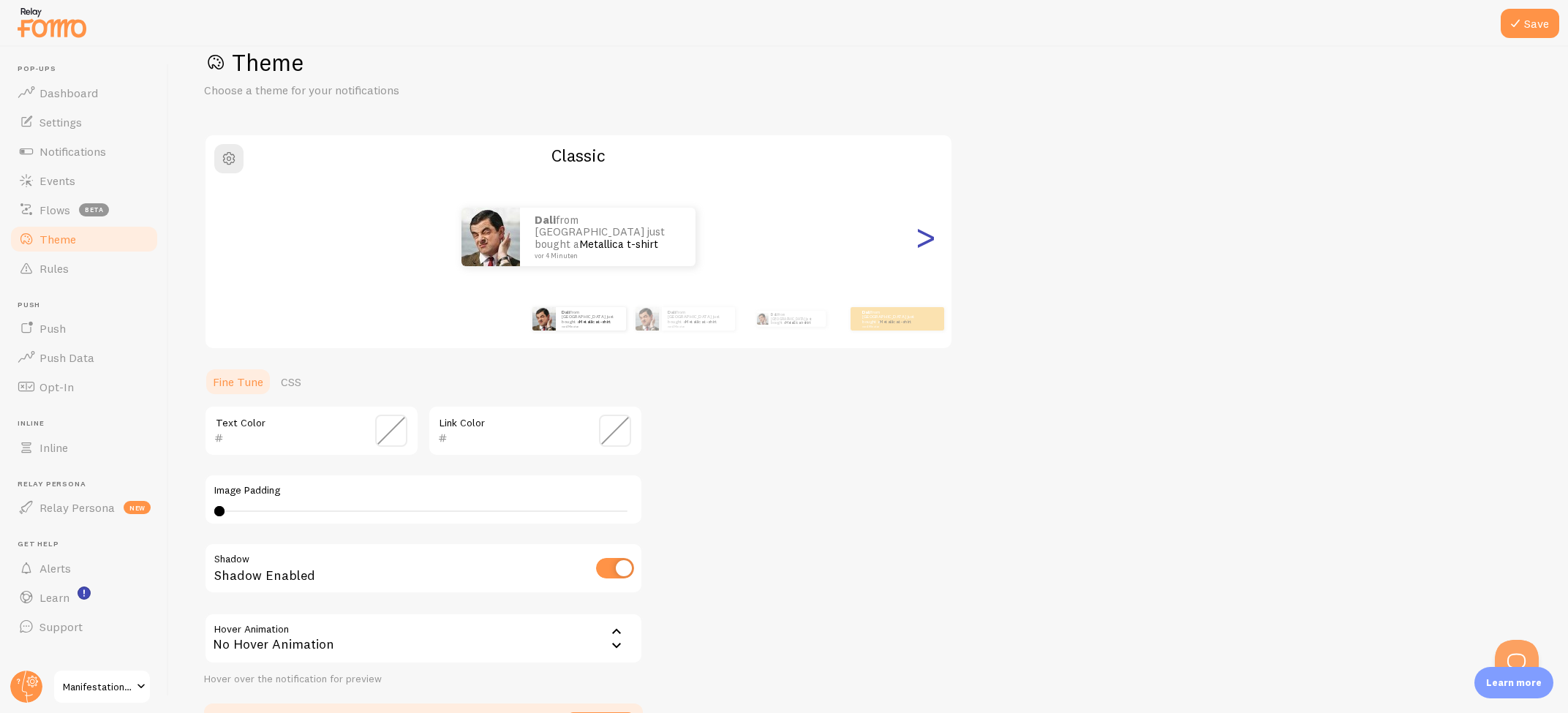
scroll to position [0, 0]
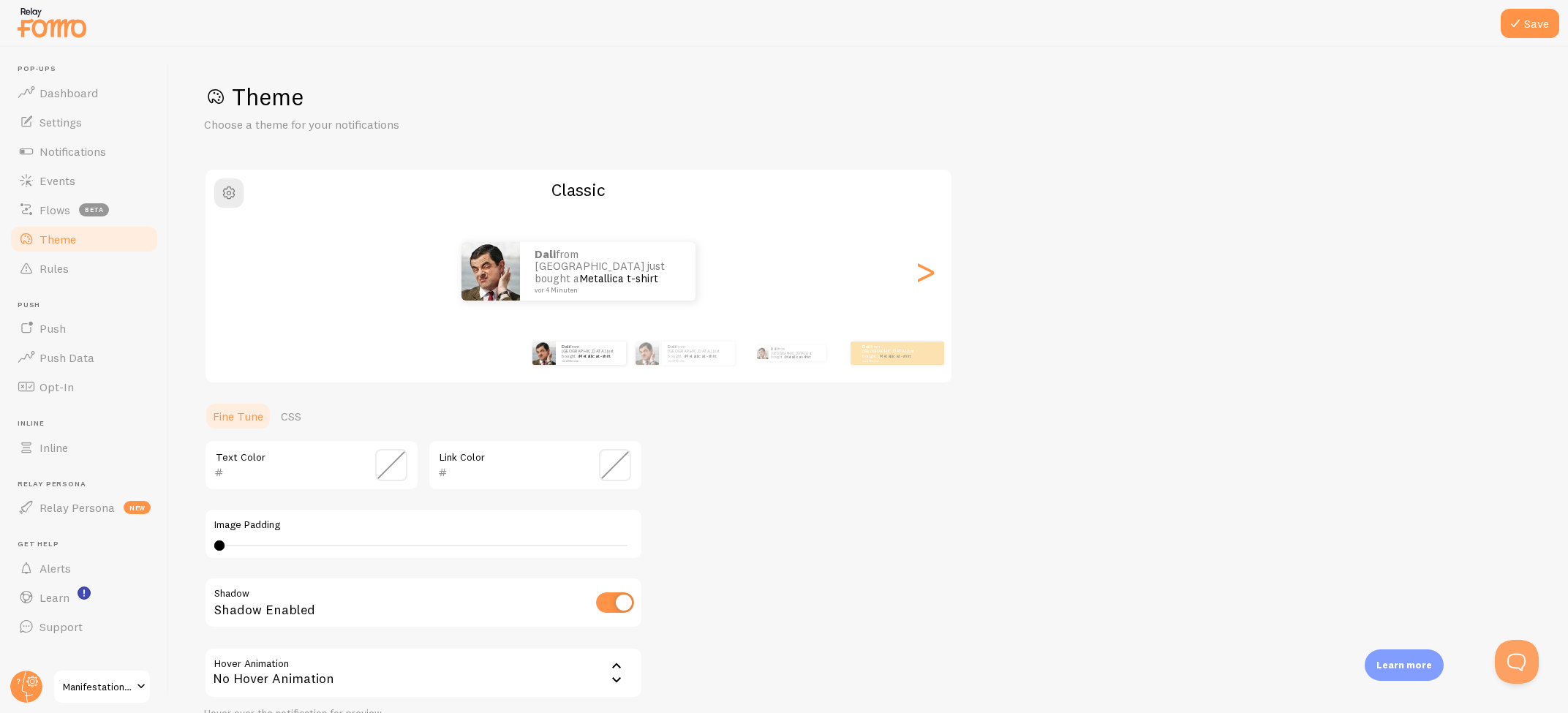
scroll to position [34, 0]
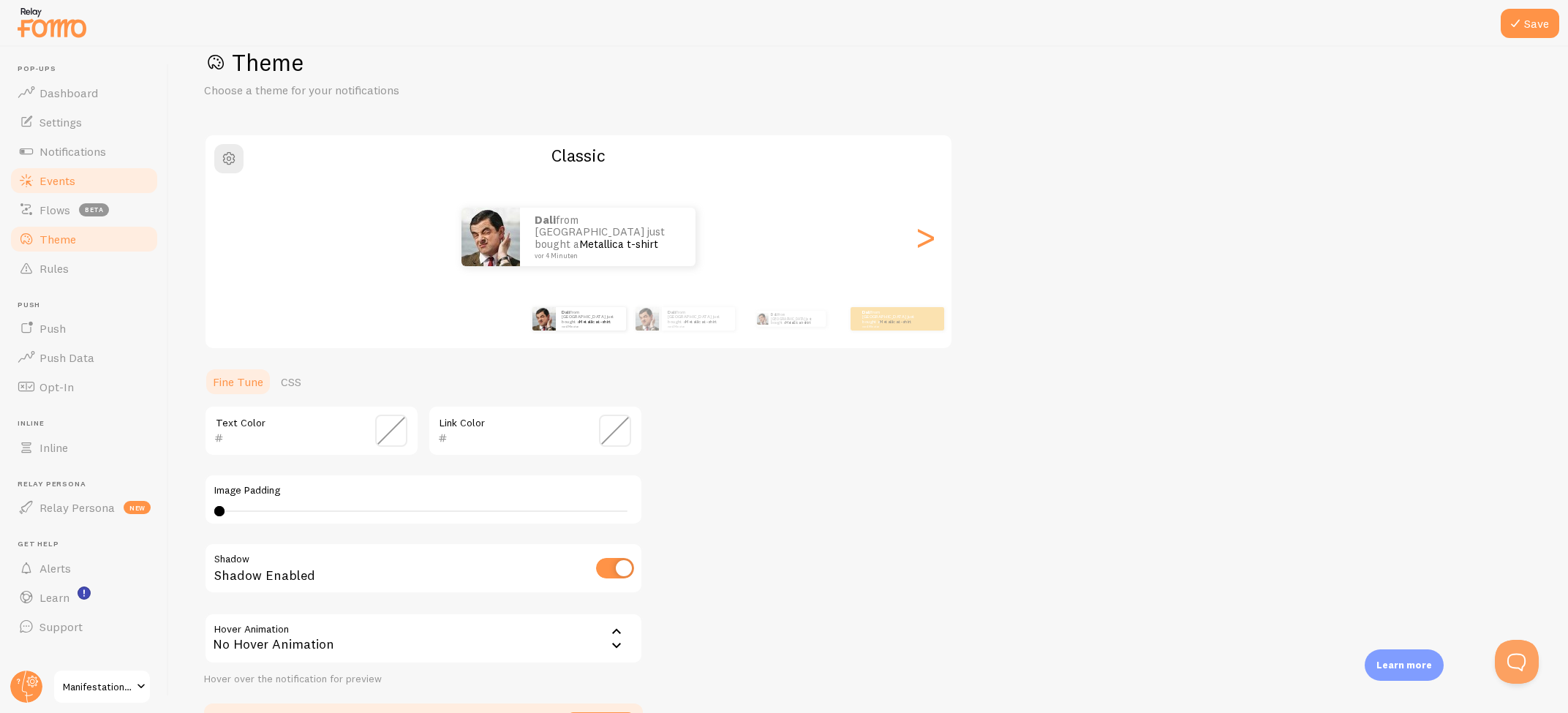
click at [79, 181] on link "Events" at bounding box center [84, 181] width 150 height 29
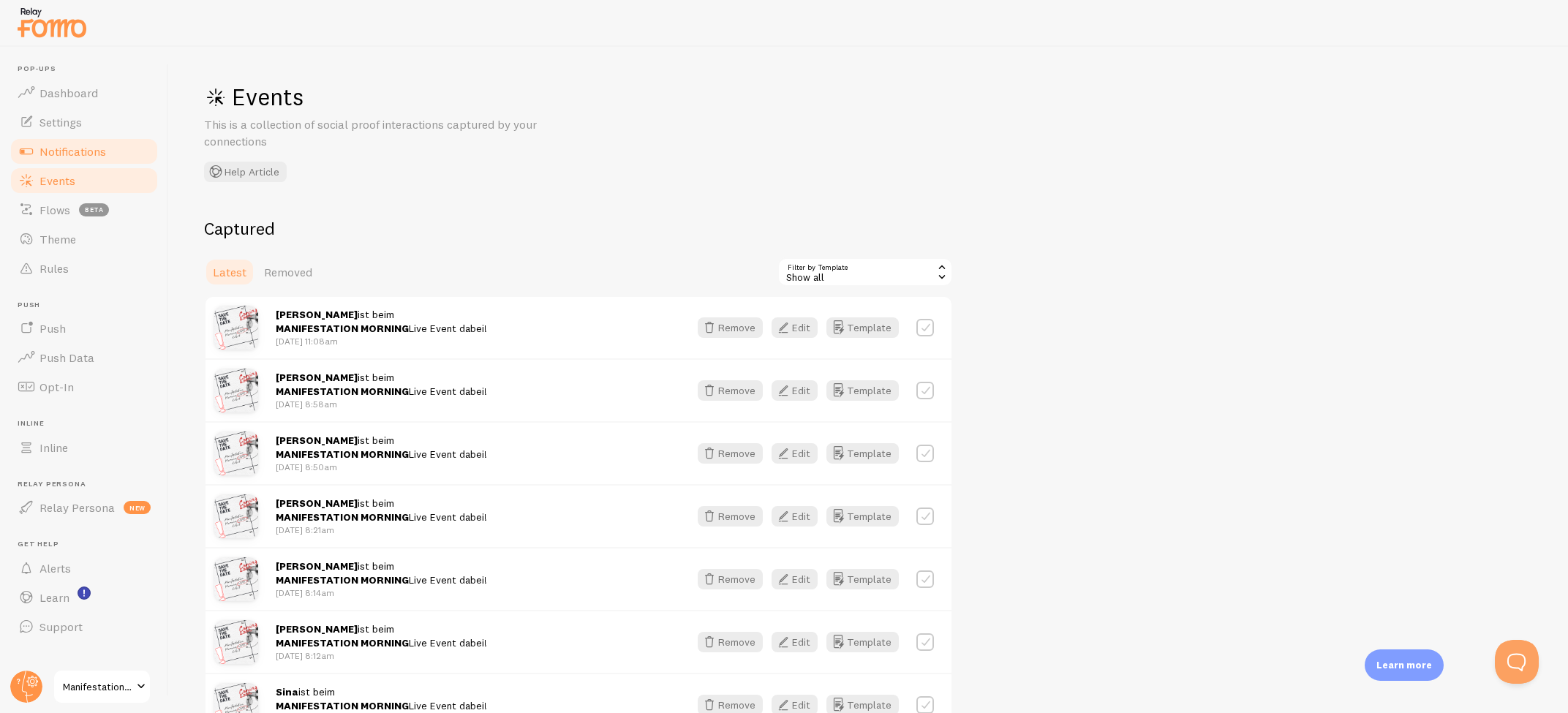
click at [111, 152] on link "Notifications" at bounding box center [84, 151] width 150 height 29
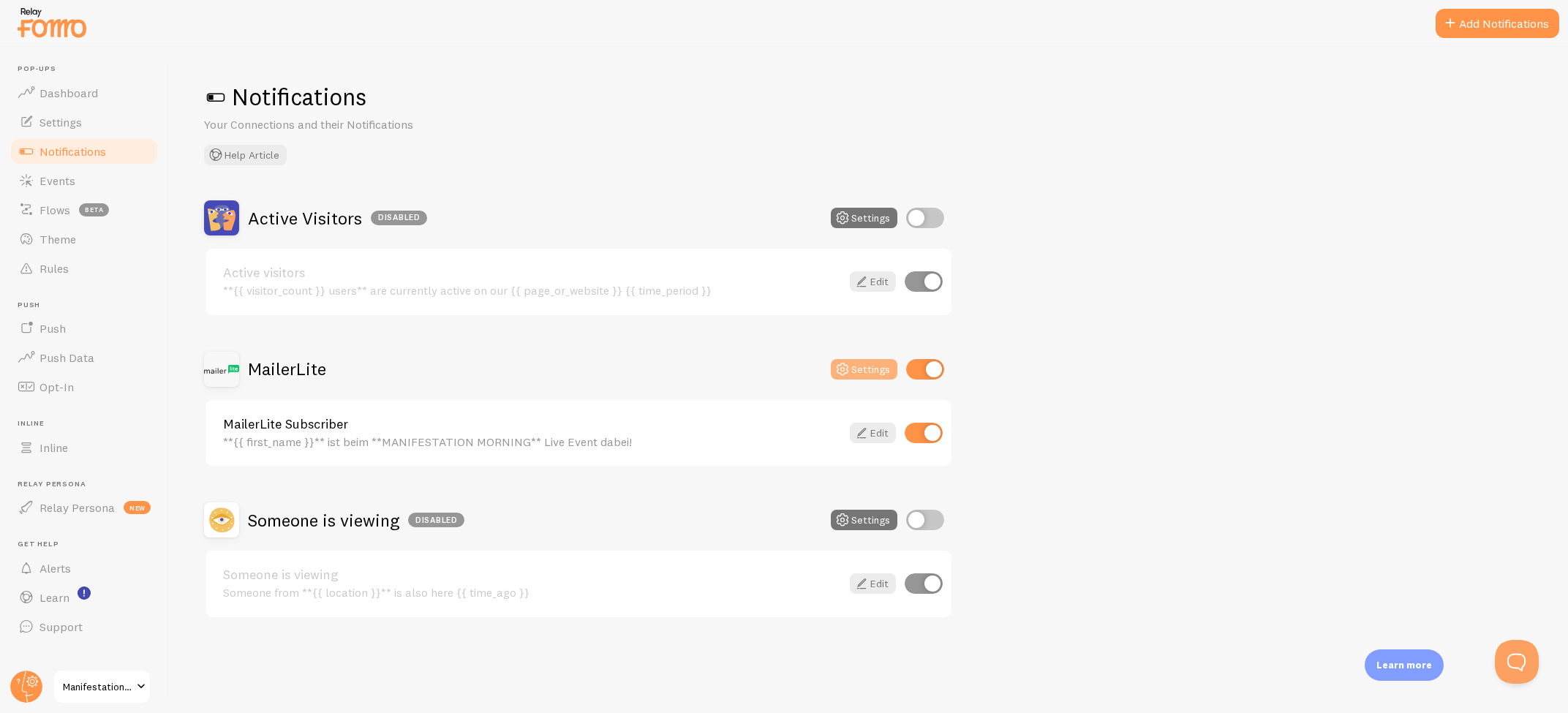
click at [891, 372] on button "Settings" at bounding box center [864, 368] width 67 height 21
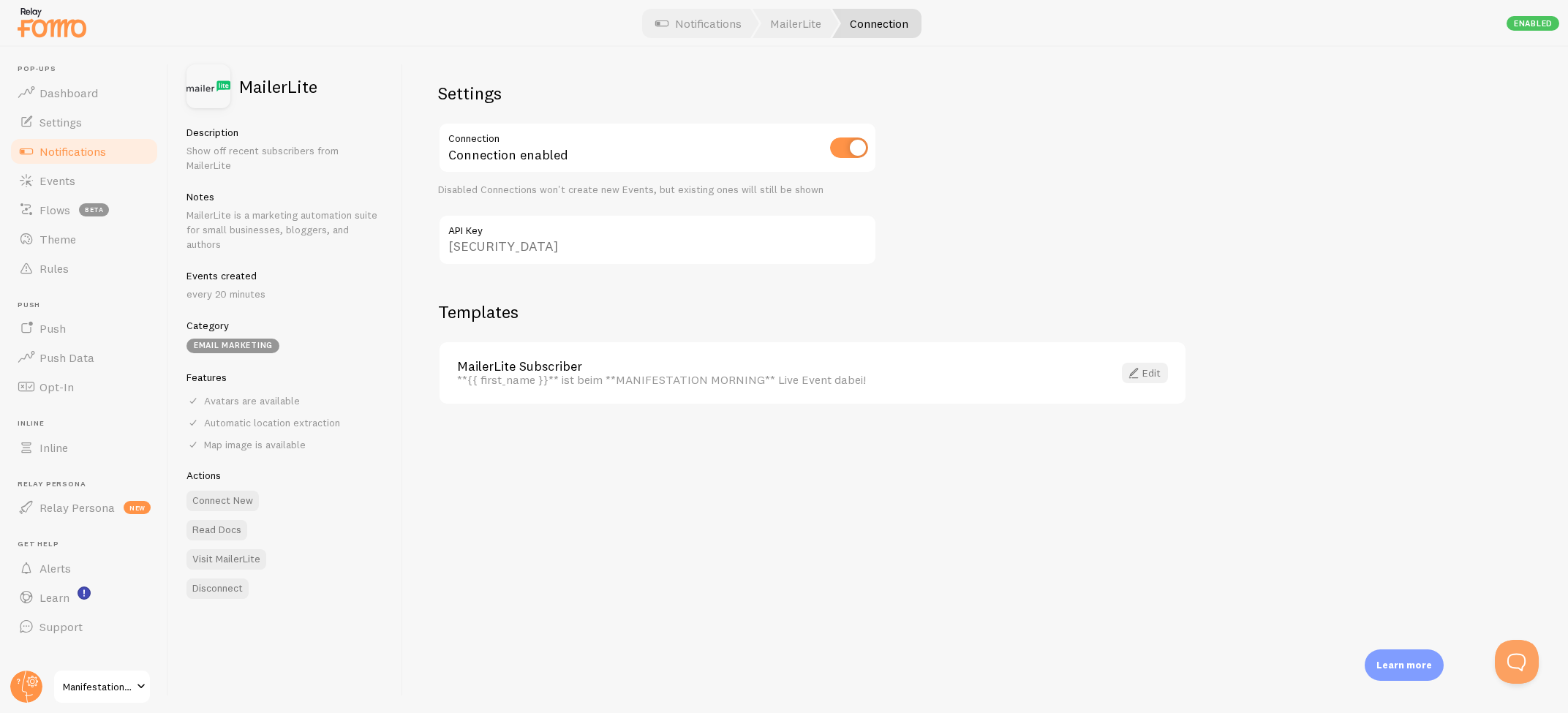
click at [1140, 368] on span at bounding box center [1134, 373] width 18 height 18
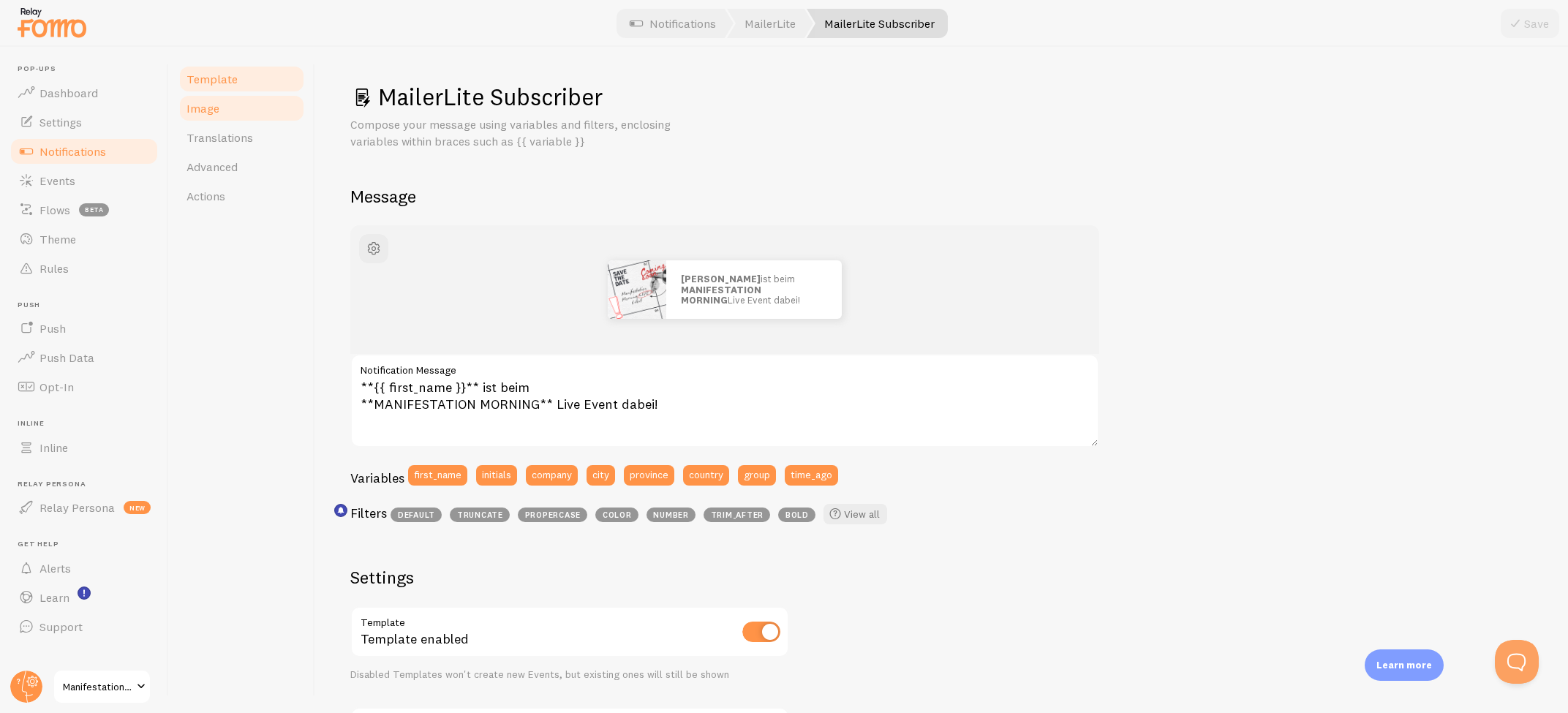
click at [236, 115] on link "Image" at bounding box center [242, 108] width 128 height 29
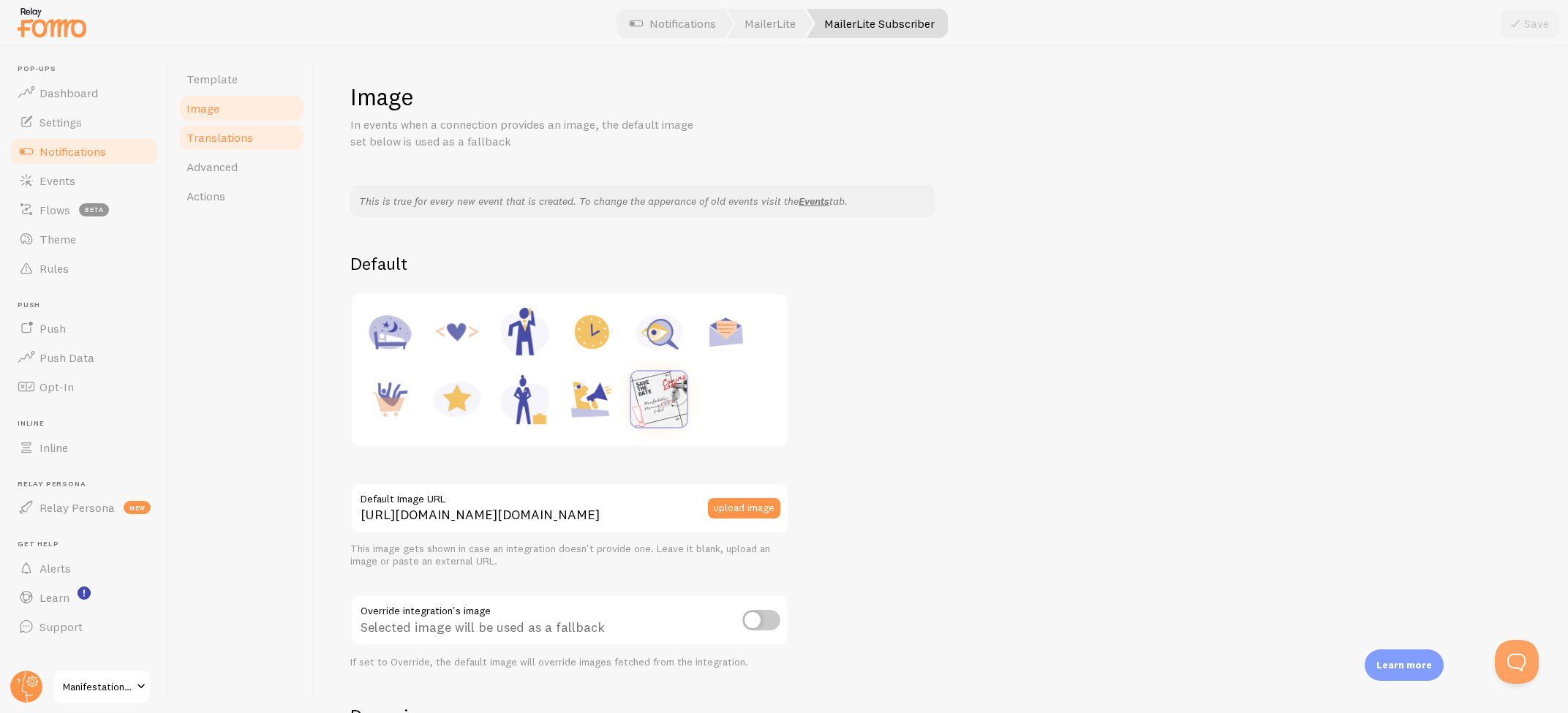
click at [206, 133] on span "Translations" at bounding box center [220, 137] width 67 height 15
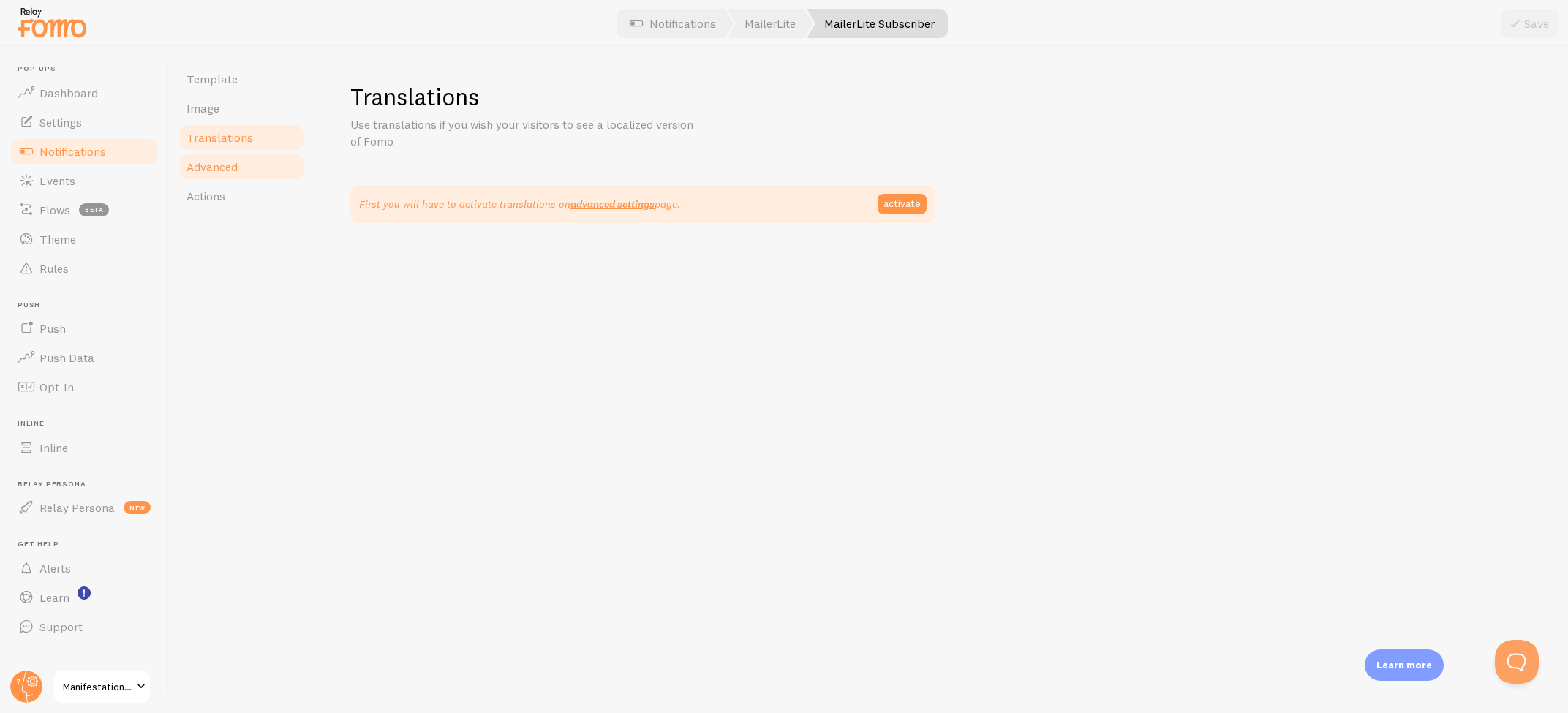
drag, startPoint x: 207, startPoint y: 153, endPoint x: 204, endPoint y: 179, distance: 26.2
click at [207, 153] on link "Advanced" at bounding box center [242, 167] width 128 height 29
click at [204, 179] on link "Advanced" at bounding box center [242, 167] width 128 height 29
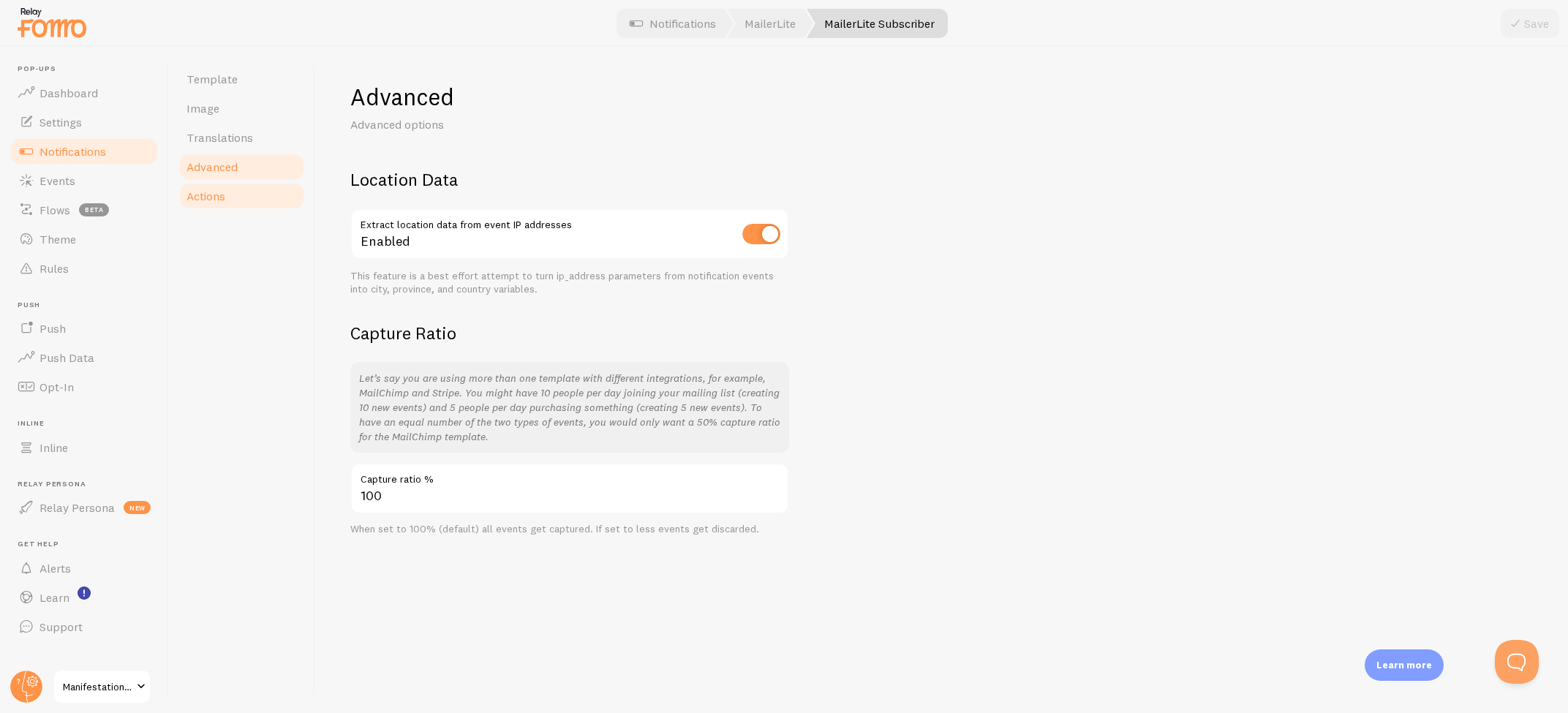
click at [197, 198] on span "Actions" at bounding box center [205, 195] width 38 height 15
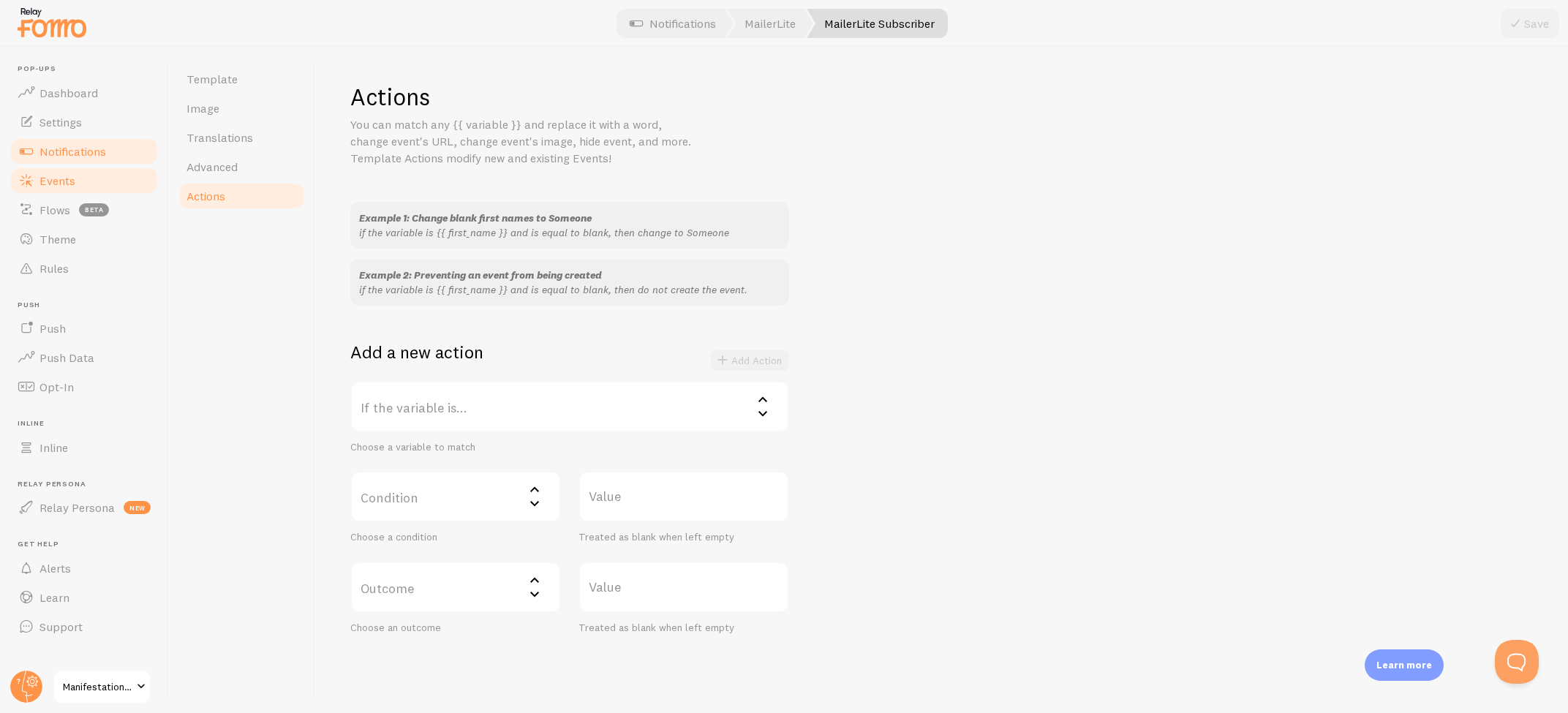
click at [69, 181] on span "Events" at bounding box center [57, 180] width 35 height 15
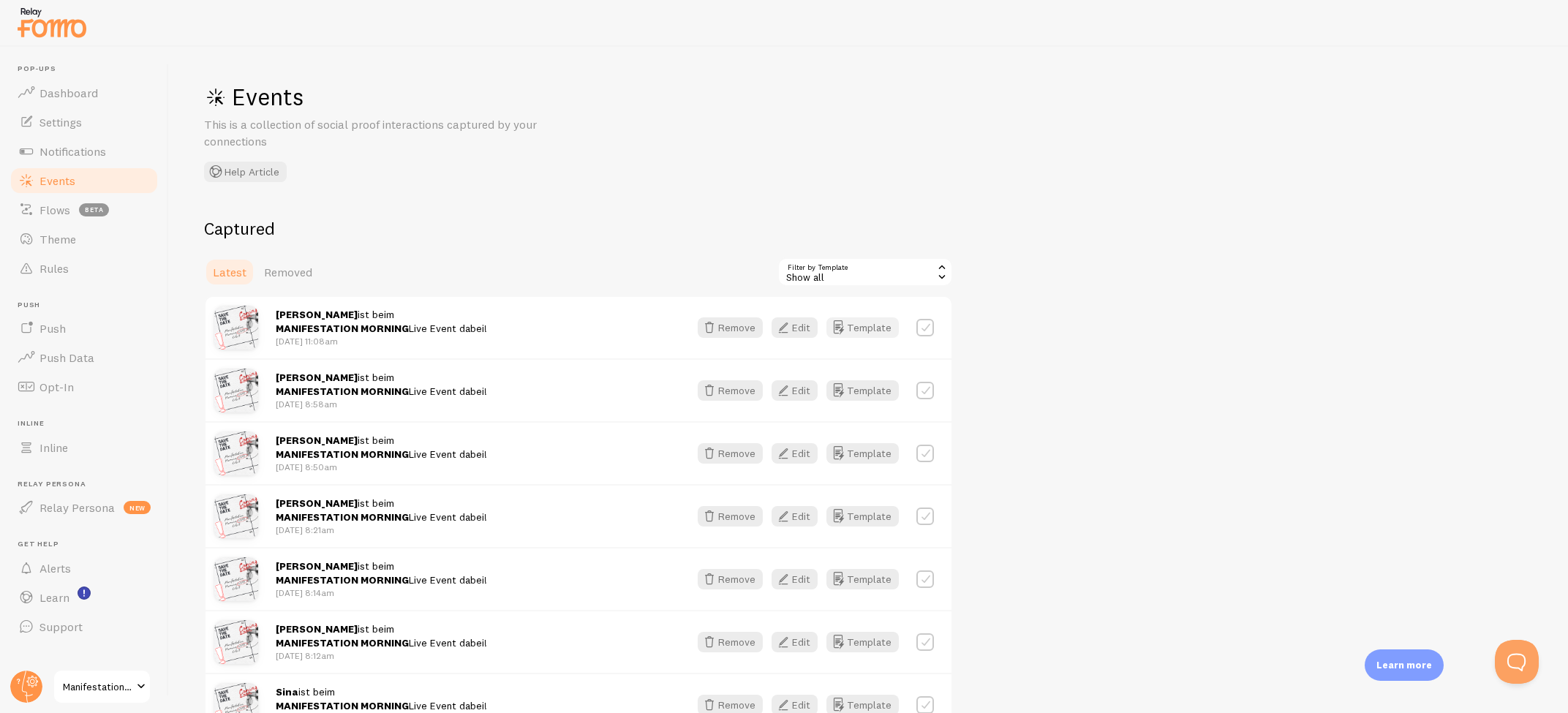
click at [876, 324] on button "Template" at bounding box center [863, 327] width 73 height 21
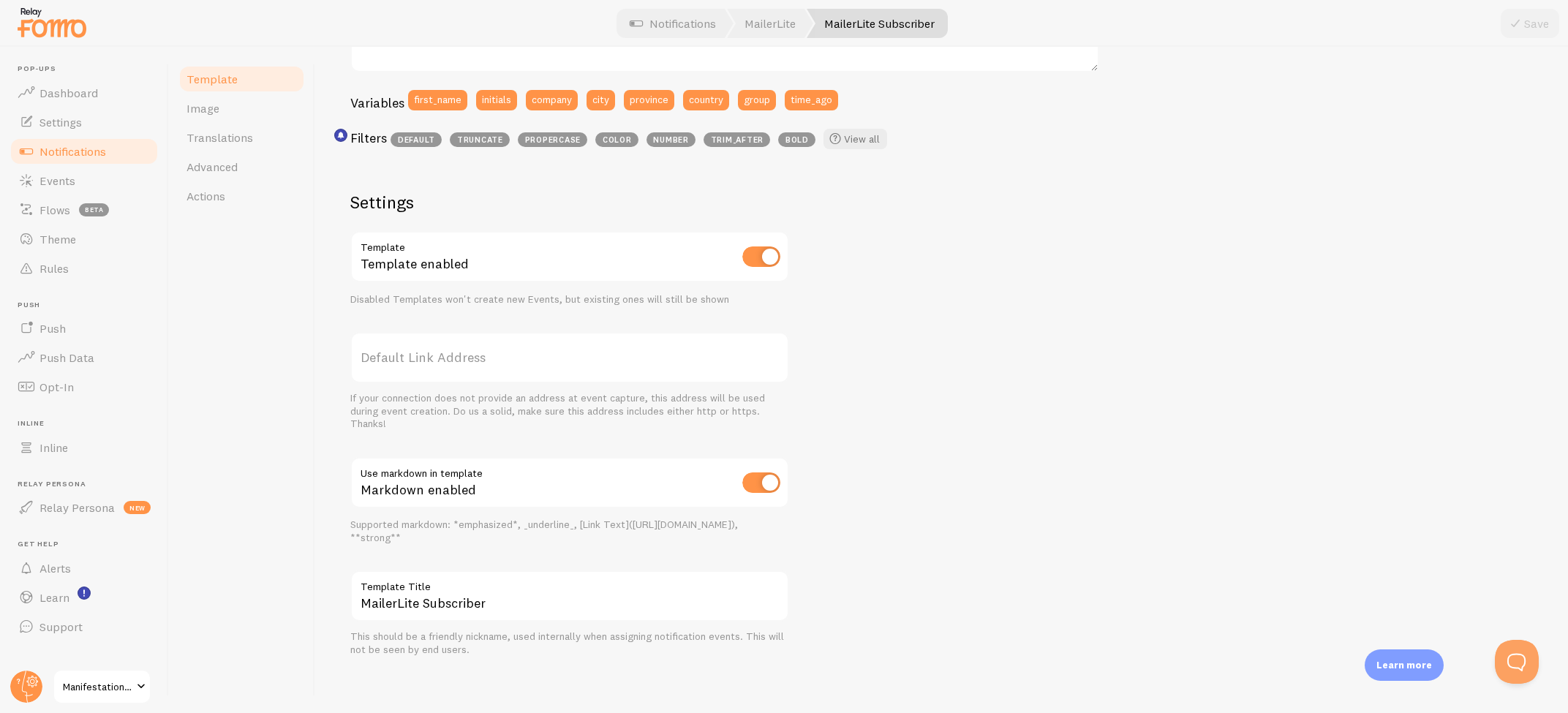
scroll to position [373, 0]
click at [77, 130] on link "Settings" at bounding box center [84, 122] width 150 height 29
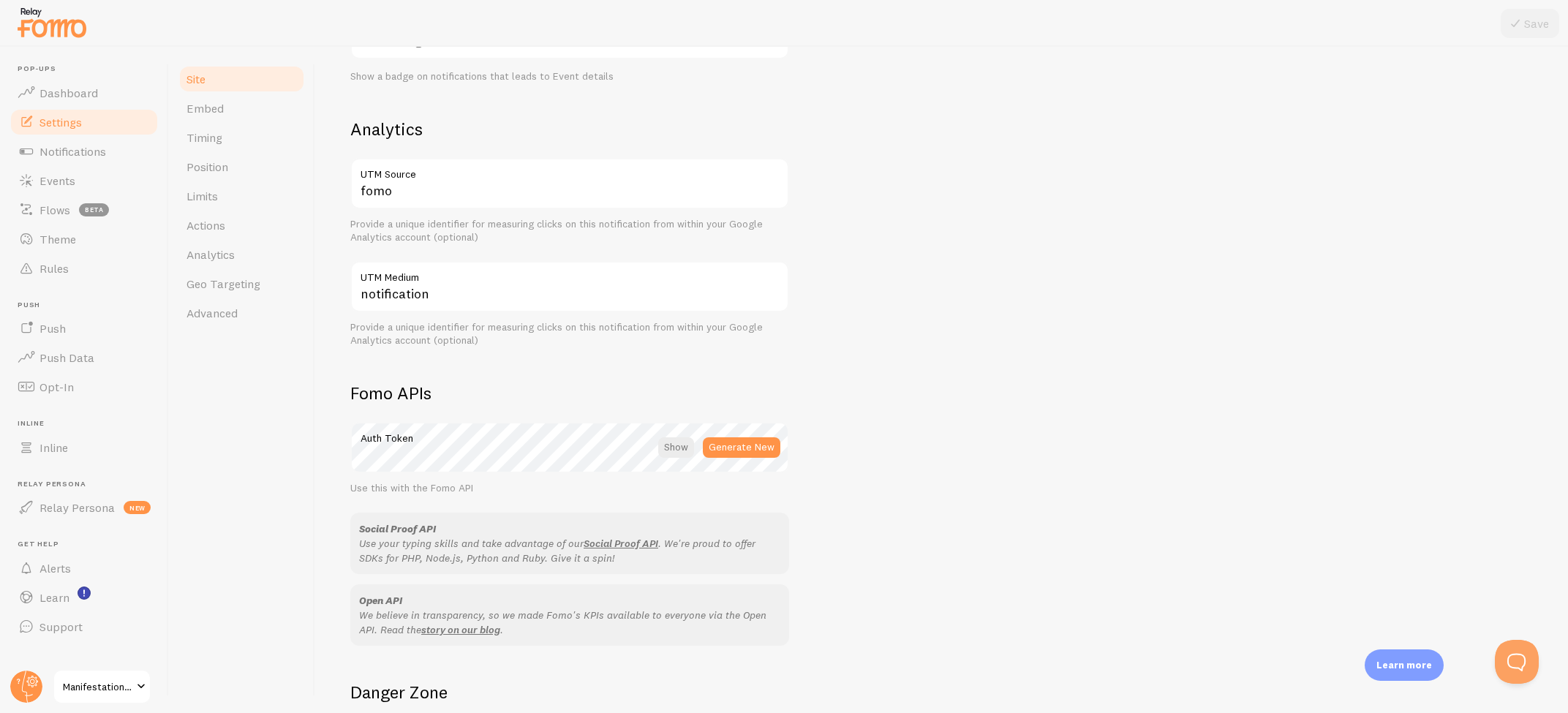
scroll to position [513, 0]
click at [688, 441] on div at bounding box center [676, 446] width 35 height 21
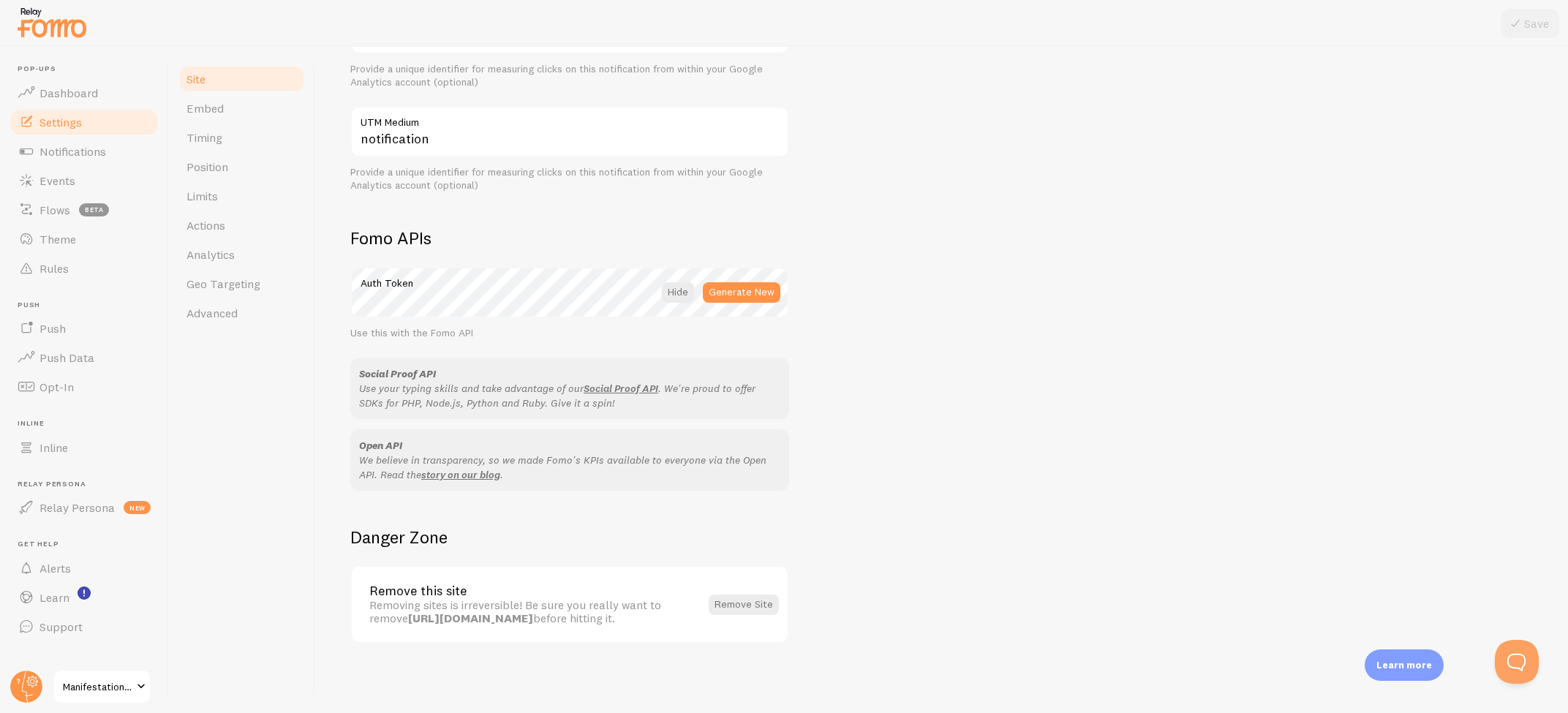
scroll to position [666, 0]
click at [211, 108] on span "Embed" at bounding box center [205, 108] width 37 height 15
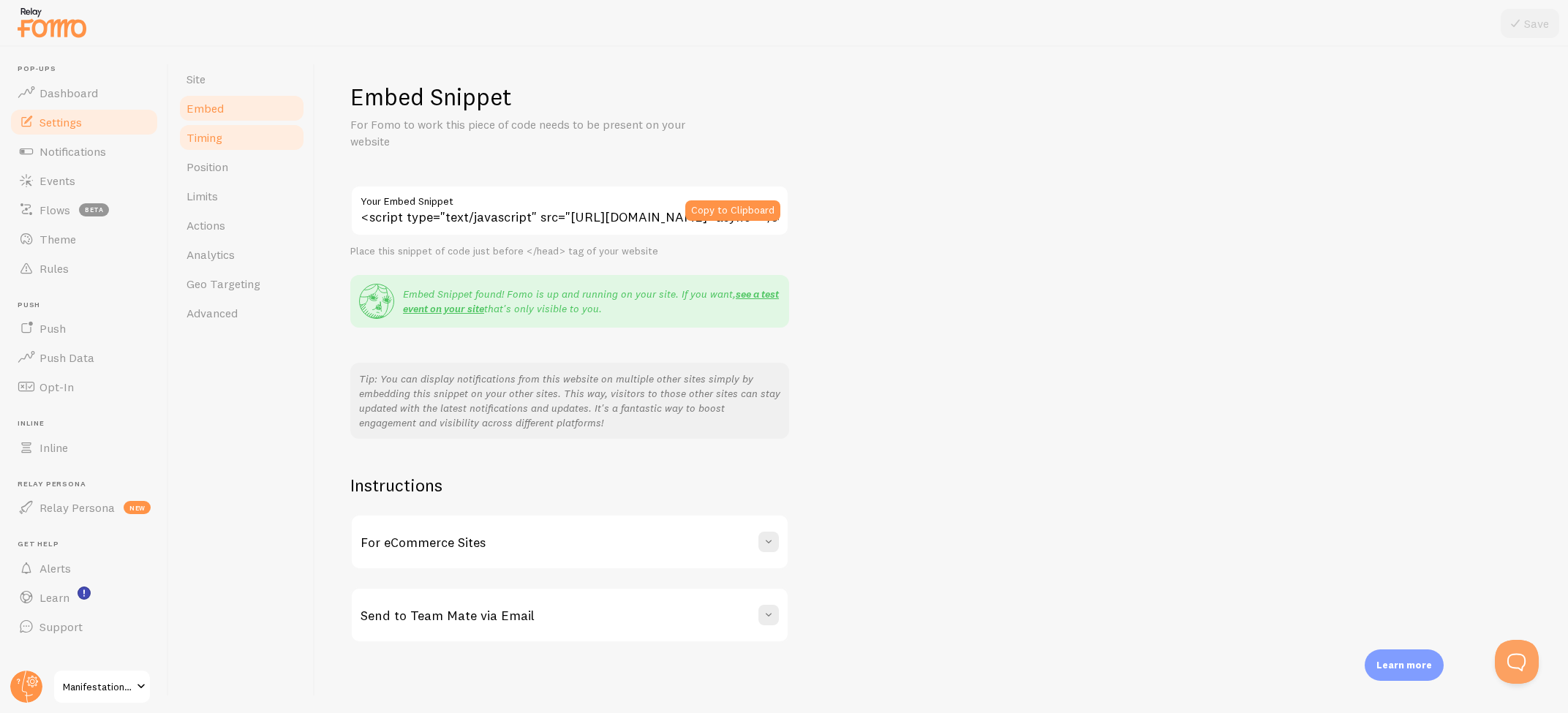
click at [210, 141] on span "Timing" at bounding box center [204, 137] width 35 height 15
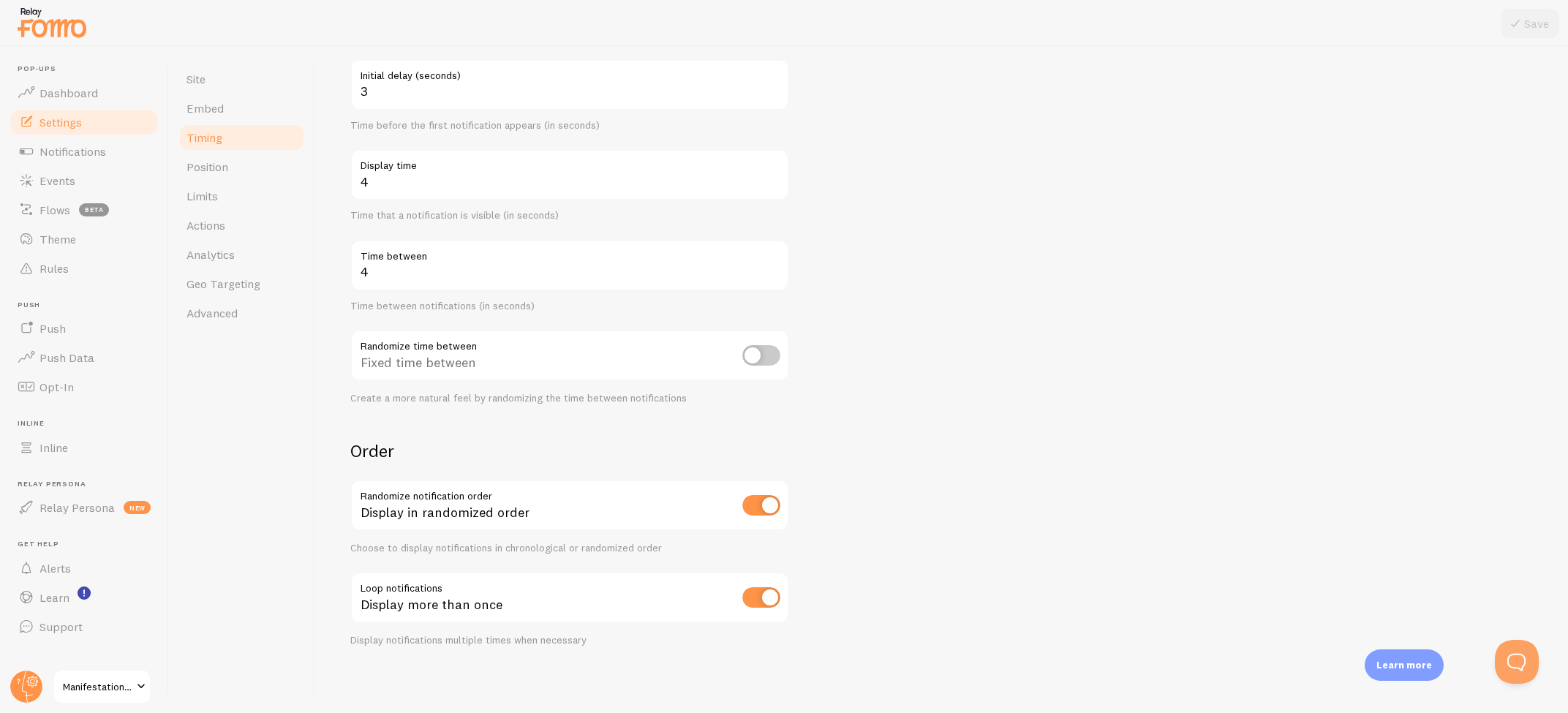
scroll to position [147, 0]
click at [757, 504] on input "checkbox" at bounding box center [760, 506] width 38 height 21
checkbox input "false"
click at [1532, 34] on button "Save" at bounding box center [1530, 24] width 59 height 29
click at [215, 157] on link "Position" at bounding box center [242, 167] width 128 height 29
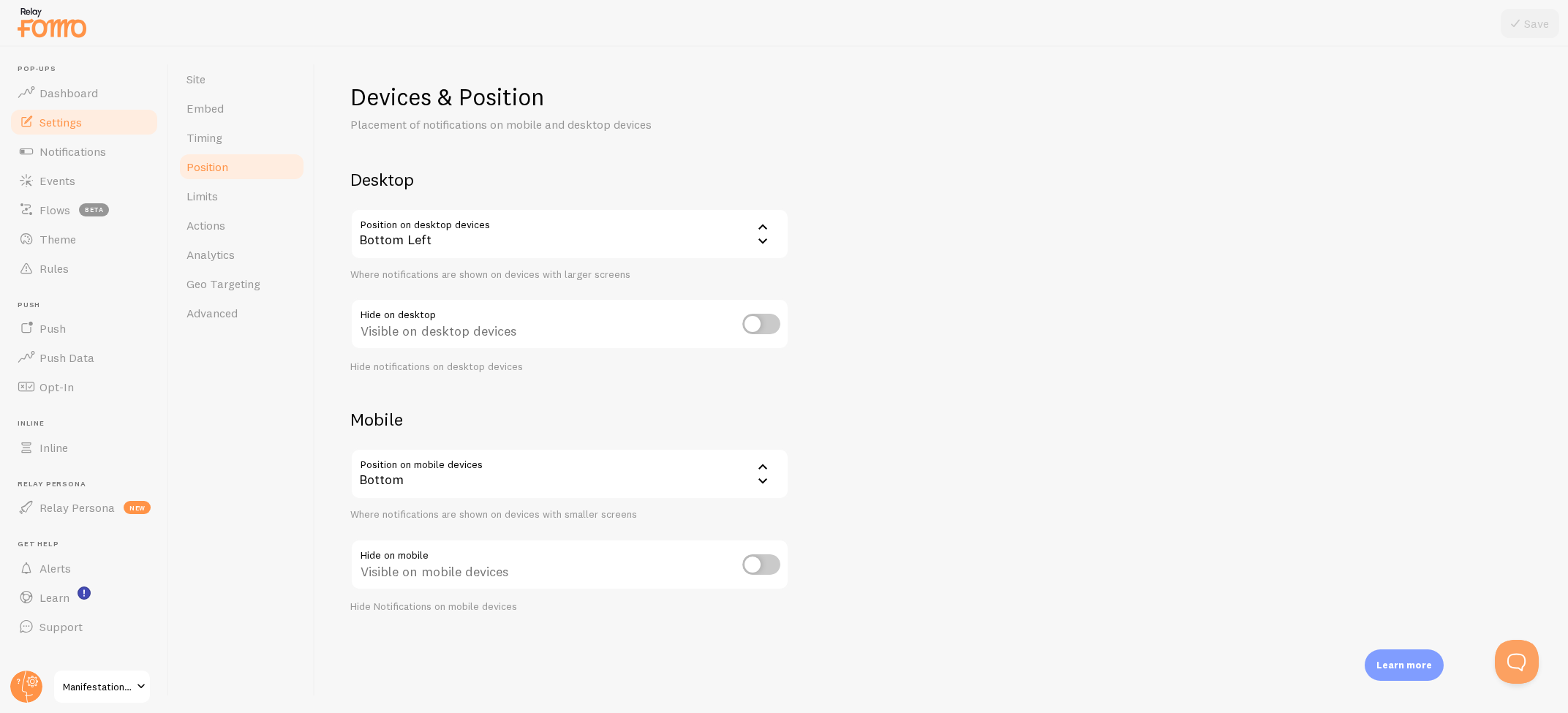
click at [759, 327] on input "checkbox" at bounding box center [760, 323] width 38 height 21
checkbox input "false"
click at [693, 466] on div "Bottom" at bounding box center [570, 473] width 439 height 51
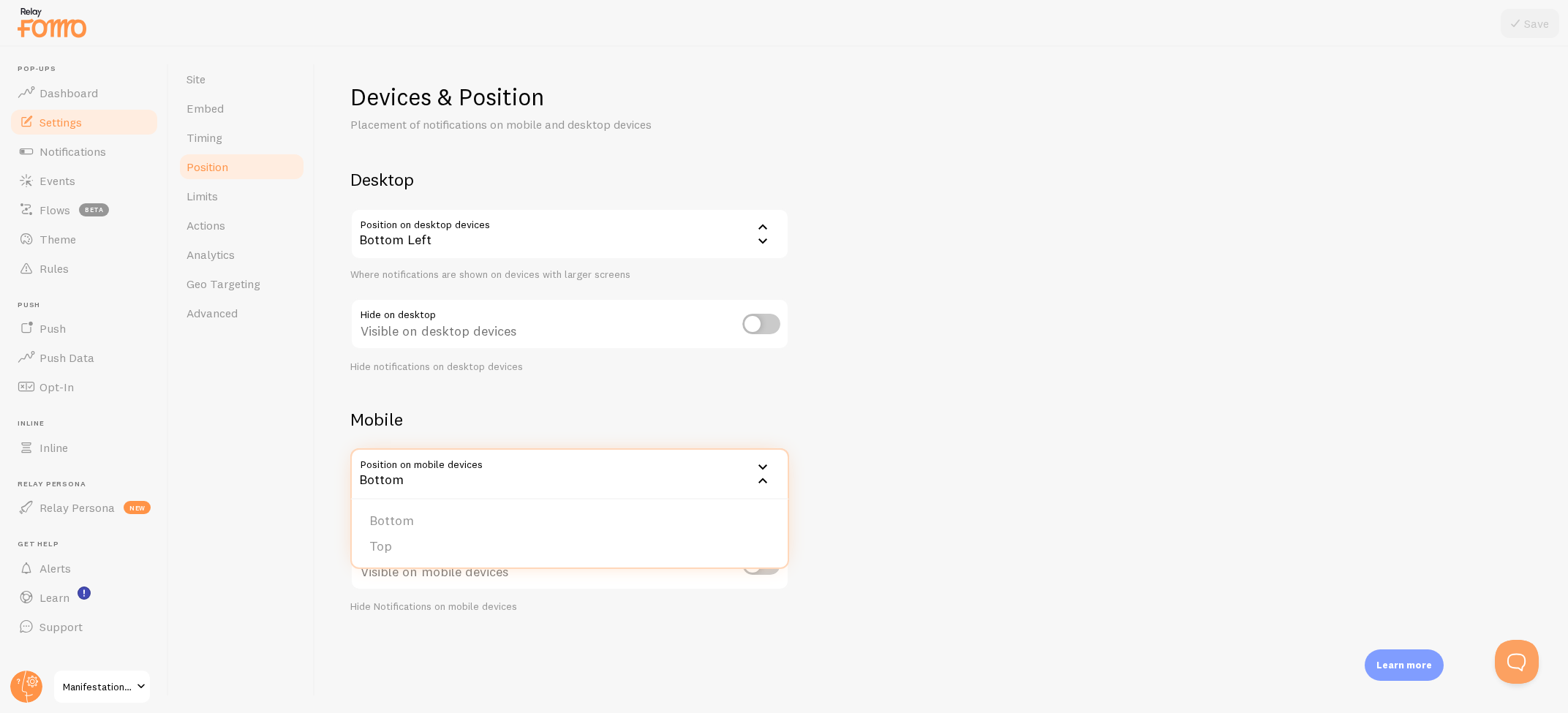
drag, startPoint x: 406, startPoint y: 514, endPoint x: 427, endPoint y: 504, distance: 23.3
click at [406, 513] on li "Bottom" at bounding box center [570, 521] width 436 height 26
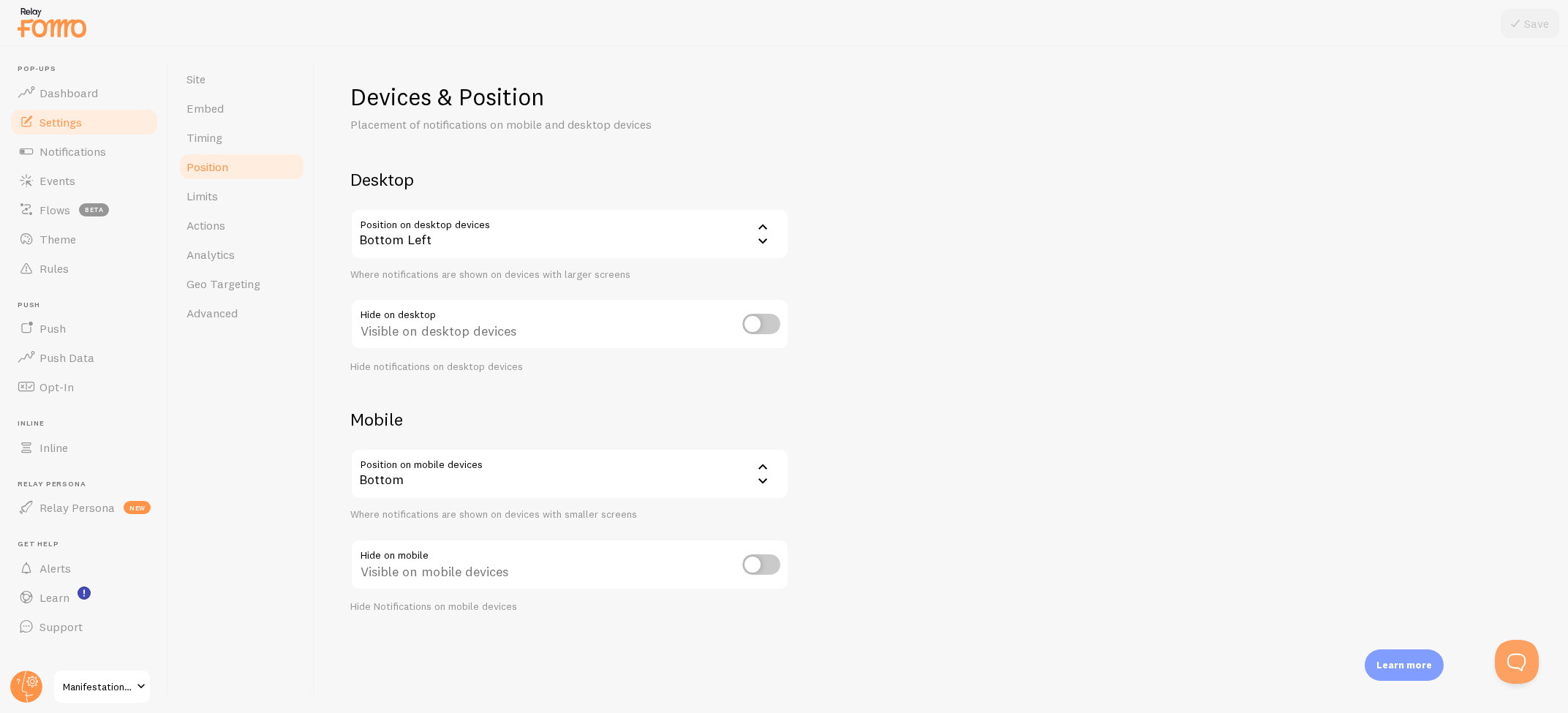
click at [776, 568] on input "checkbox" at bounding box center [760, 564] width 38 height 21
click at [767, 565] on input "checkbox" at bounding box center [760, 564] width 38 height 21
checkbox input "false"
click at [227, 196] on link "Limits" at bounding box center [242, 196] width 128 height 29
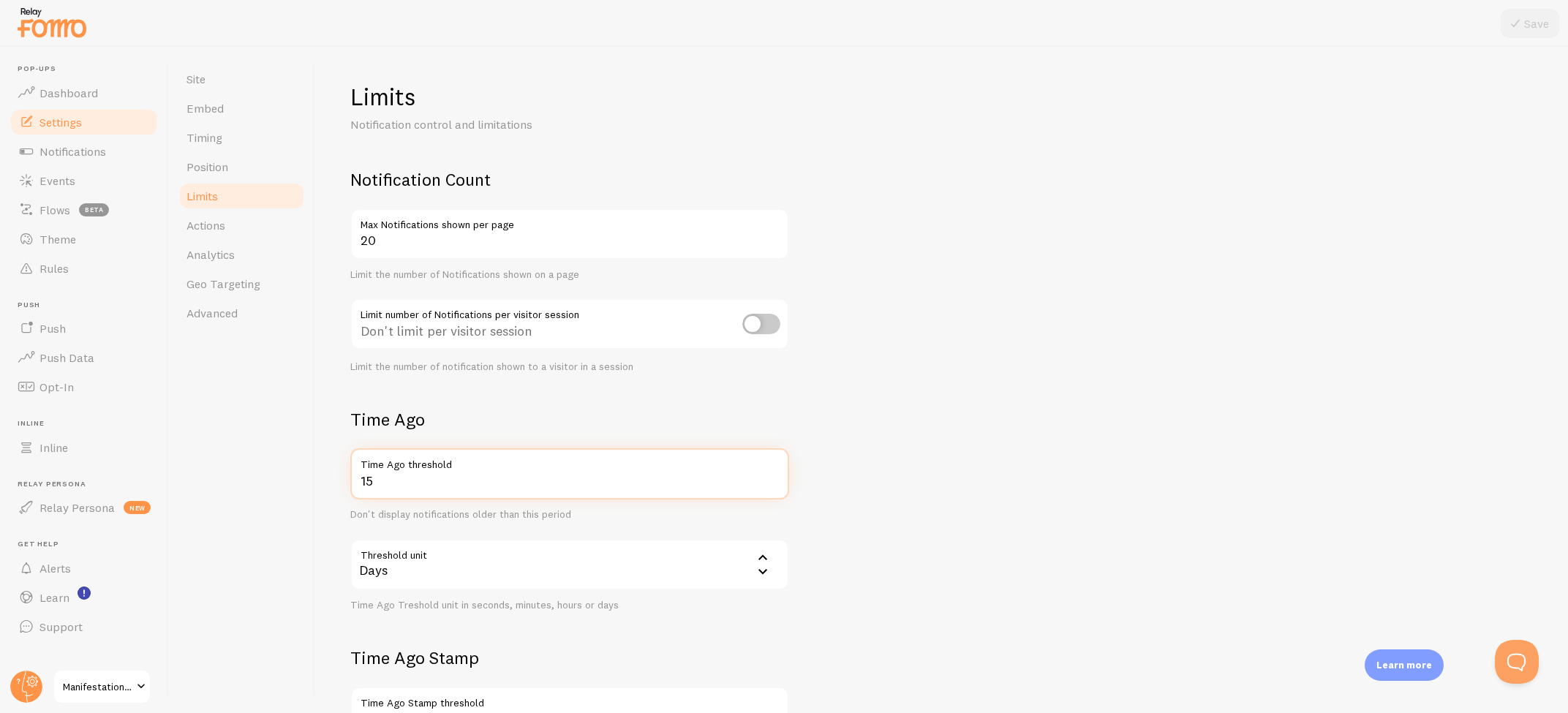
click at [466, 481] on input "15" at bounding box center [570, 473] width 439 height 51
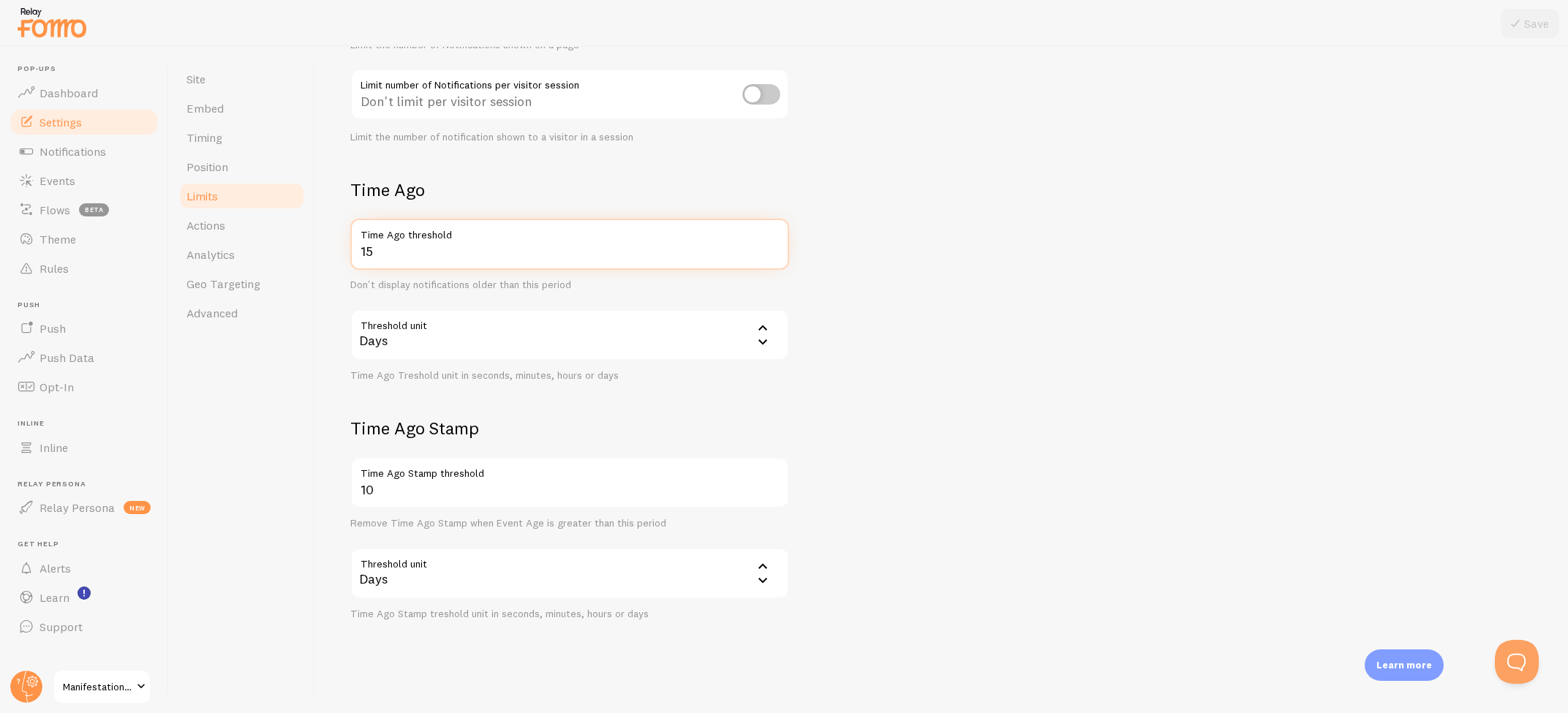
scroll to position [229, 0]
click at [424, 487] on input "10" at bounding box center [570, 483] width 439 height 51
type input "1"
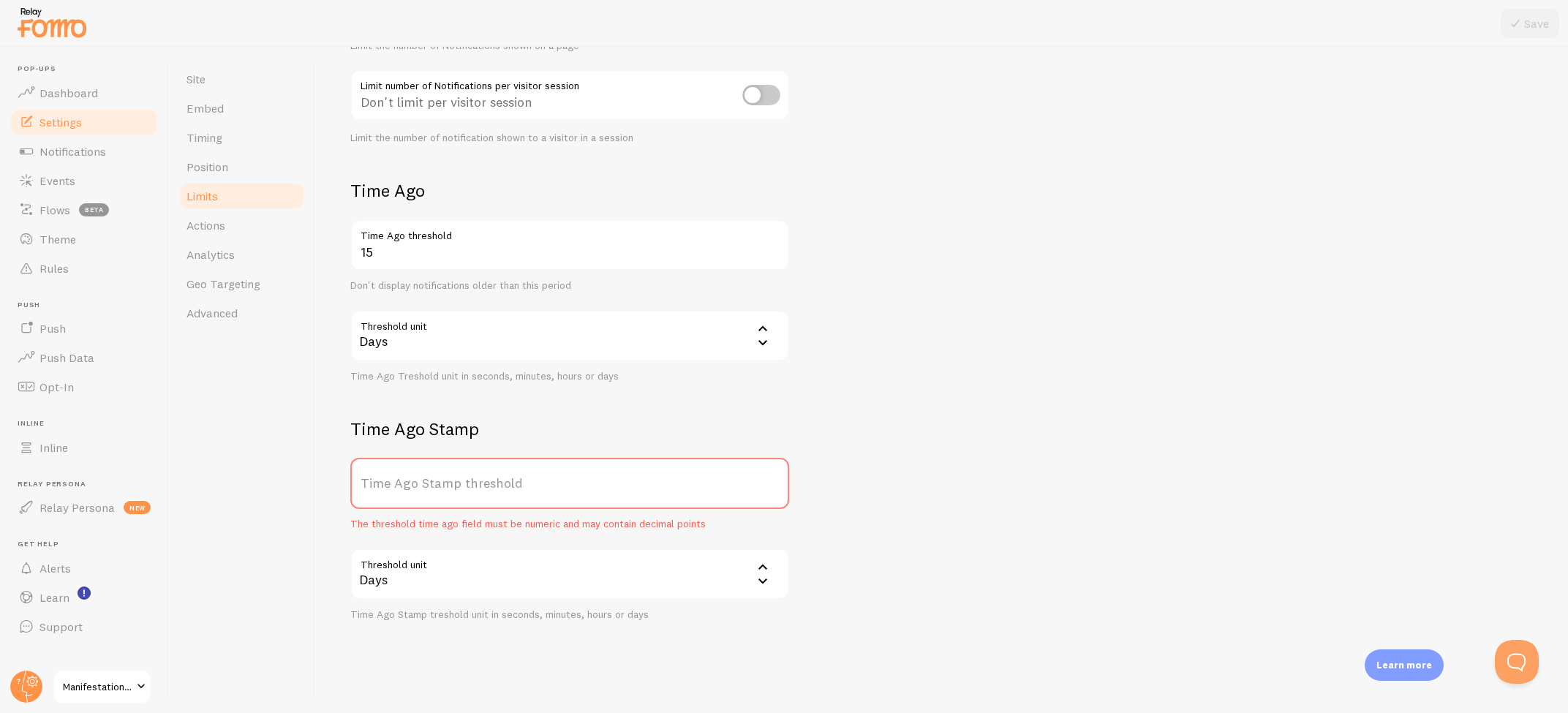
click at [1076, 507] on form "Notification Count 20 Max Notifications shown per page Limit the number of Noti…" at bounding box center [941, 280] width 1182 height 682
click at [486, 563] on div "Days" at bounding box center [570, 574] width 439 height 51
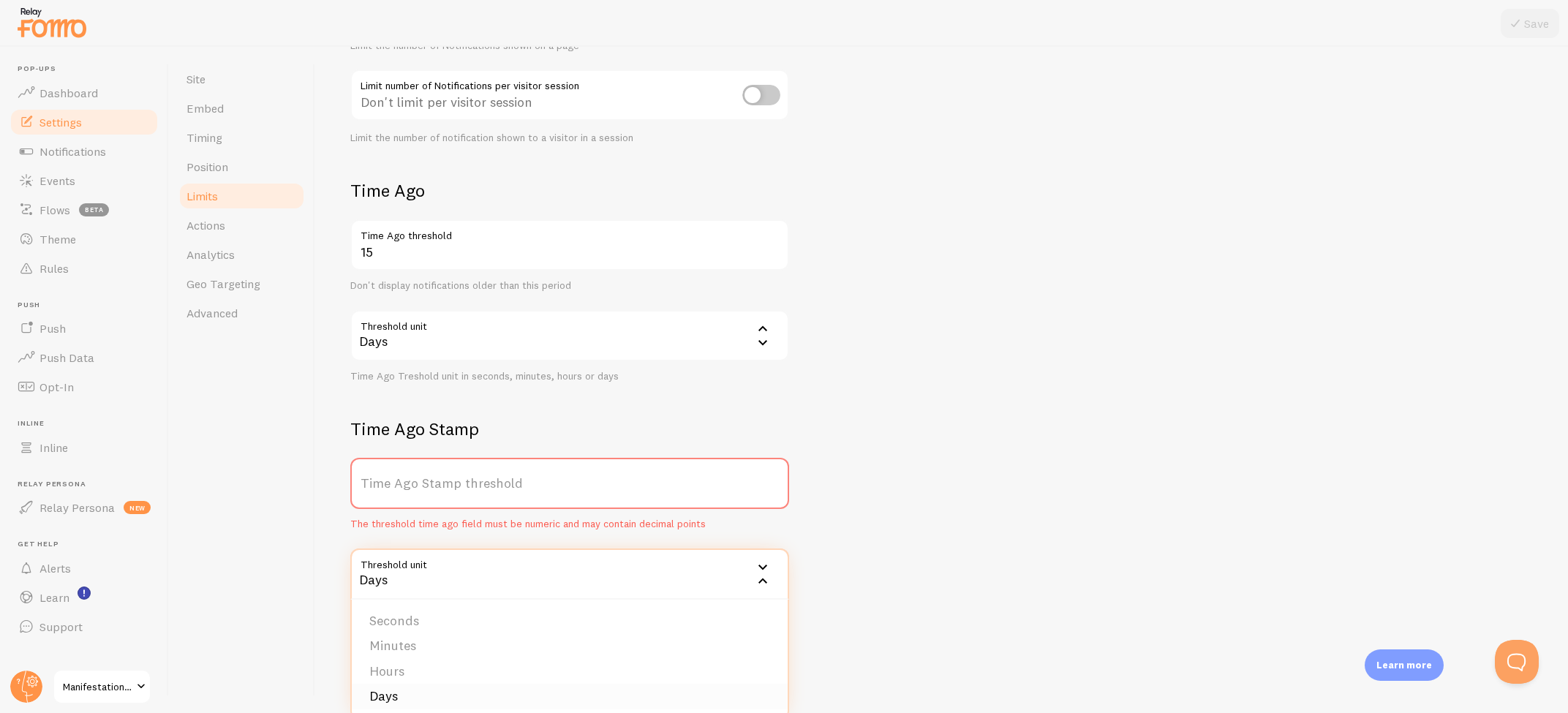
scroll to position [0, 0]
drag, startPoint x: 397, startPoint y: 693, endPoint x: 404, endPoint y: 634, distance: 59.4
click at [397, 693] on li "Days" at bounding box center [570, 696] width 436 height 26
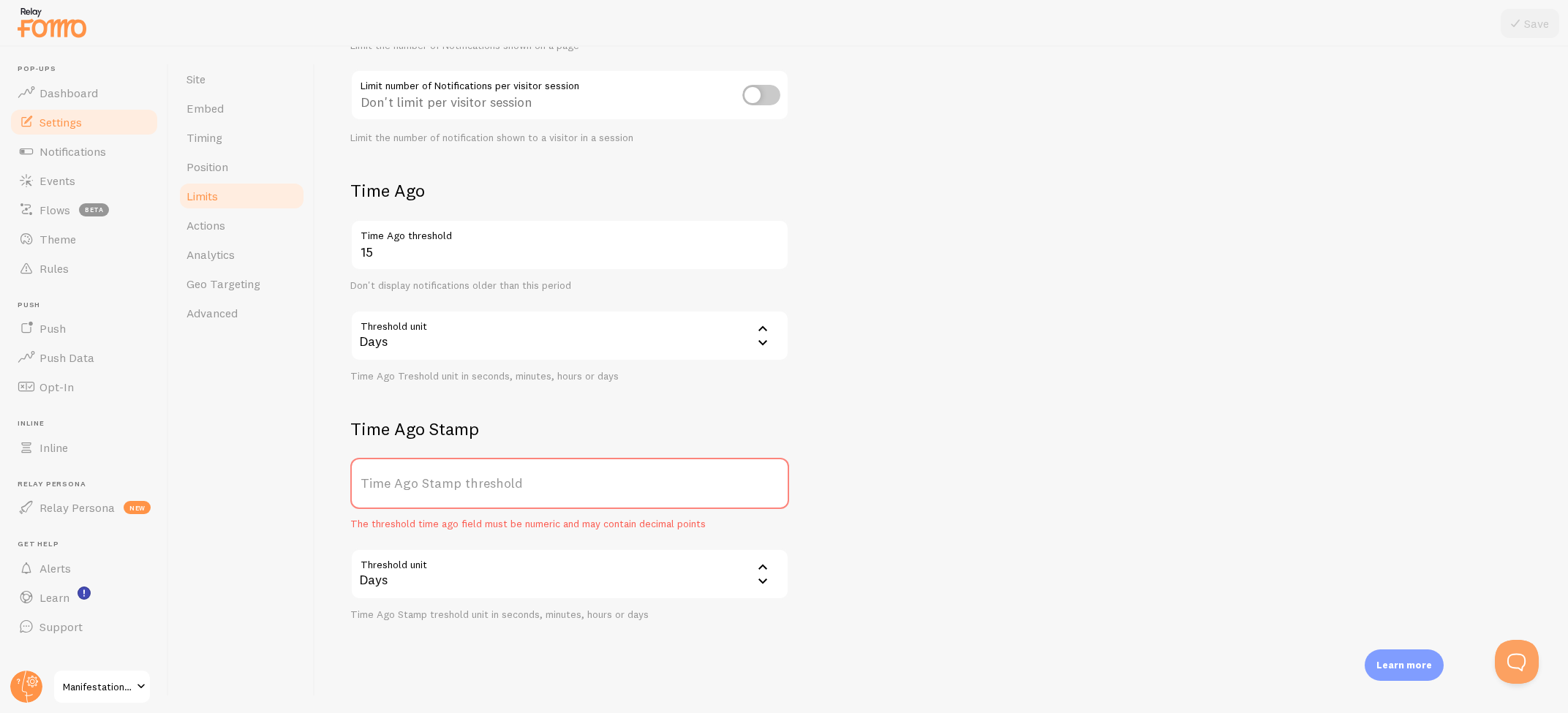
click at [416, 481] on label "Time Ago Stamp threshold" at bounding box center [570, 483] width 439 height 51
click at [416, 481] on input "Time Ago Stamp threshold" at bounding box center [570, 483] width 439 height 51
type input "100"
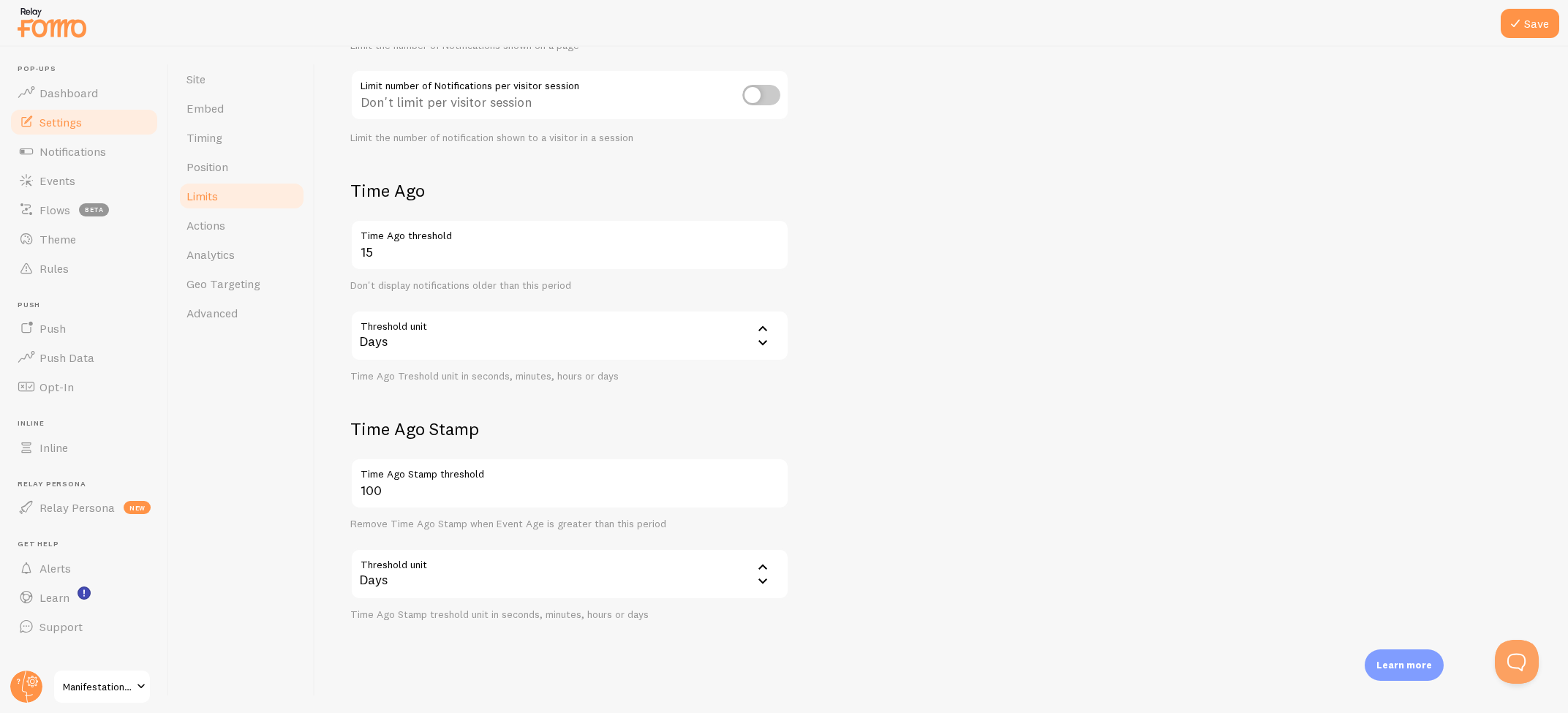
click at [1008, 433] on form "Notification Count 20 Max Notifications shown per page Limit the number of Noti…" at bounding box center [941, 280] width 1182 height 682
click at [1534, 23] on button "Save" at bounding box center [1530, 24] width 59 height 29
